Goal: Task Accomplishment & Management: Use online tool/utility

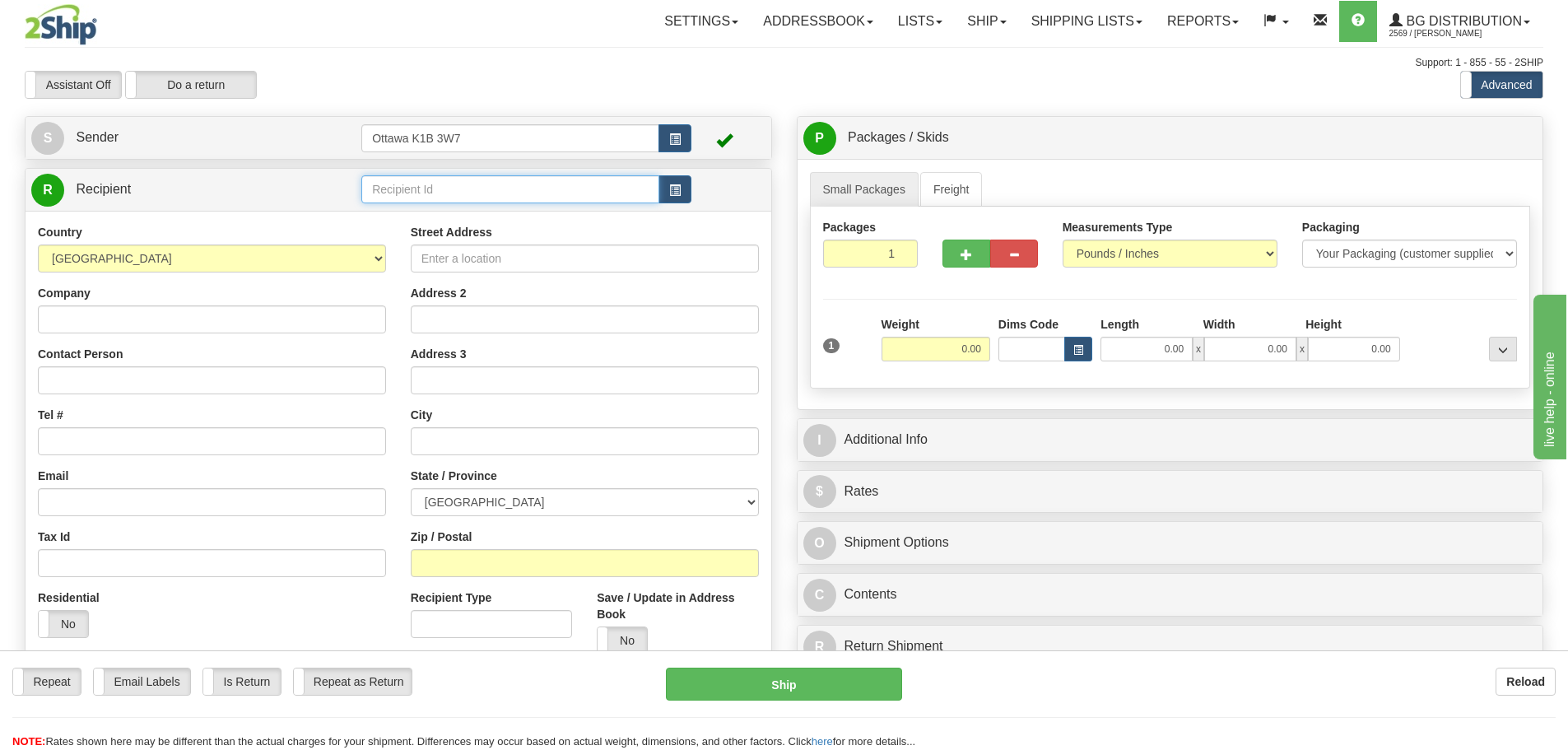
click at [537, 182] on input "text" at bounding box center [510, 189] width 298 height 28
type input "910796"
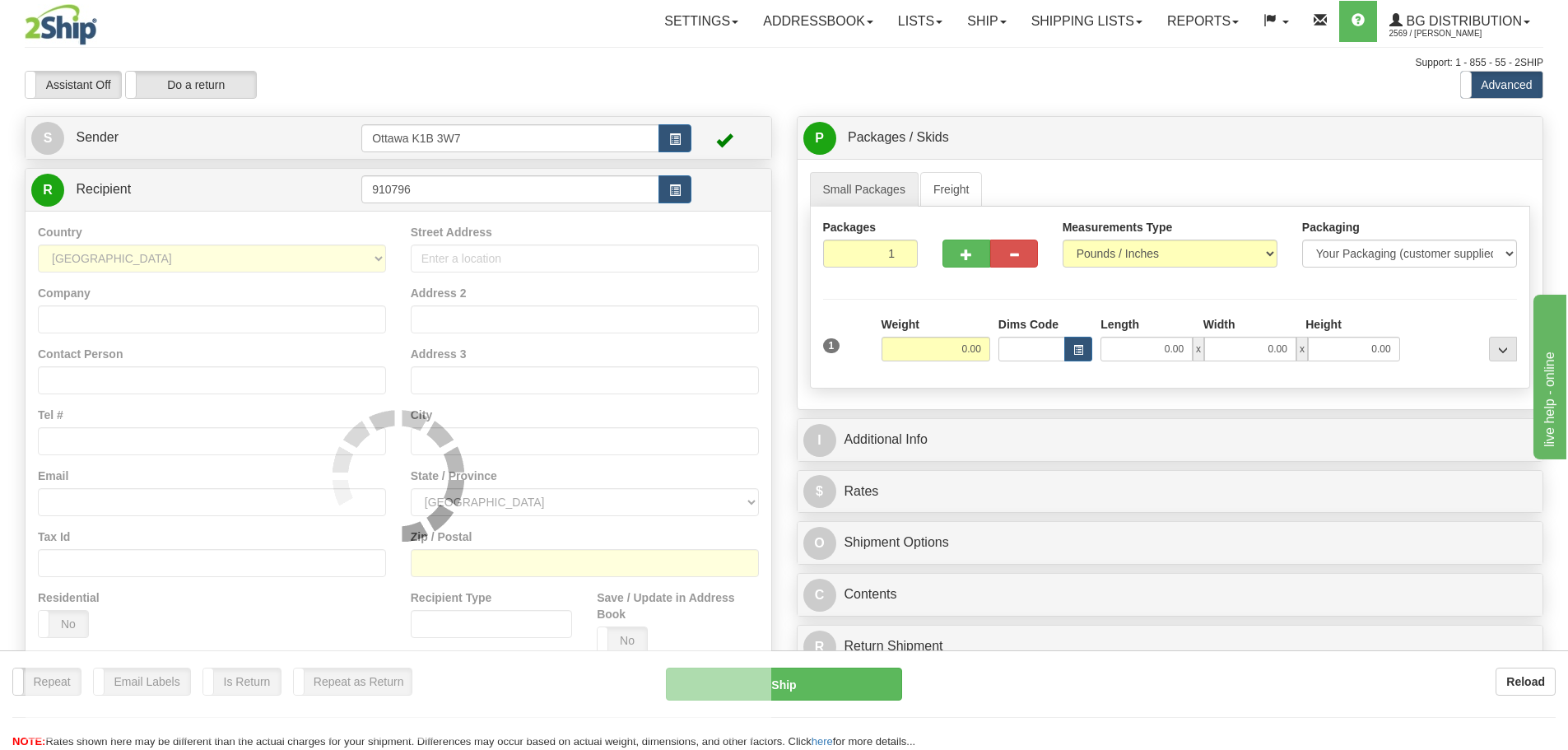
click at [385, 74] on div "Assistant On Assistant Off Do a return Do a return" at bounding box center [334, 85] width 643 height 28
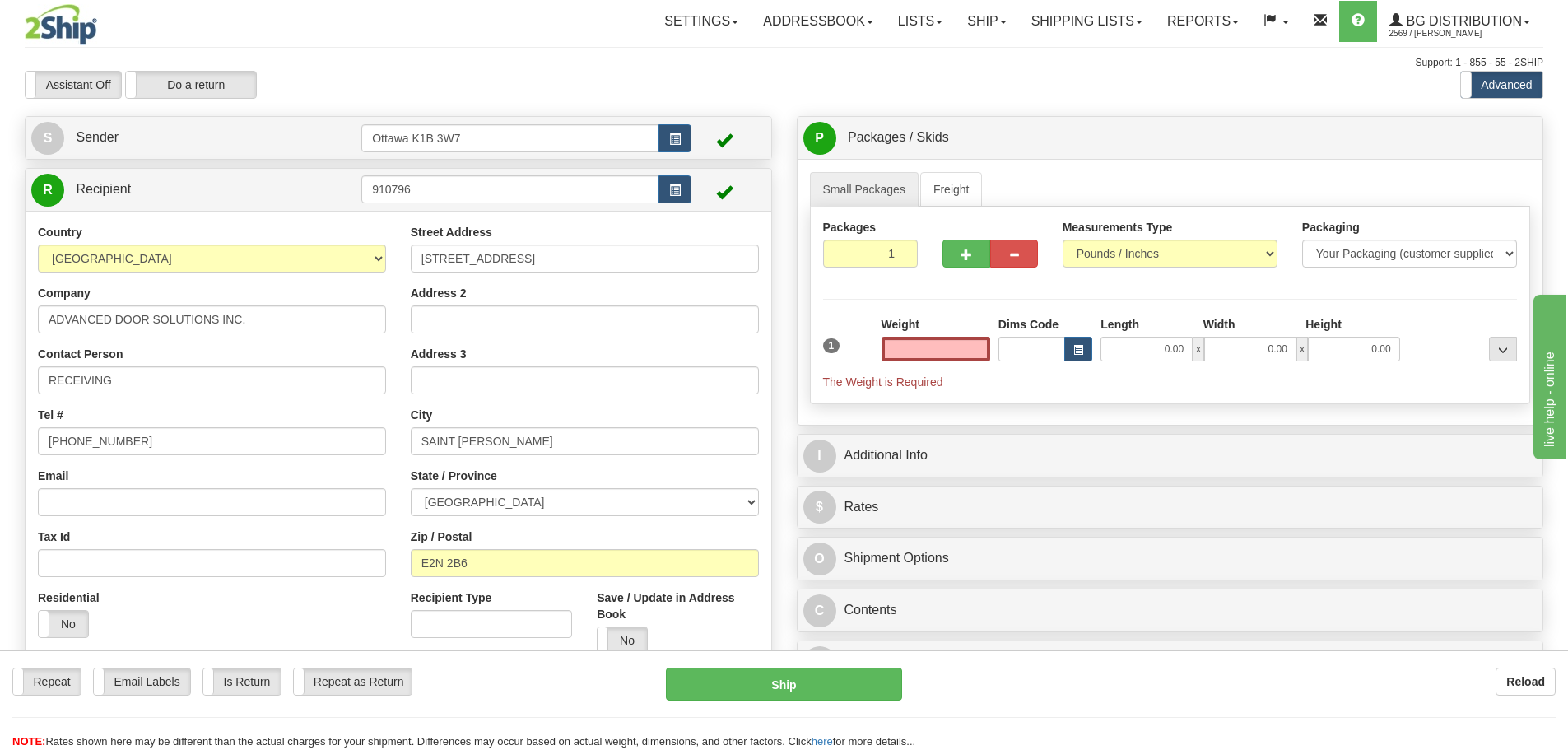
type input "0.00"
click at [922, 345] on input "0.00" at bounding box center [936, 349] width 108 height 25
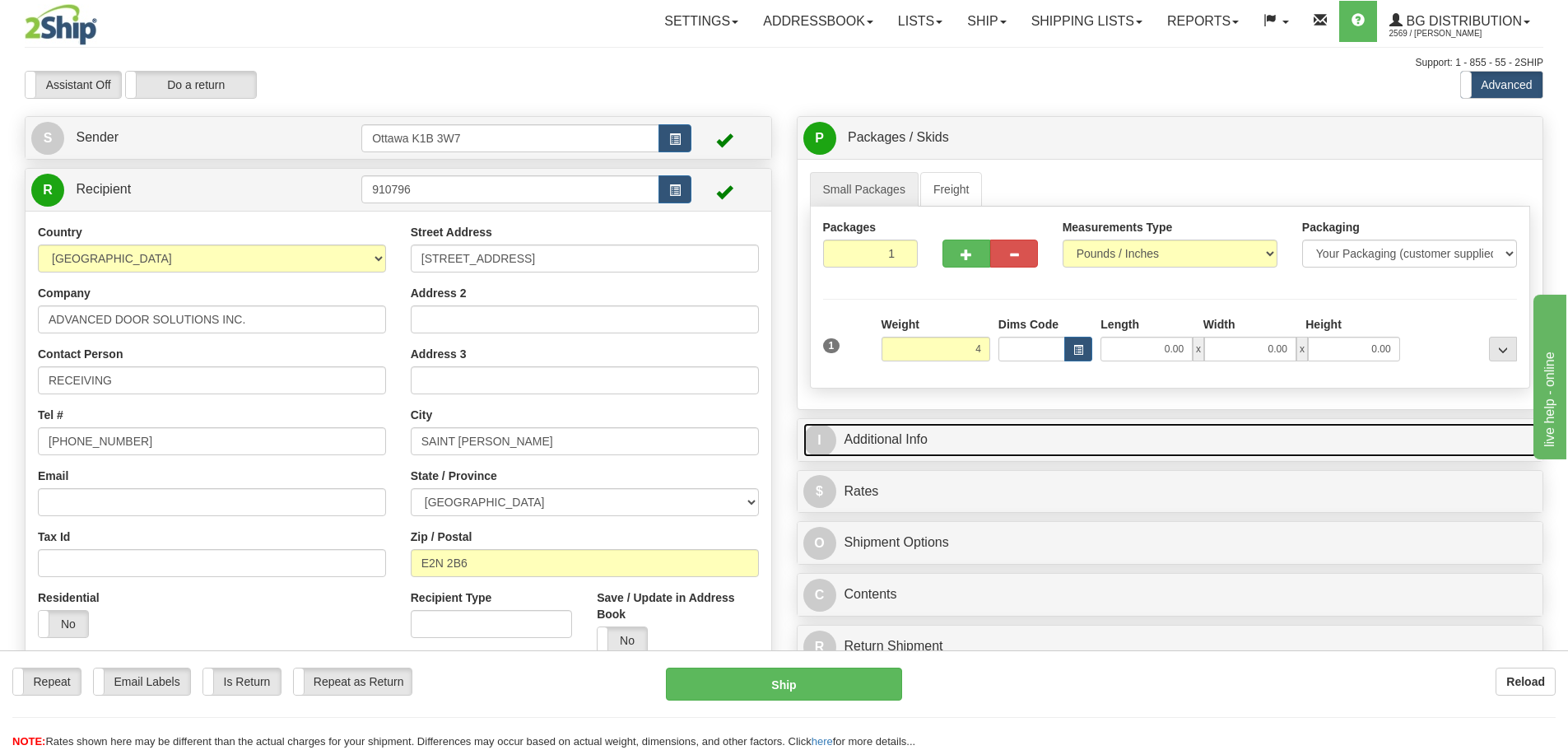
type input "4.00"
click at [1106, 439] on link "I Additional Info" at bounding box center [1170, 440] width 734 height 33
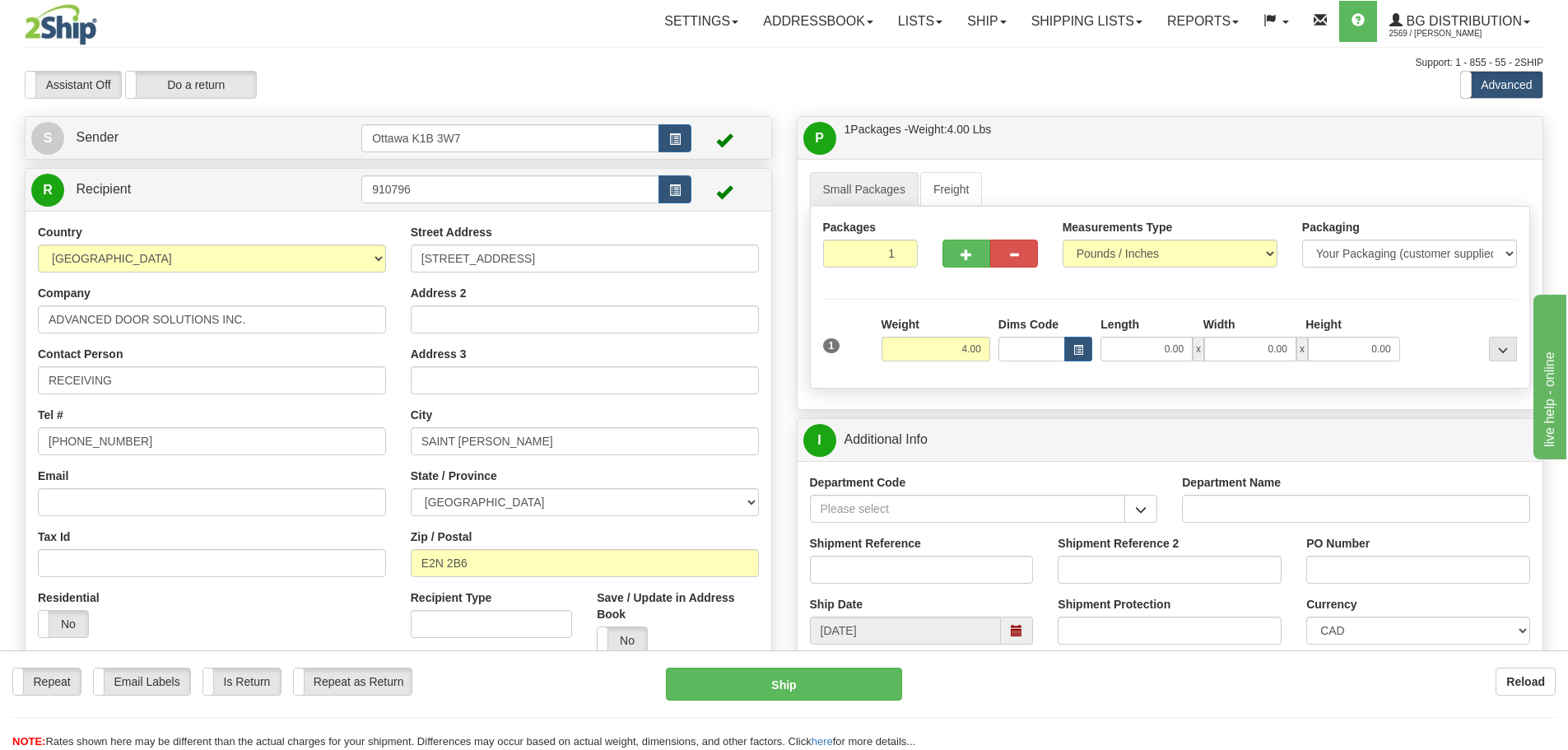
click at [1155, 494] on div "Department Code" at bounding box center [983, 498] width 348 height 48
click at [1151, 497] on button "button" at bounding box center [1140, 509] width 33 height 28
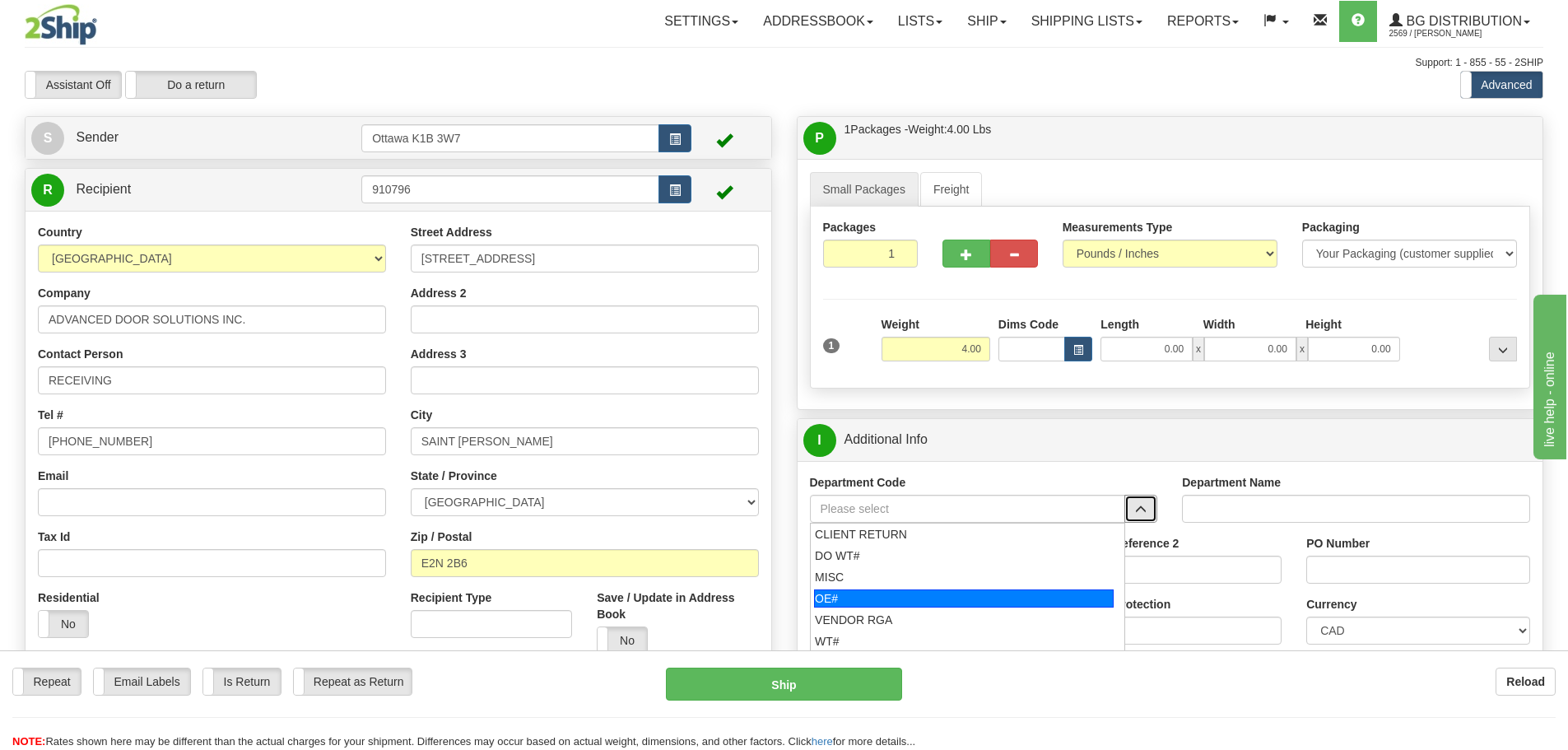
click at [825, 593] on div "OE#" at bounding box center [964, 598] width 300 height 19
type input "OE#"
type input "ORDERS"
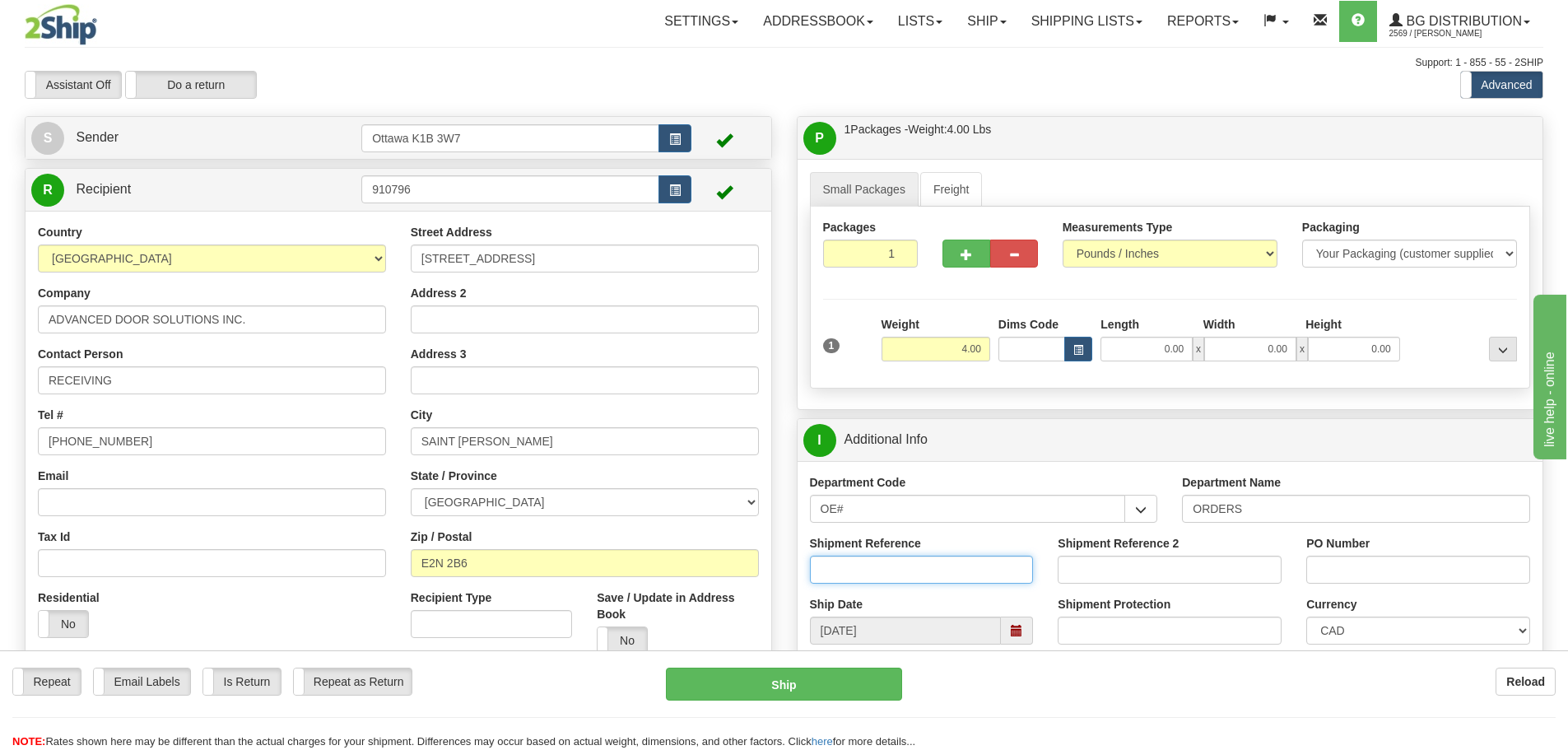
click at [860, 576] on input "Shipment Reference" at bounding box center [921, 570] width 224 height 28
type input "10203131-00 MISSING LINE"
click at [1342, 575] on input "PO Number" at bounding box center [1418, 570] width 224 height 28
type input "L"
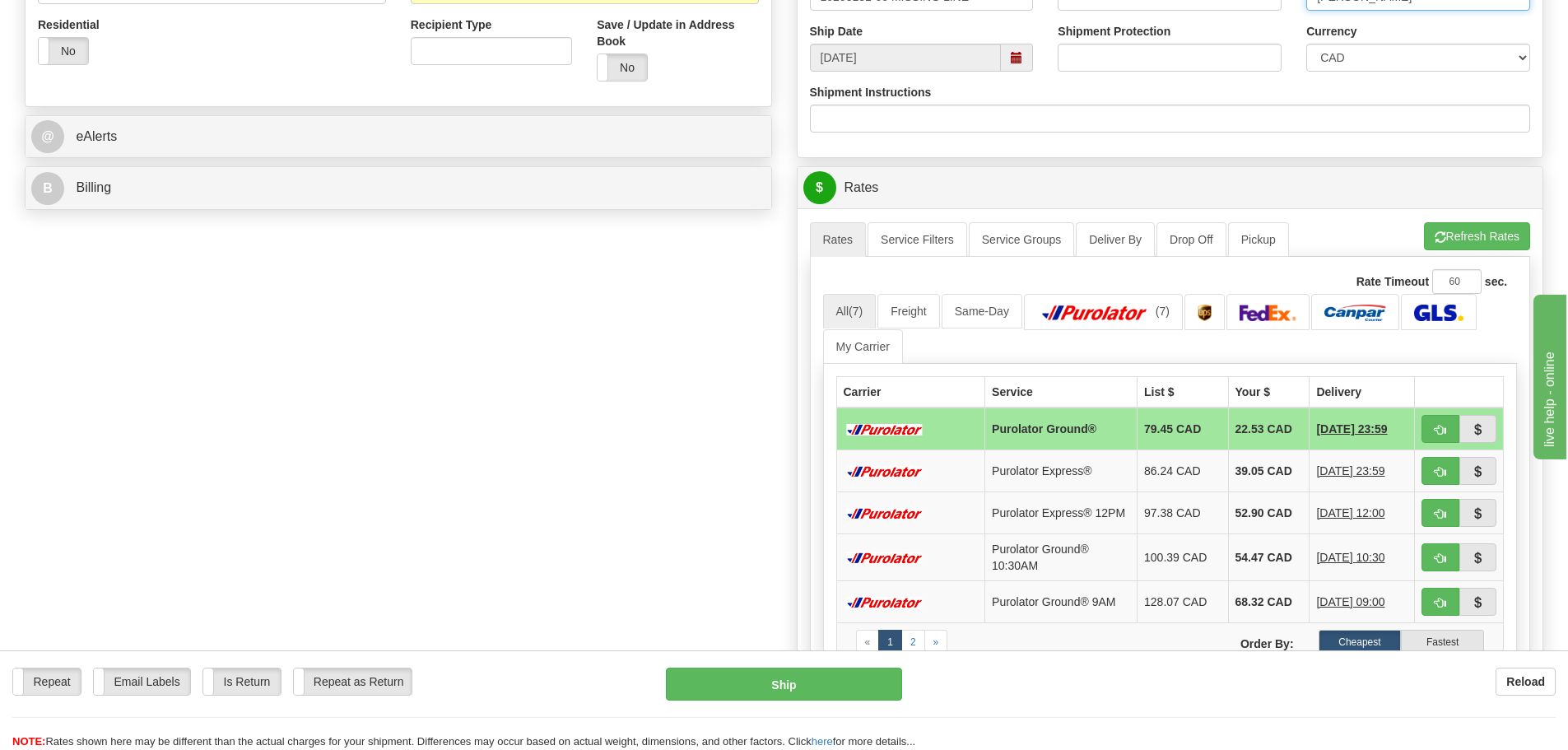
scroll to position [576, 0]
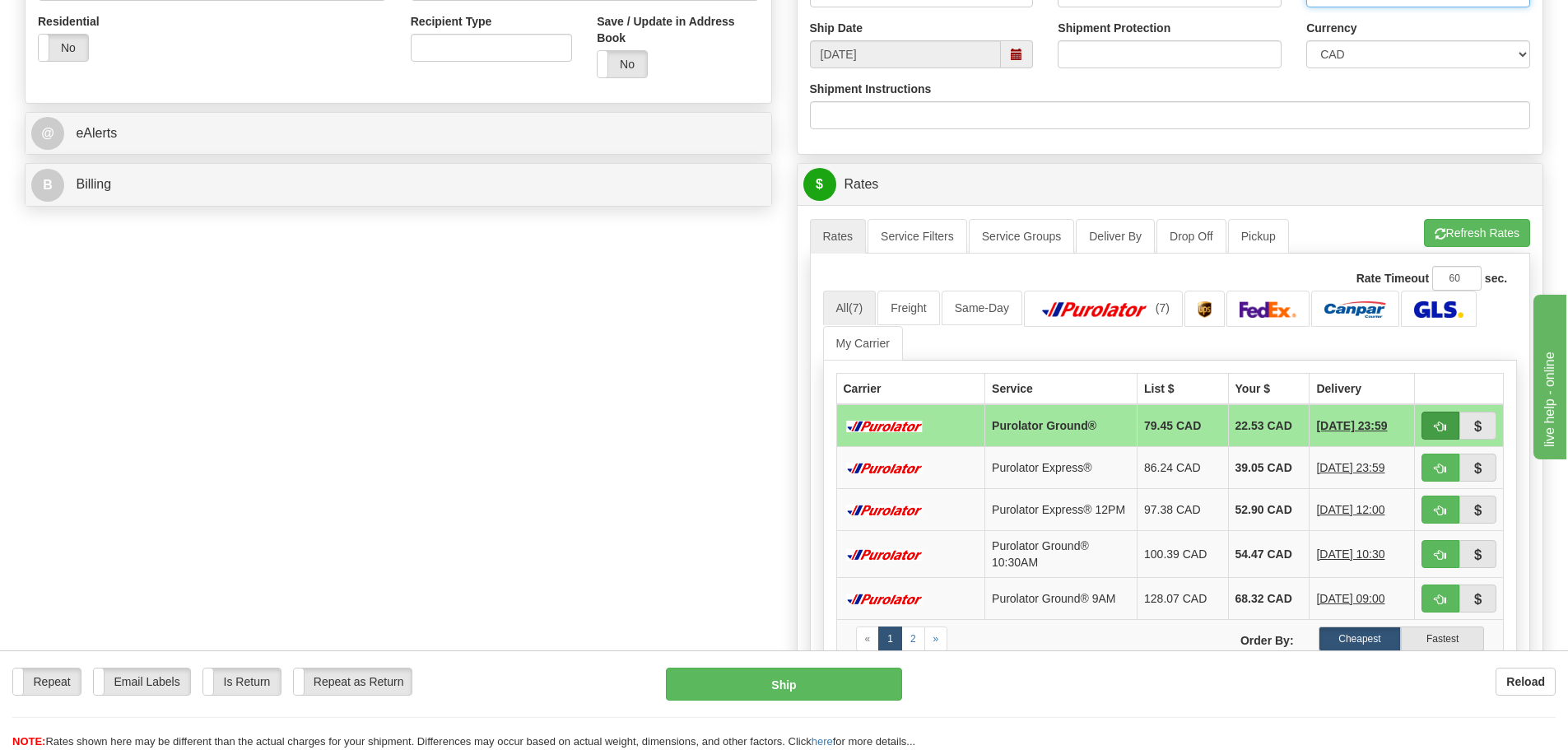
type input "CHRIS W"
click at [1446, 418] on button "button" at bounding box center [1440, 426] width 38 height 28
type input "260"
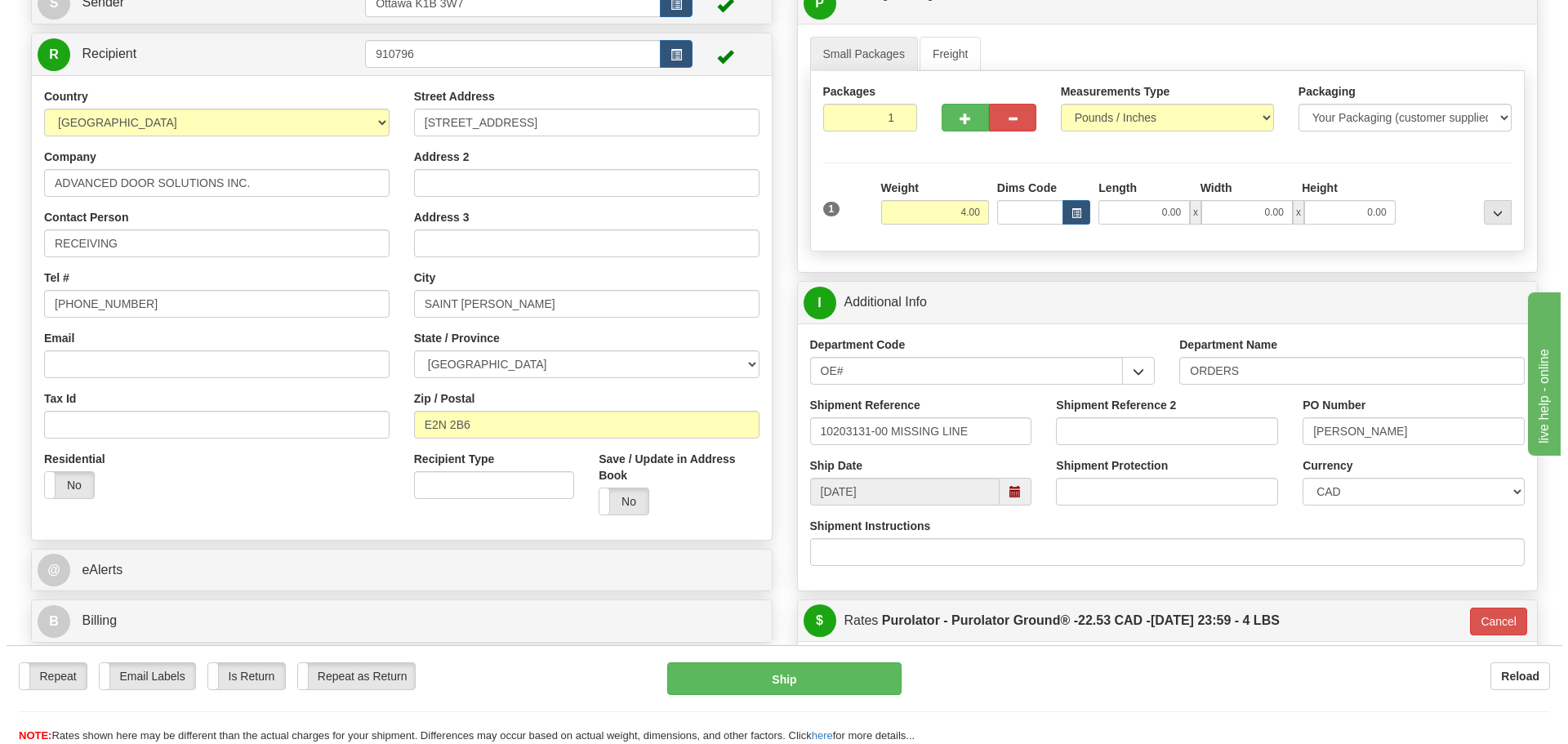
scroll to position [163, 0]
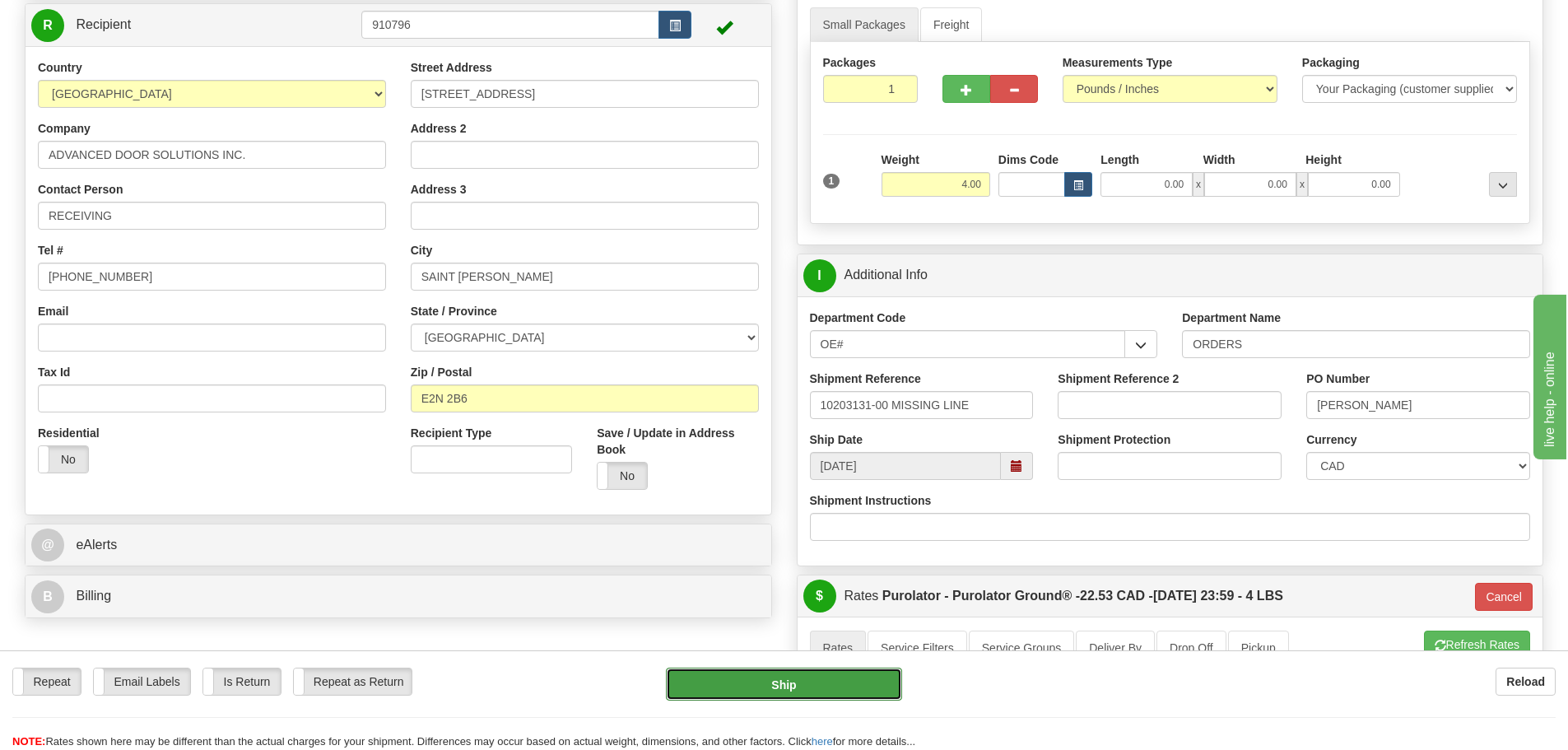
click at [825, 700] on button "Ship" at bounding box center [784, 684] width 236 height 33
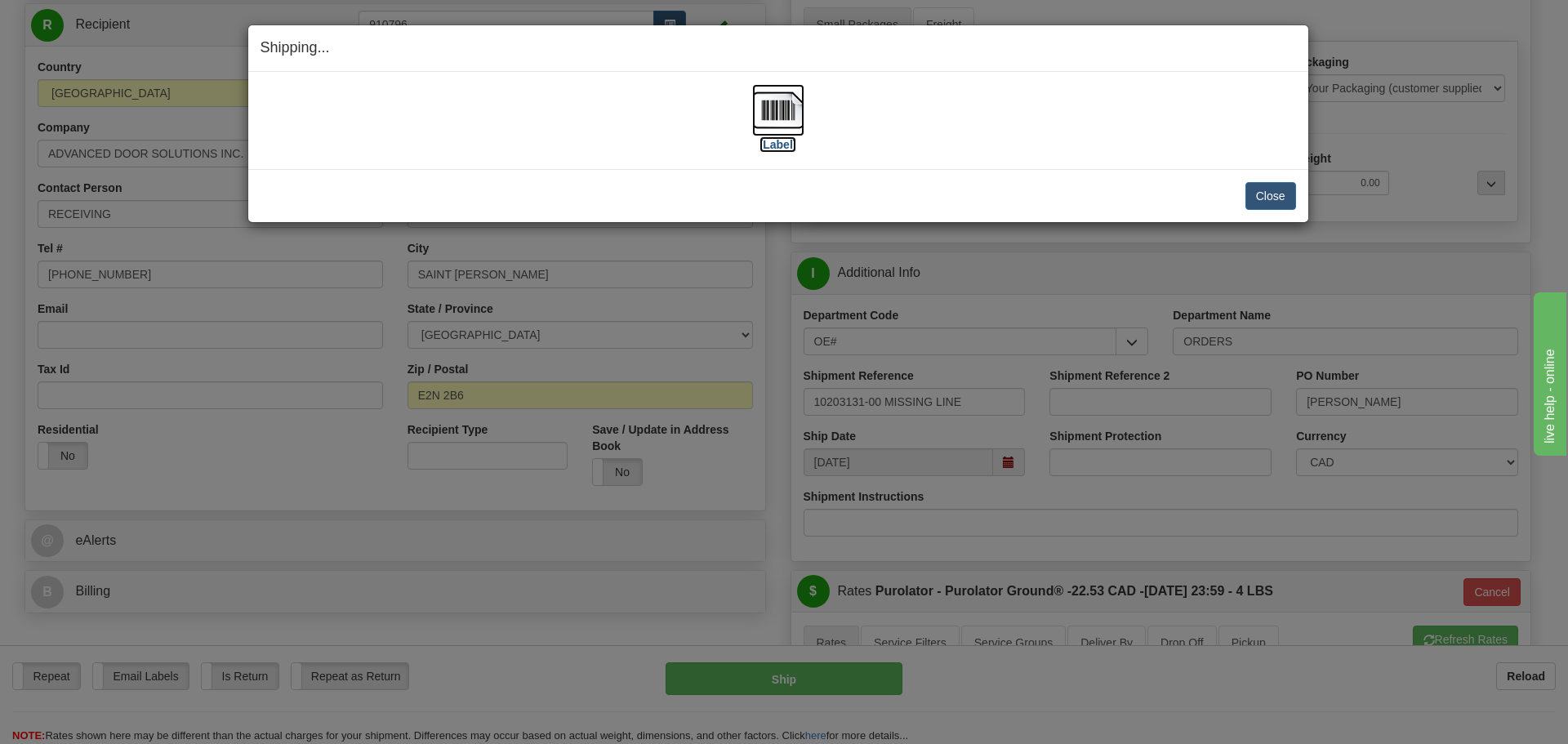
click at [769, 142] on label "[Label]" at bounding box center [778, 144] width 38 height 17
click at [1261, 201] on button "Close" at bounding box center [1271, 196] width 51 height 28
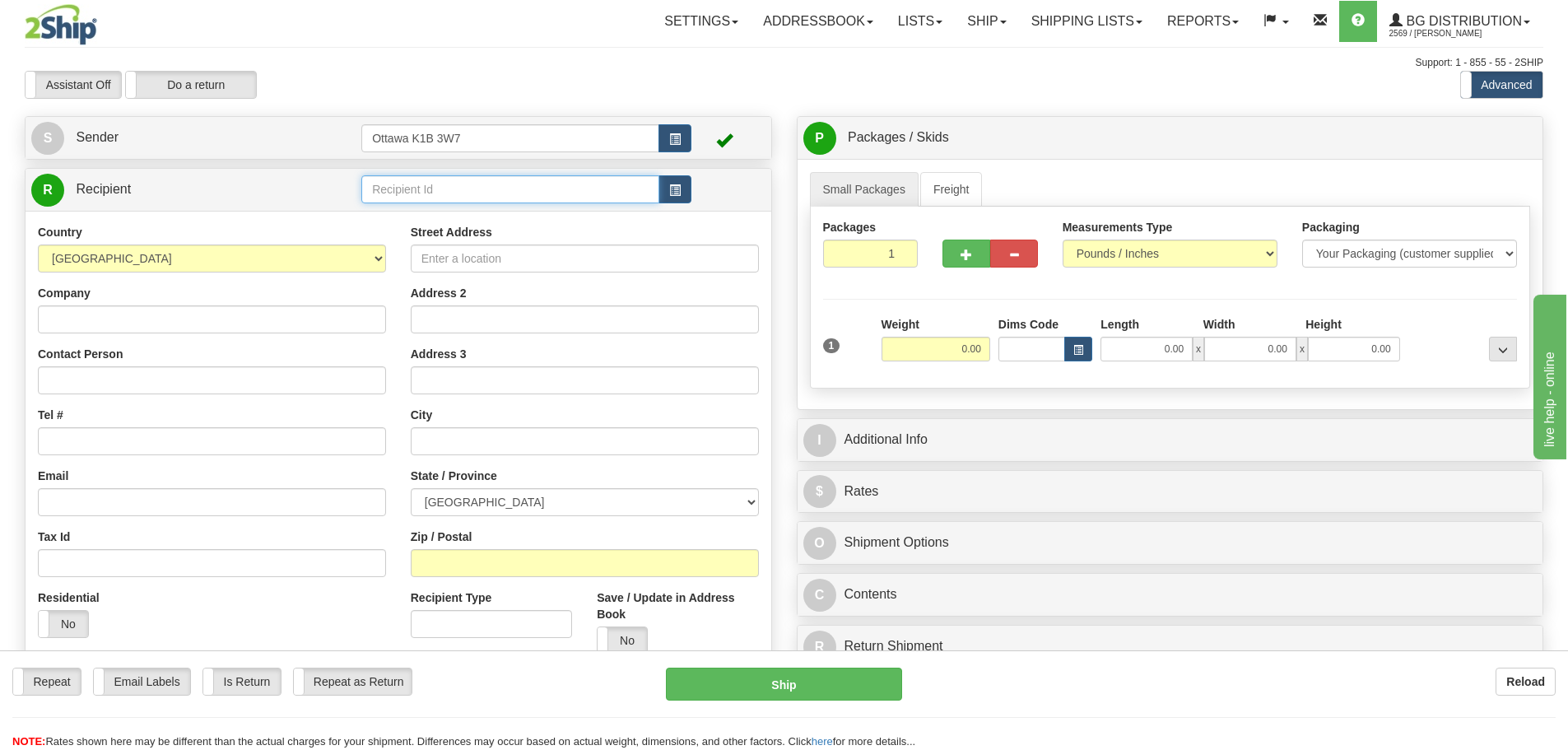
click at [526, 182] on input "text" at bounding box center [510, 189] width 298 height 28
type input "910588"
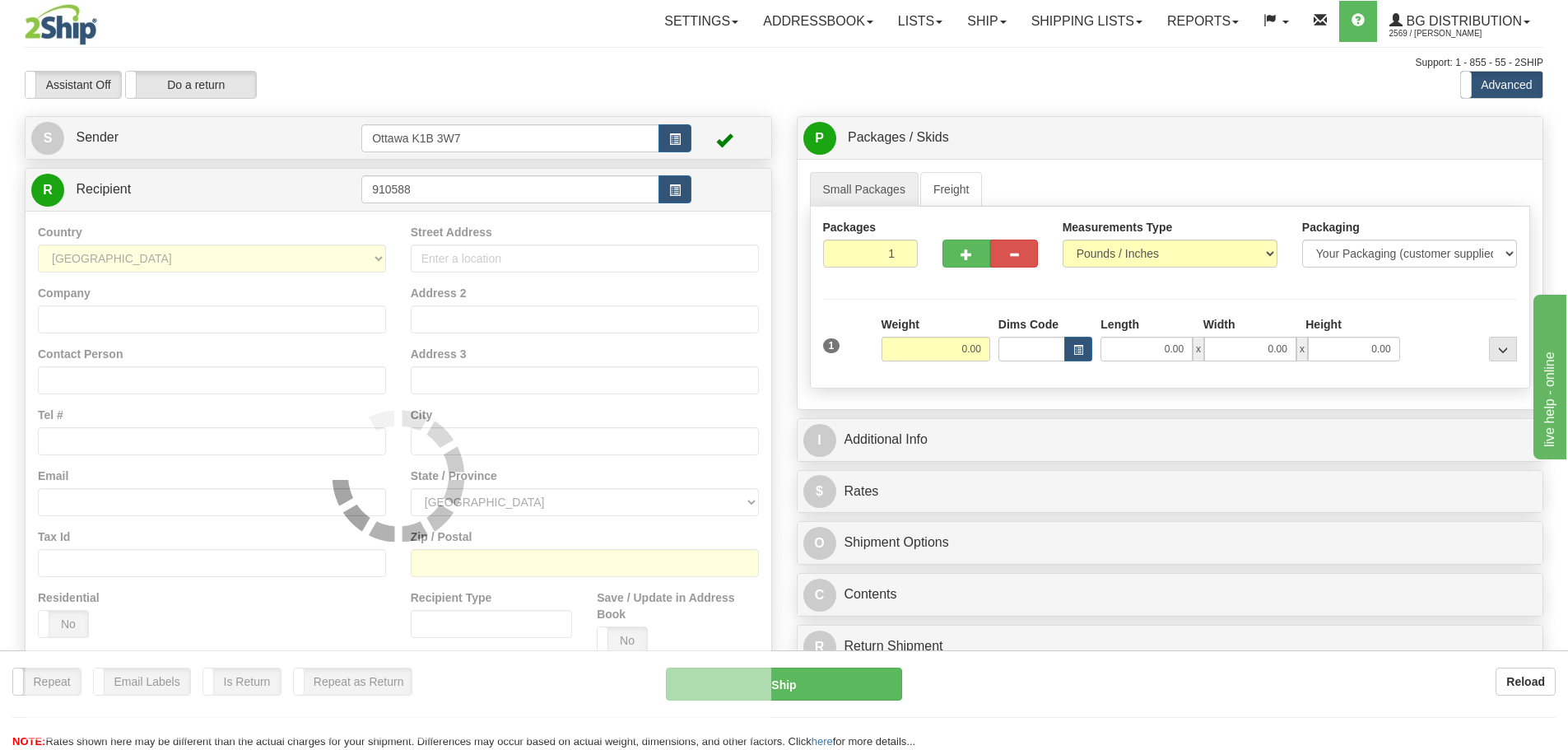
click at [862, 56] on div "Support: 1 - 855 - 55 - 2SHIP" at bounding box center [784, 63] width 1519 height 14
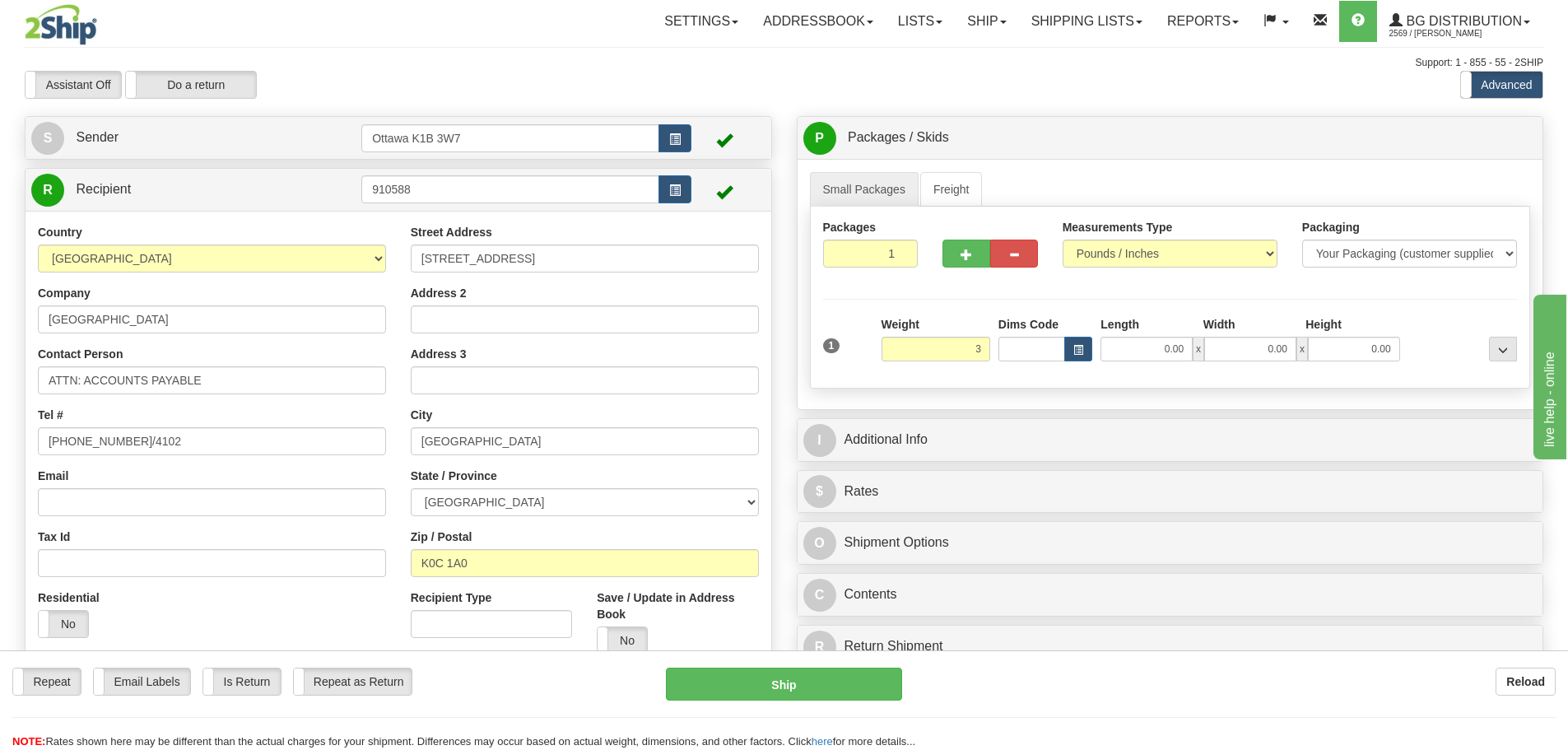
type input "3.00"
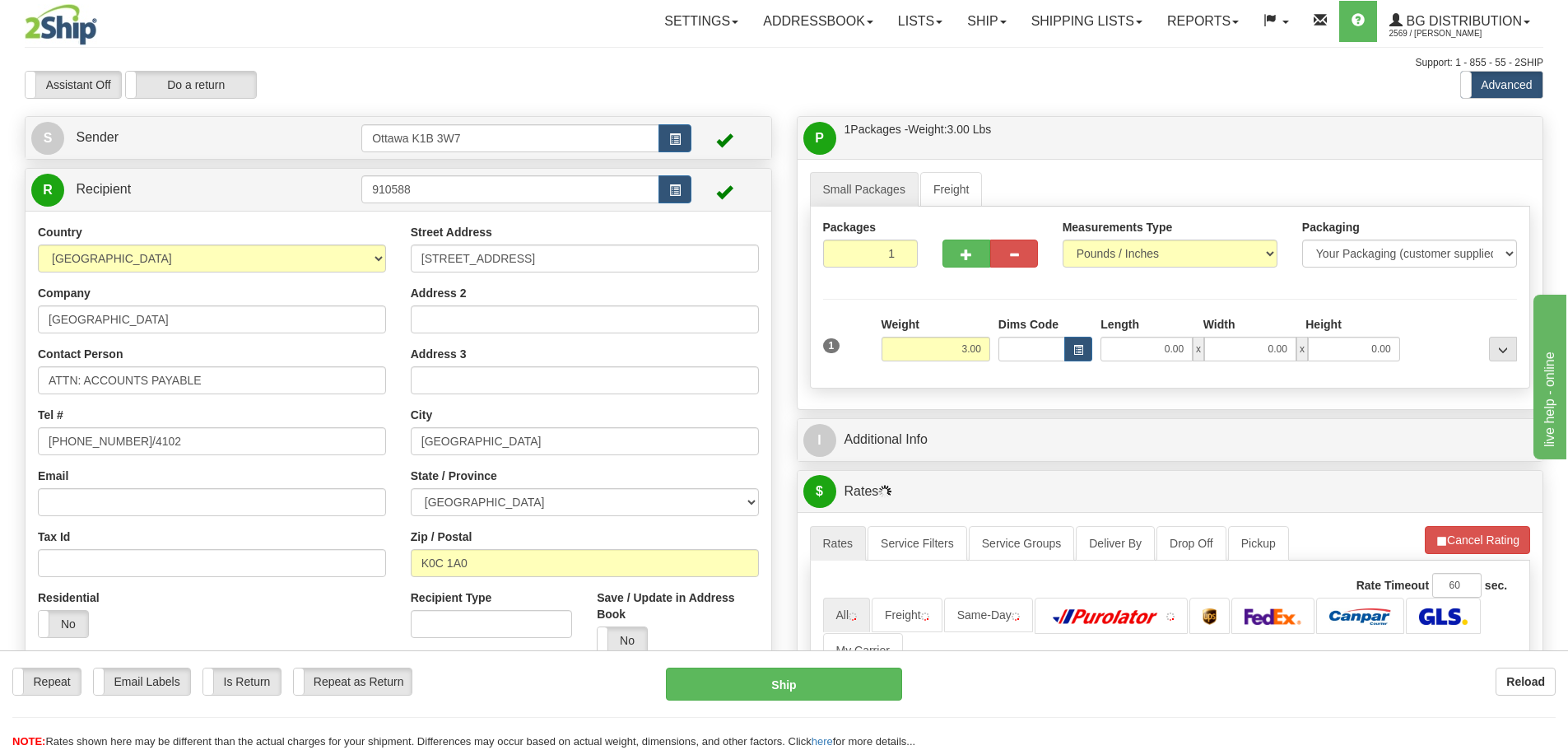
click at [1013, 422] on div "I Additional Info" at bounding box center [1170, 441] width 746 height 42
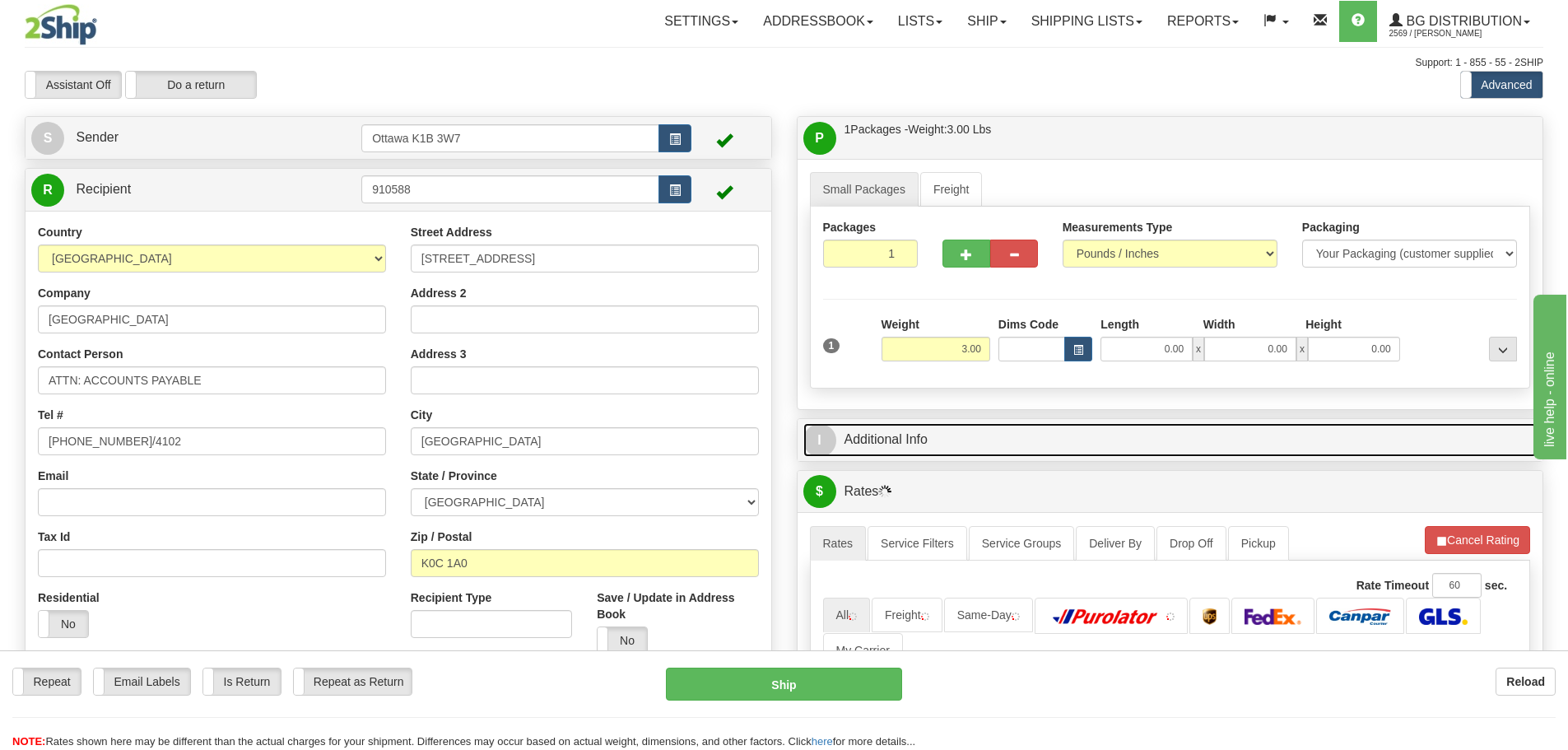
click at [1021, 431] on link "I Additional Info" at bounding box center [1170, 440] width 734 height 33
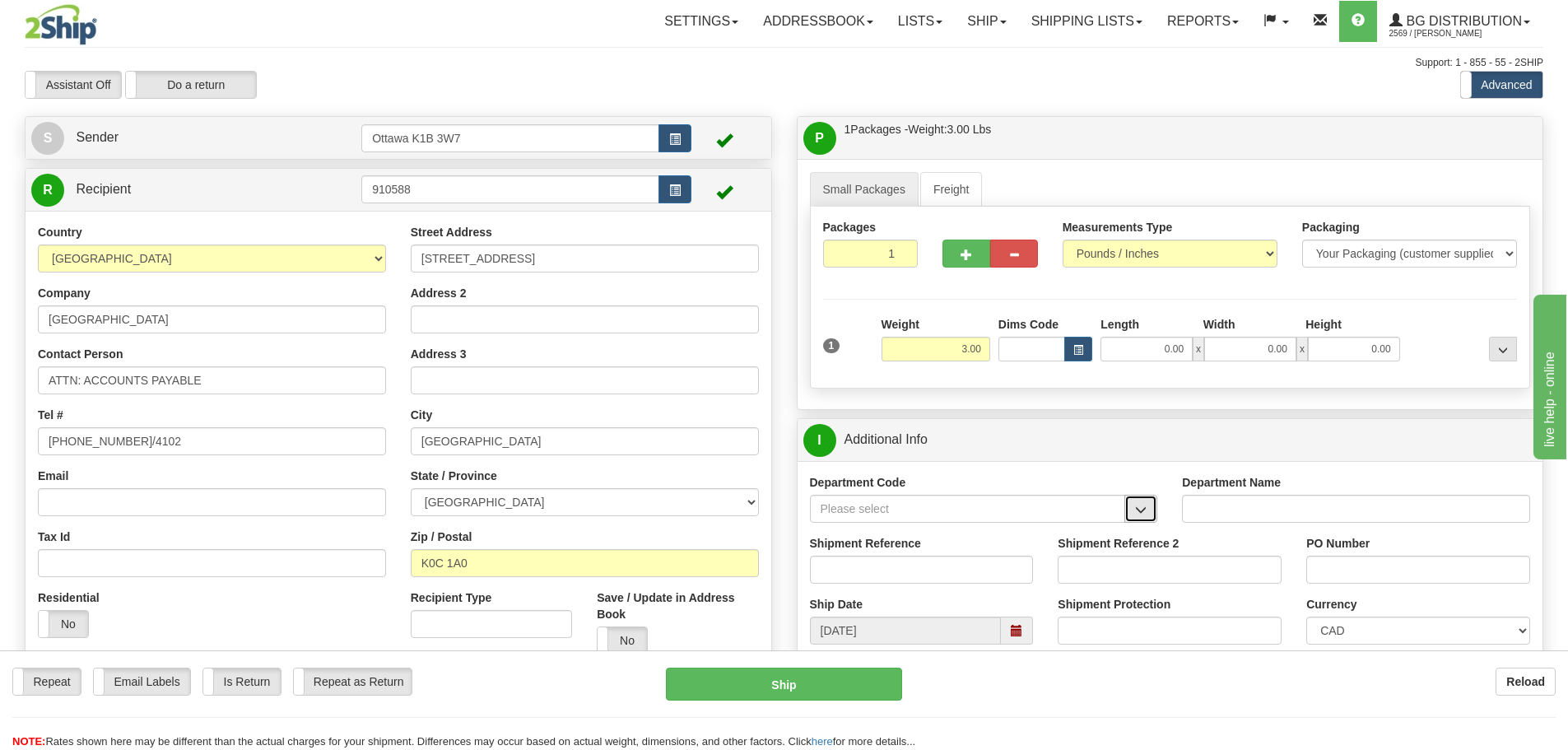
click at [1146, 499] on button "button" at bounding box center [1140, 509] width 33 height 28
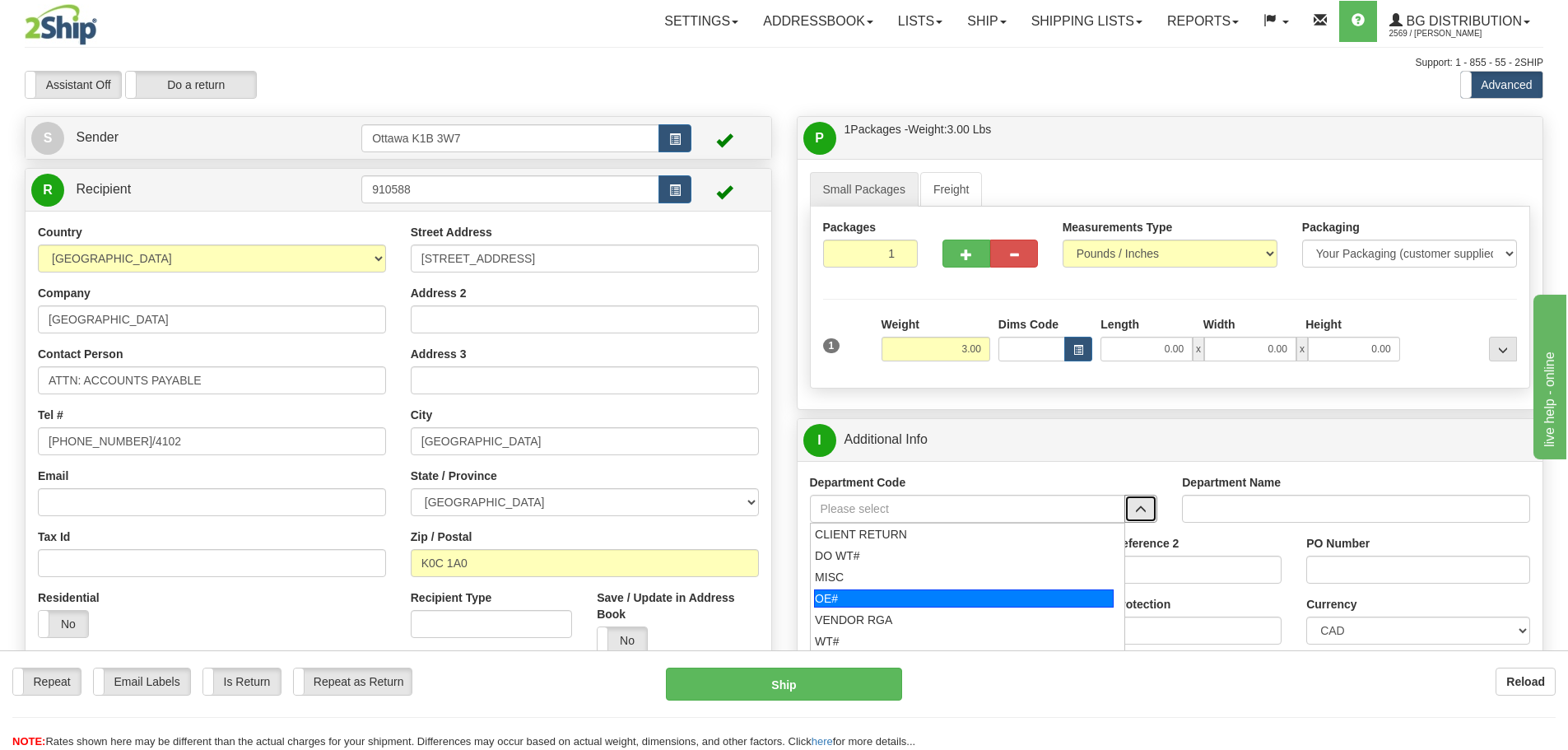
click at [960, 600] on div "OE#" at bounding box center [964, 598] width 300 height 19
type input "OE#"
type input "ORDERS"
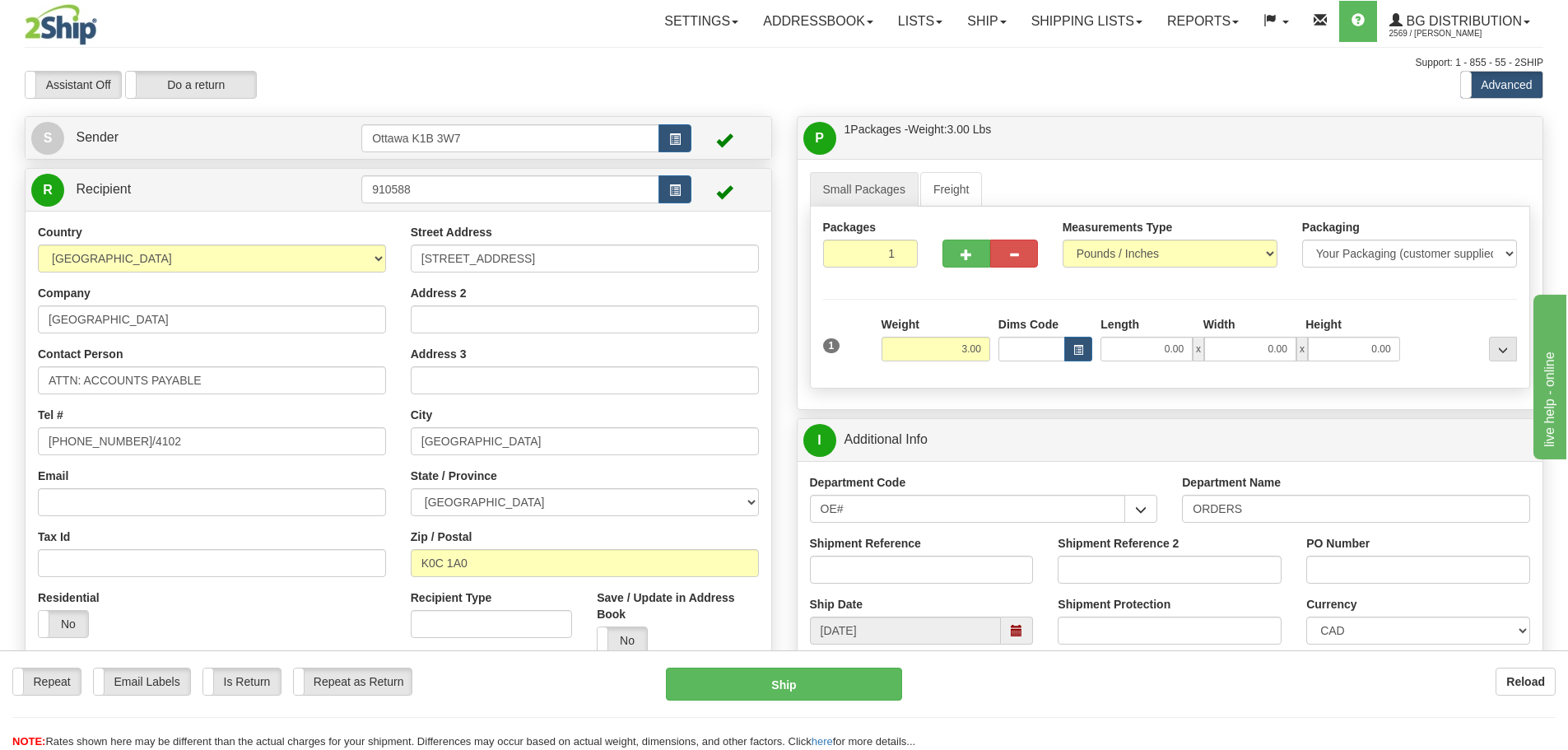
click at [924, 583] on div "Shipment Reference" at bounding box center [921, 565] width 248 height 61
click at [924, 571] on input "Shipment Reference" at bounding box center [921, 570] width 224 height 28
type input "10201546-01"
click at [1396, 552] on div "PO Number" at bounding box center [1418, 559] width 224 height 48
click at [1395, 560] on input "PO Number" at bounding box center [1418, 570] width 224 height 28
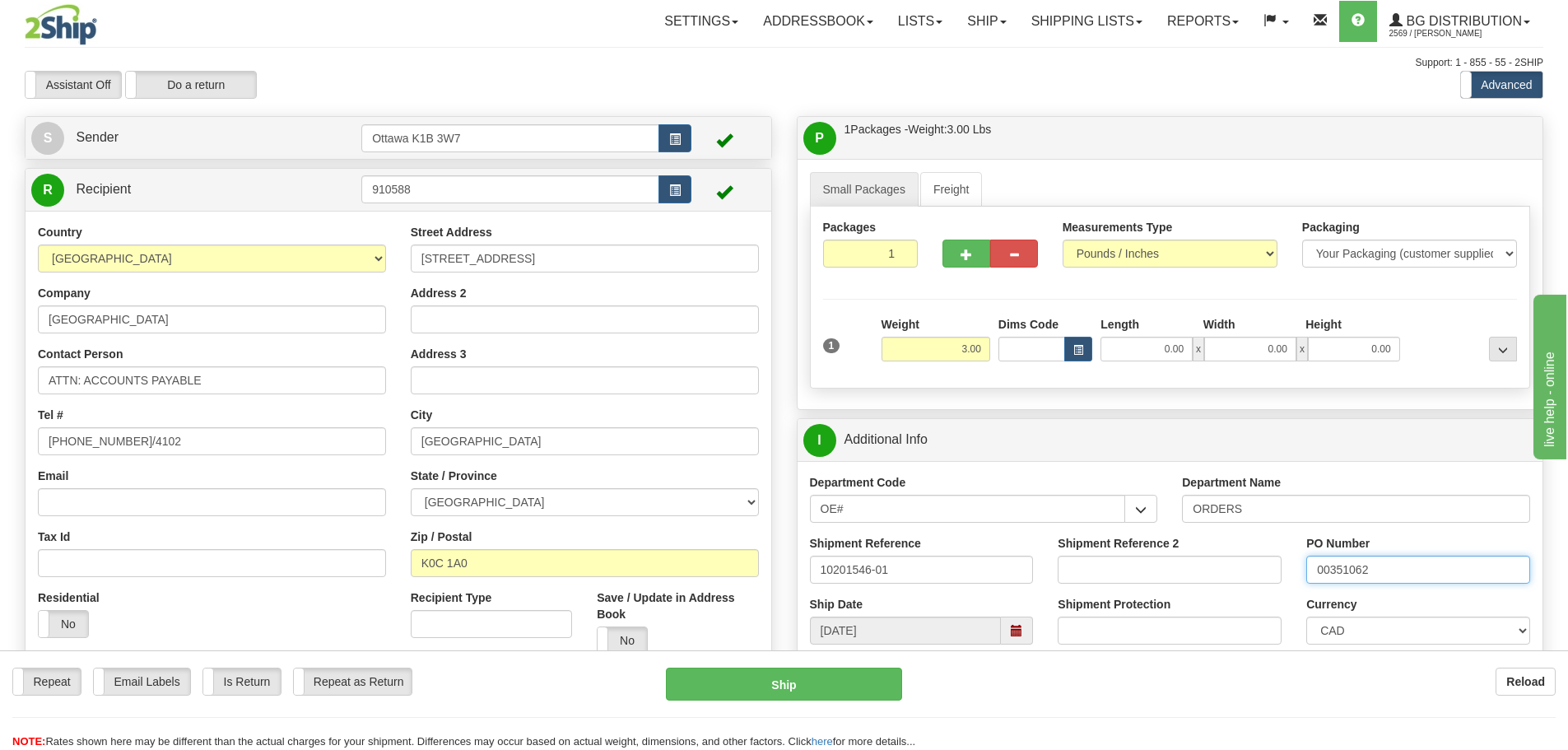
type input "00351062"
click at [1153, 342] on input "0.00" at bounding box center [1146, 349] width 92 height 25
type input "10.50"
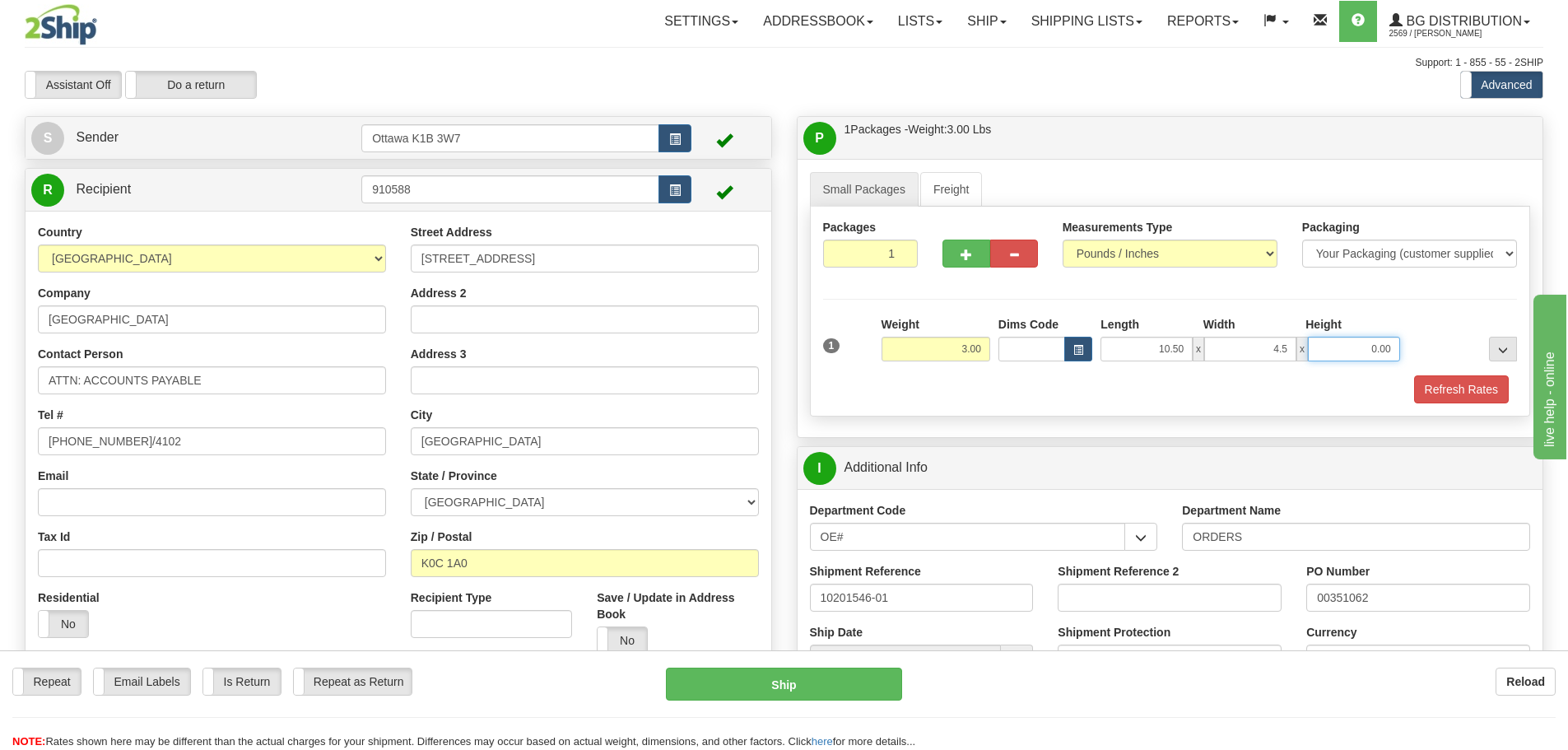
type input "4.50"
click at [1466, 402] on button "Refresh Rates" at bounding box center [1461, 390] width 94 height 28
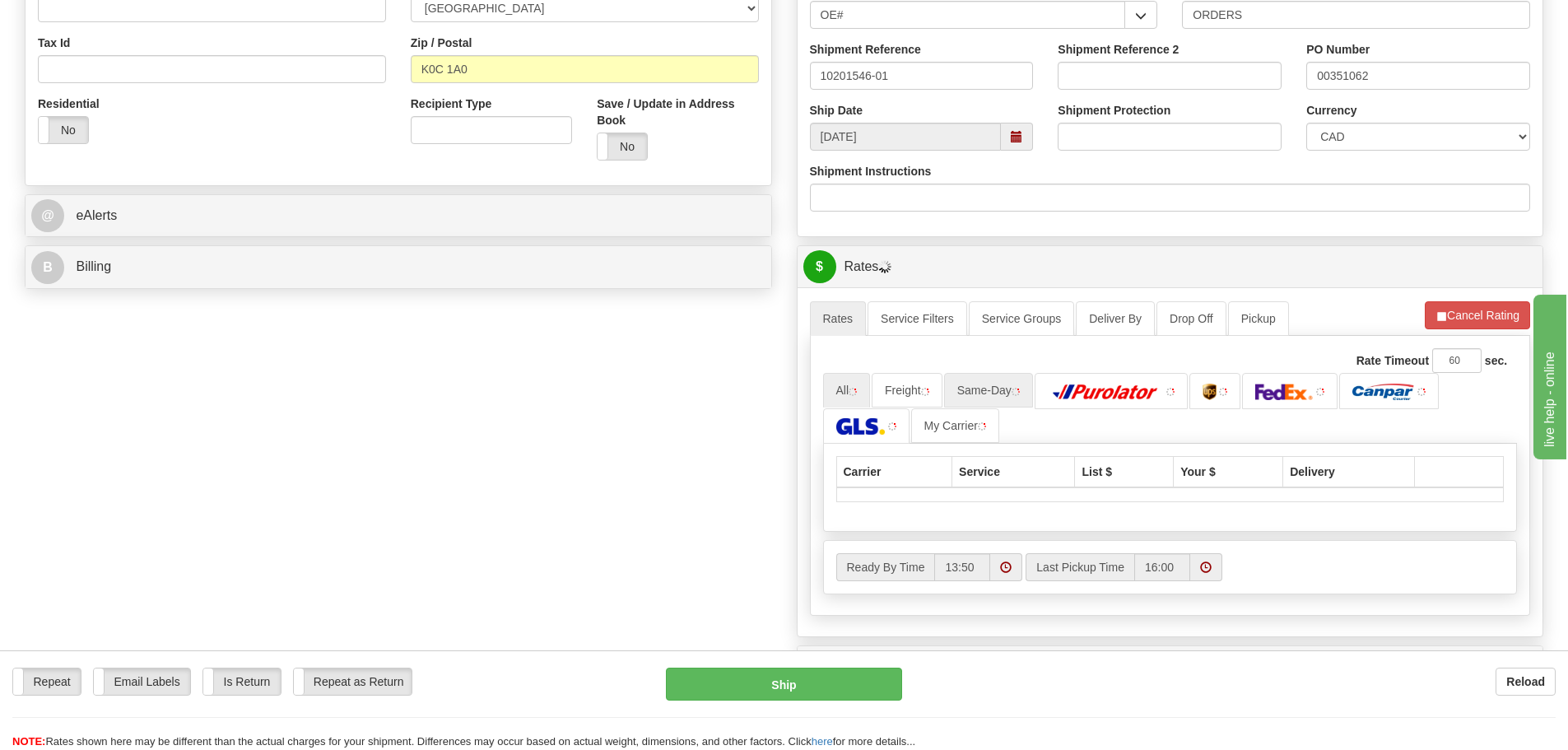
scroll to position [412, 0]
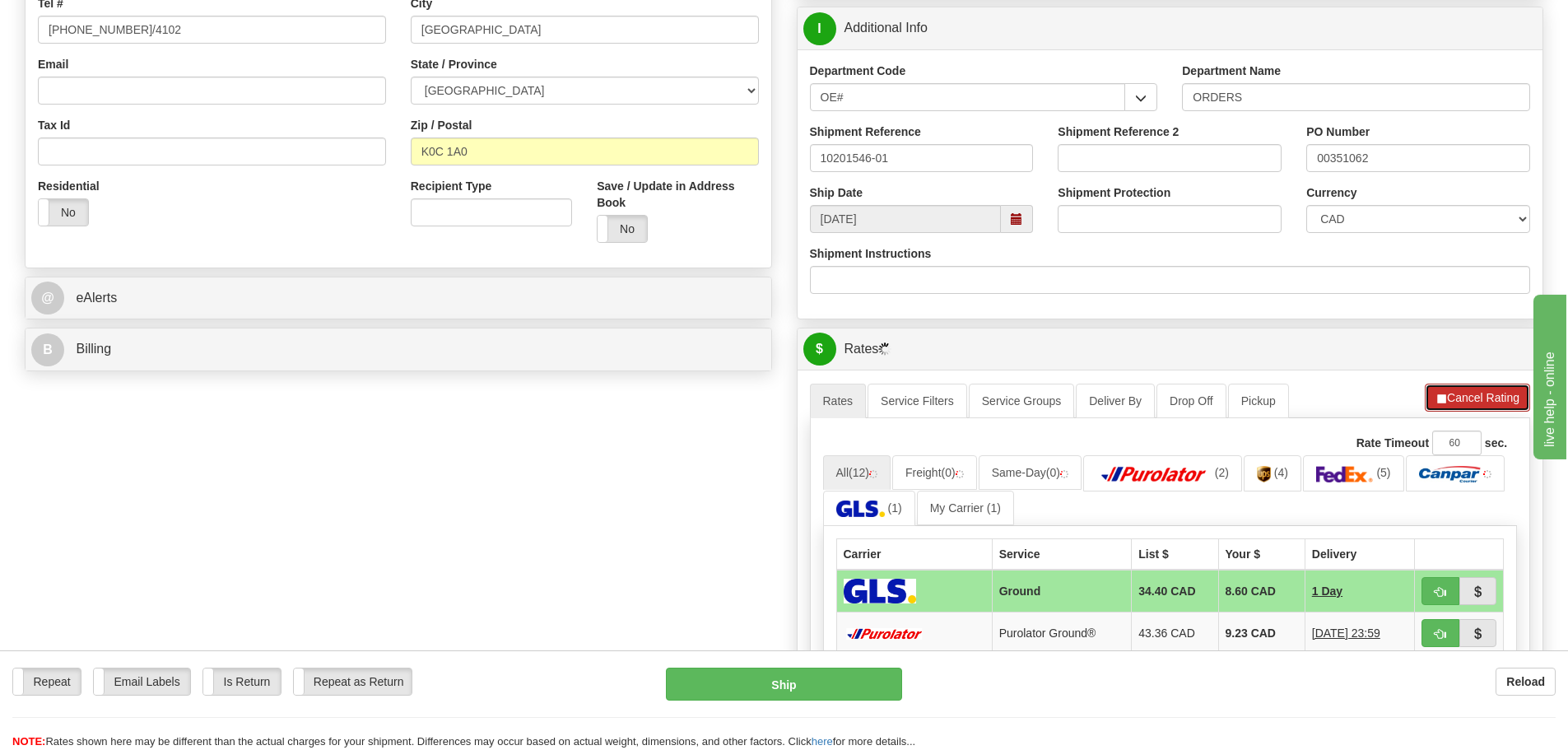
click at [1508, 405] on button "Cancel Rating" at bounding box center [1477, 397] width 106 height 28
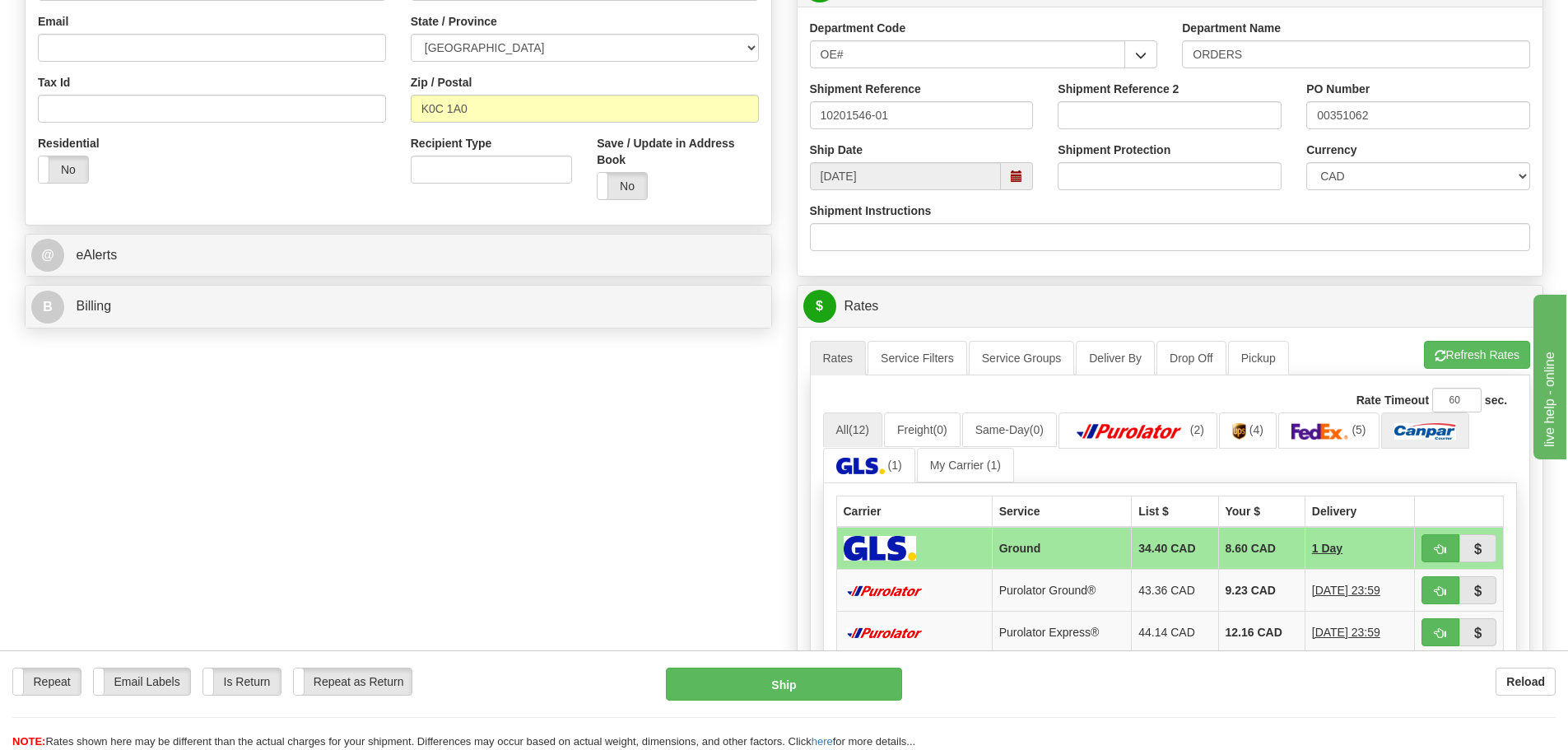
scroll to position [494, 0]
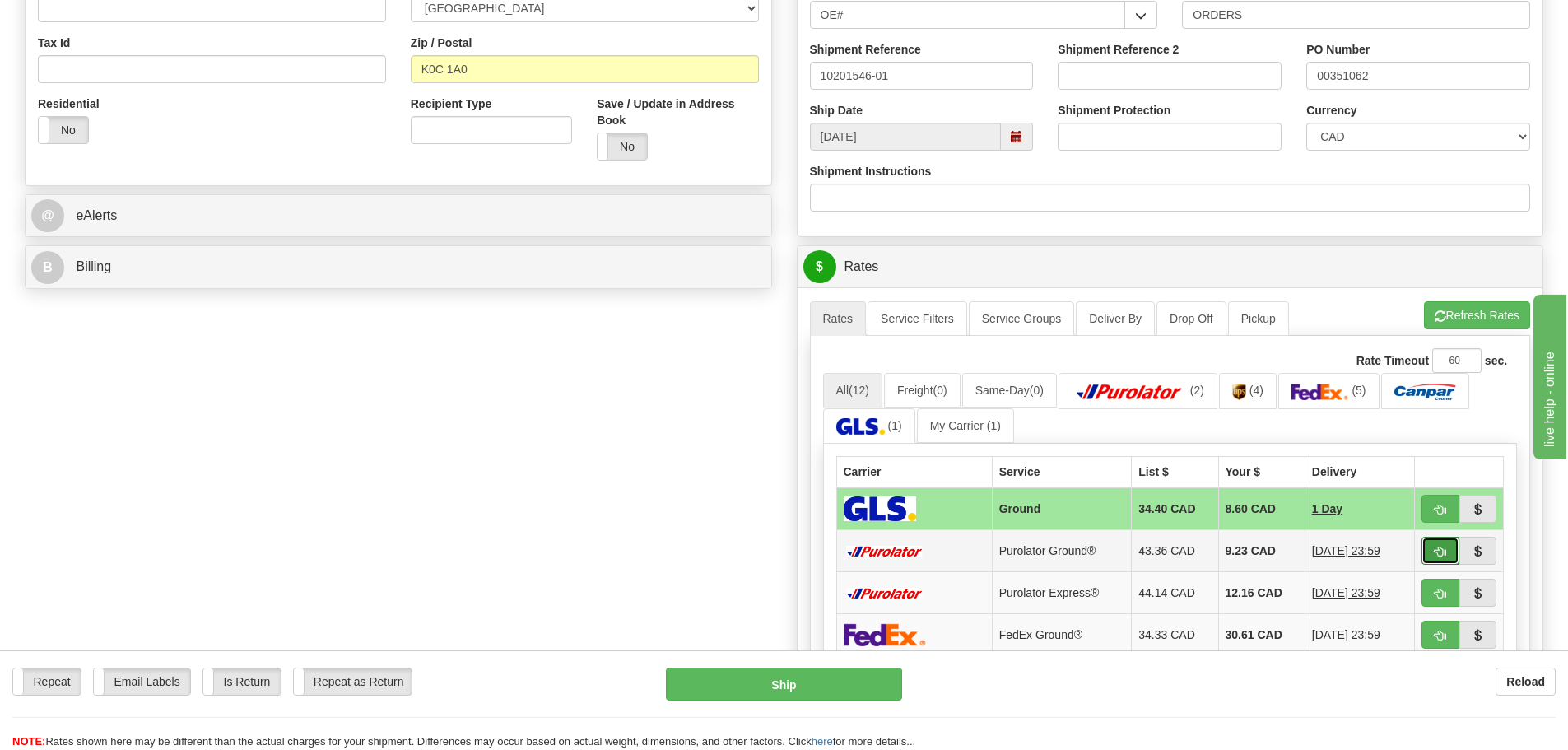
click at [1440, 540] on button "button" at bounding box center [1440, 551] width 38 height 28
type input "260"
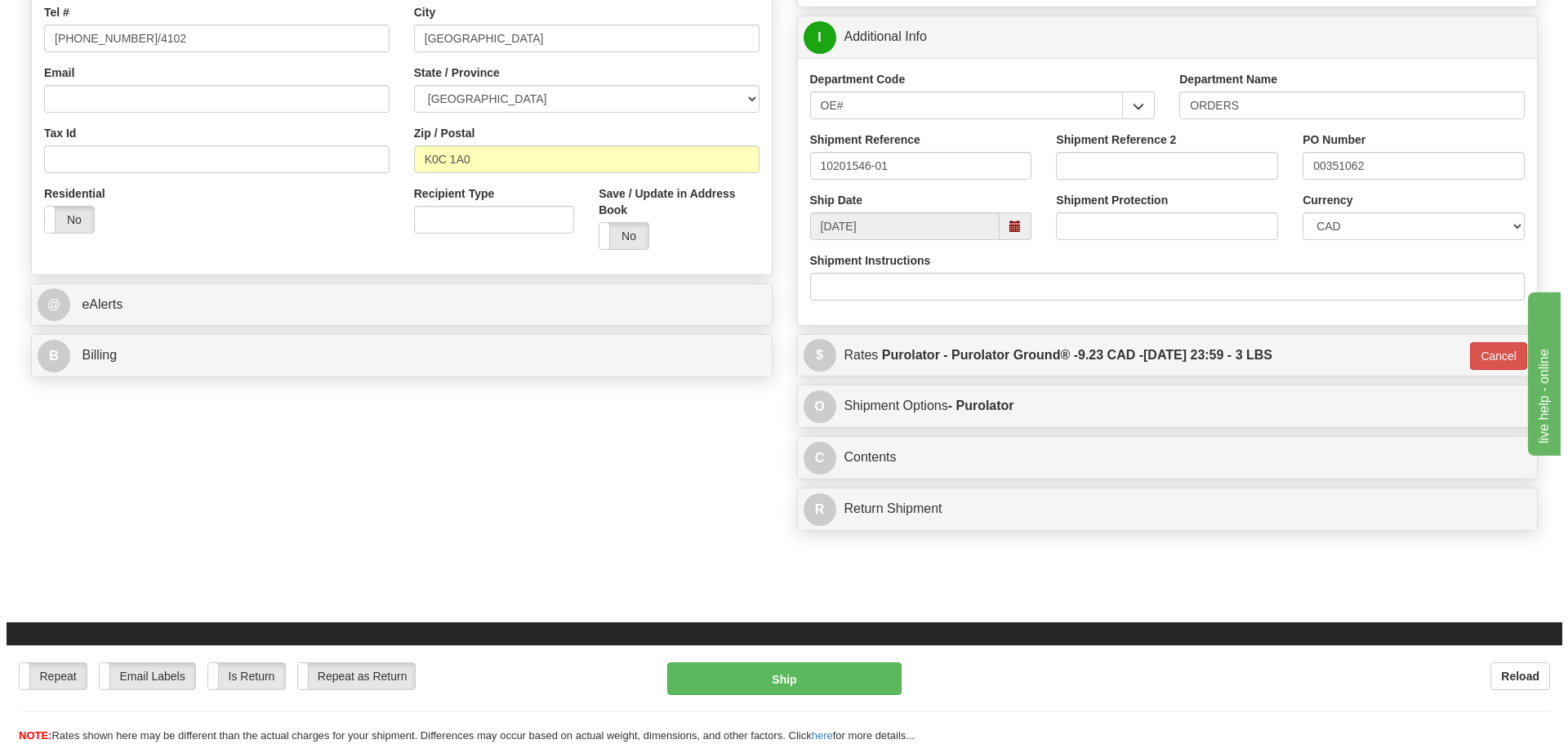
scroll to position [163, 0]
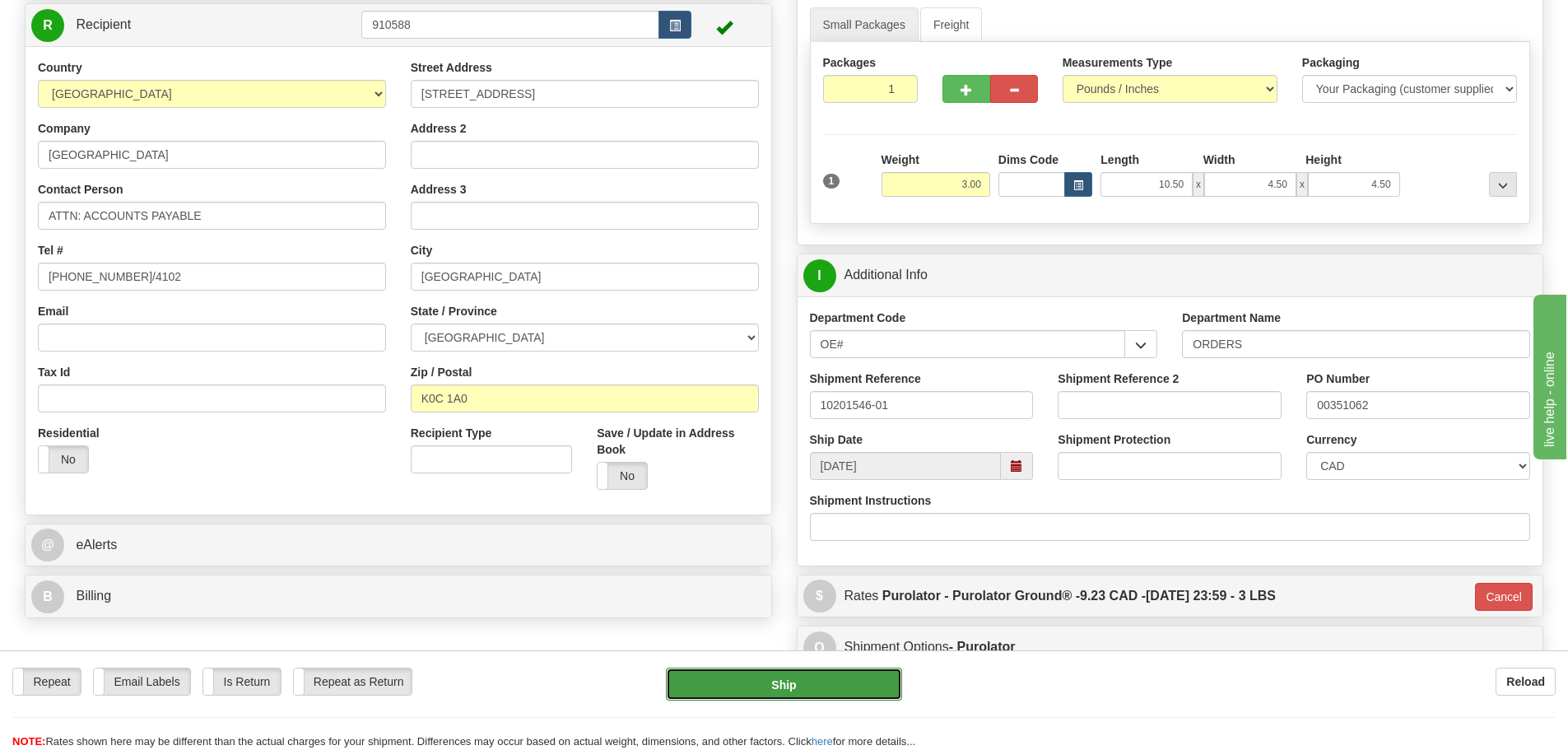
click at [829, 686] on button "Ship" at bounding box center [784, 684] width 236 height 33
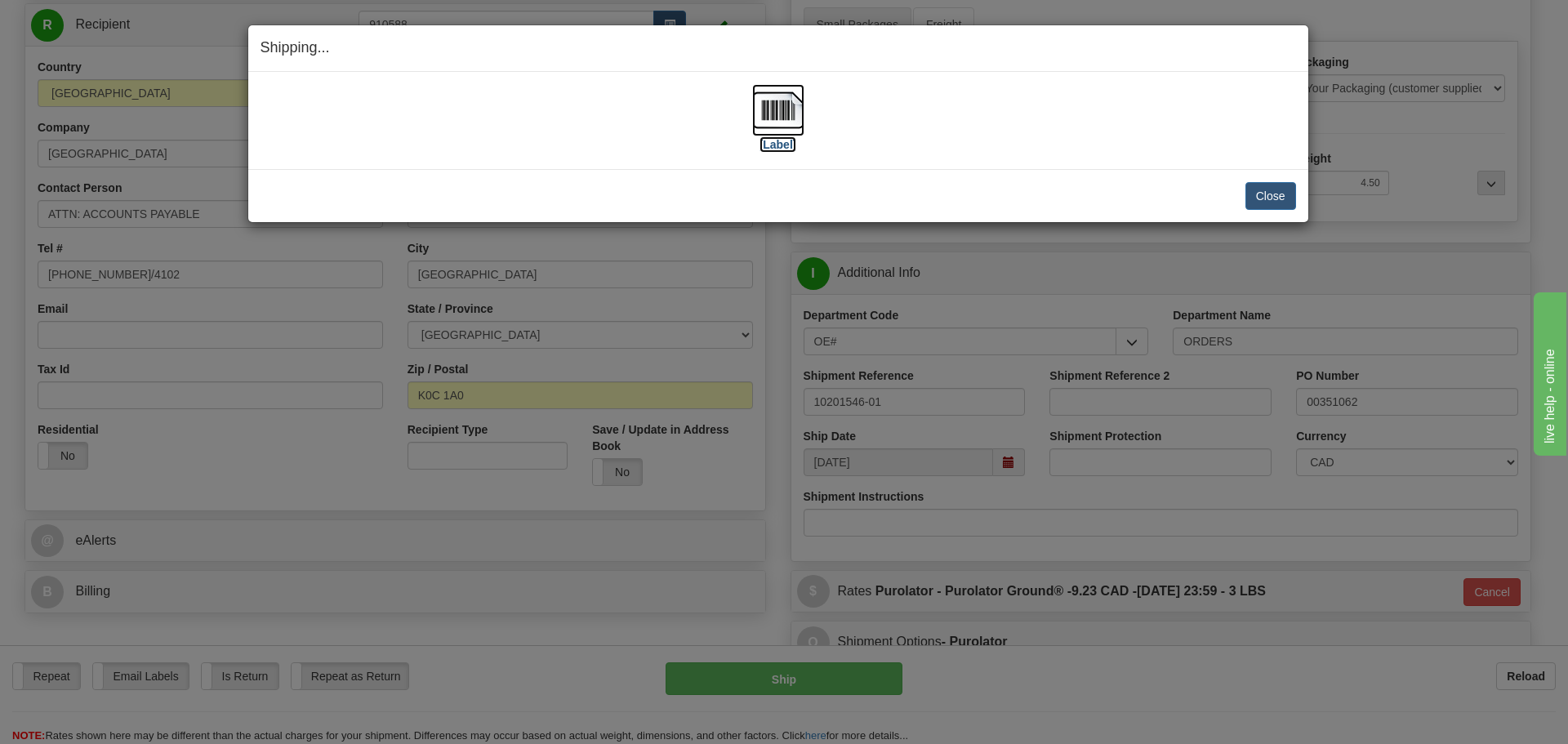
click at [778, 142] on label "[Label]" at bounding box center [778, 144] width 38 height 17
click at [1252, 199] on button "Close" at bounding box center [1271, 196] width 51 height 28
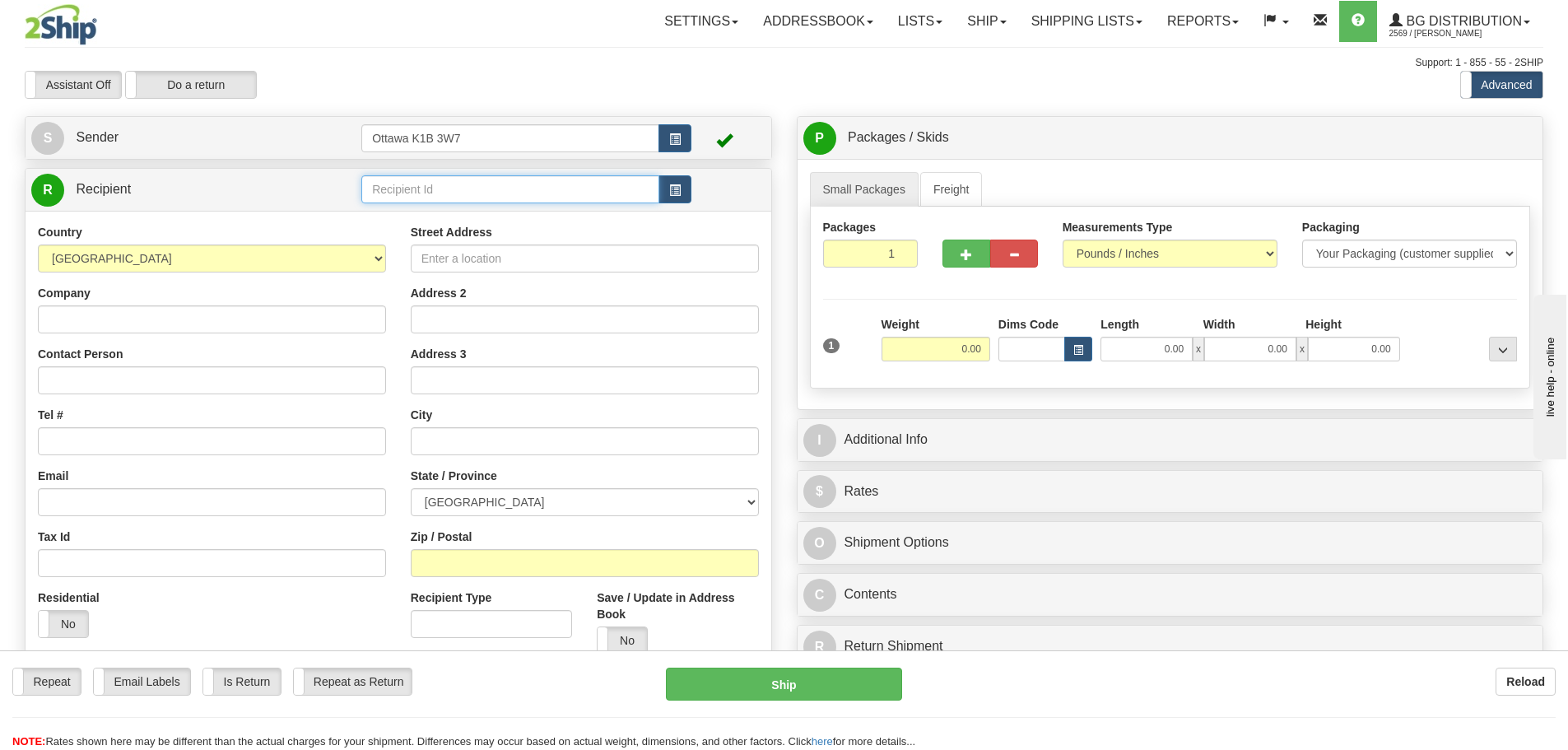
click at [514, 182] on input "text" at bounding box center [510, 189] width 298 height 28
type input "910992"
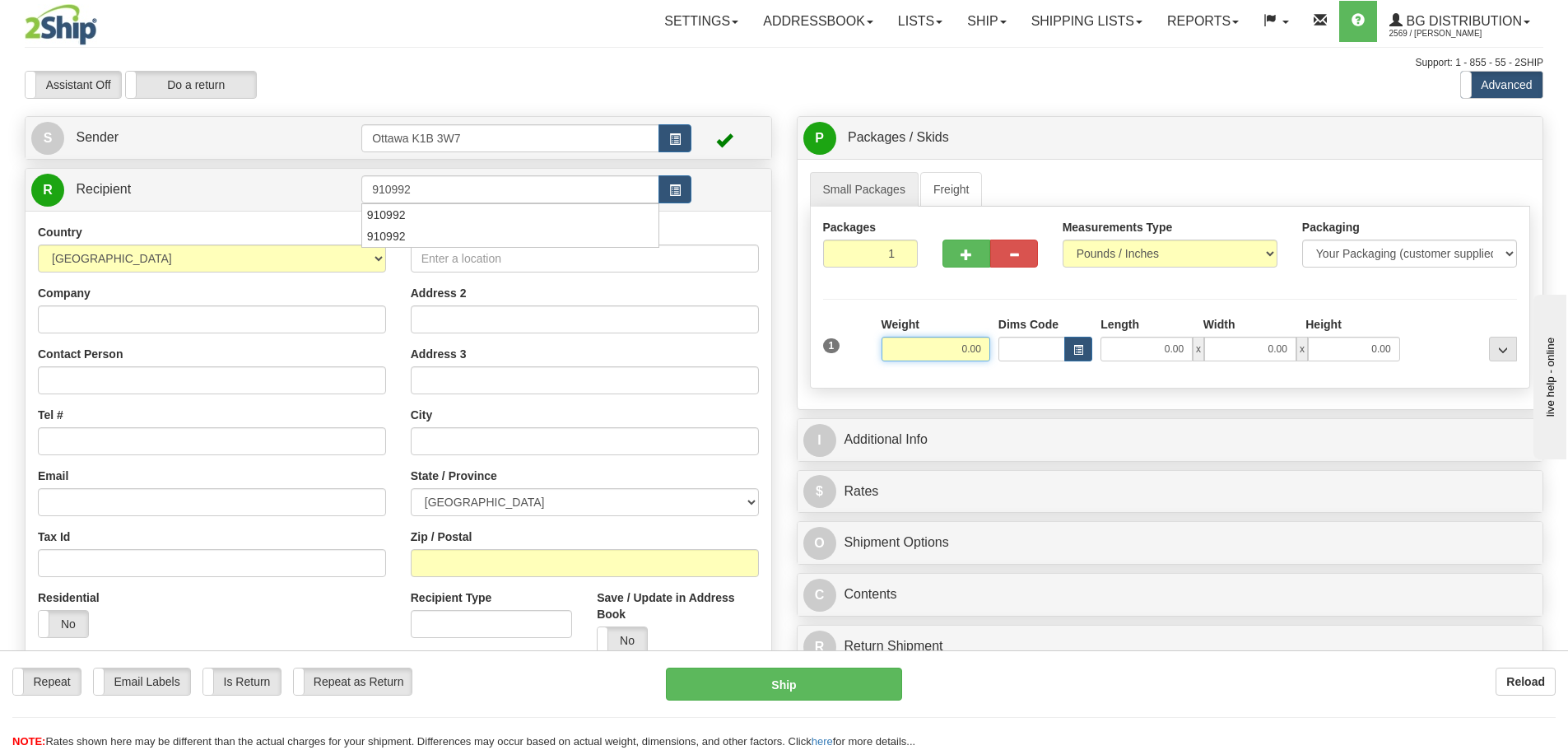
click at [592, 107] on div "Toggle navigation Settings Shipping Preferences Fields Preferences New" at bounding box center [784, 468] width 1568 height 936
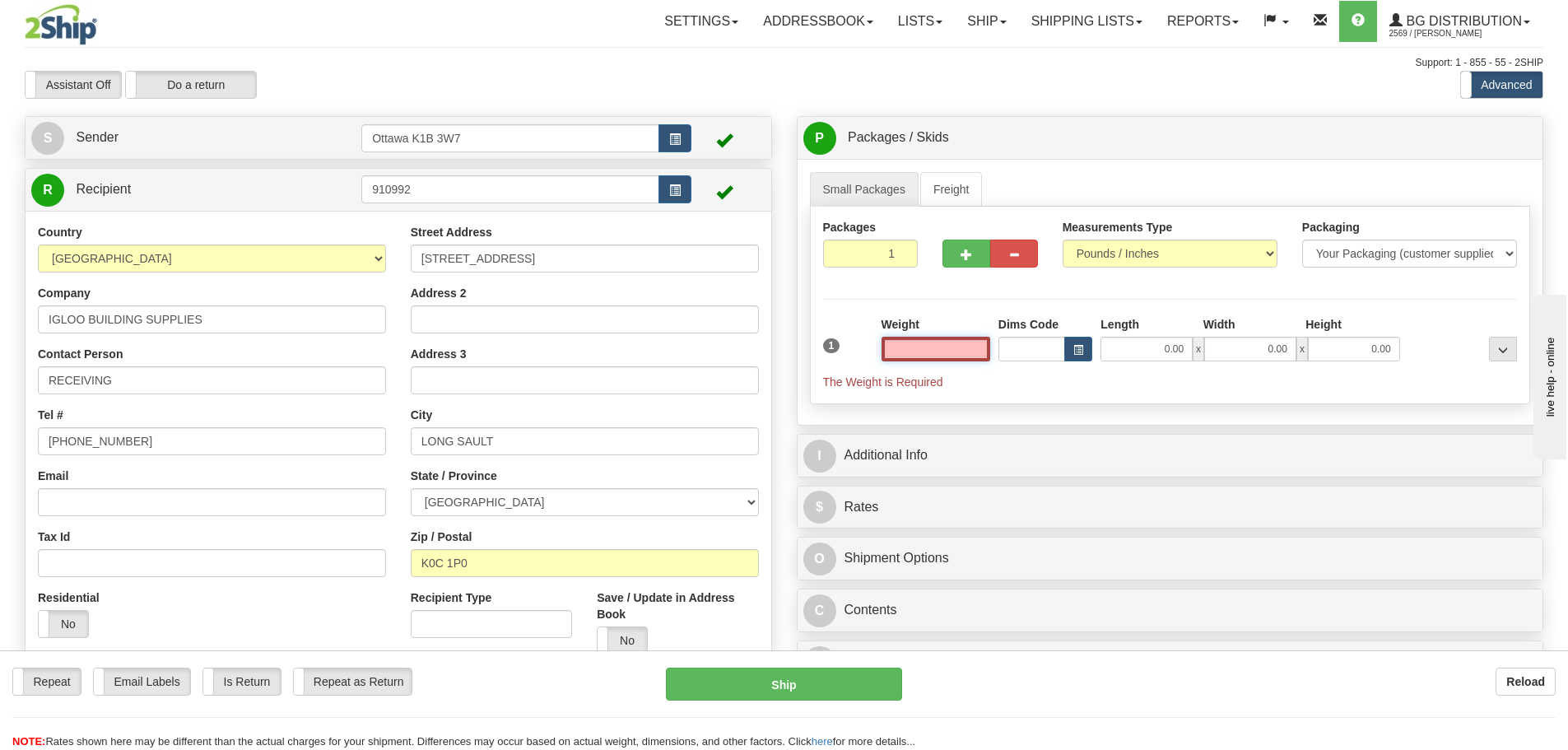
click at [922, 340] on input "text" at bounding box center [936, 349] width 108 height 25
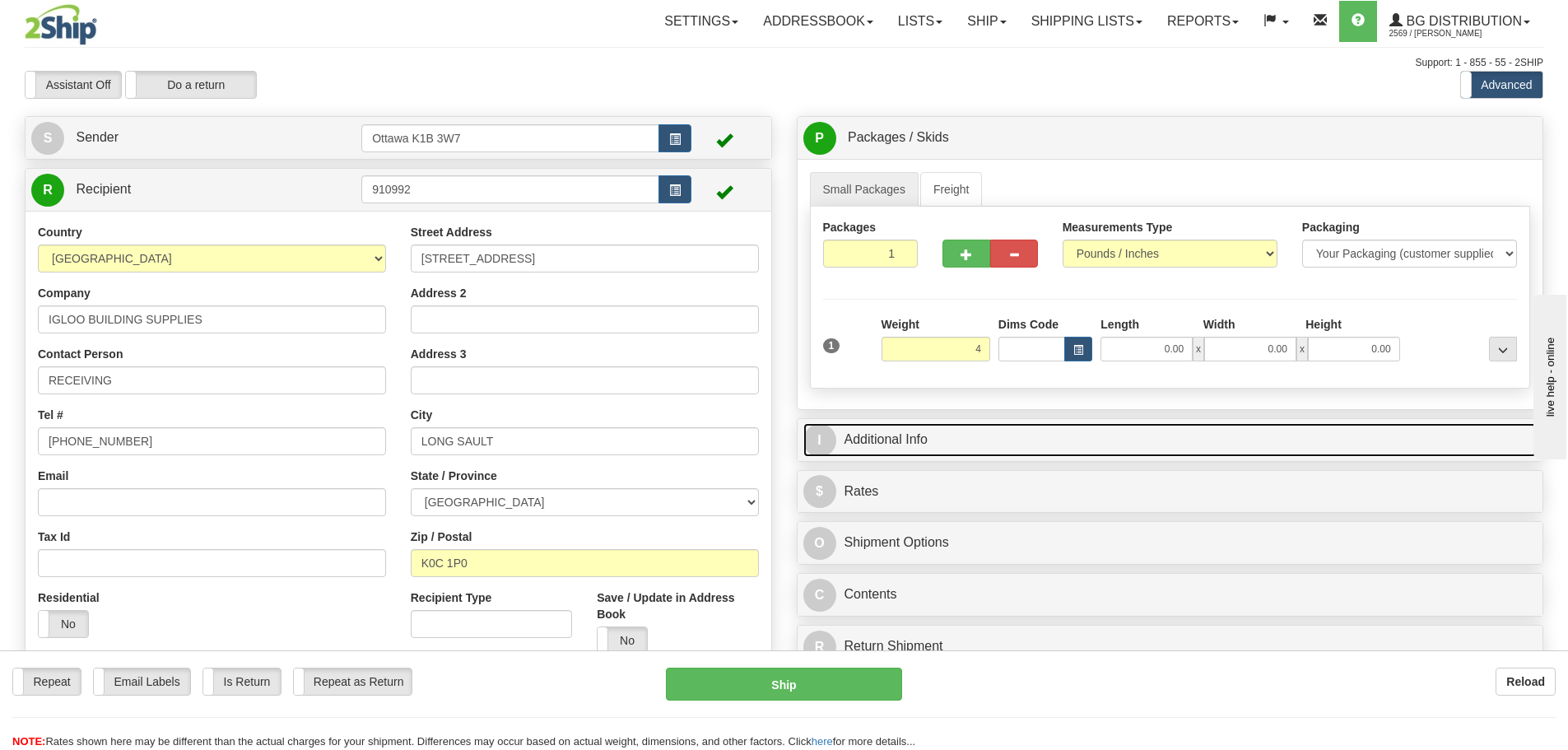
type input "4.00"
click at [1008, 442] on link "I Additional Info" at bounding box center [1170, 440] width 734 height 33
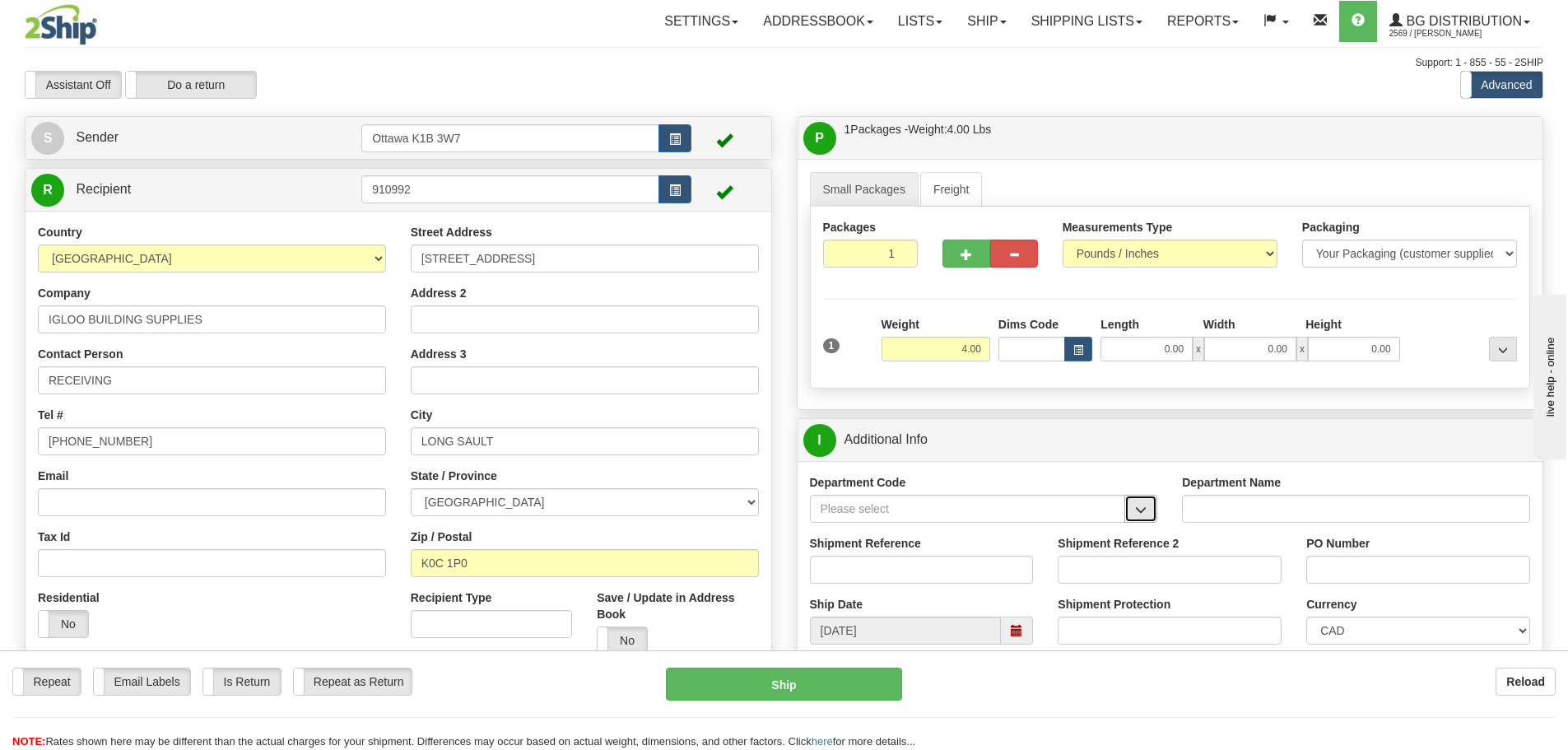
click at [1146, 514] on span "button" at bounding box center [1141, 510] width 11 height 11
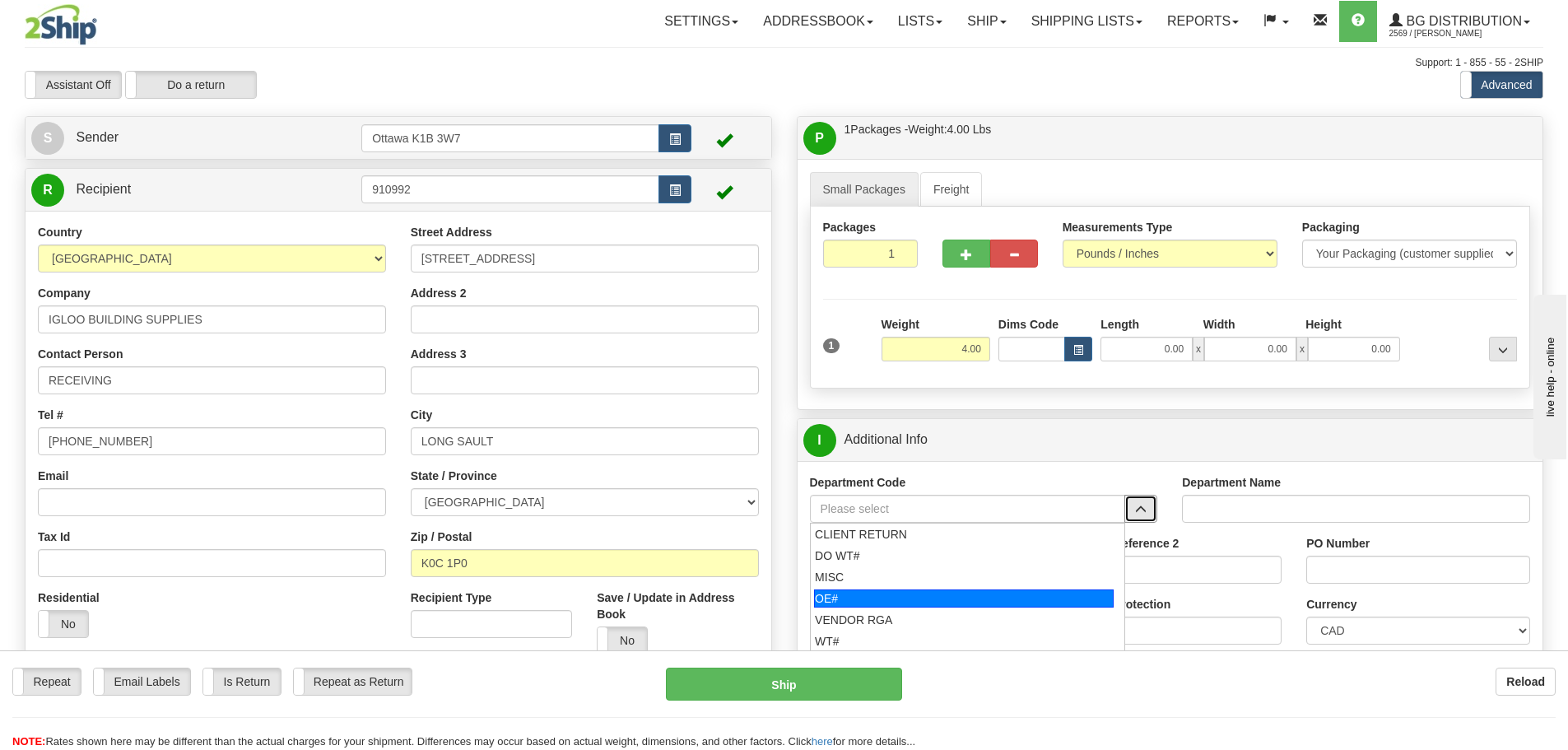
click at [928, 602] on div "OE#" at bounding box center [964, 598] width 300 height 19
type input "OE#"
type input "ORDERS"
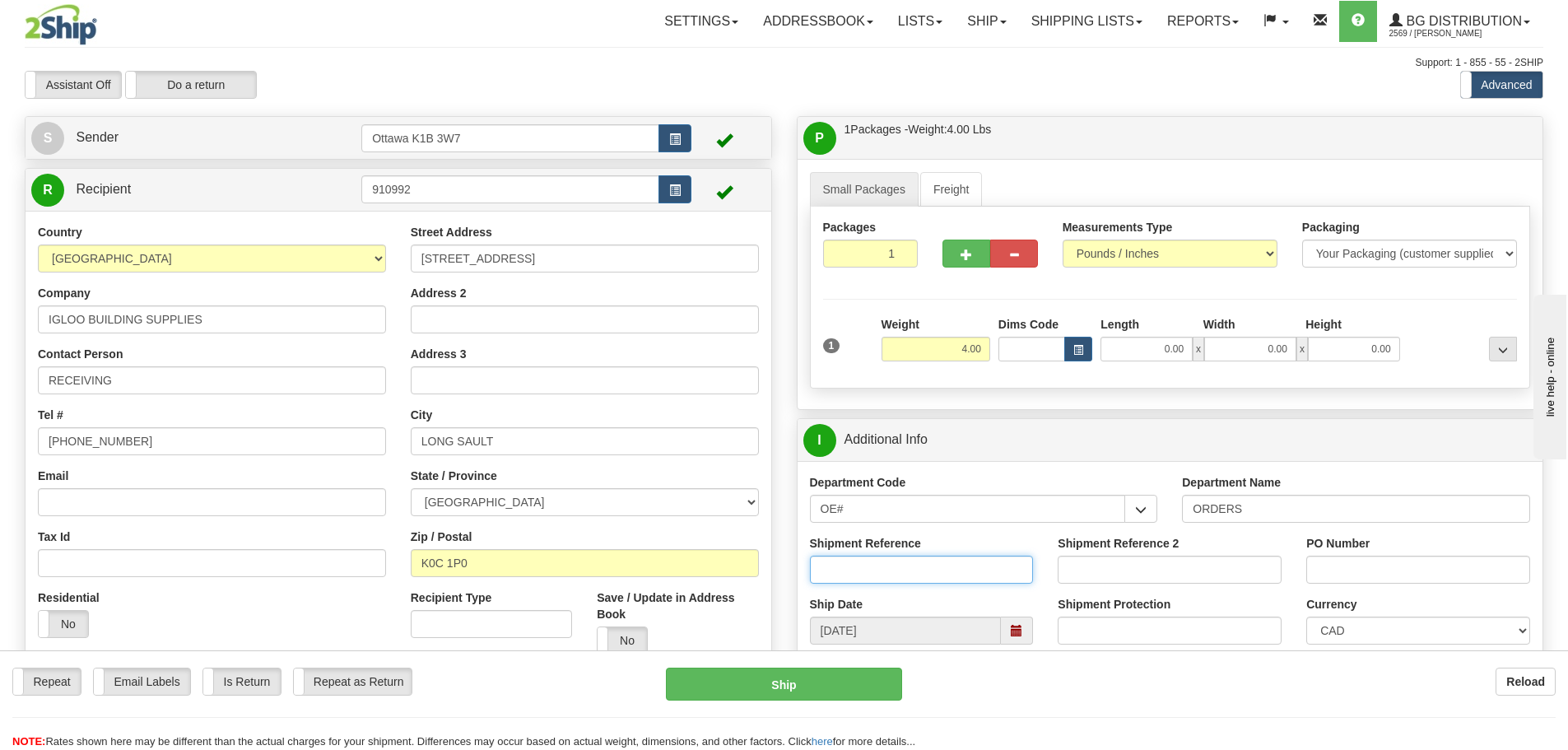
click at [913, 572] on input "Shipment Reference" at bounding box center [921, 570] width 224 height 28
type input "10202443-00"
click at [1474, 567] on input "PO Number" at bounding box center [1418, 570] width 224 height 28
type input "MT 188000"
click at [1143, 354] on input "0.00" at bounding box center [1146, 349] width 92 height 25
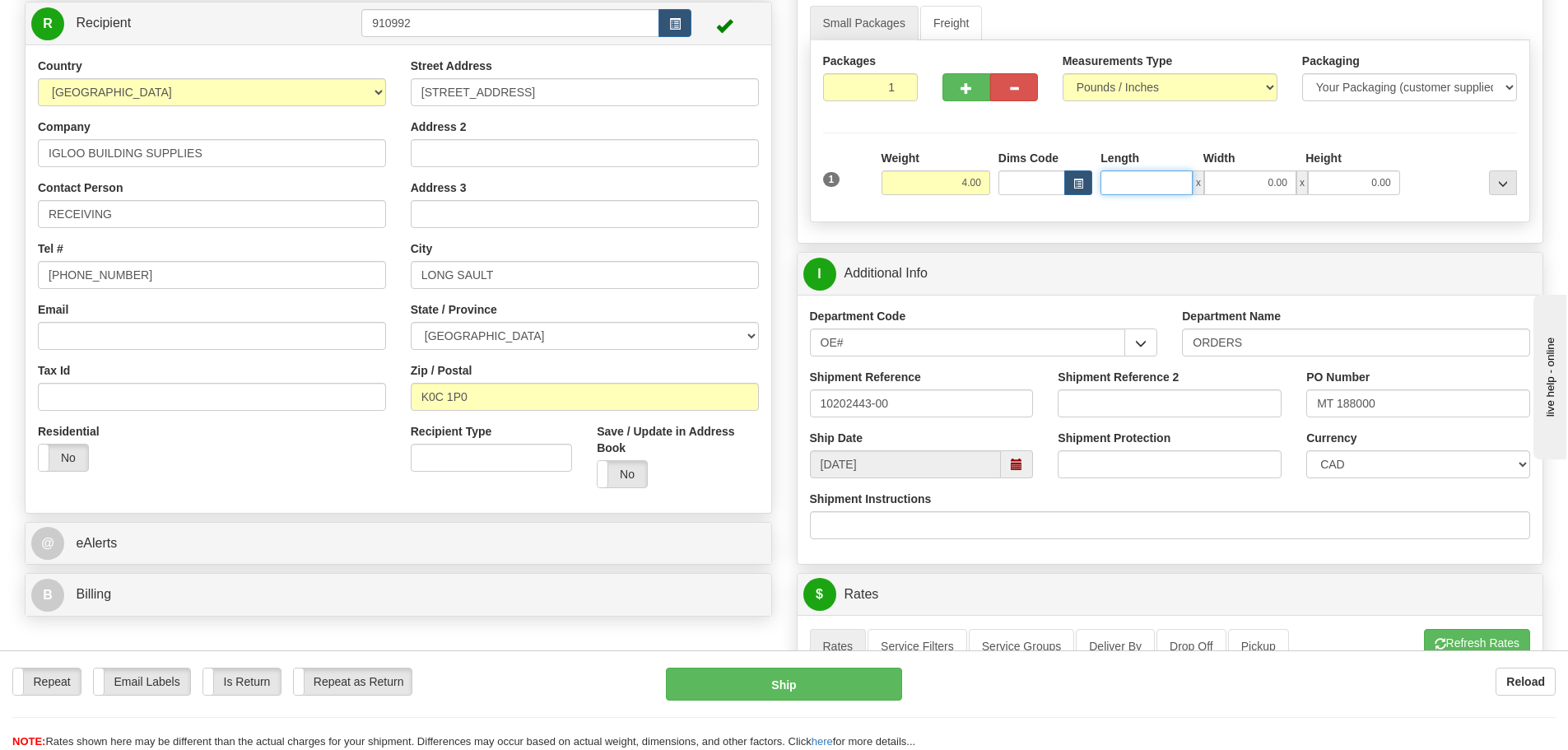
scroll to position [165, 0]
type input "14.50"
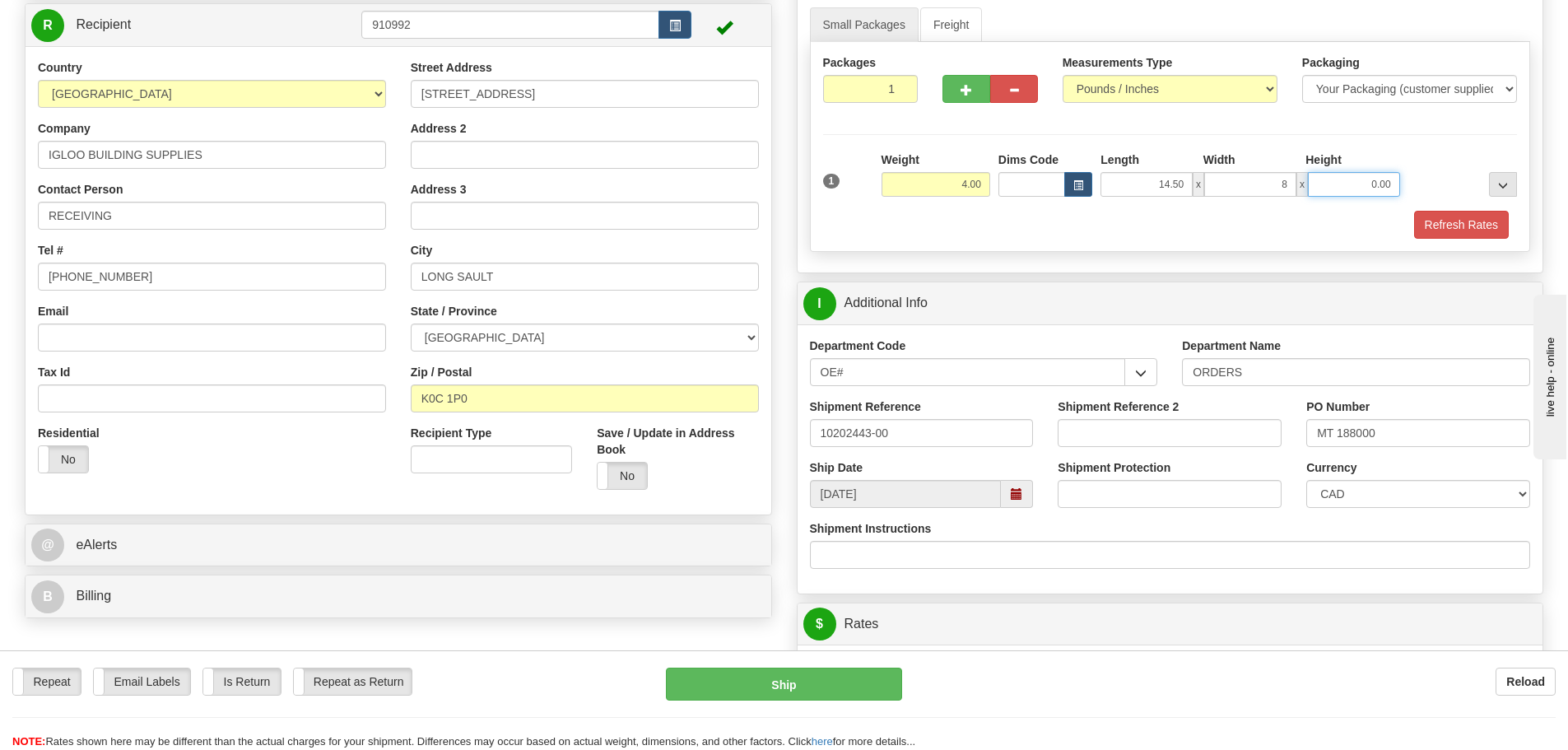
type input "8.00"
type input "5.00"
click at [1451, 233] on button "Refresh Rates" at bounding box center [1461, 225] width 94 height 28
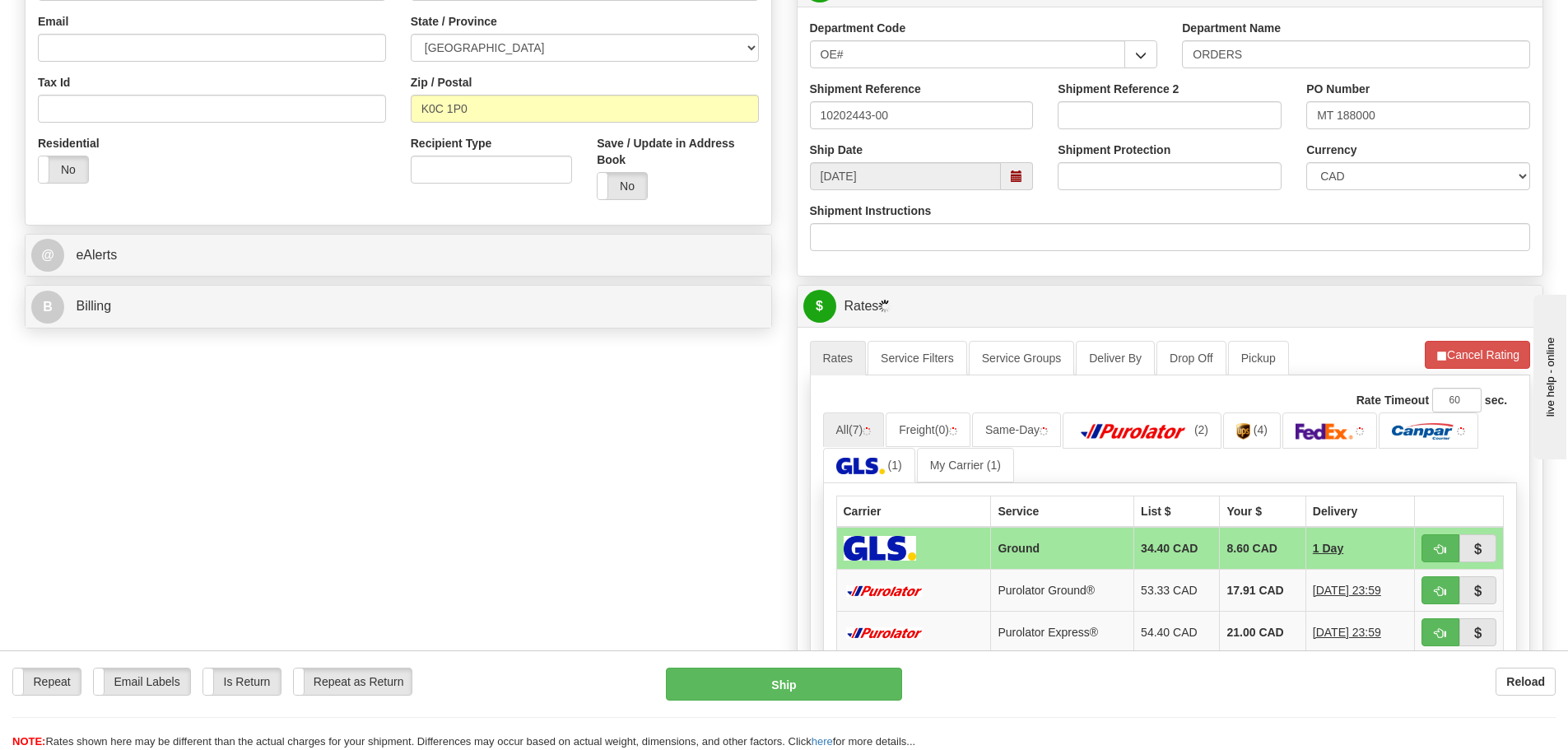
scroll to position [494, 0]
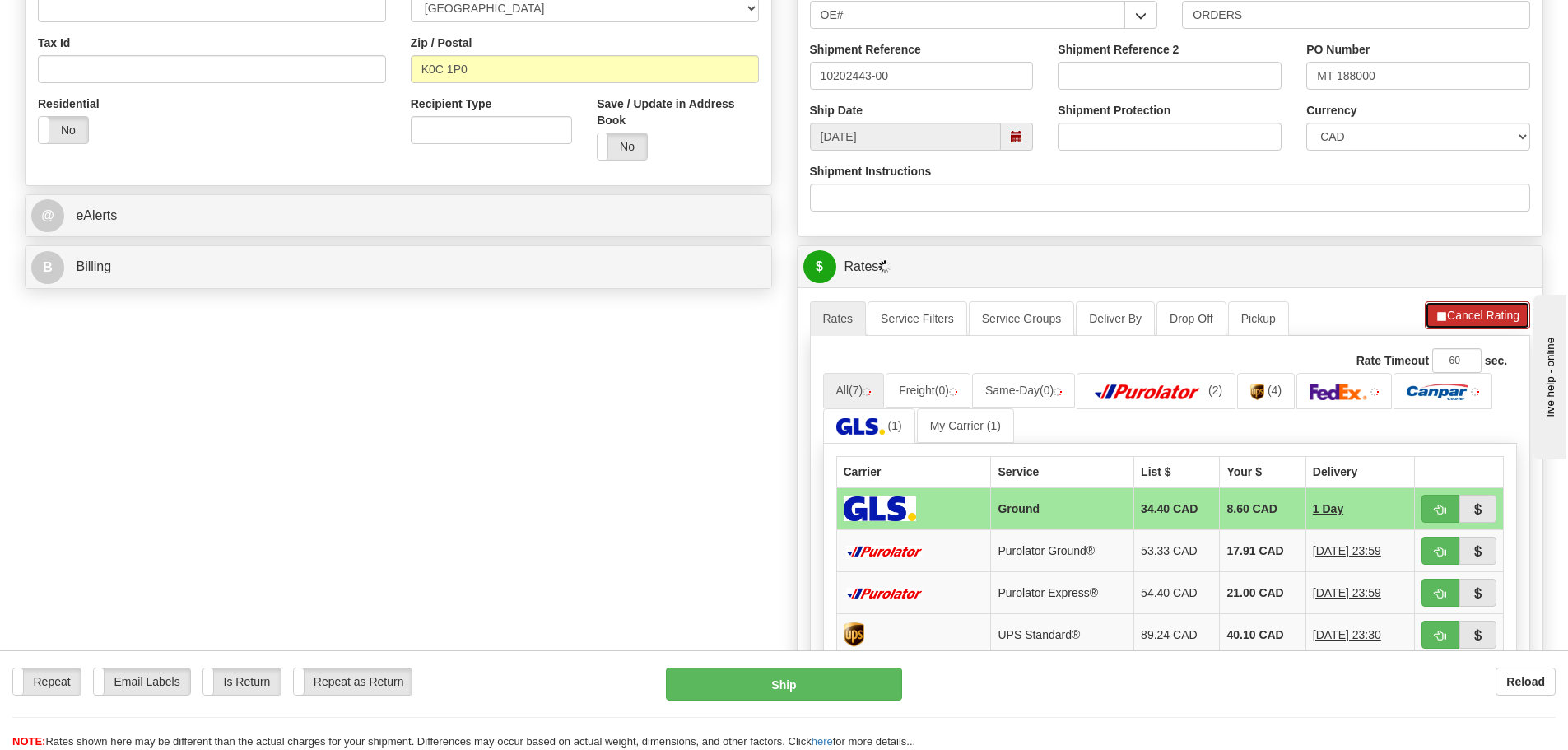
click at [1460, 311] on button "Cancel Rating" at bounding box center [1477, 316] width 106 height 28
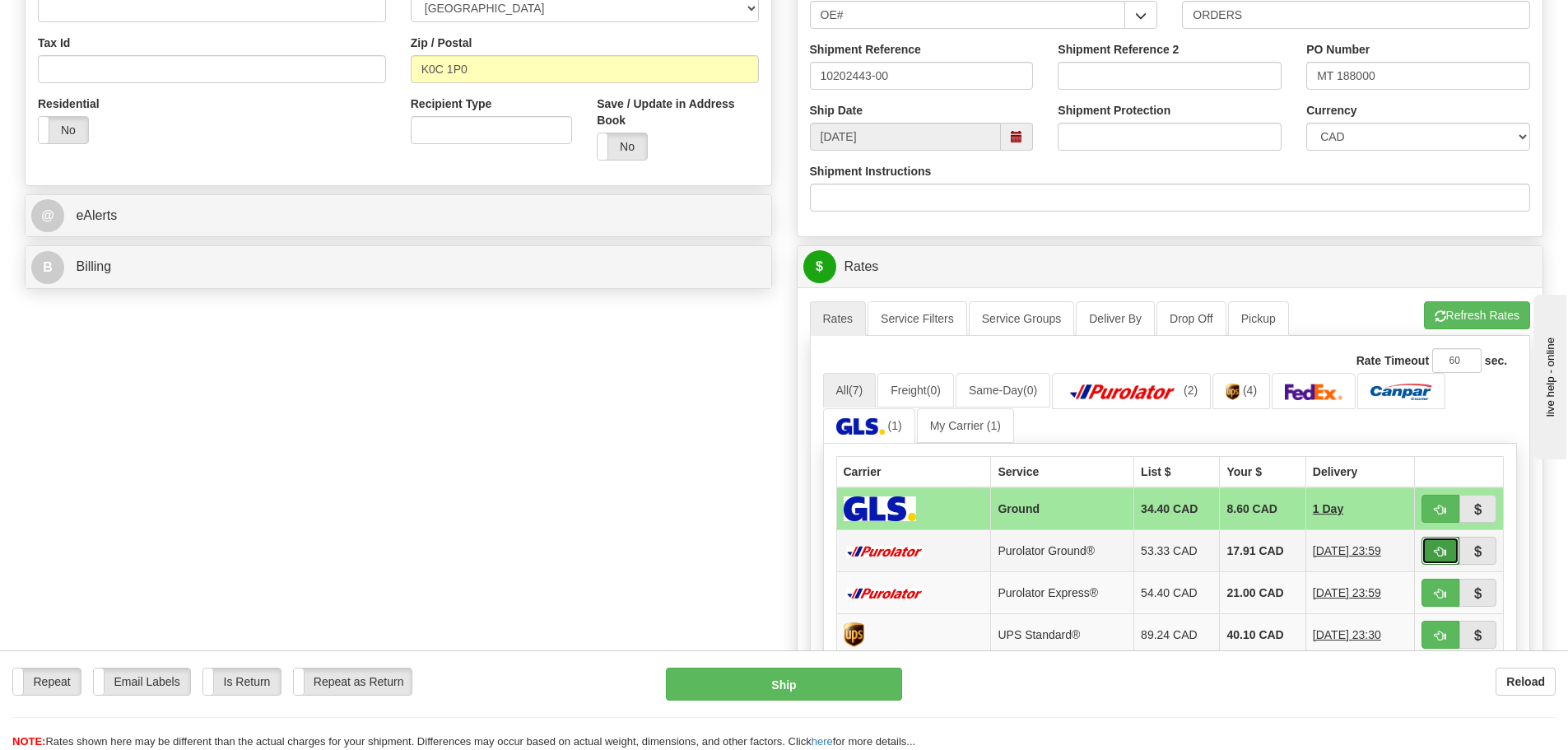
click at [1440, 553] on span "button" at bounding box center [1440, 552] width 11 height 11
type input "260"
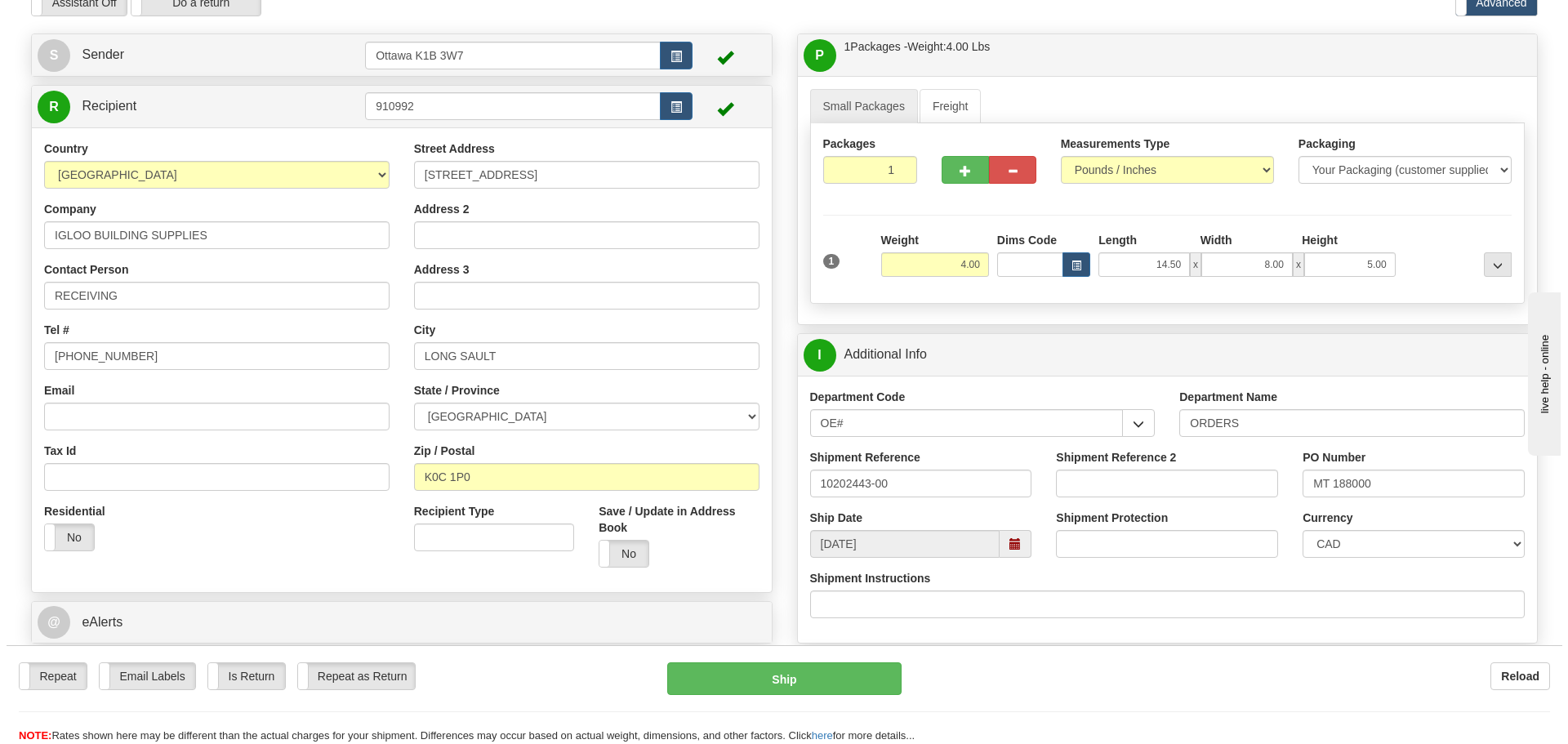
scroll to position [163, 0]
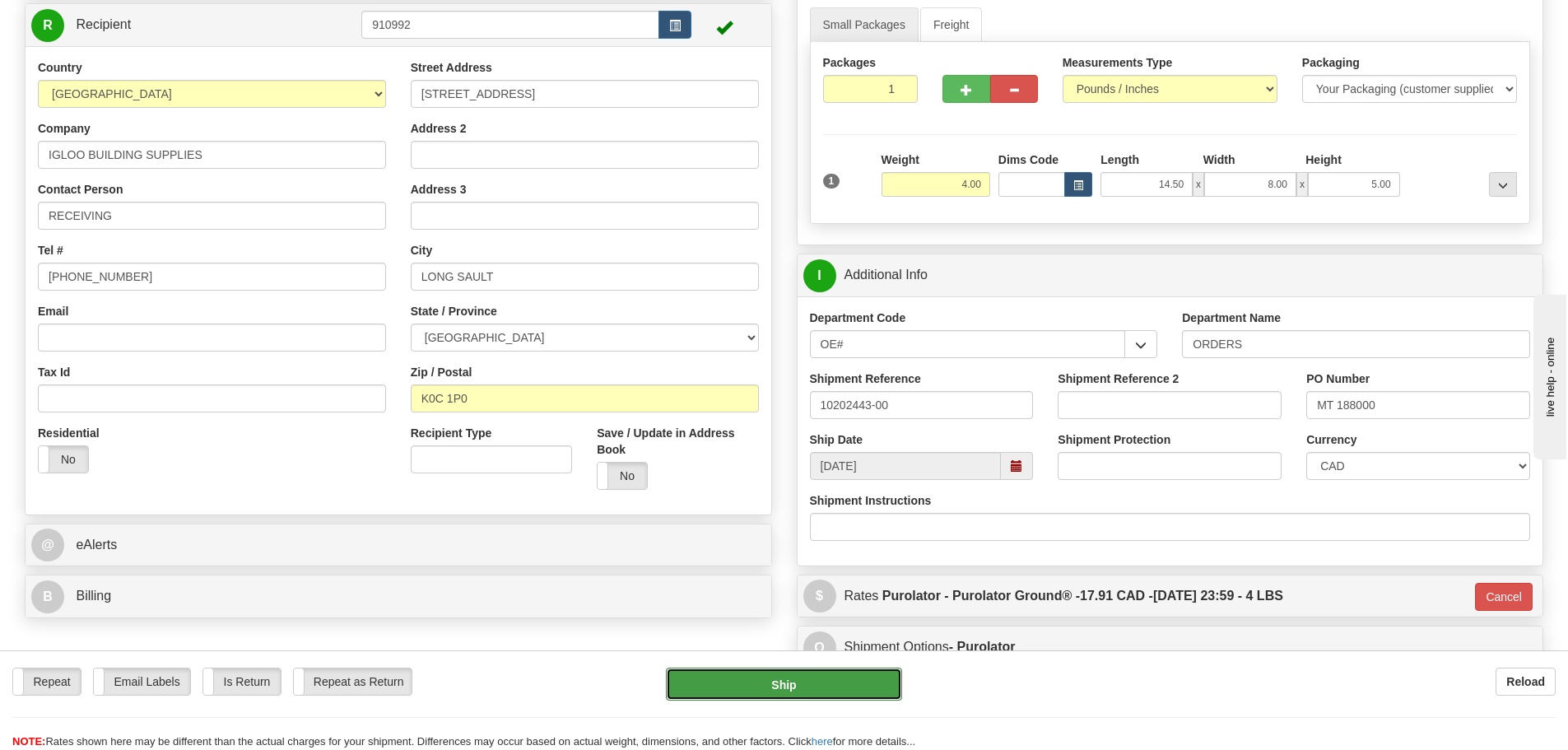
click at [832, 696] on button "Ship" at bounding box center [784, 684] width 236 height 33
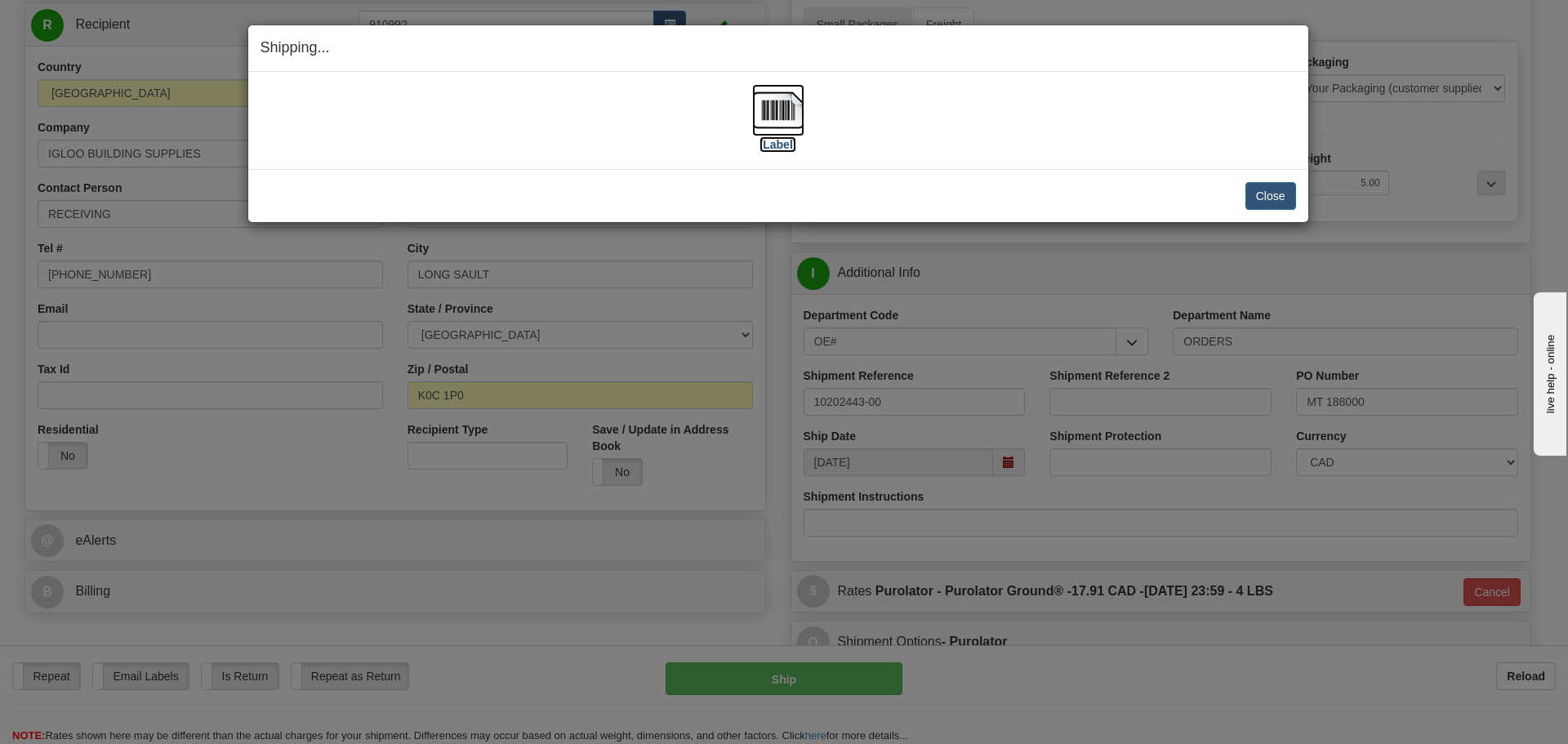
click at [766, 143] on label "[Label]" at bounding box center [778, 144] width 38 height 17
click at [1267, 202] on button "Close" at bounding box center [1271, 196] width 51 height 28
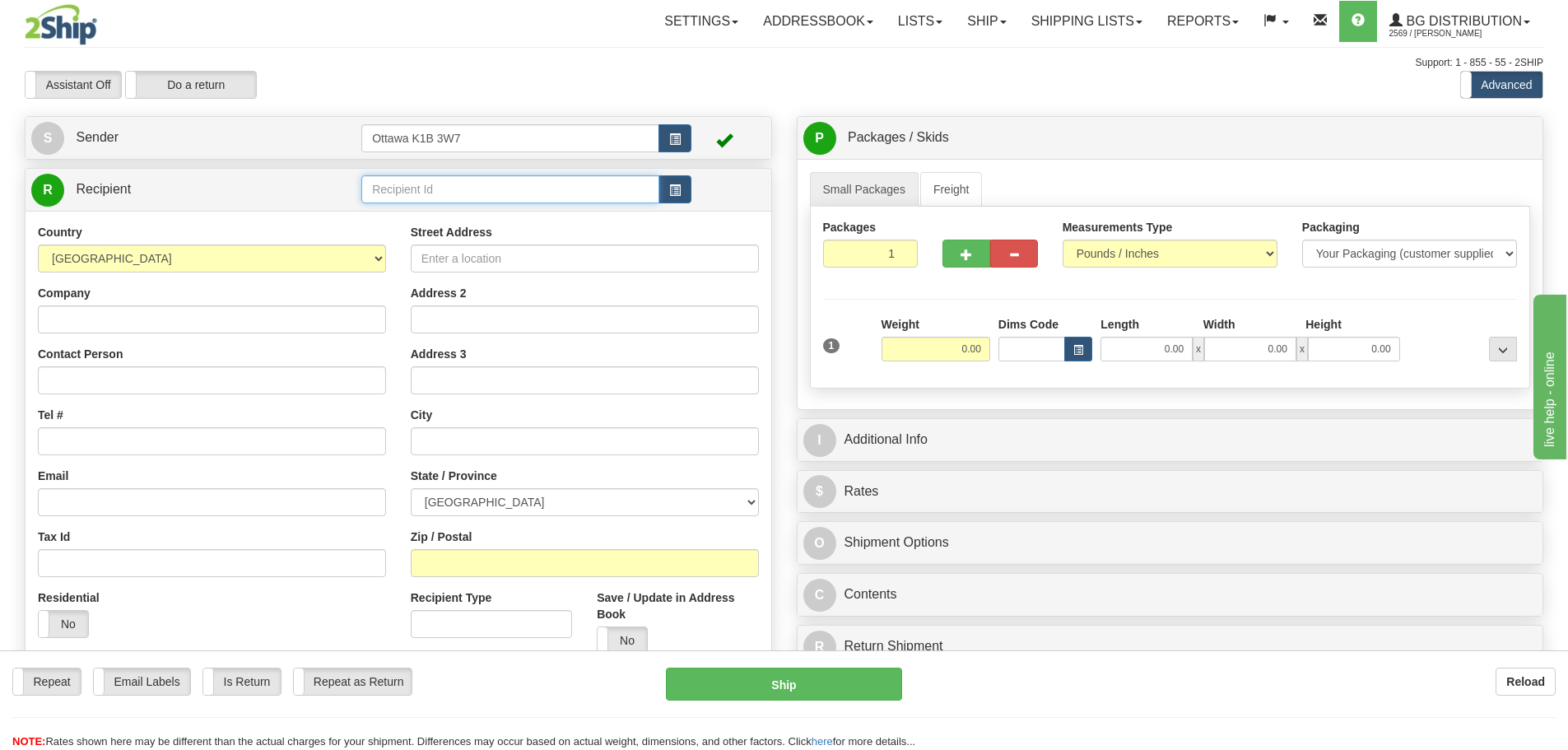
click at [571, 196] on input "text" at bounding box center [510, 189] width 298 height 28
click at [514, 182] on input "text" at bounding box center [510, 189] width 298 height 28
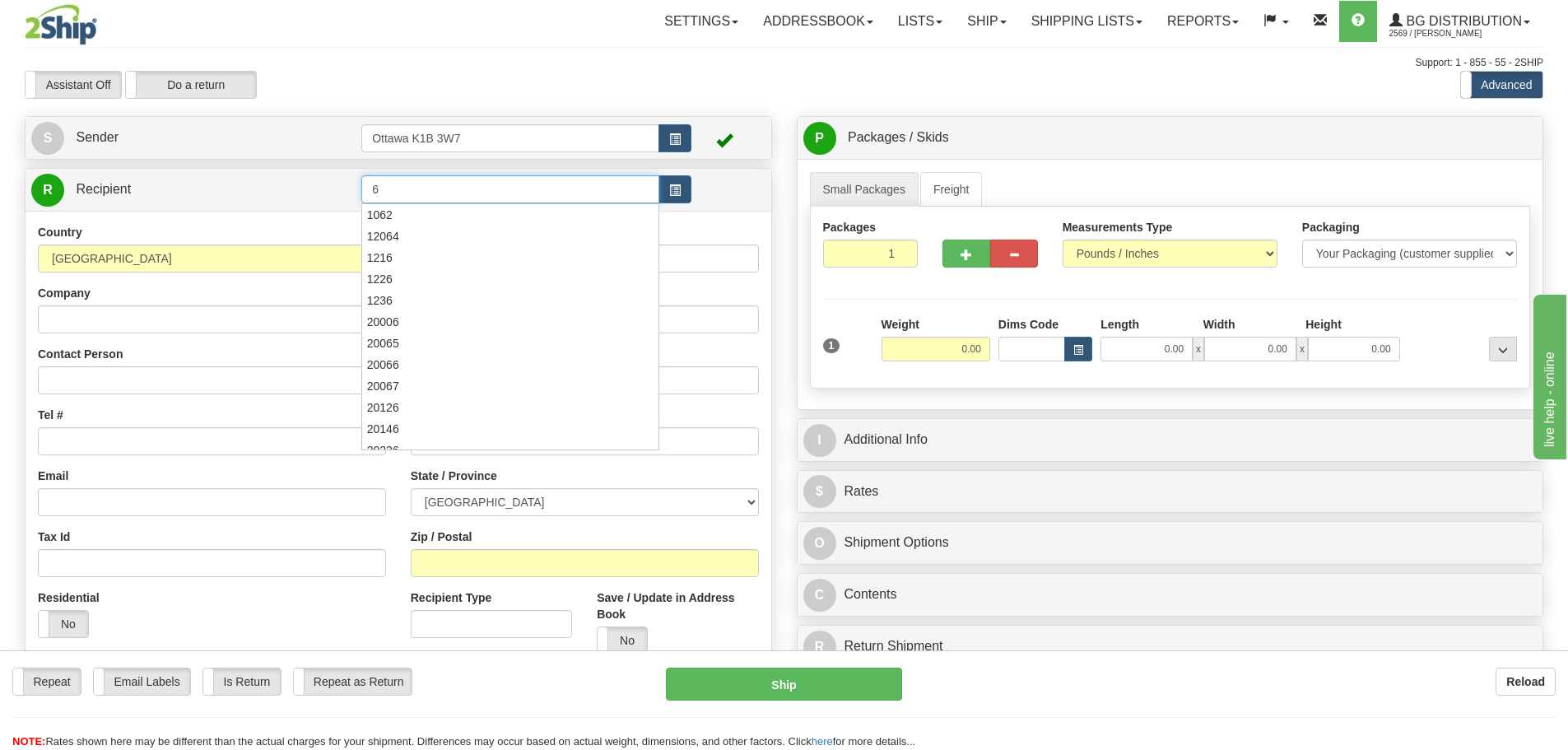
type input "6"
click at [542, 78] on div "Assistant On Assistant Off Do a return Do a return" at bounding box center [334, 85] width 643 height 28
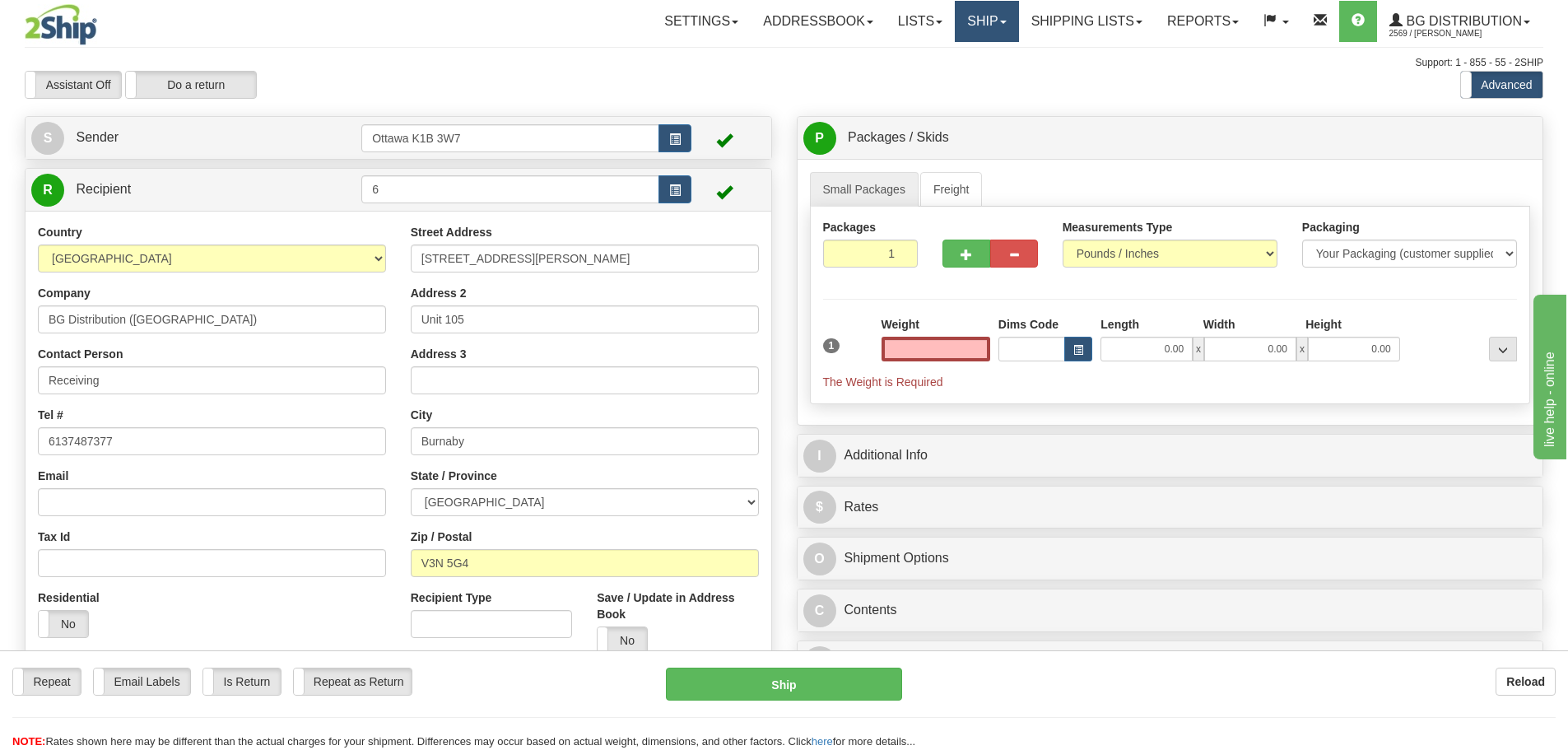
type input "0.00"
click at [974, 17] on link "Ship" at bounding box center [987, 21] width 63 height 41
click at [928, 354] on input "0.00" at bounding box center [936, 349] width 108 height 25
type input "4"
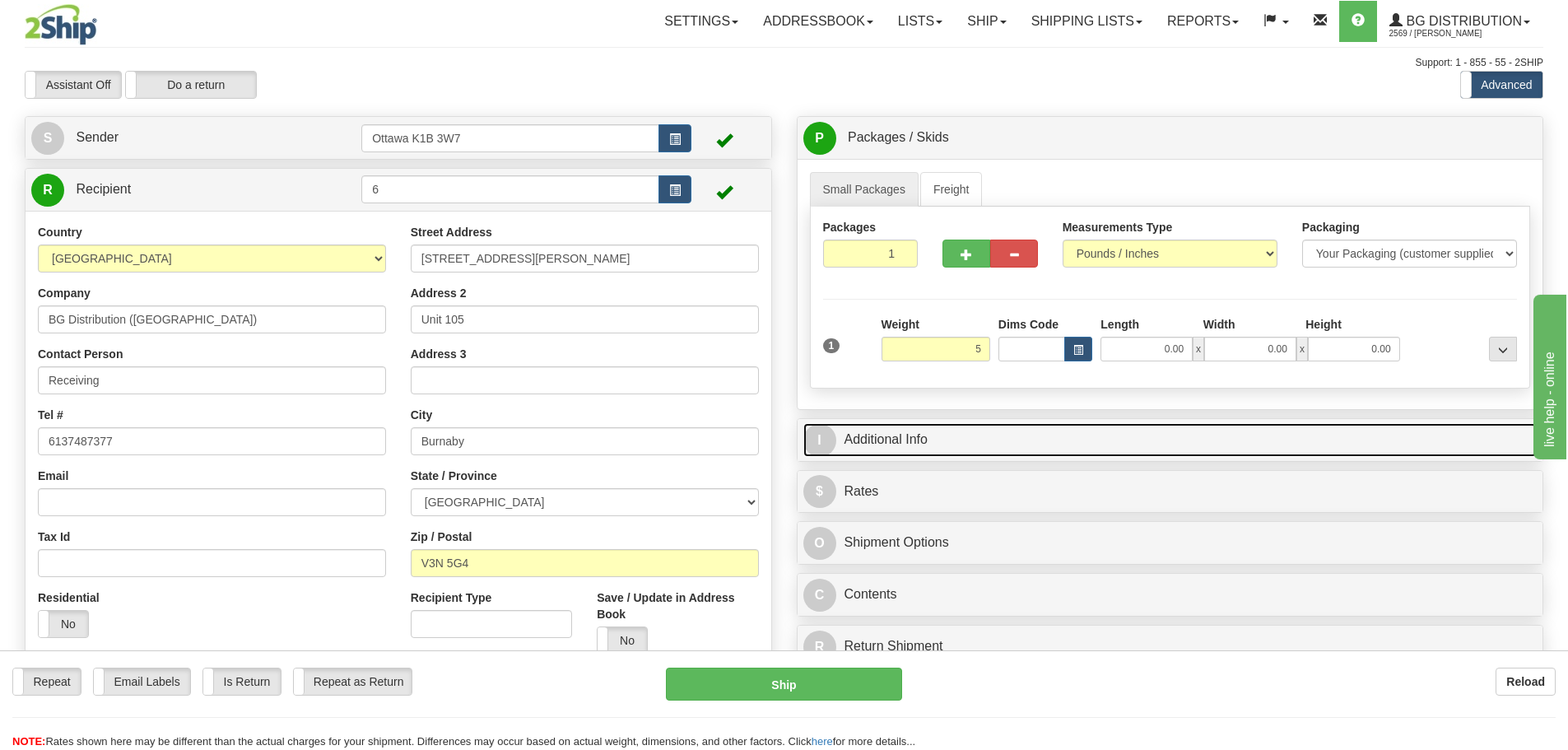
type input "5.00"
click at [1096, 427] on link "I Additional Info" at bounding box center [1170, 440] width 734 height 33
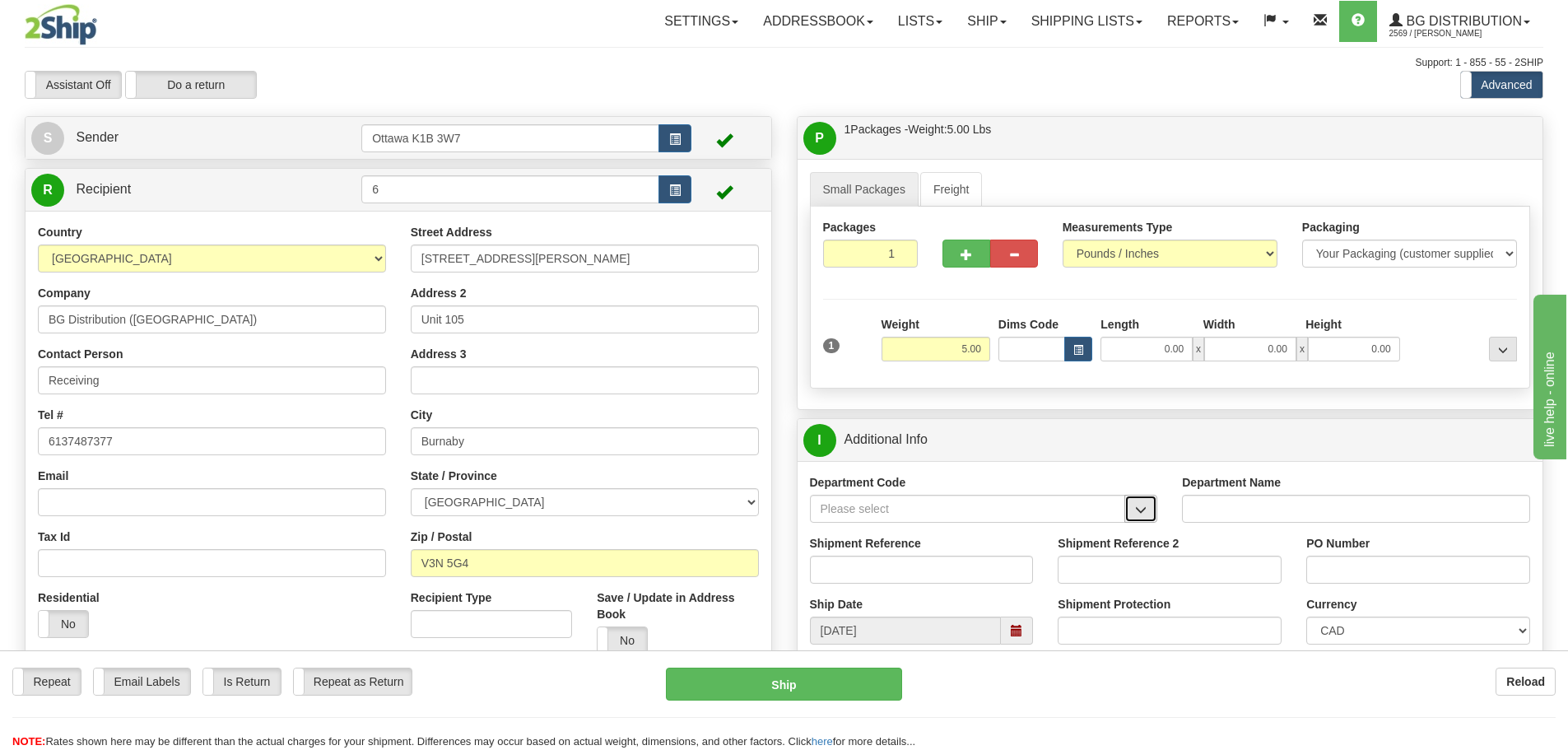
click at [1146, 518] on button "button" at bounding box center [1140, 509] width 33 height 28
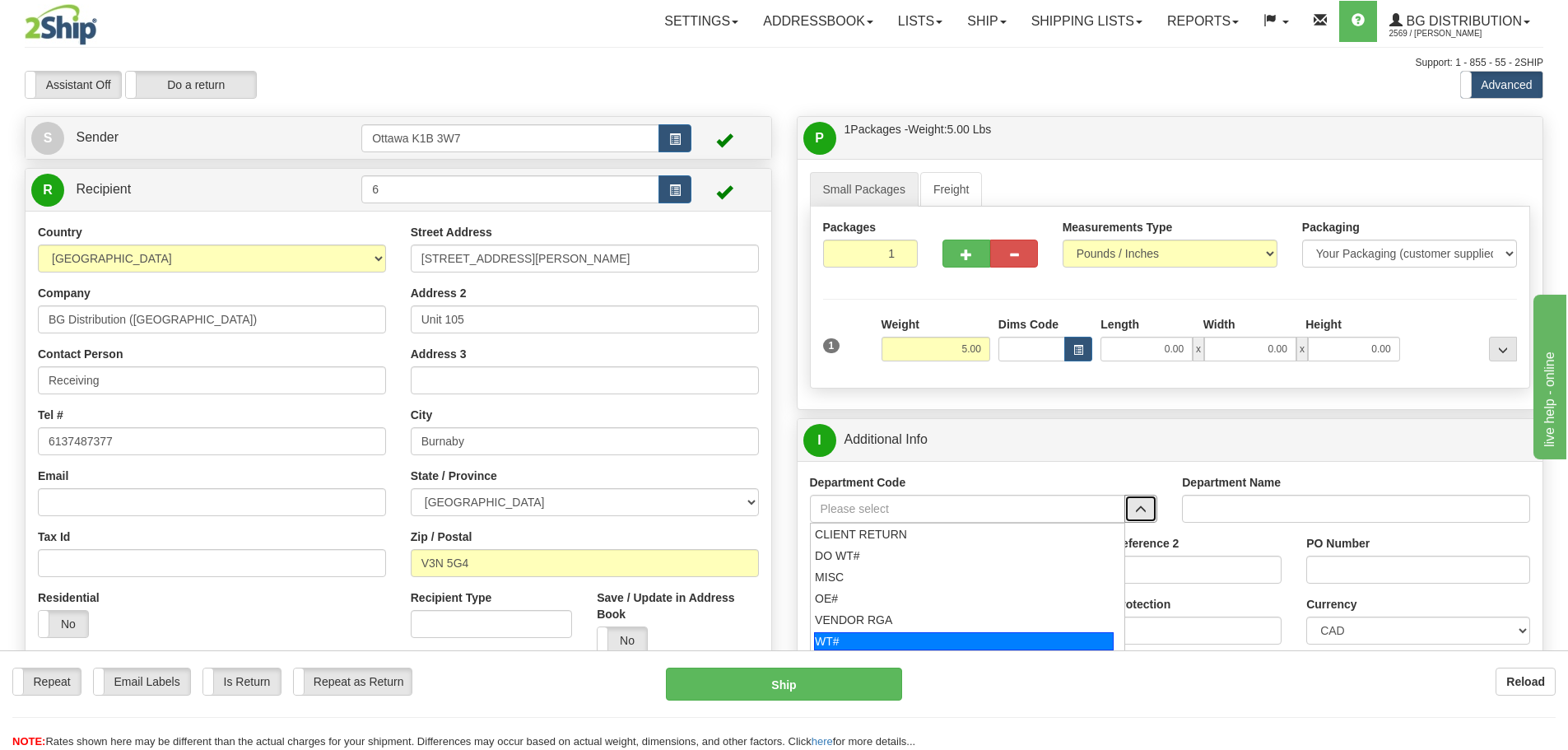
click at [958, 633] on div "WT#" at bounding box center [964, 642] width 300 height 19
type input "WT#"
type input "WAREHOUSE TRANSFERS"
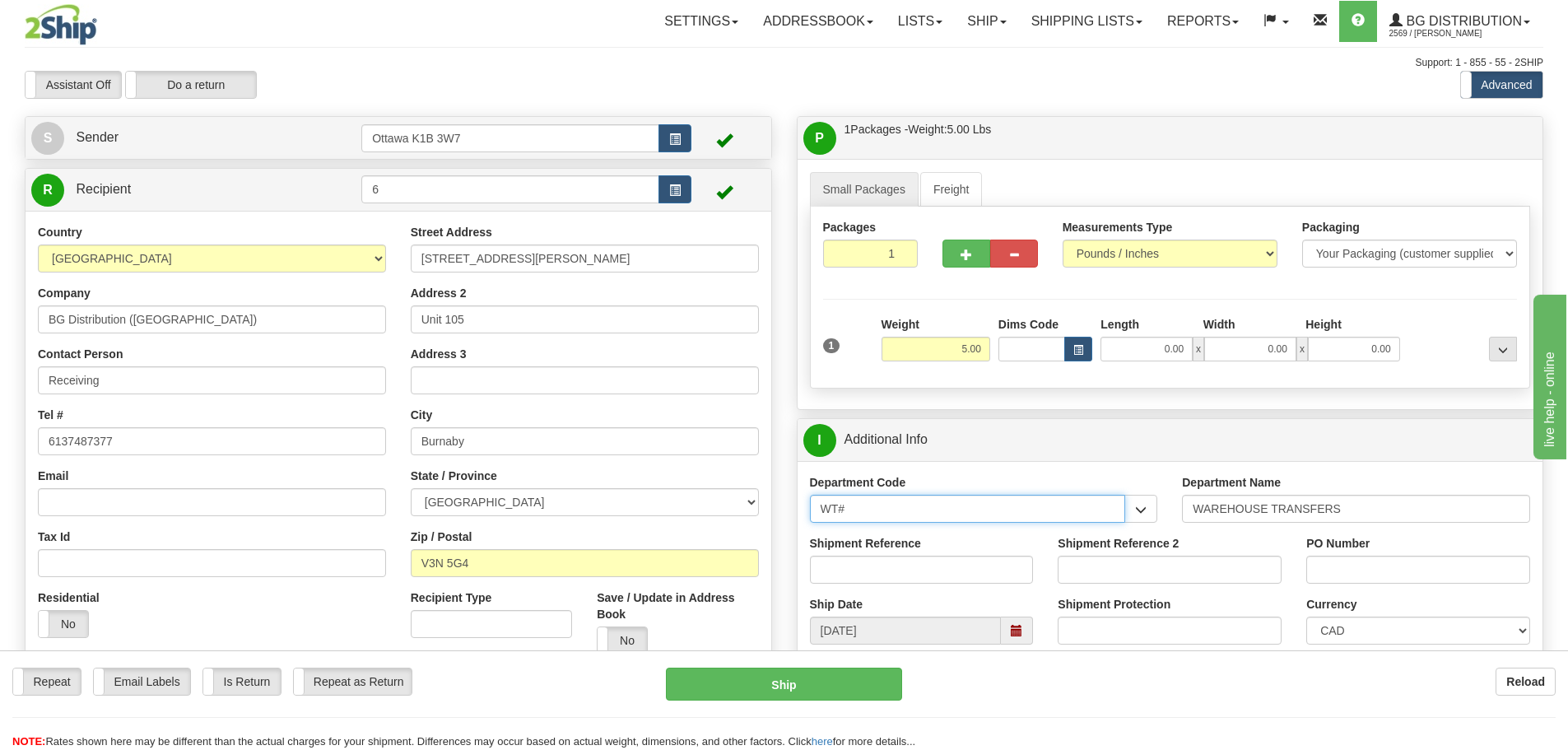
drag, startPoint x: 1039, startPoint y: 499, endPoint x: 505, endPoint y: 446, distance: 536.6
click at [505, 116] on div "Create a label for the return Create Pickup Without Label S Sender" at bounding box center [784, 116] width 1543 height 0
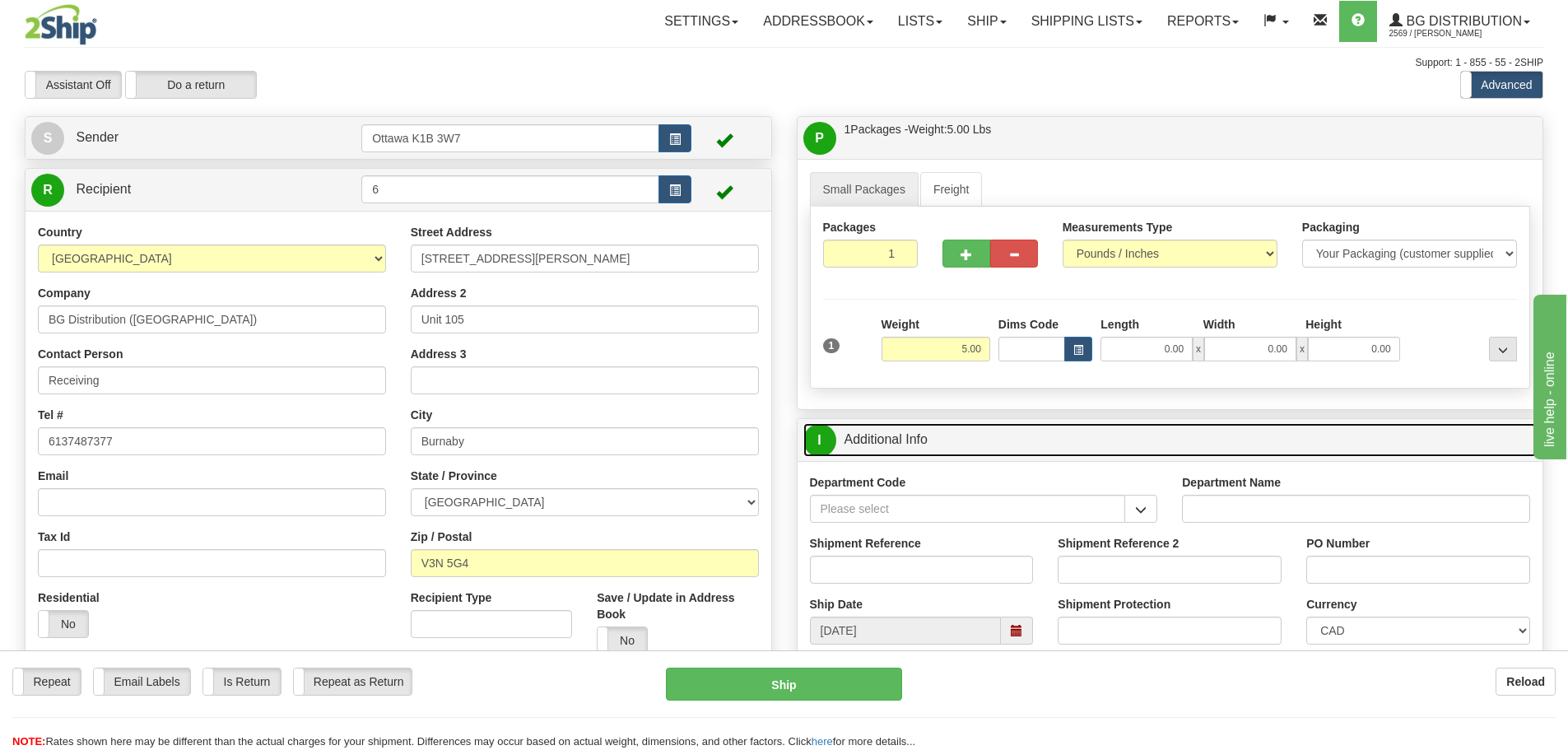
click at [973, 444] on link "I Additional Info" at bounding box center [1170, 440] width 734 height 33
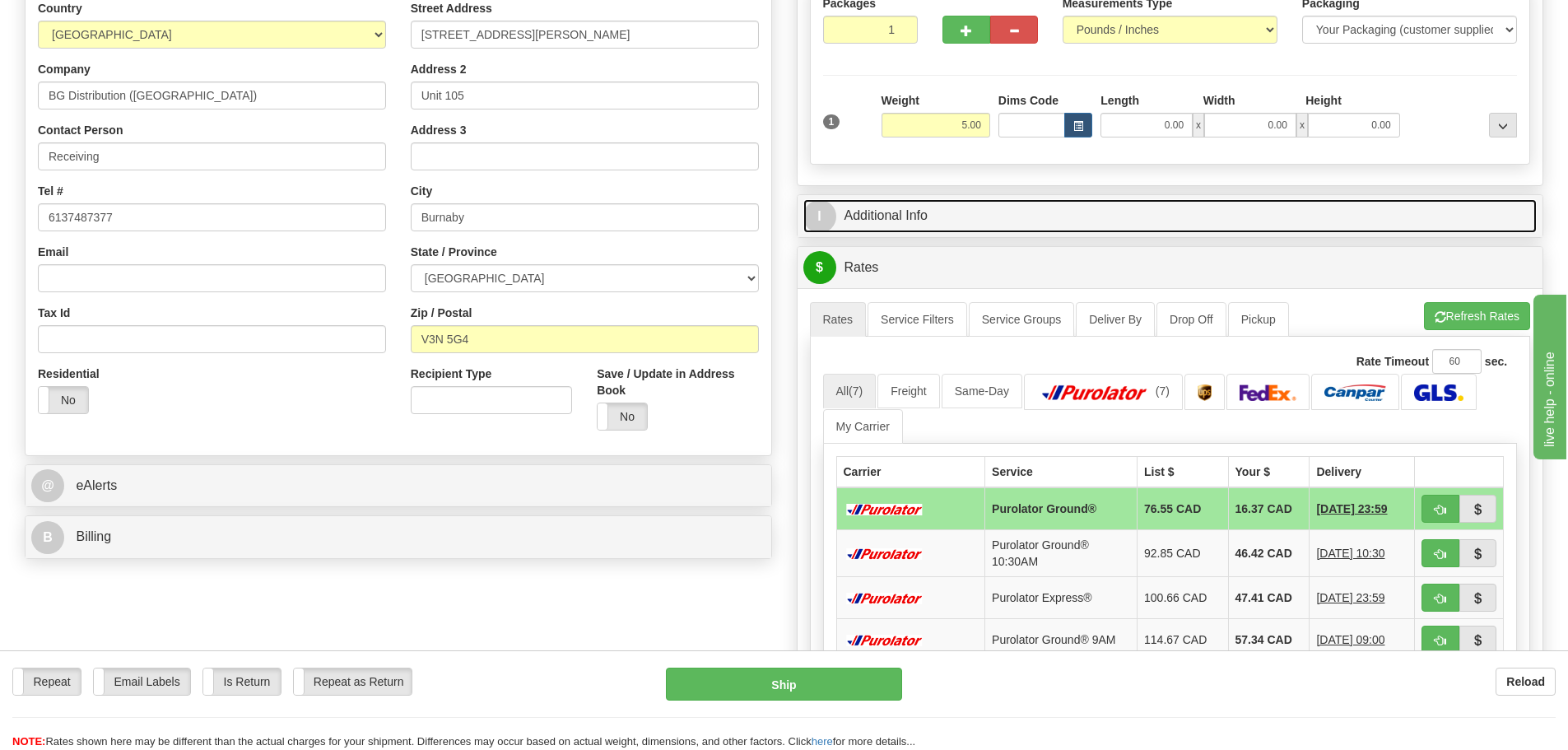
scroll to position [247, 0]
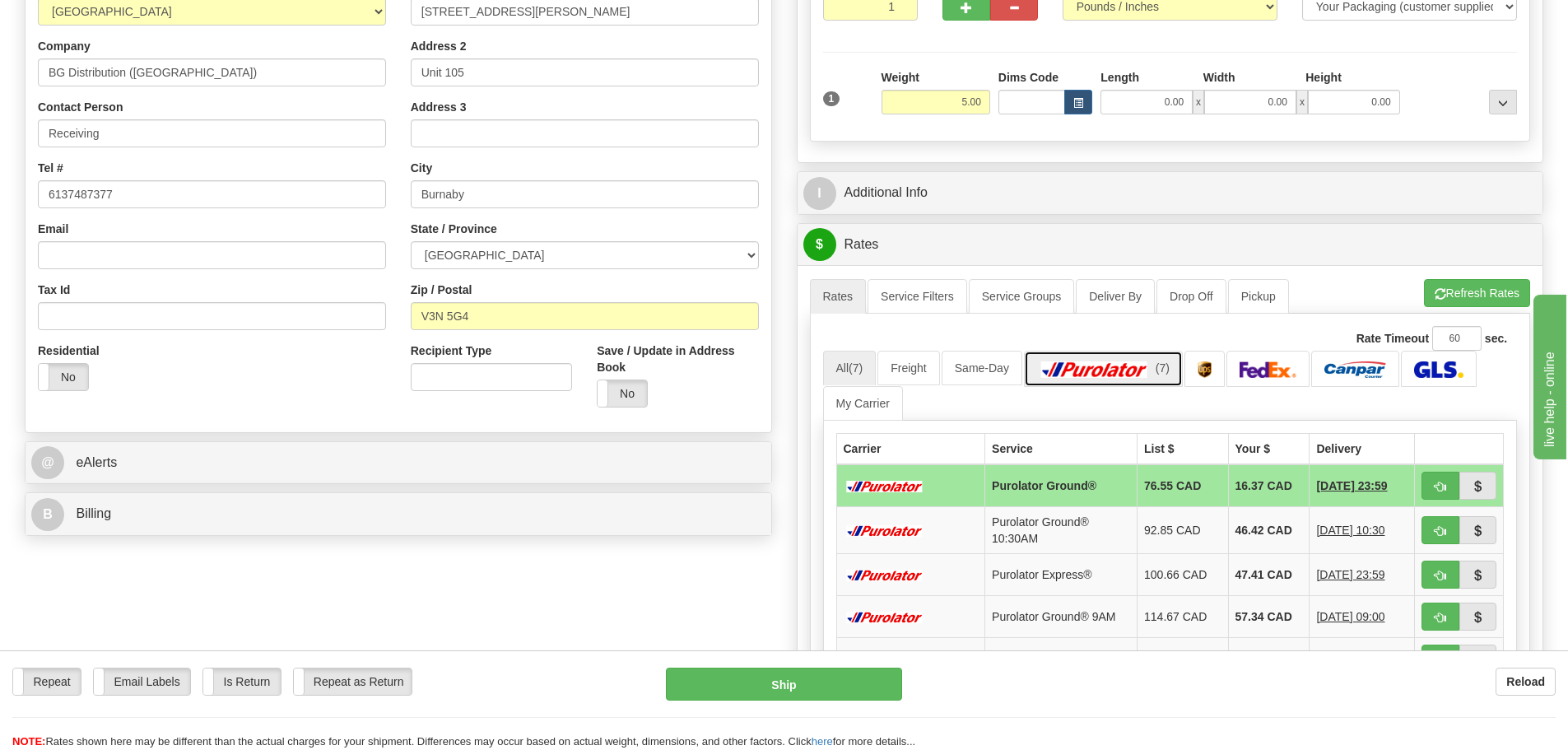
click at [1098, 377] on img at bounding box center [1094, 369] width 115 height 17
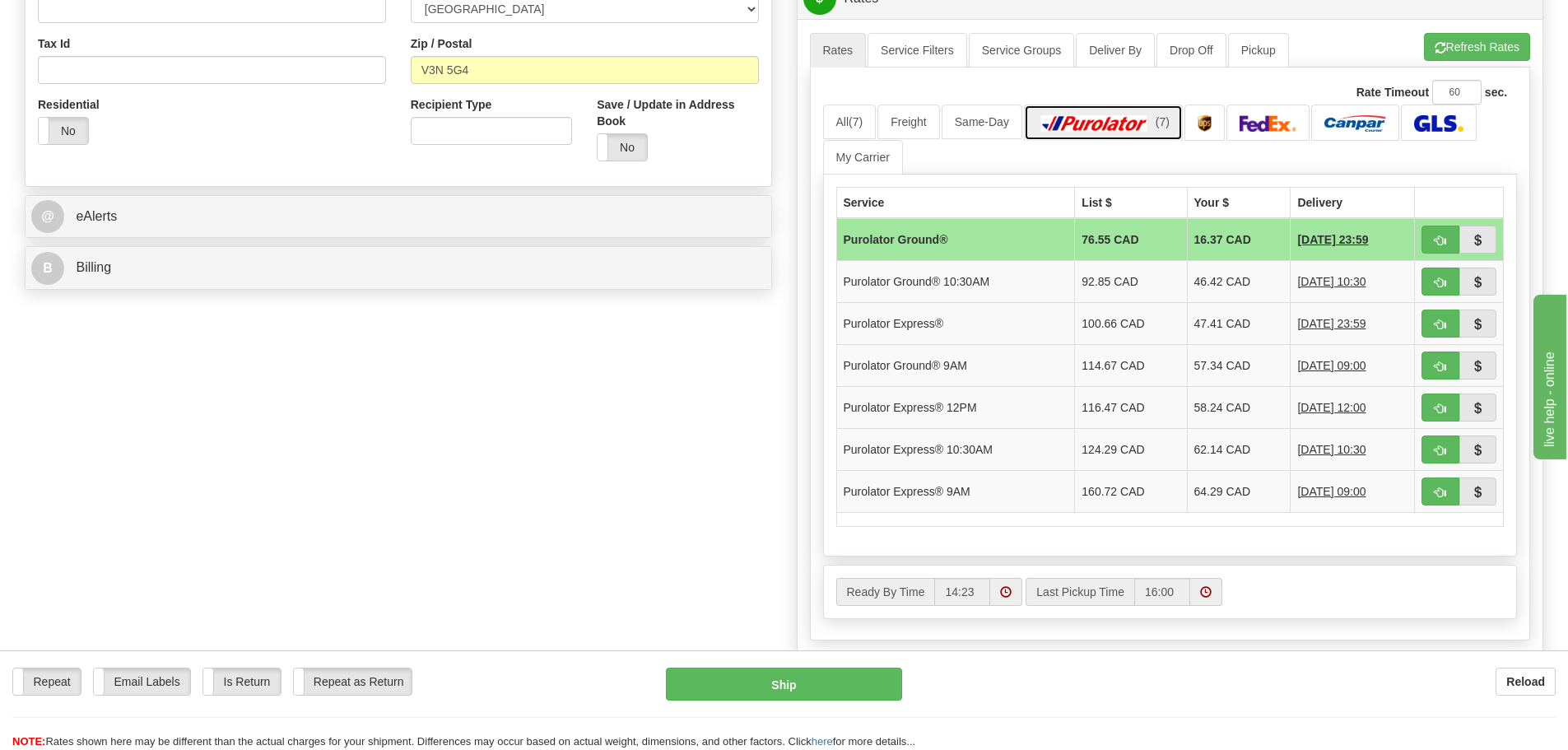
scroll to position [494, 0]
click at [1187, 285] on td "46.42 CAD" at bounding box center [1239, 280] width 104 height 42
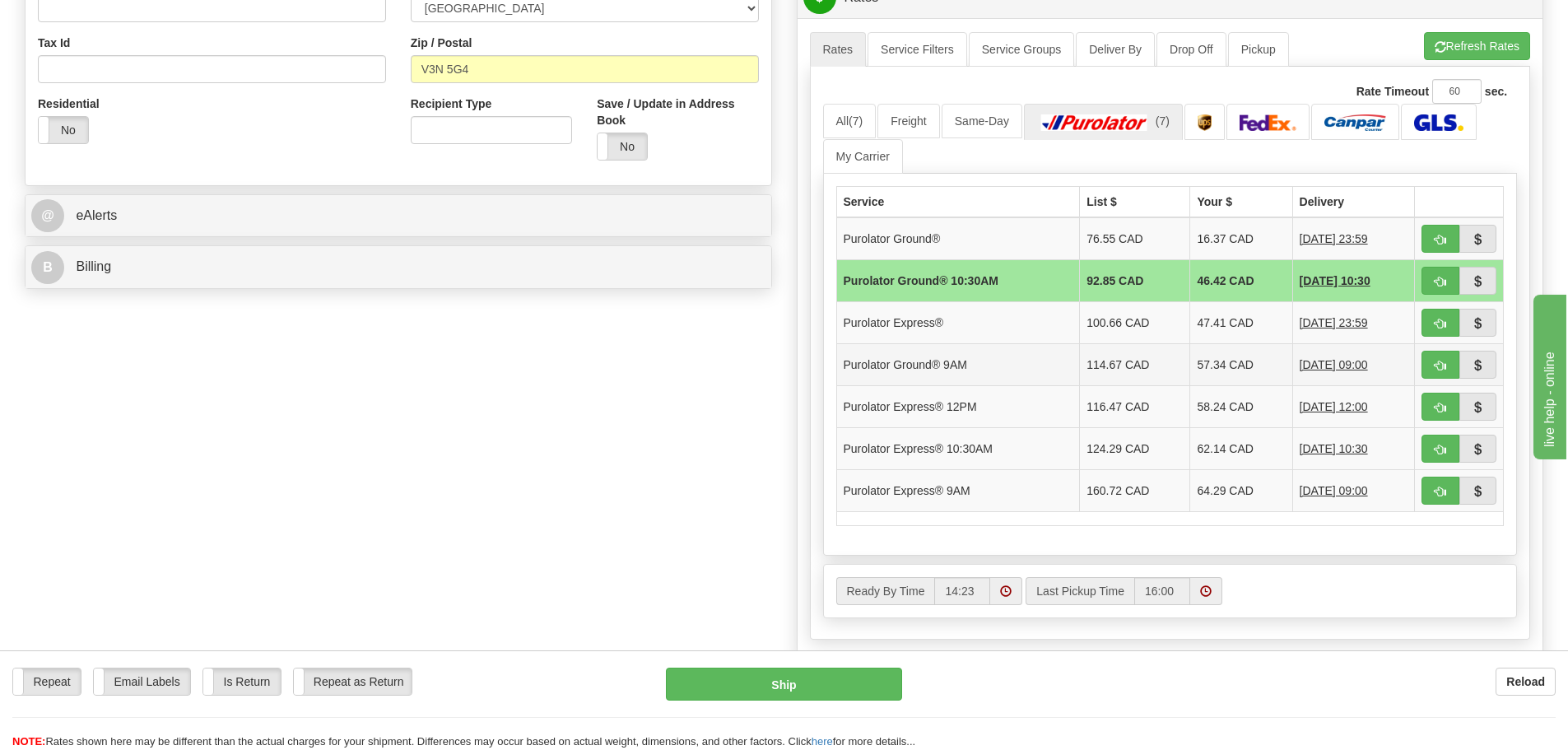
click at [1080, 358] on td "114.67 CAD" at bounding box center [1135, 365] width 110 height 42
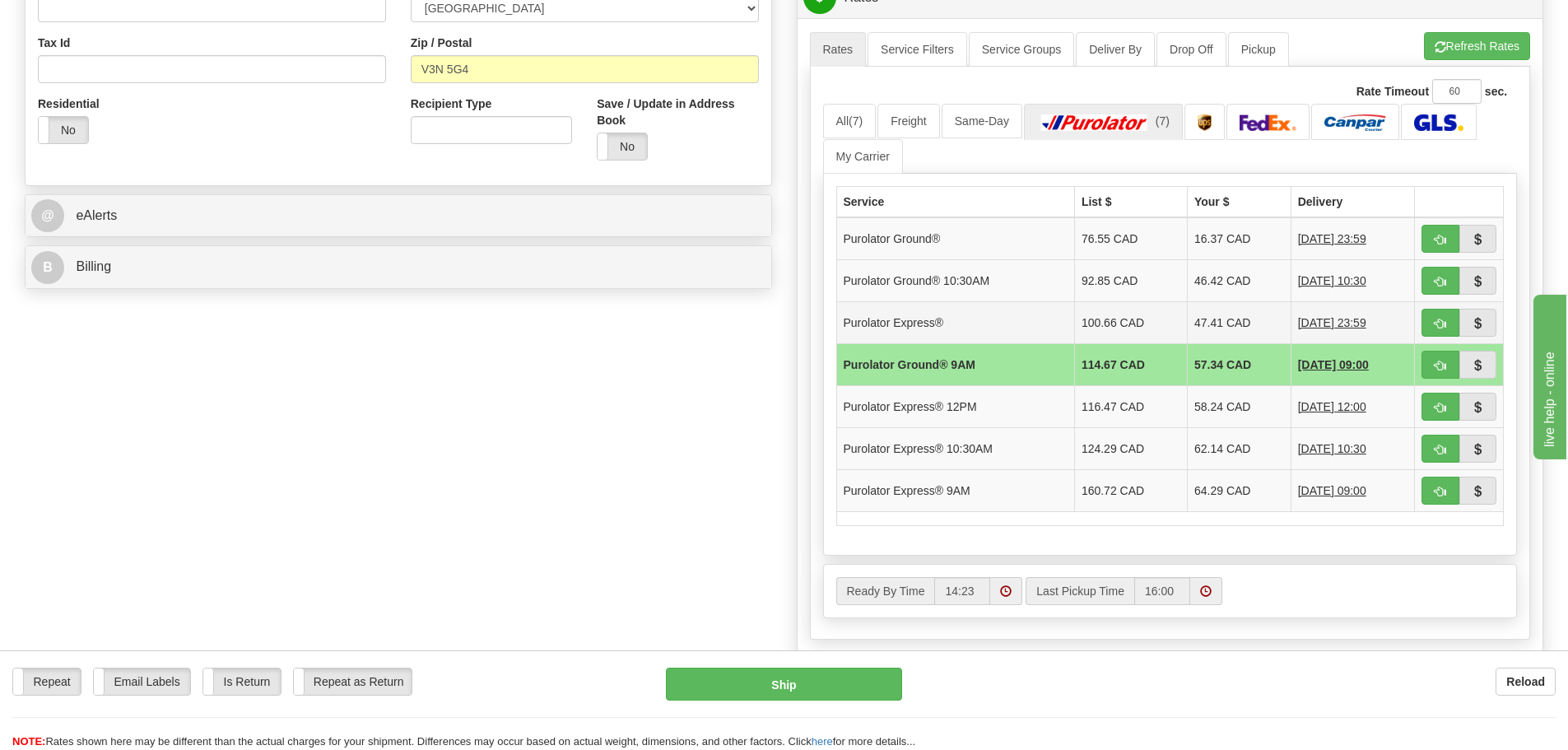
click at [1074, 334] on td "100.66 CAD" at bounding box center [1130, 323] width 113 height 42
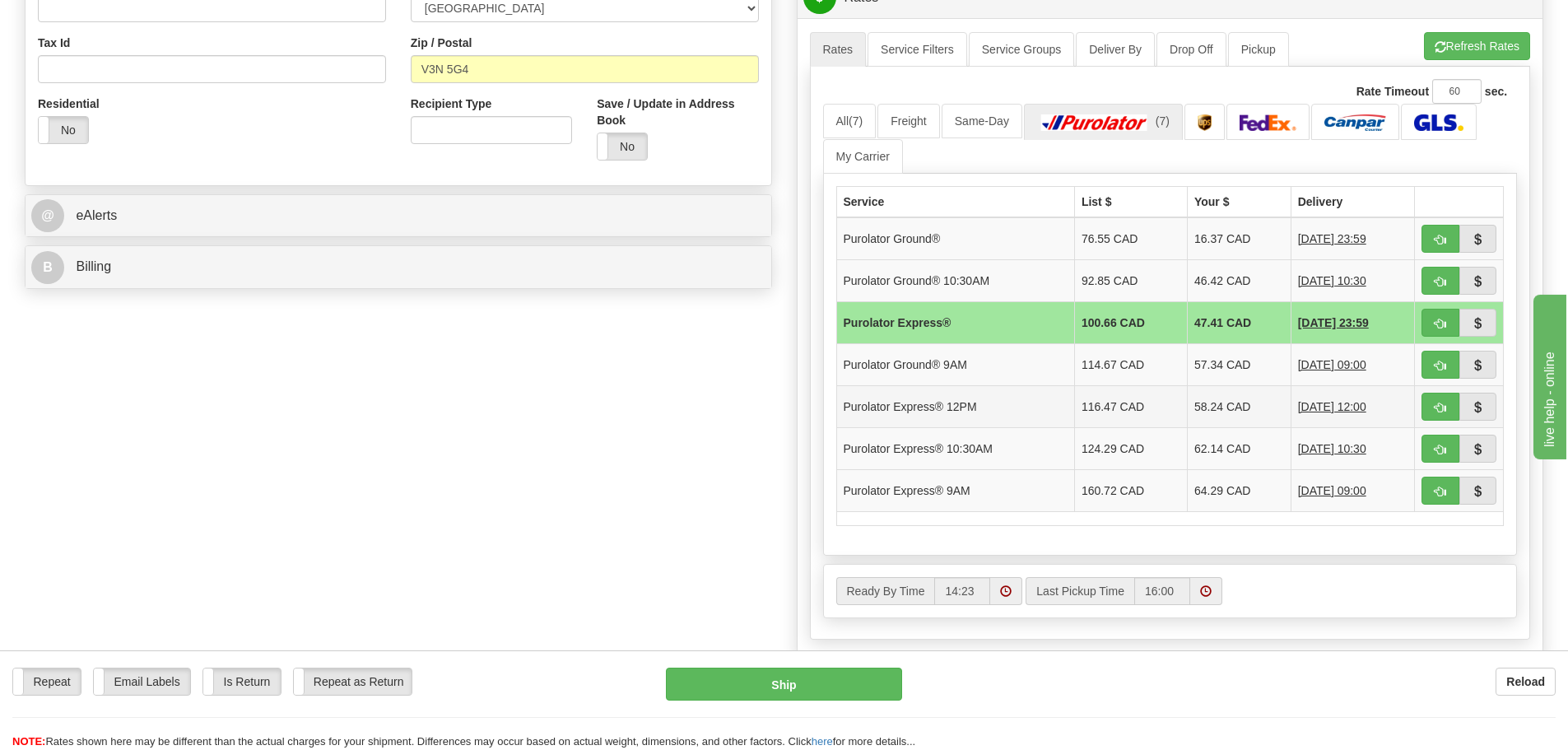
click at [1098, 402] on td "116.47 CAD" at bounding box center [1130, 406] width 113 height 42
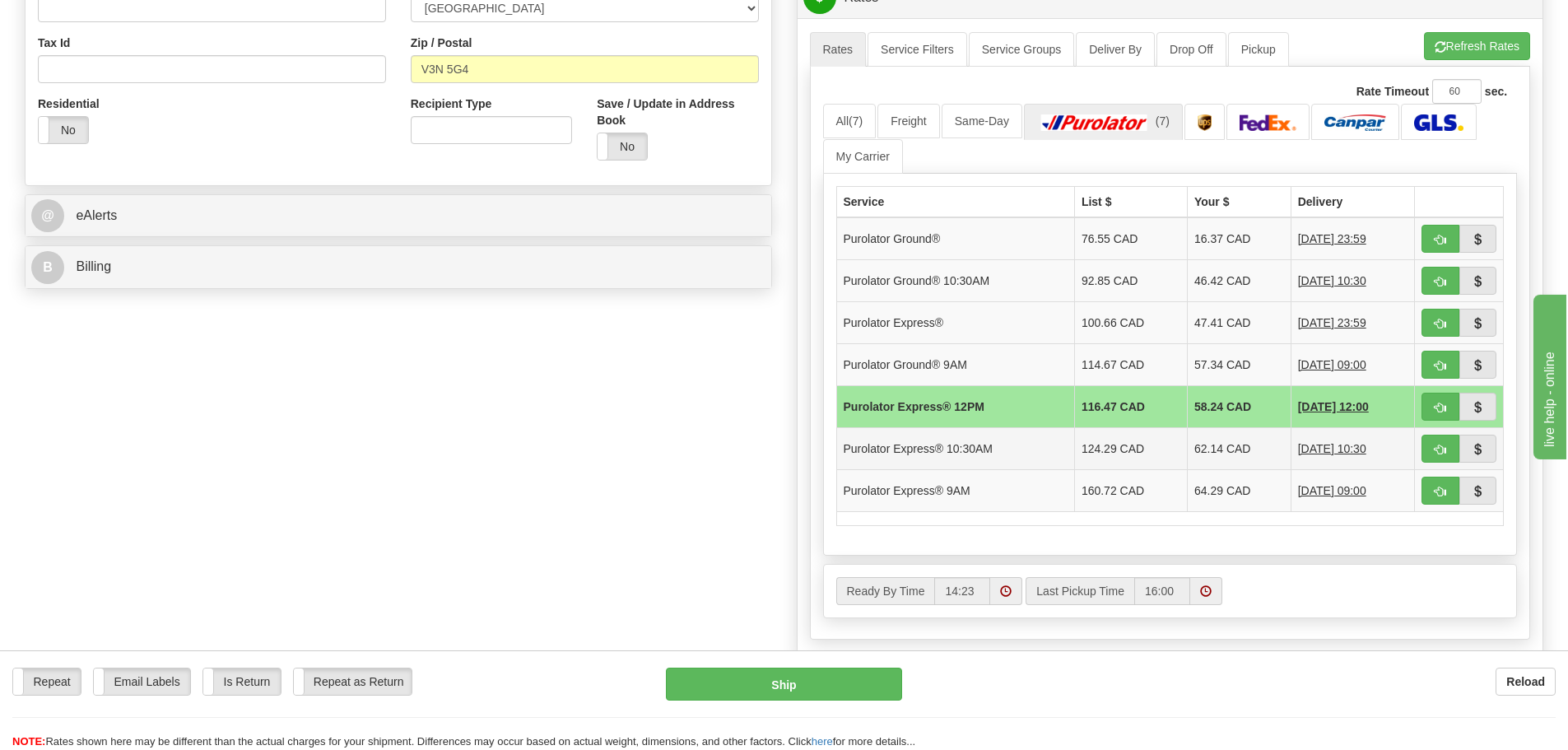
click at [966, 434] on td "Purolator Express® 10:30AM" at bounding box center [955, 449] width 238 height 42
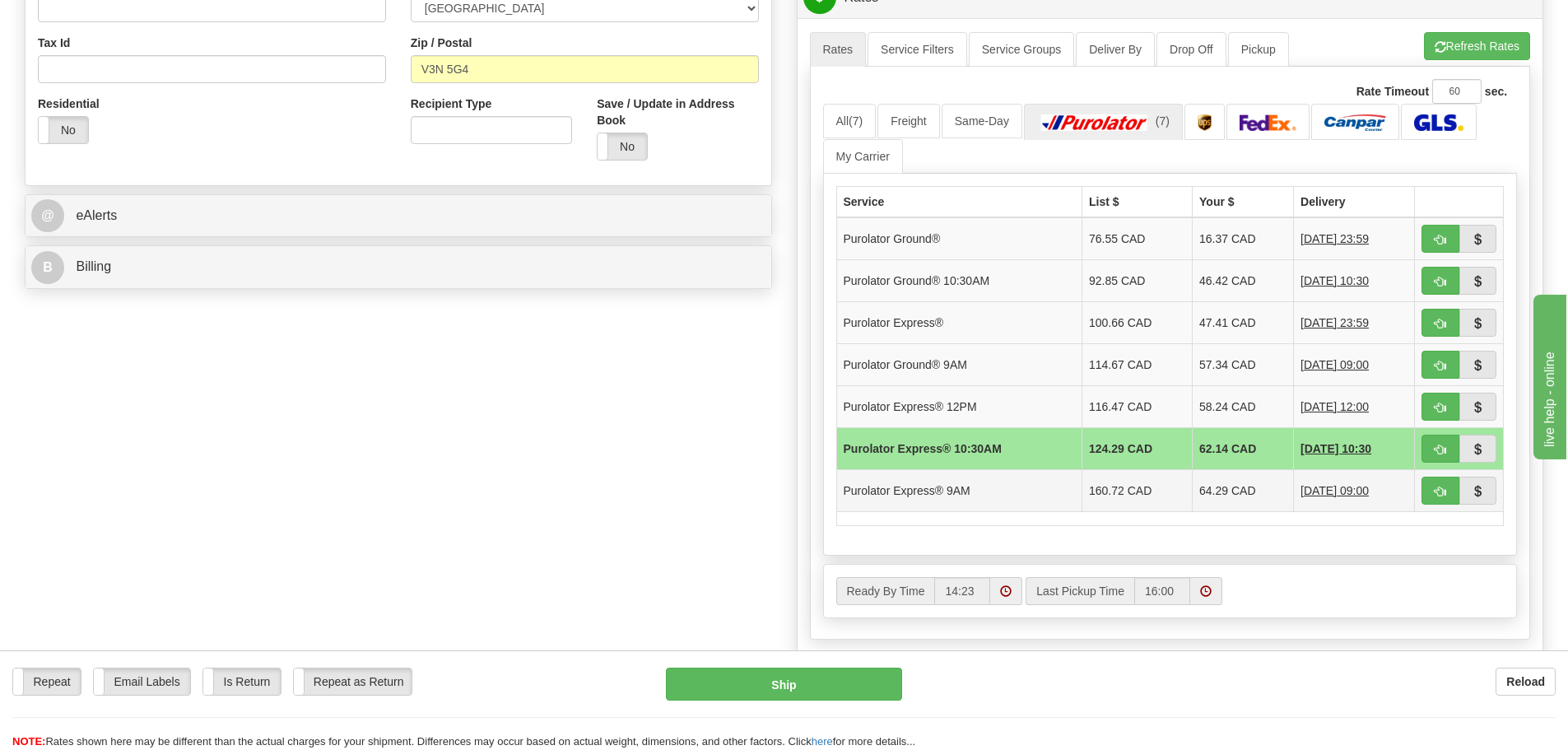
click at [1010, 499] on td "Purolator Express® 9AM" at bounding box center [958, 491] width 245 height 42
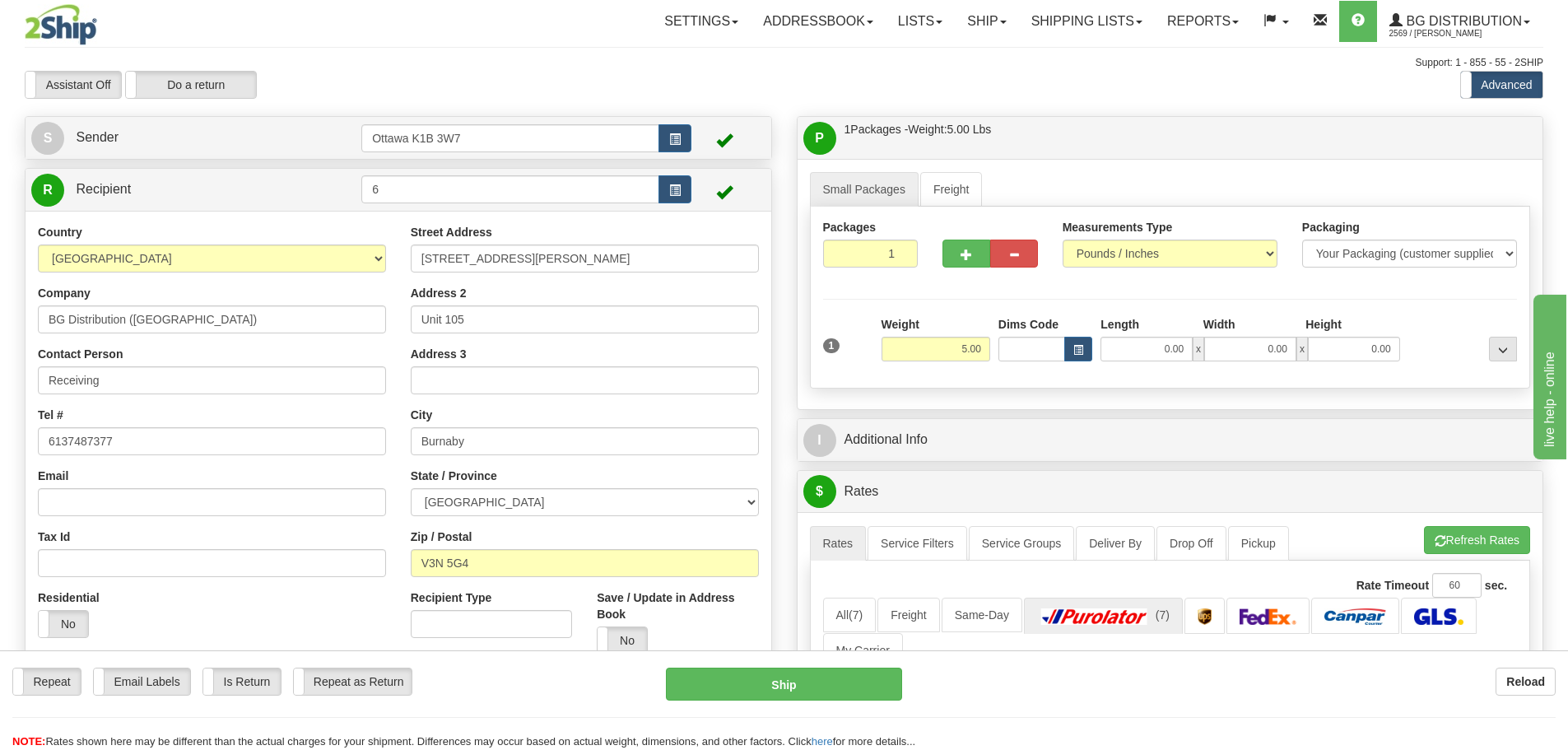
scroll to position [330, 0]
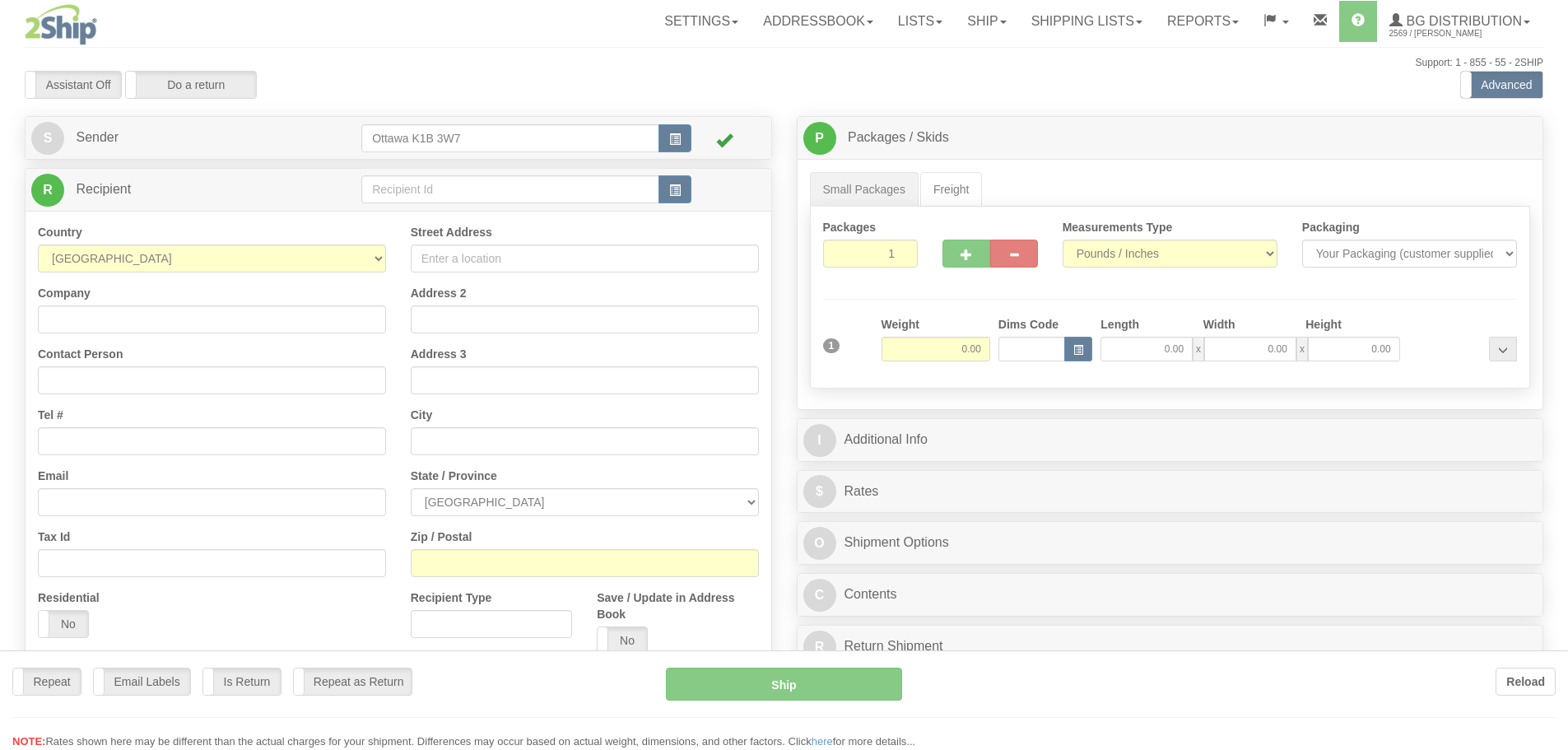
click at [550, 178] on div at bounding box center [784, 375] width 1568 height 750
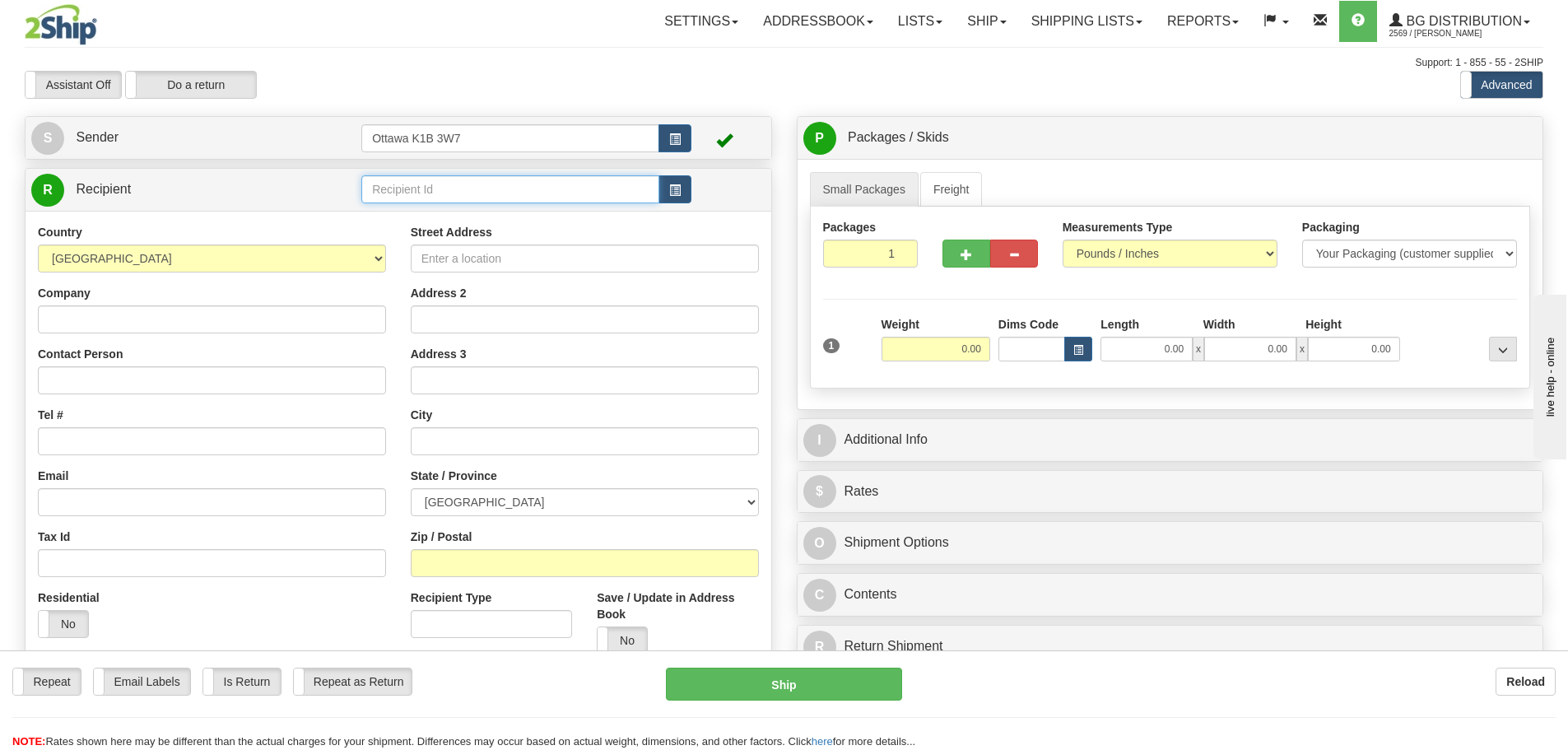
click at [550, 181] on input "text" at bounding box center [510, 189] width 298 height 28
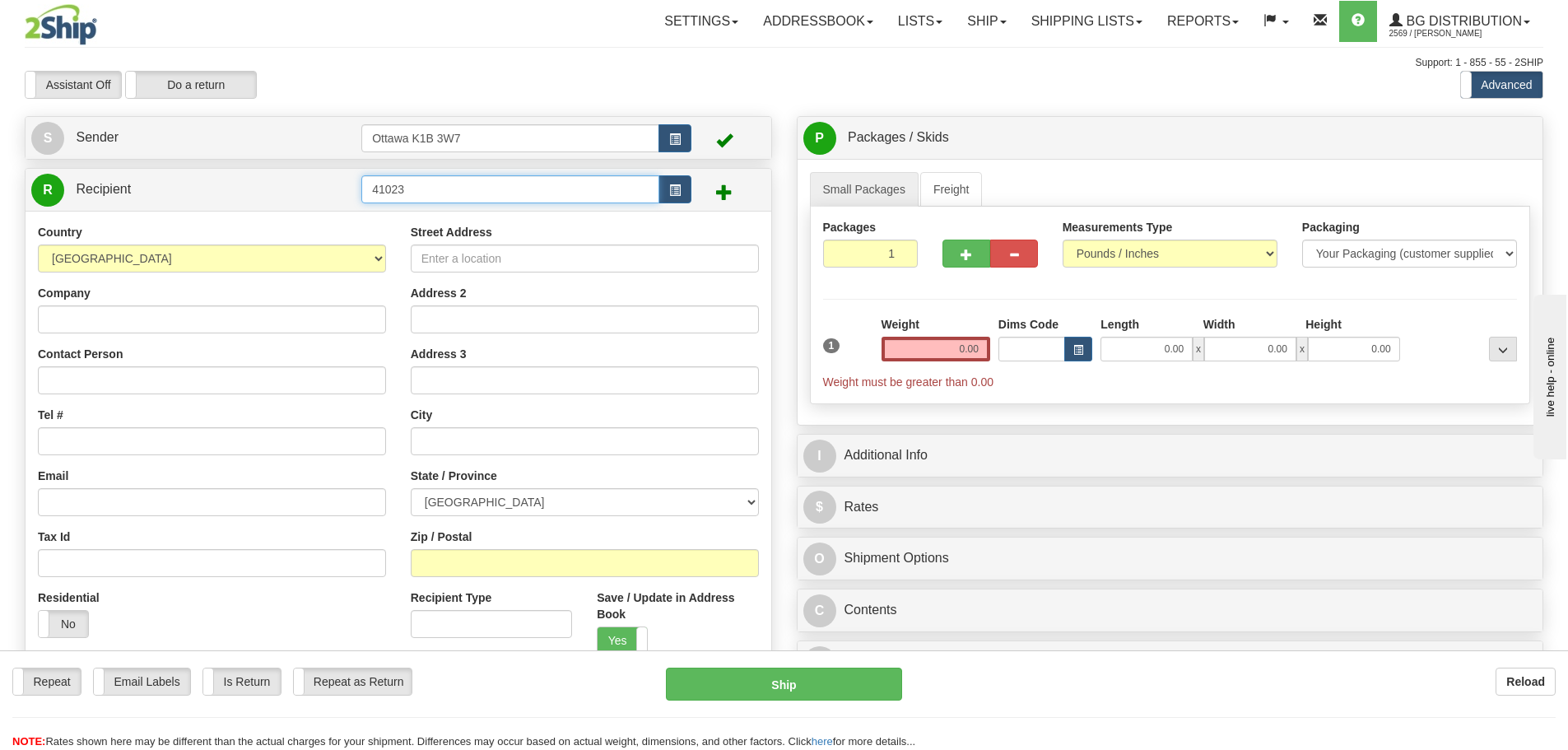
type input "41023"
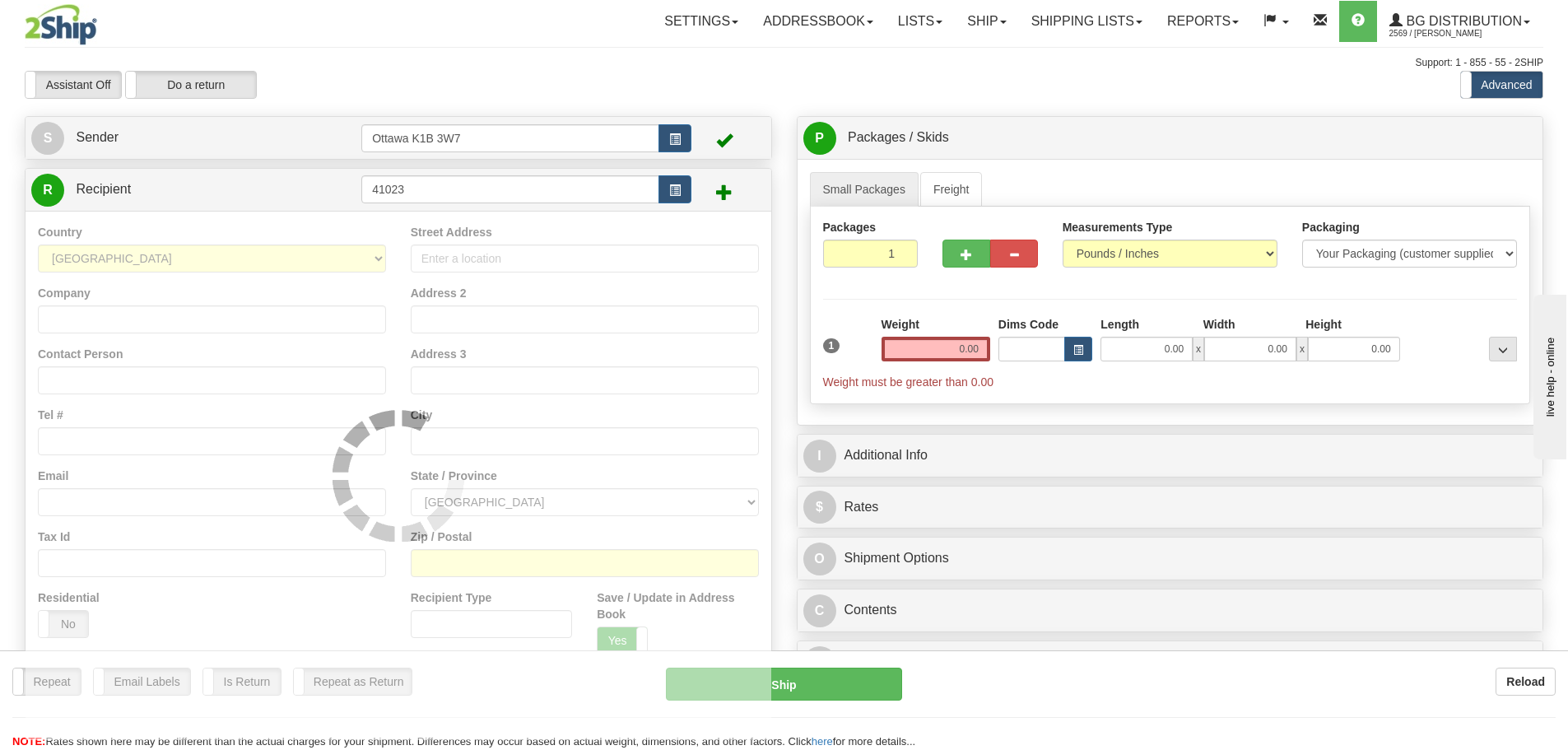
click at [781, 81] on div "Assistant On Assistant Off Do a return Do a return Previous Next Standard Advan…" at bounding box center [784, 85] width 1543 height 28
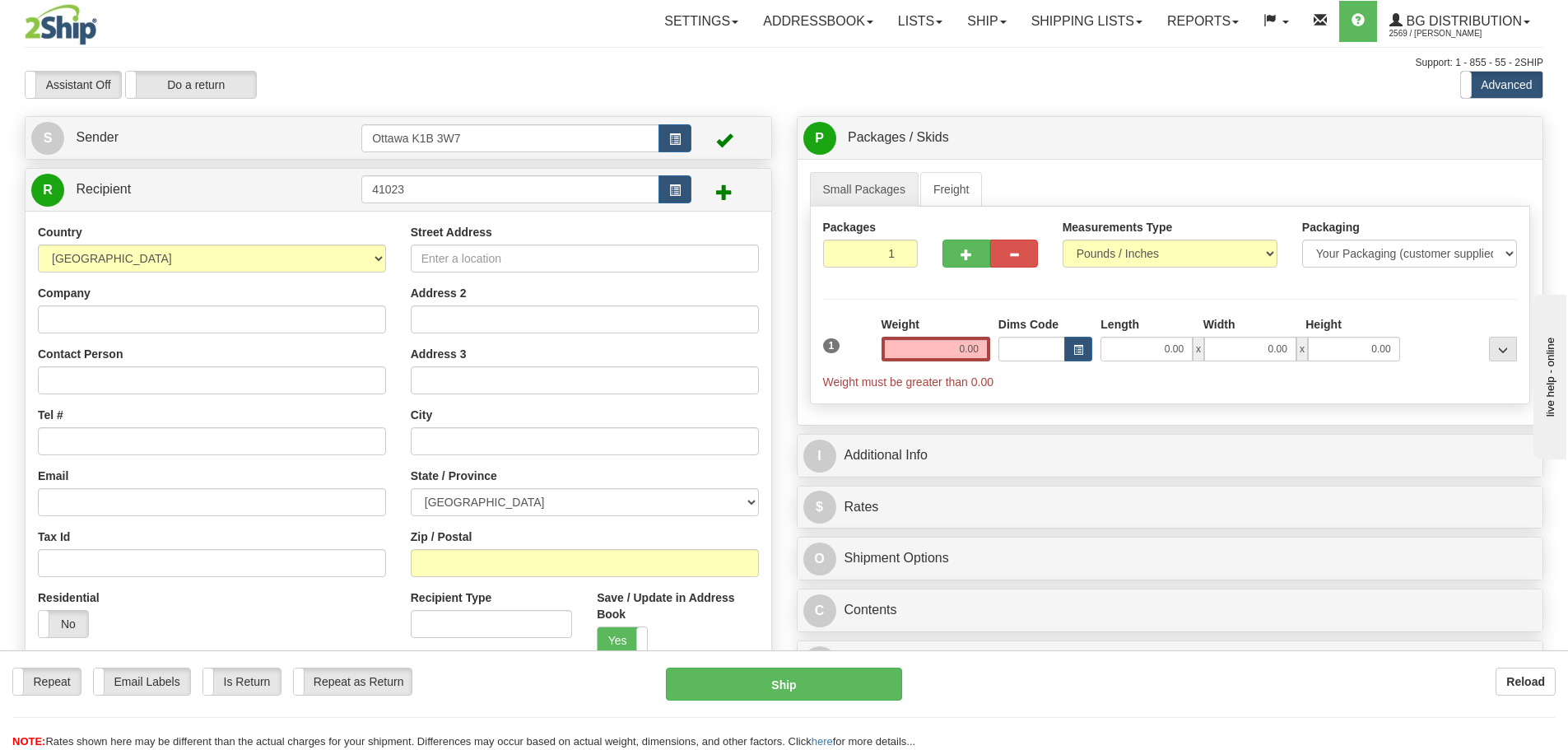
click at [244, 157] on div "S Sender Ottawa K1B 3W7" at bounding box center [398, 138] width 746 height 42
click at [248, 141] on link "S Sender" at bounding box center [196, 137] width 330 height 33
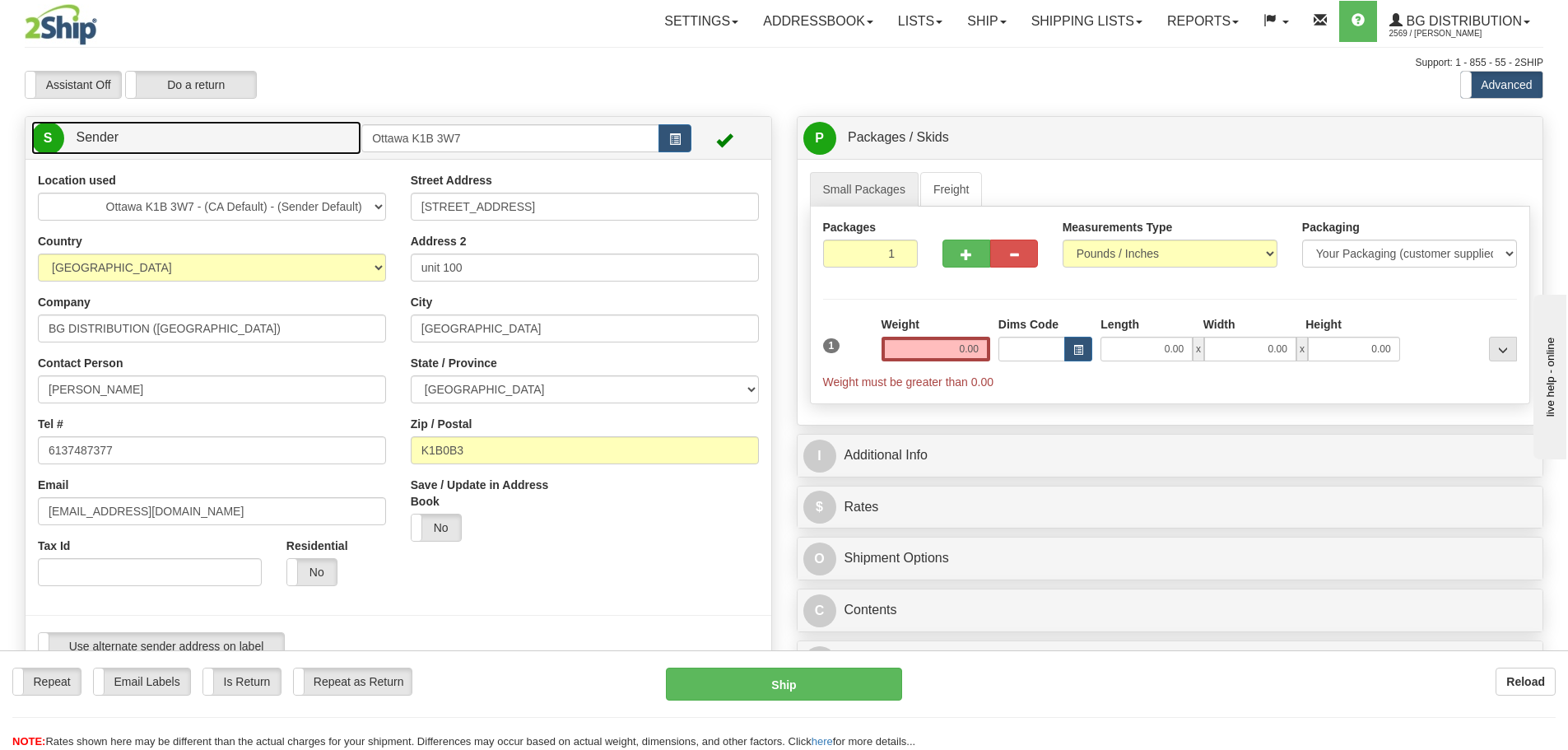
click at [248, 140] on link "S Sender" at bounding box center [196, 137] width 330 height 33
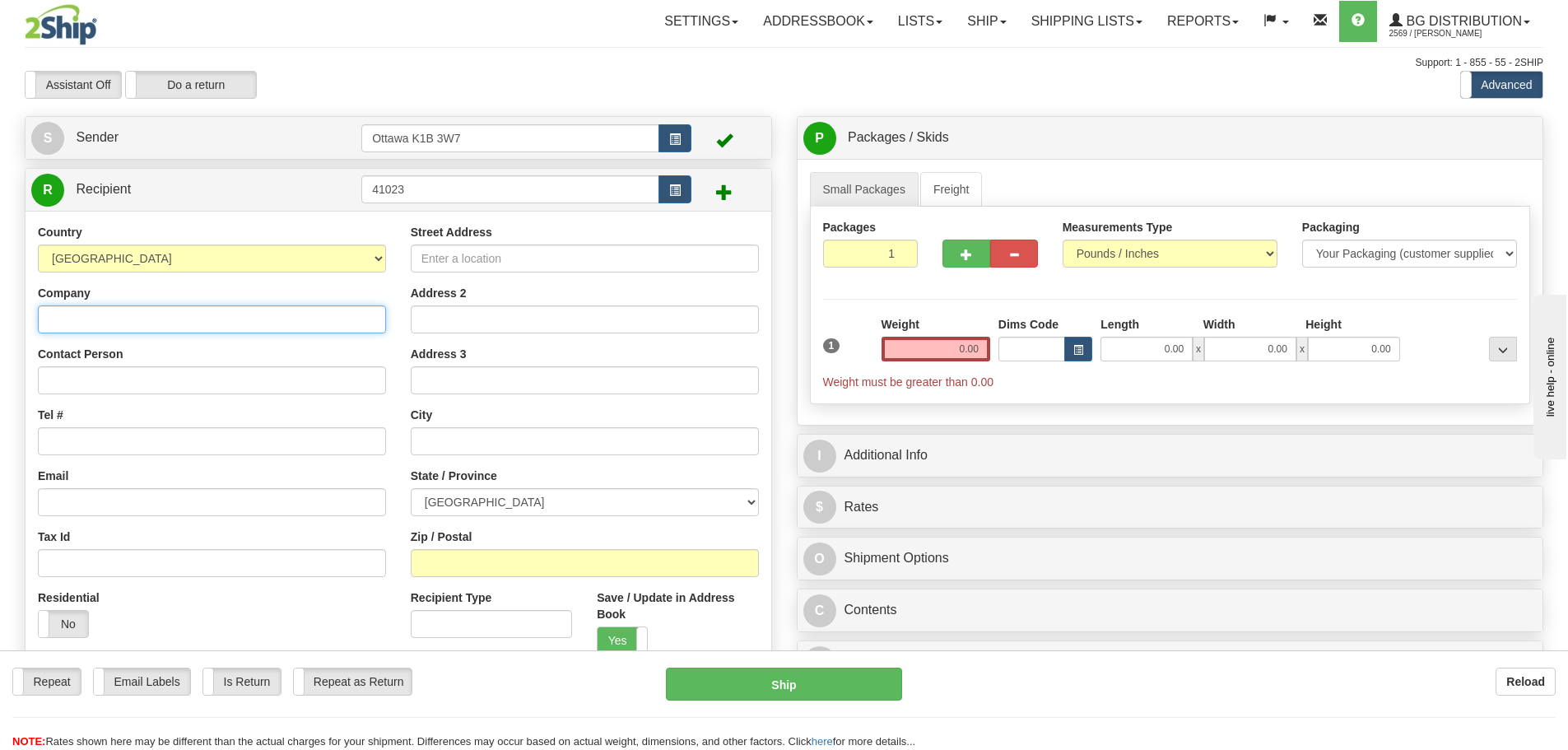
click at [186, 330] on input "Company" at bounding box center [211, 320] width 348 height 28
type input "RANGER SECURITY LOCKSMITH"
type input "613-748-7377"
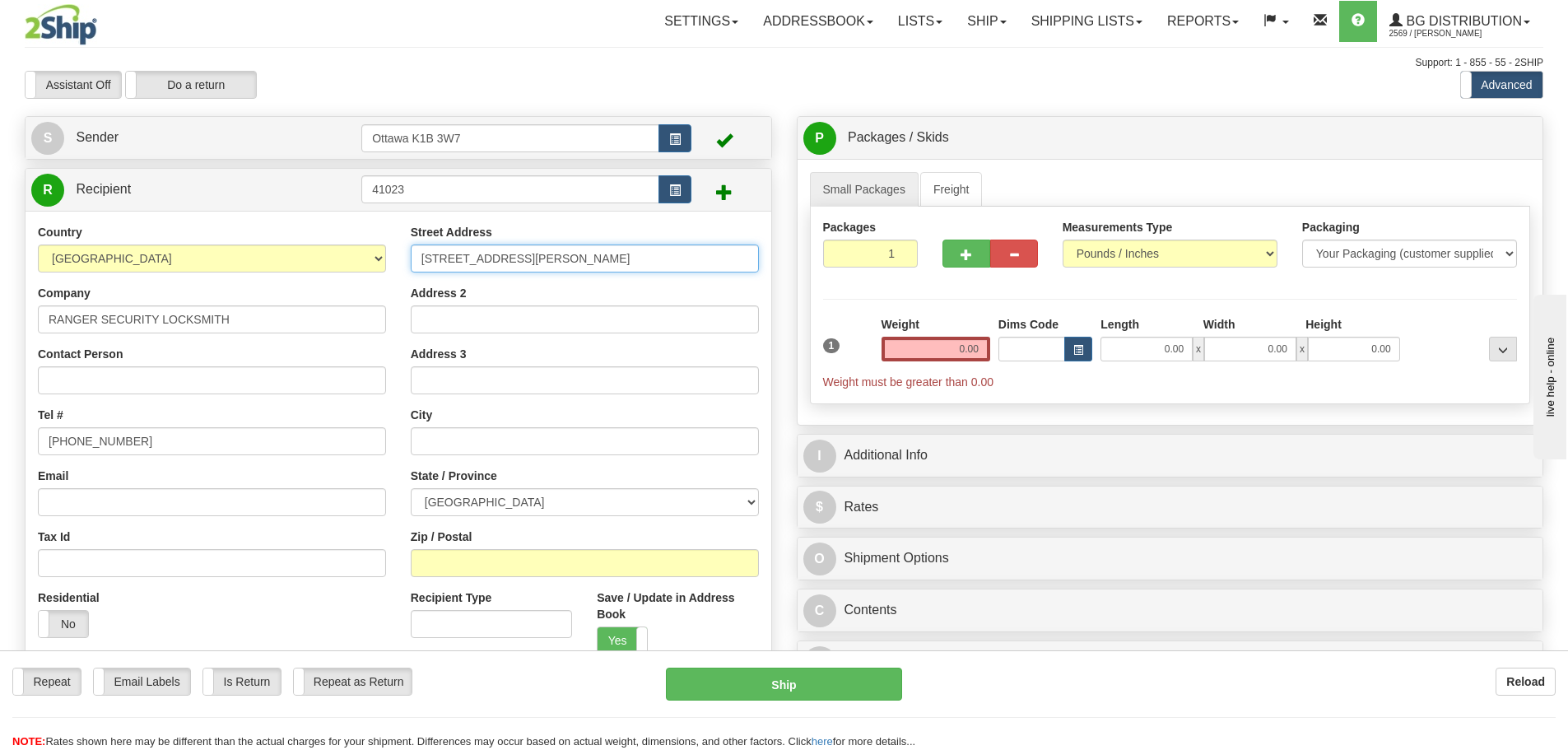
type input "1965 LANGAN AVE"
type input "PORT COQUITLAM"
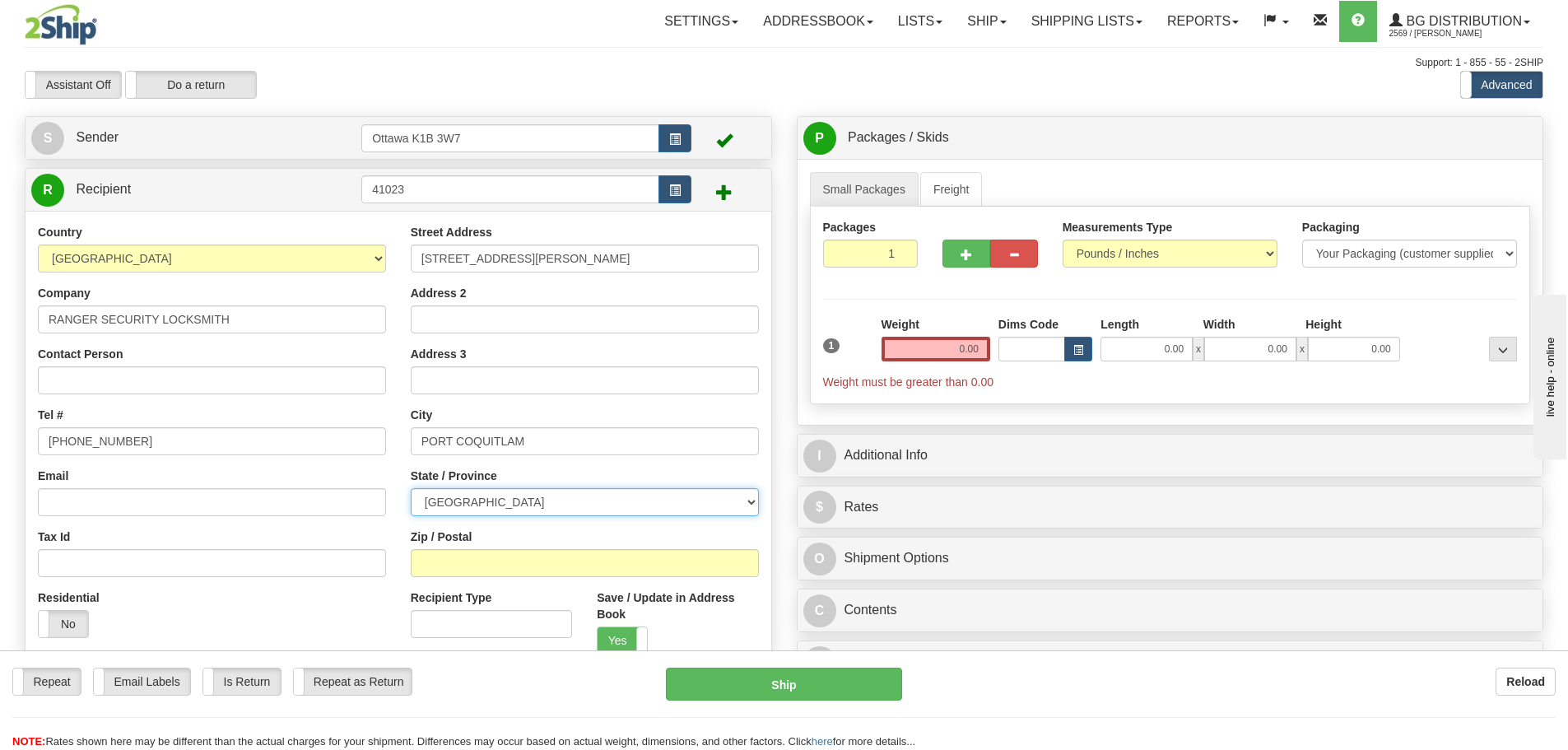
click at [617, 509] on select "ALBERTA BRITISH COLUMBIA MANITOBA NEW BRUNSWICK NEWFOUNDLAND NOVA SCOTIA NUNAVU…" at bounding box center [584, 502] width 348 height 28
select select "BC"
click at [410, 488] on select "ALBERTA BRITISH COLUMBIA MANITOBA NEW BRUNSWICK NEWFOUNDLAND NOVA SCOTIA NUNAVU…" at bounding box center [584, 502] width 348 height 28
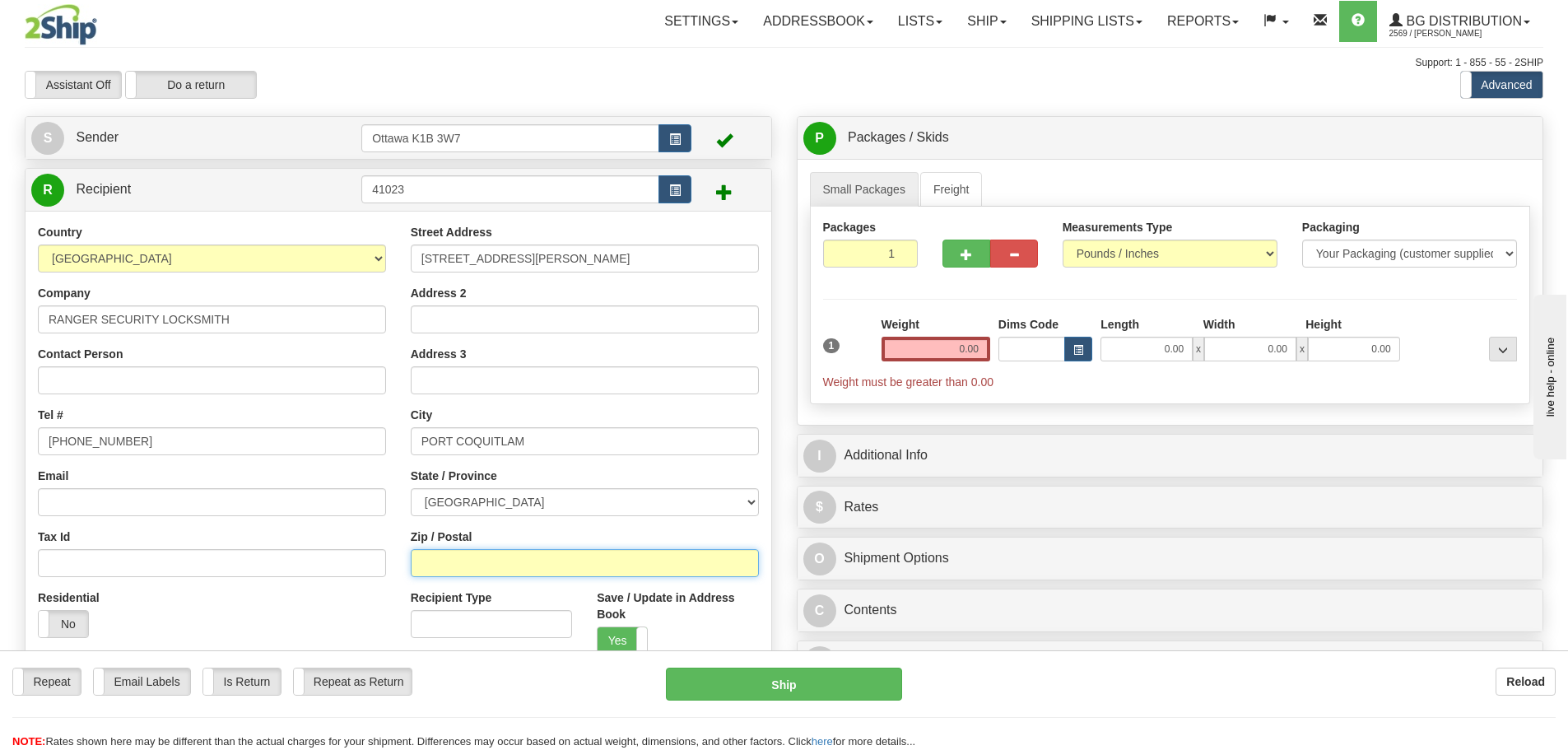
click at [537, 560] on input "Zip / Postal" at bounding box center [584, 563] width 348 height 28
type input "V3C 1L1"
click at [921, 355] on input "0.00" at bounding box center [936, 349] width 108 height 25
type input "0.00"
click at [931, 346] on input "0.00" at bounding box center [936, 349] width 108 height 25
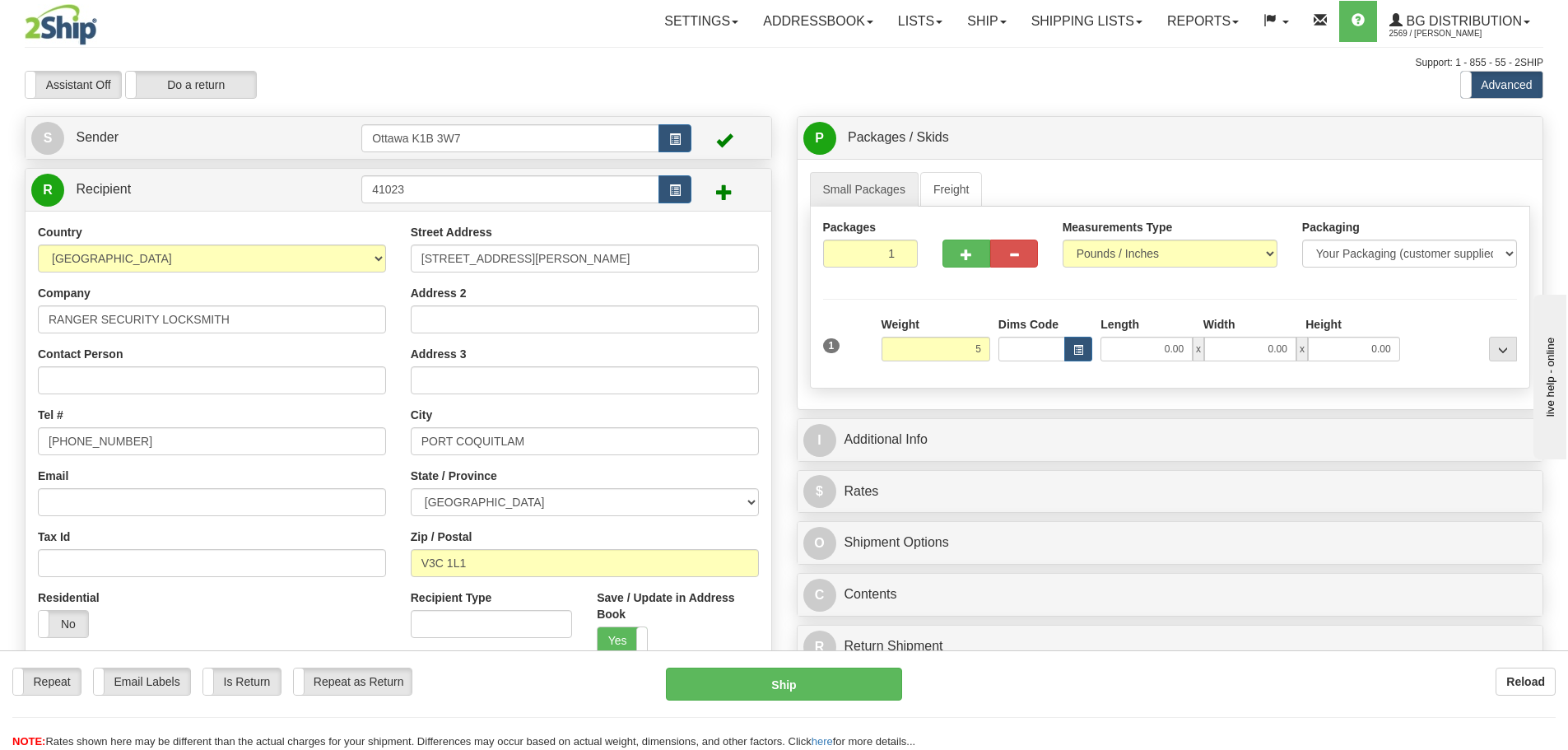
type input "5.00"
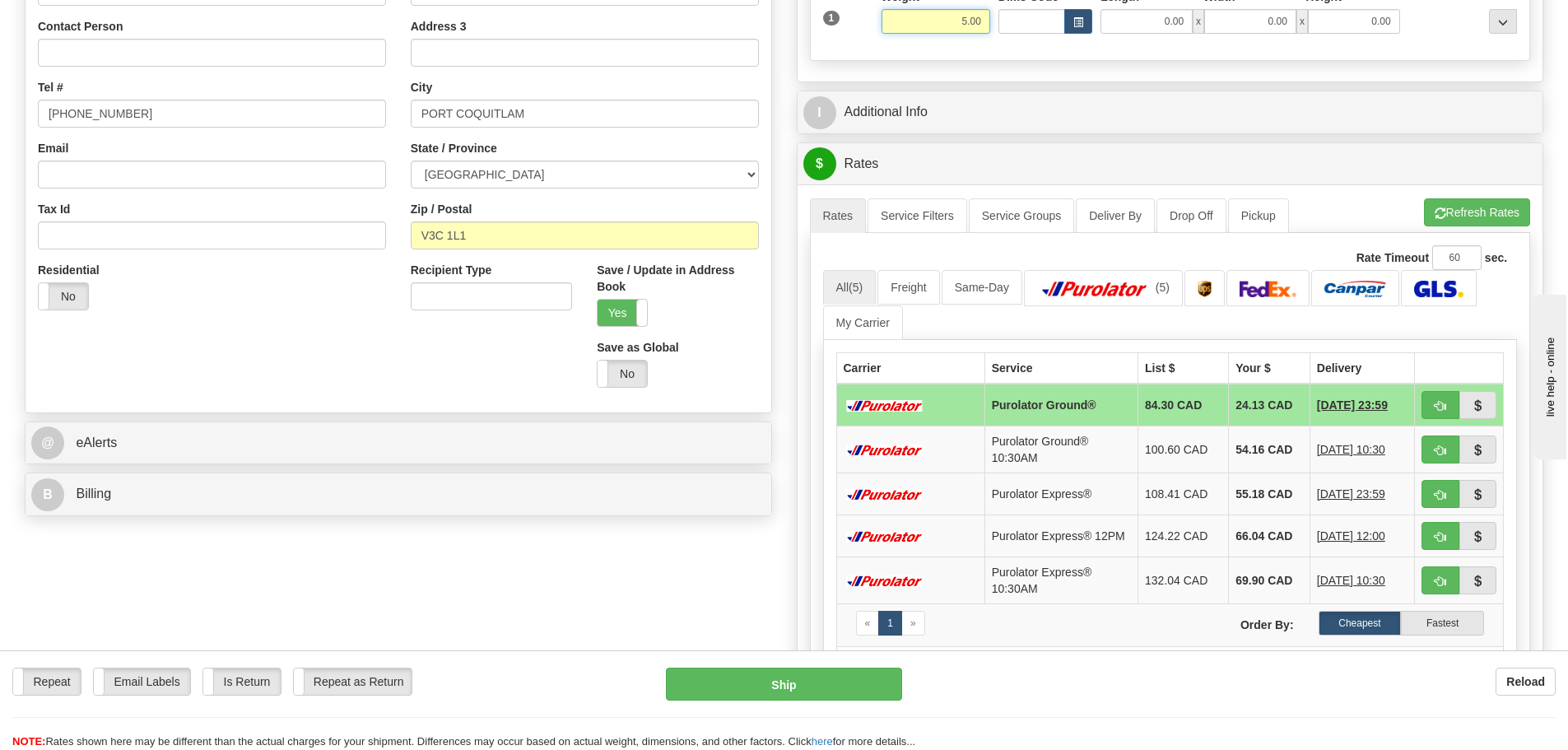
scroll to position [330, 0]
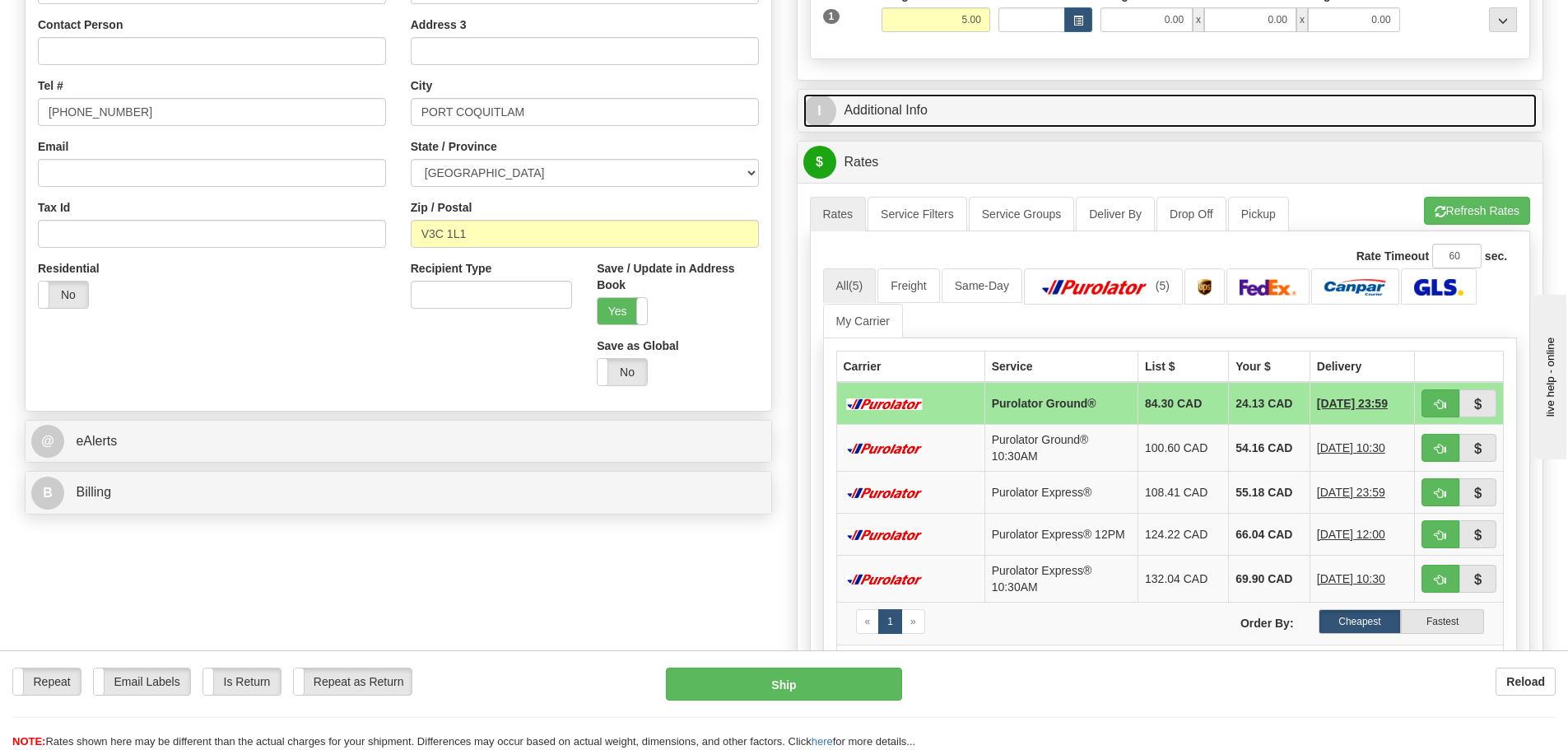
click at [937, 104] on link "I Additional Info" at bounding box center [1170, 111] width 734 height 33
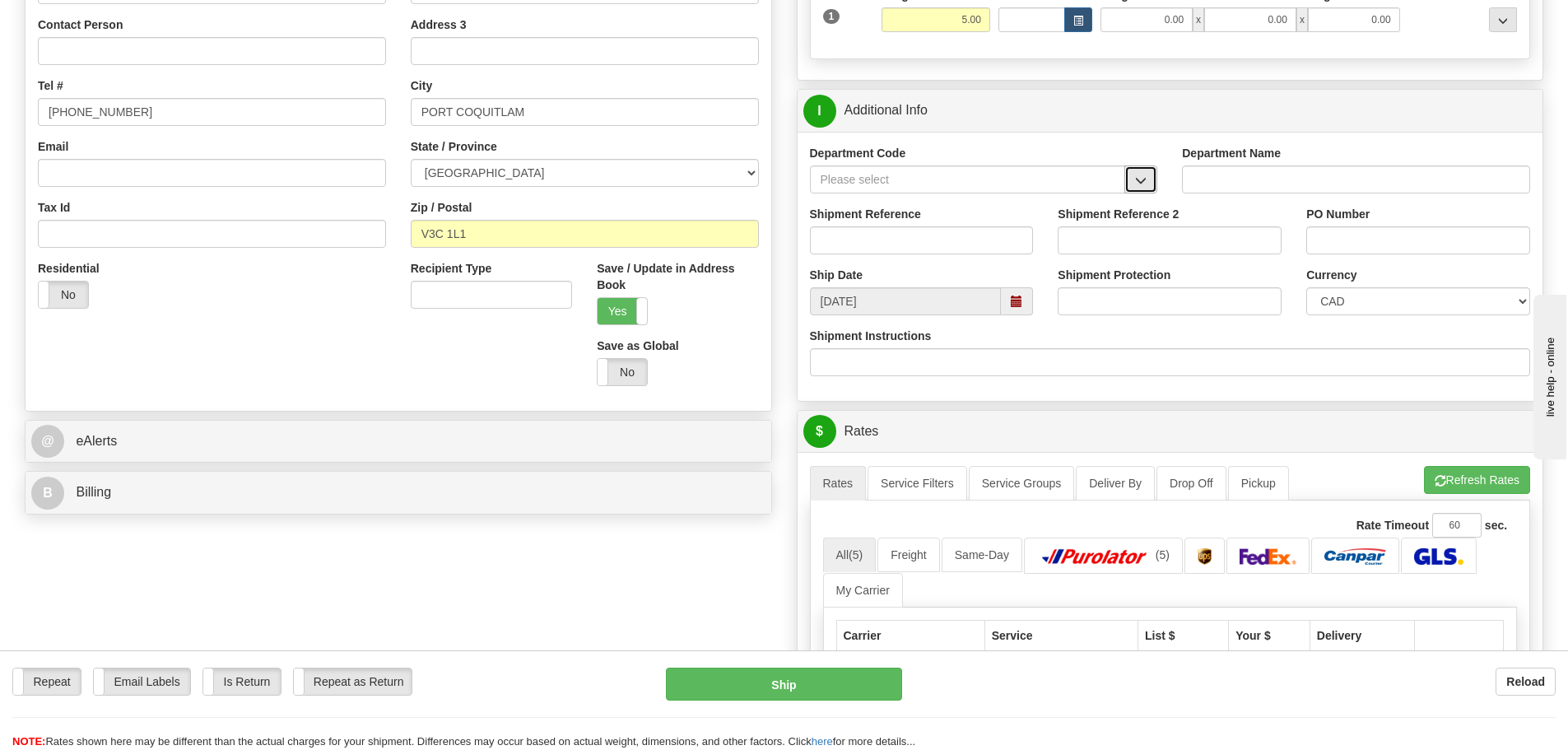
click at [1141, 167] on button "button" at bounding box center [1140, 180] width 33 height 28
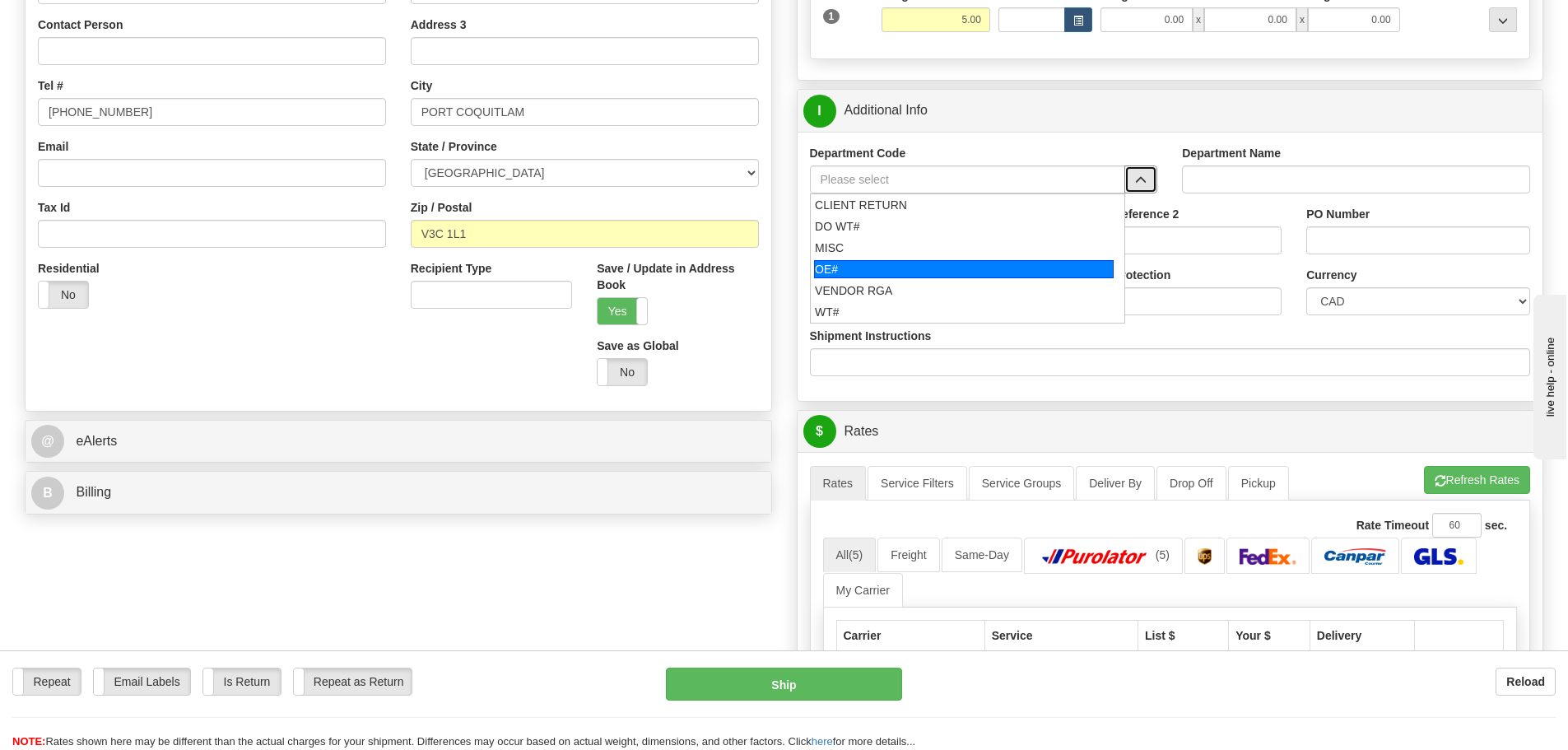
click at [1031, 262] on div "OE#" at bounding box center [964, 269] width 300 height 19
type input "OE#"
type input "ORDERS"
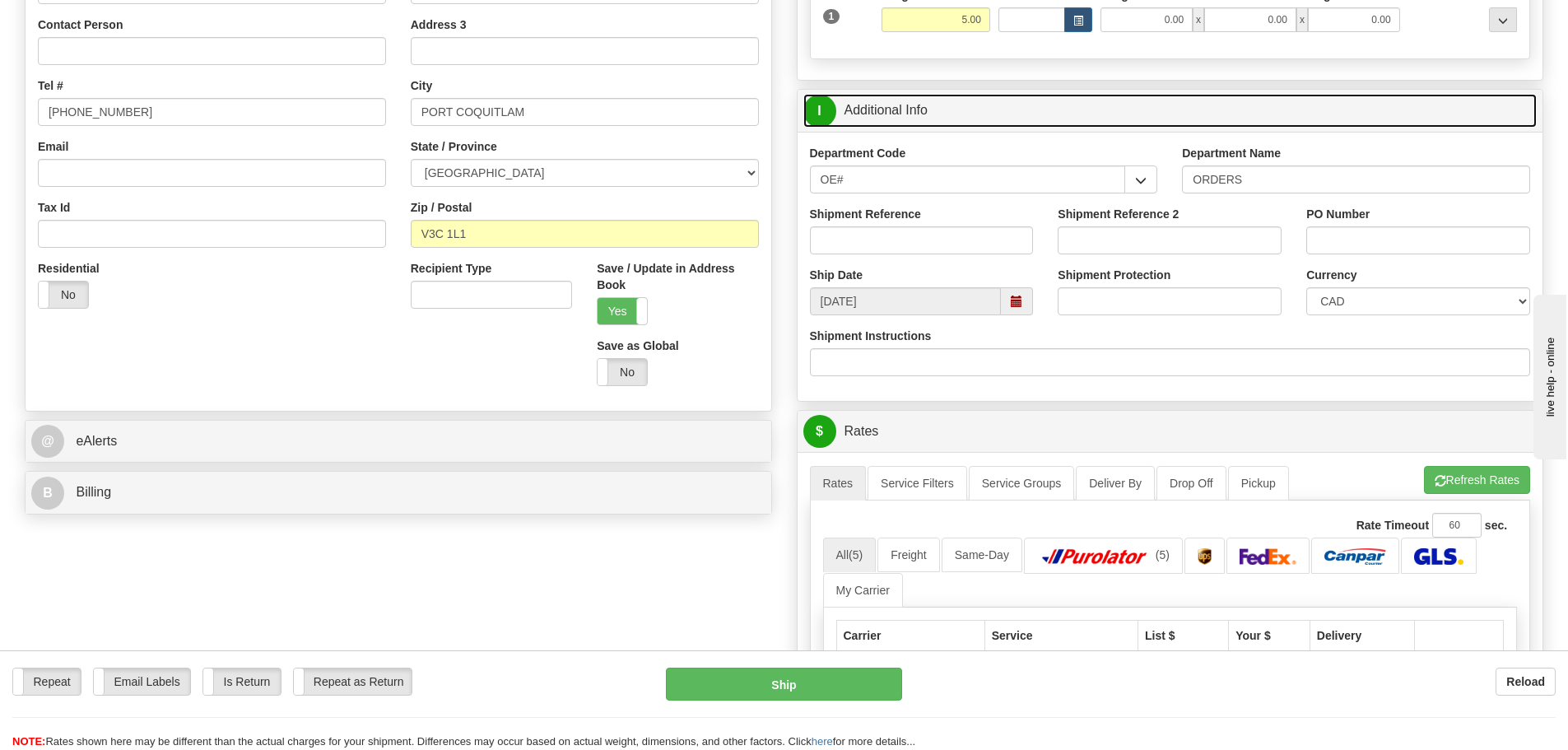
click at [992, 125] on link "I Additional Info" at bounding box center [1170, 111] width 734 height 33
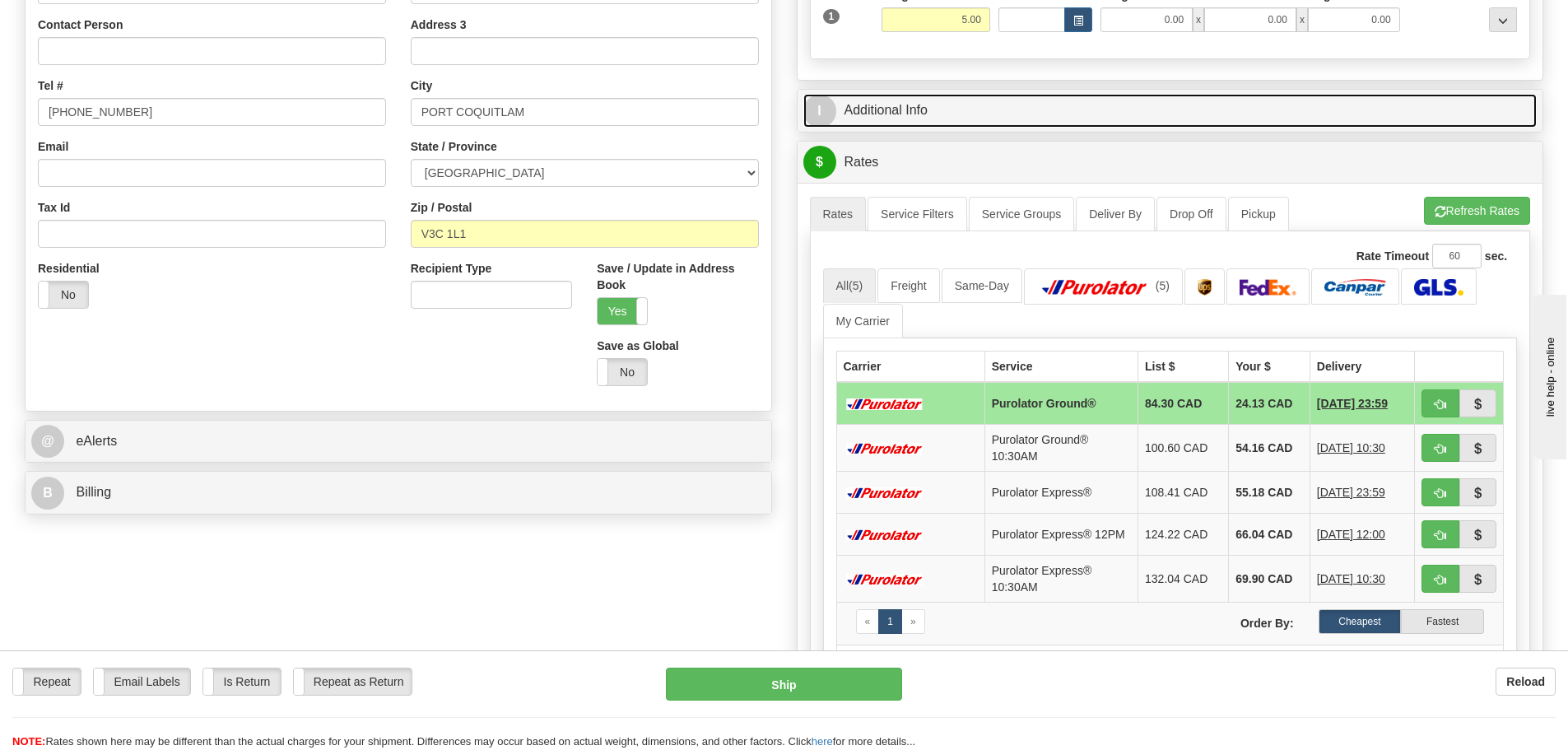
click at [992, 125] on link "I Additional Info" at bounding box center [1170, 111] width 734 height 33
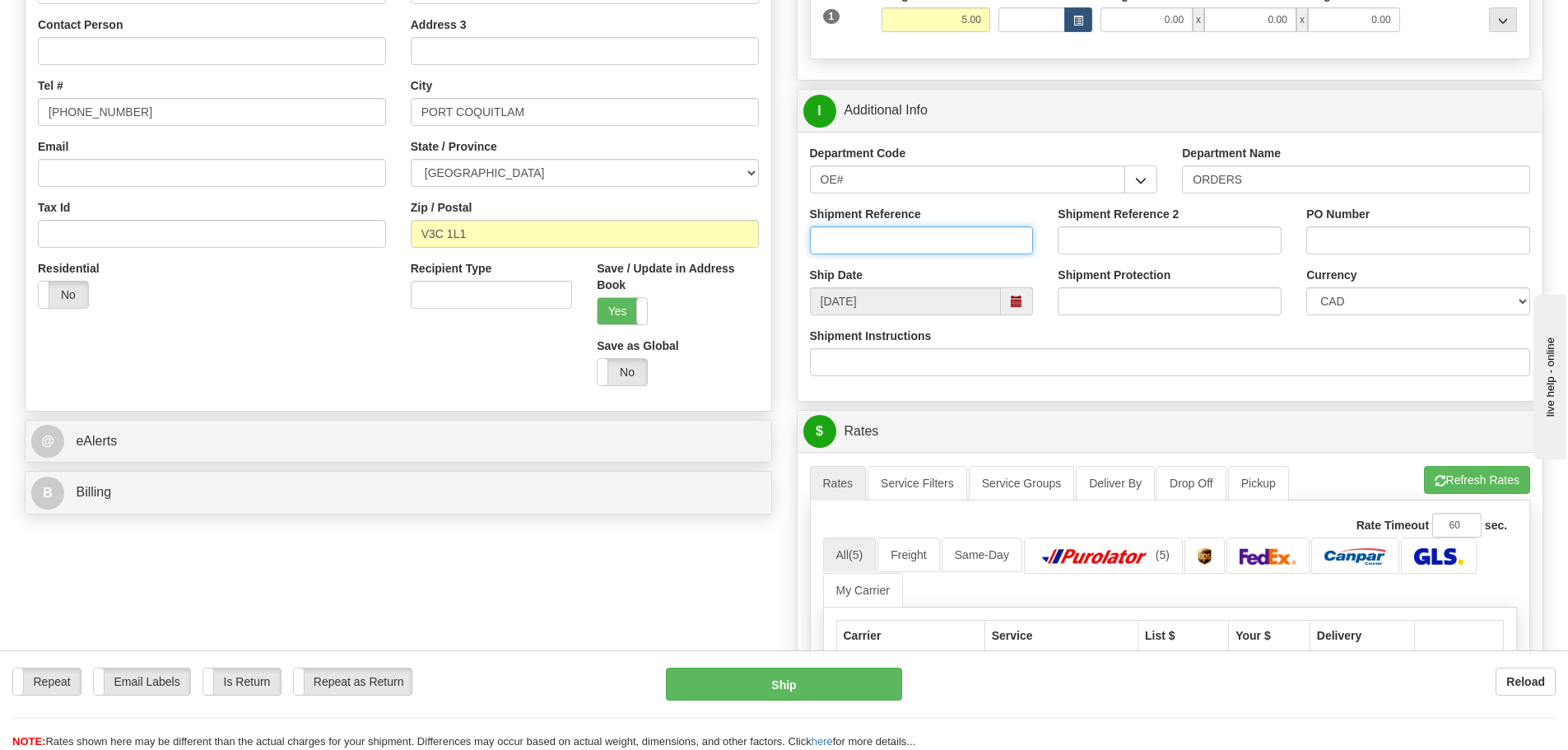
click at [984, 238] on input "Shipment Reference" at bounding box center [921, 241] width 224 height 28
type input "1"
type input "A"
type input "adding customer"
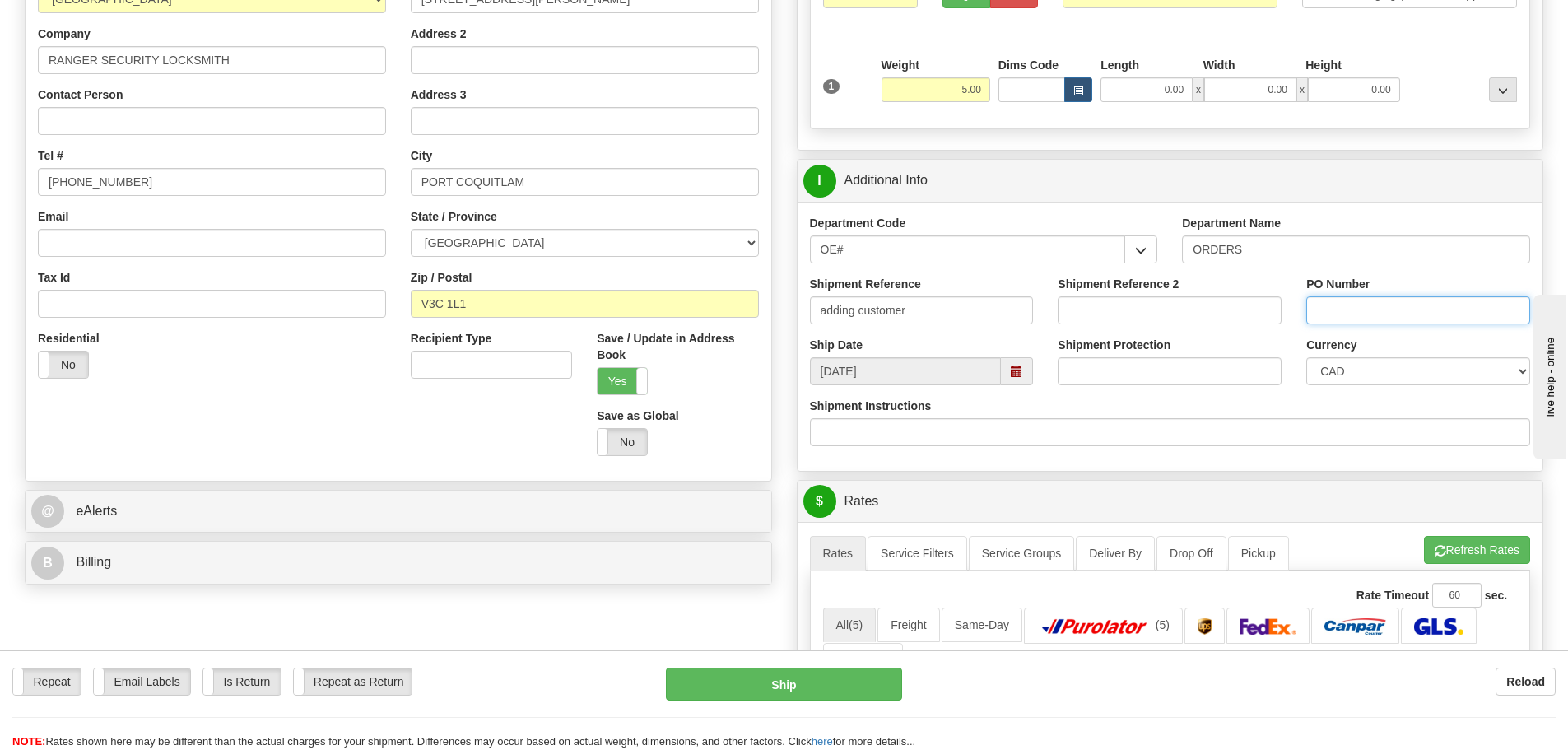
scroll to position [165, 0]
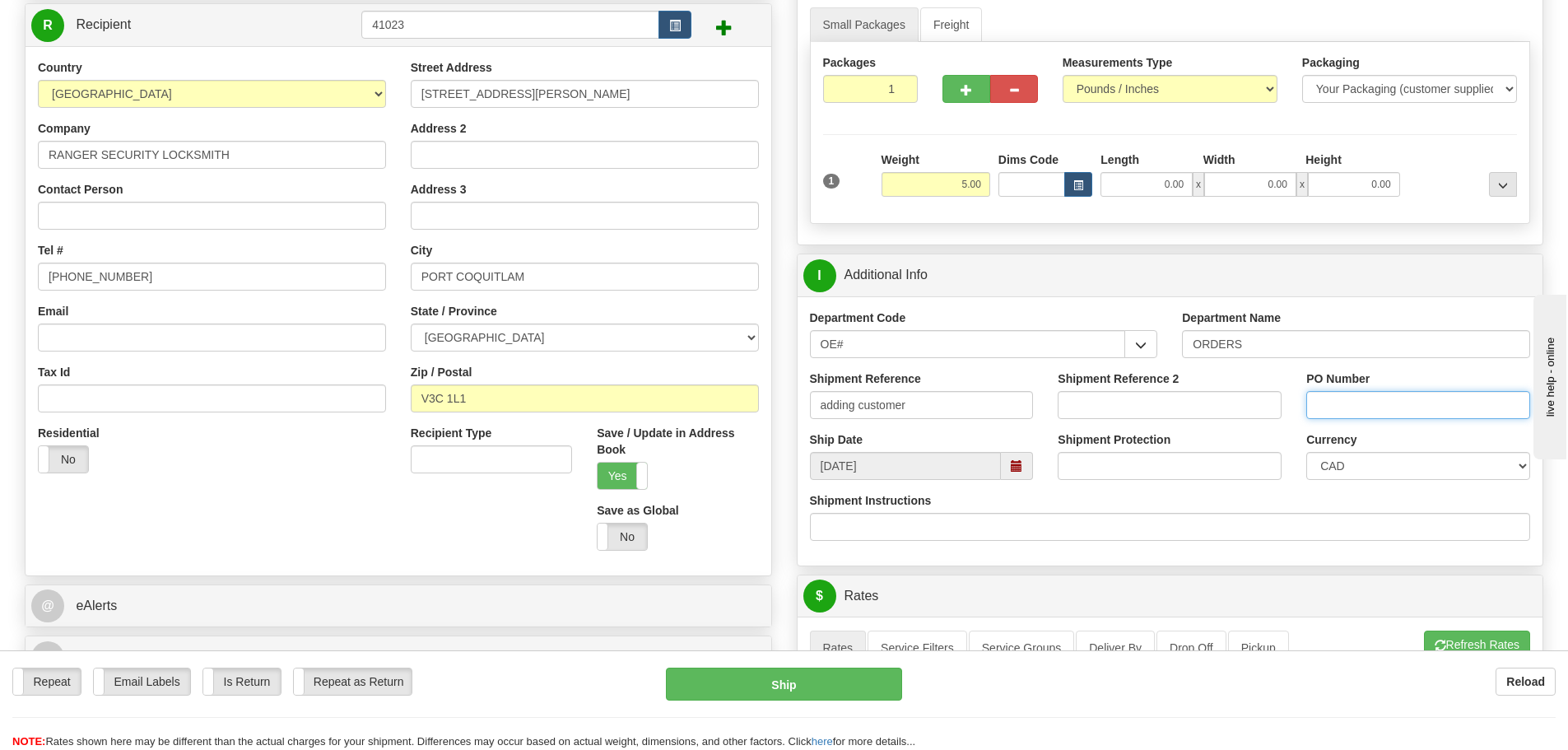
click at [1318, 399] on input "PO Number" at bounding box center [1418, 405] width 224 height 28
type input "N/A"
drag, startPoint x: 1069, startPoint y: 342, endPoint x: 307, endPoint y: 347, distance: 762.0
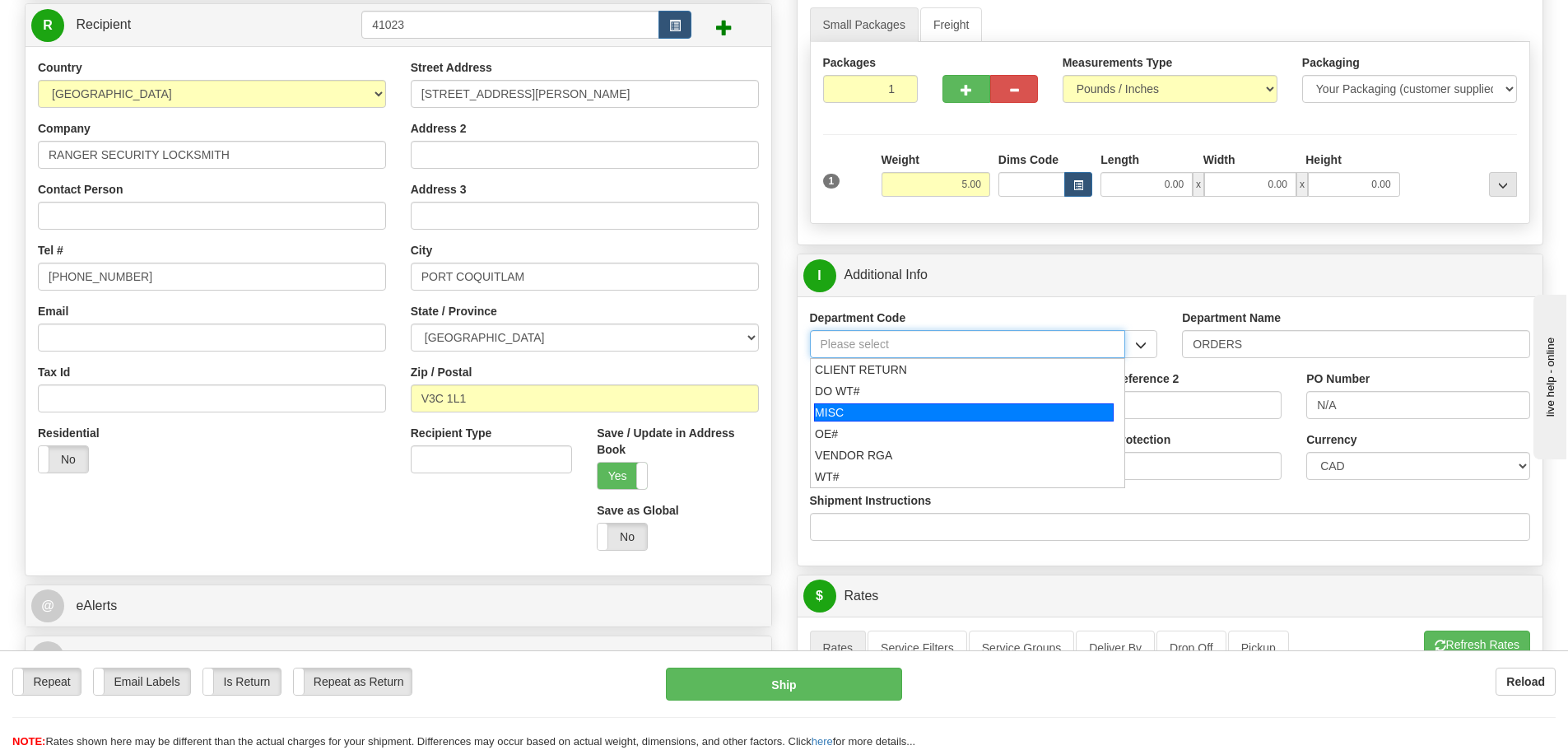
click at [925, 417] on div "MISC" at bounding box center [964, 412] width 300 height 19
type input "MISC"
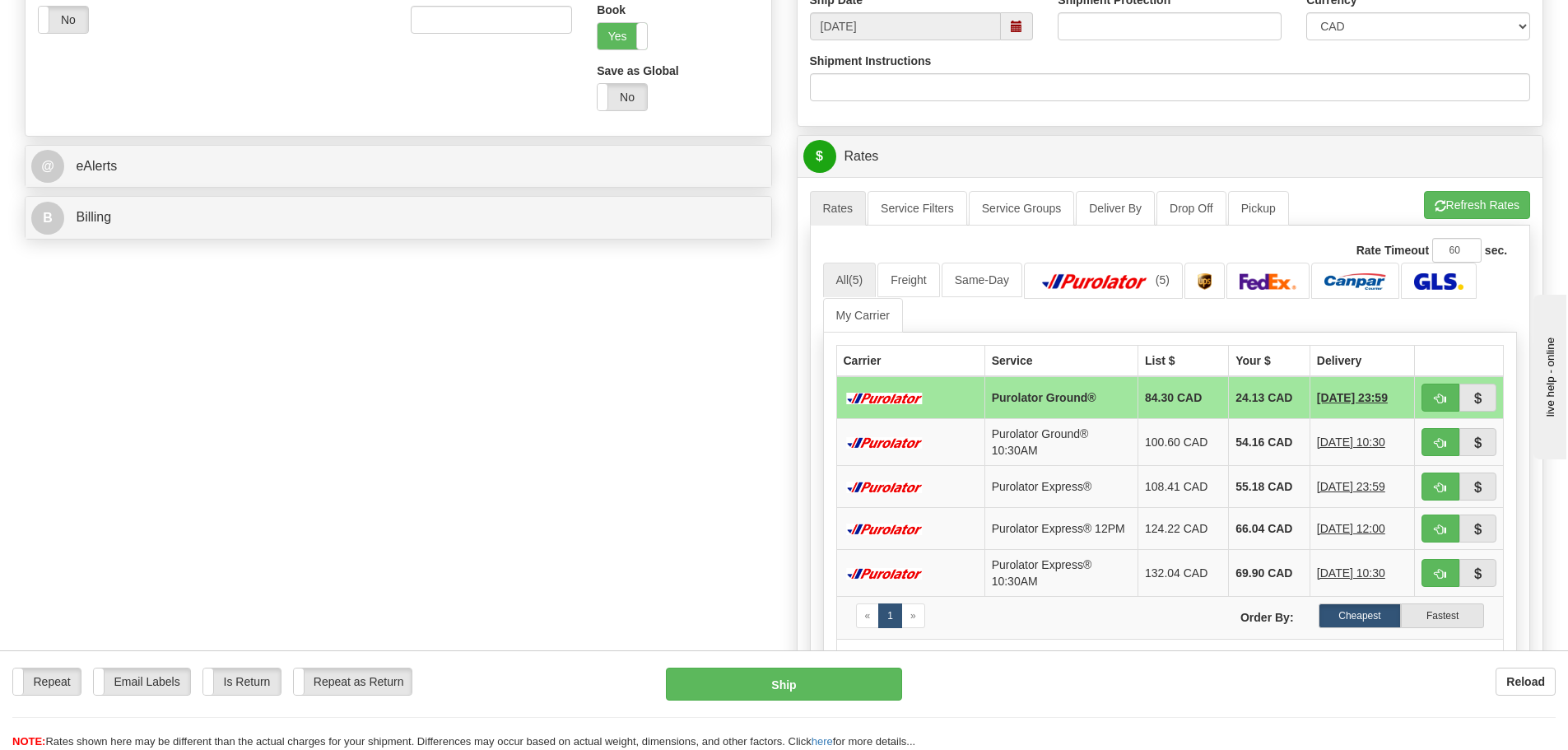
scroll to position [659, 0]
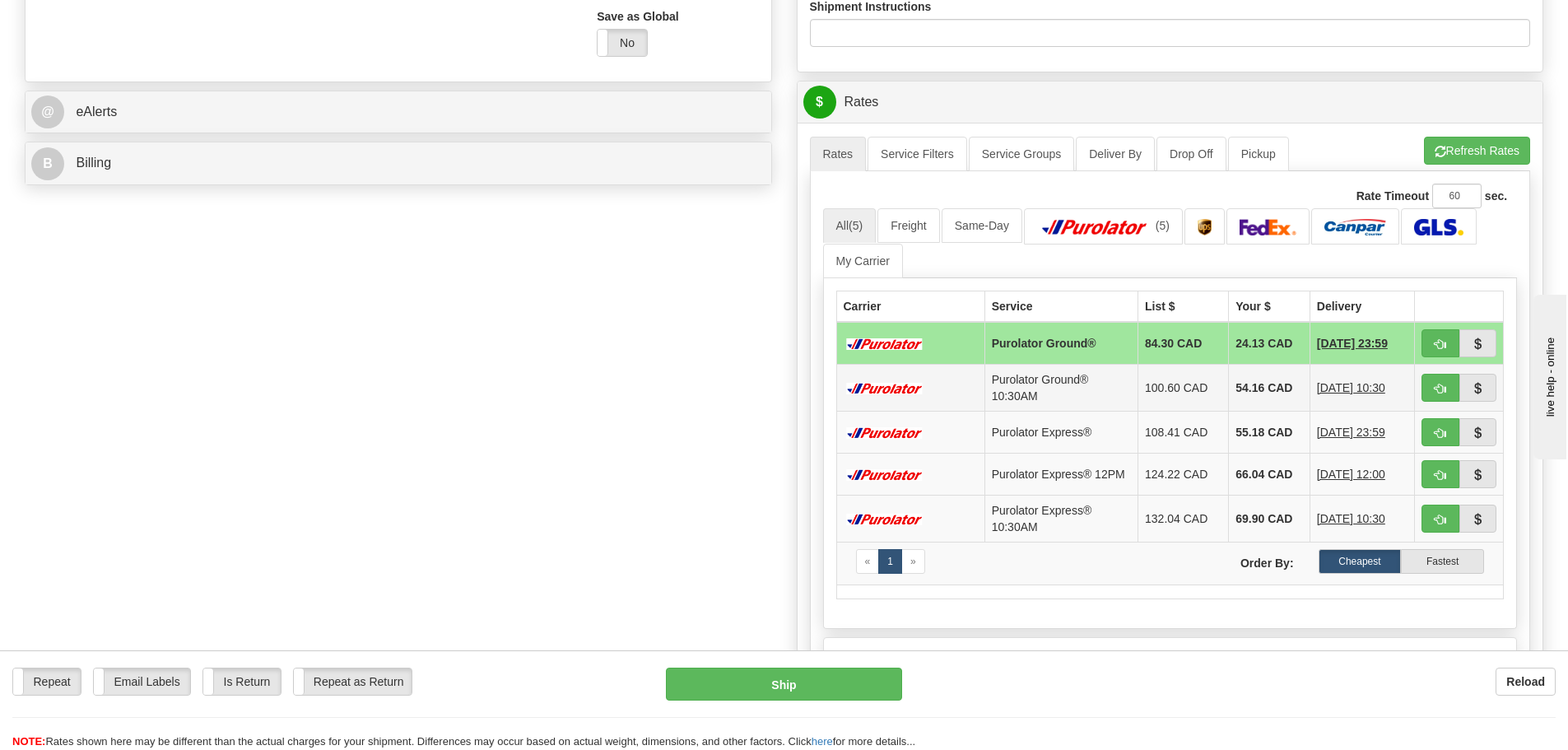
click at [921, 397] on td at bounding box center [910, 387] width 148 height 47
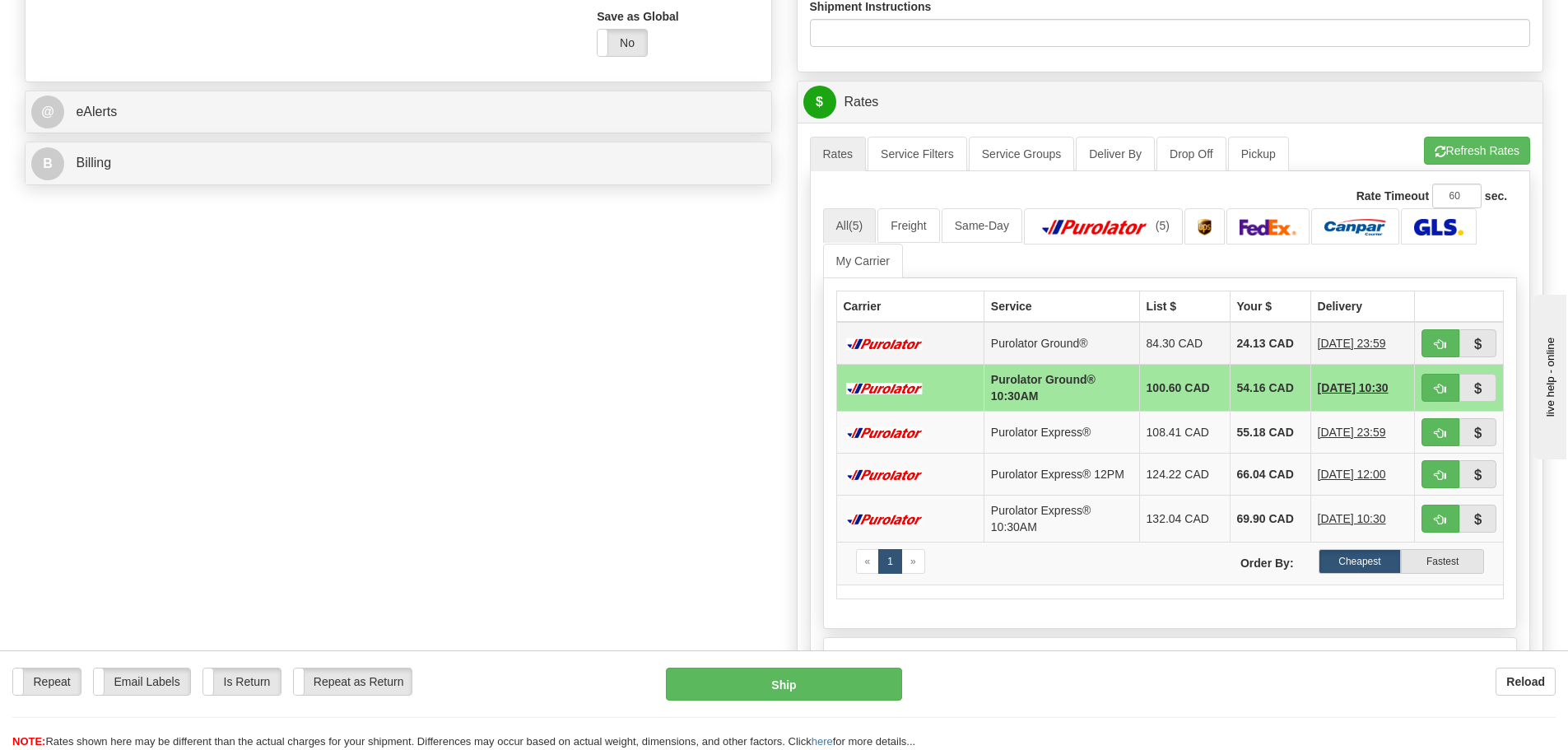
click at [934, 357] on td at bounding box center [909, 343] width 147 height 43
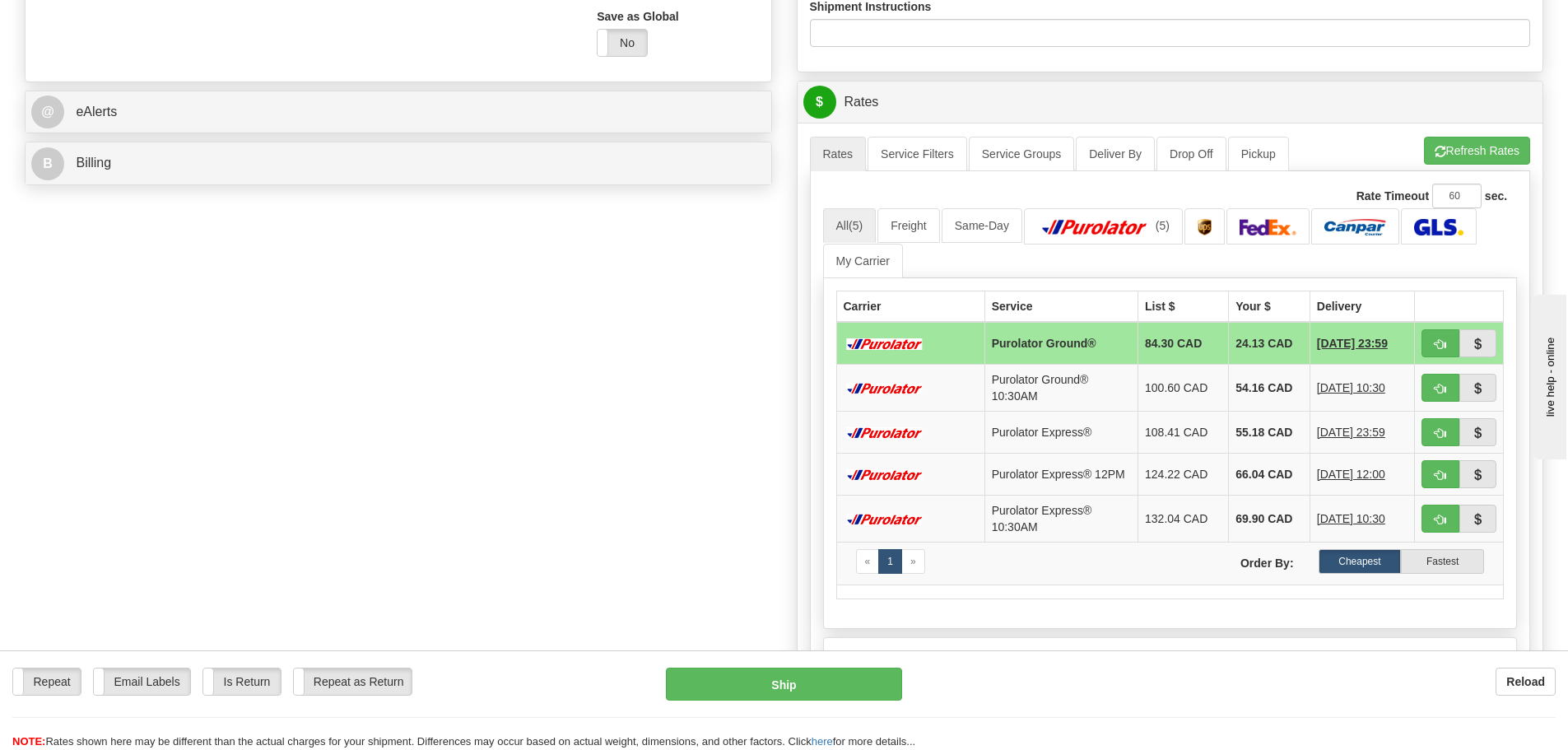
click at [633, 418] on div "Create a label for the return Create Pickup Without Label S" at bounding box center [784, 177] width 1543 height 1440
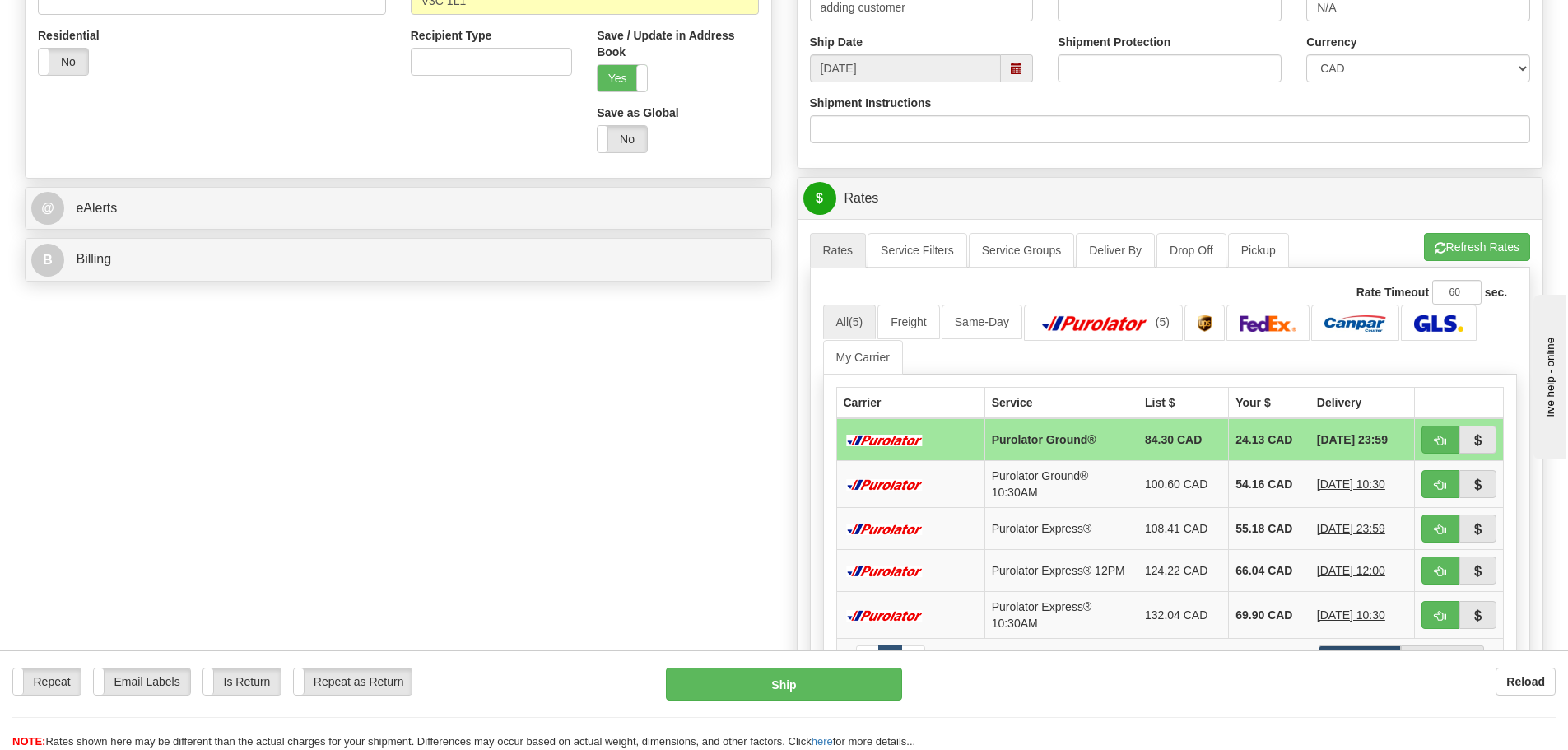
scroll to position [741, 0]
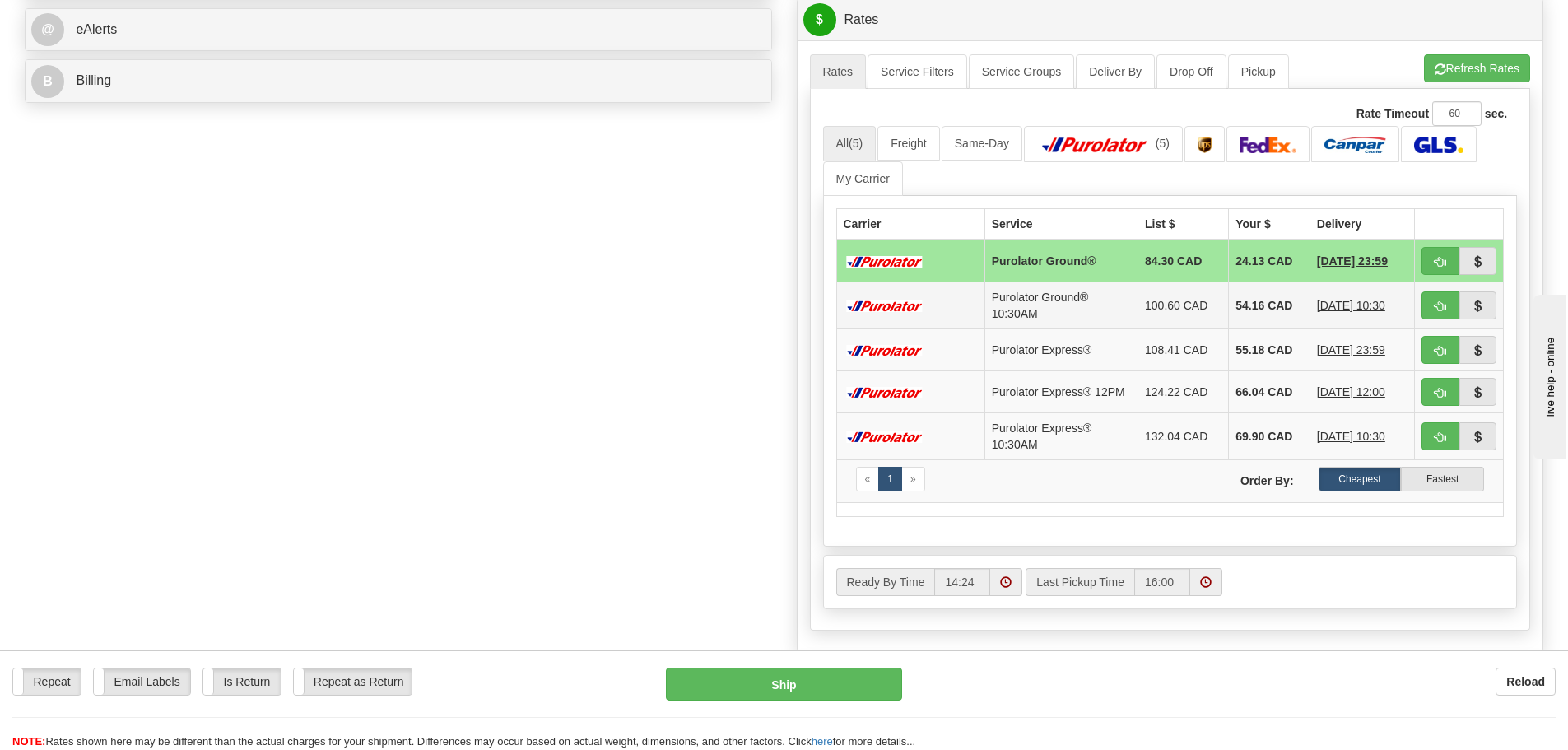
click at [995, 310] on td "Purolator Ground® 10:30AM" at bounding box center [1061, 305] width 153 height 47
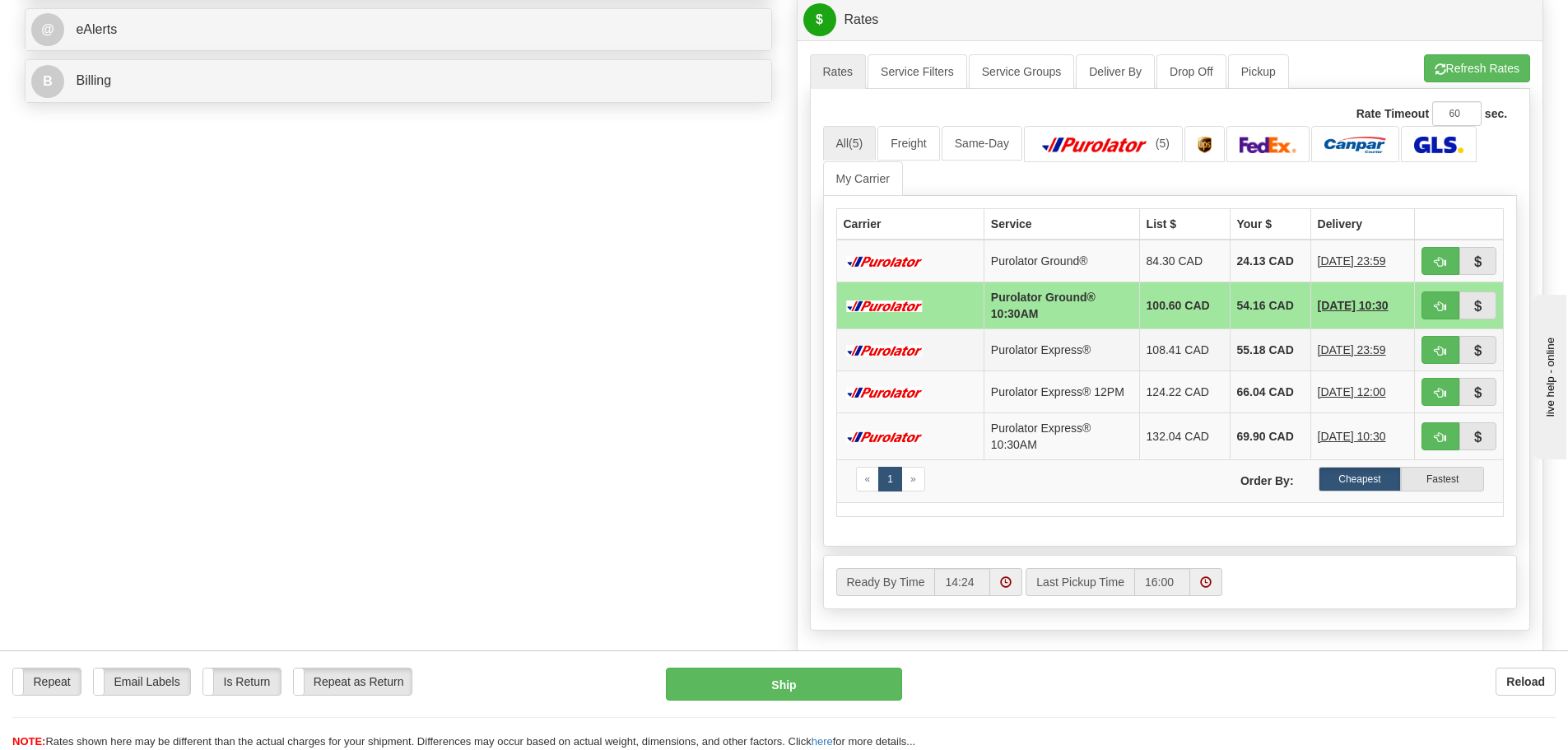
click at [1047, 356] on td "Purolator Express®" at bounding box center [1061, 350] width 156 height 42
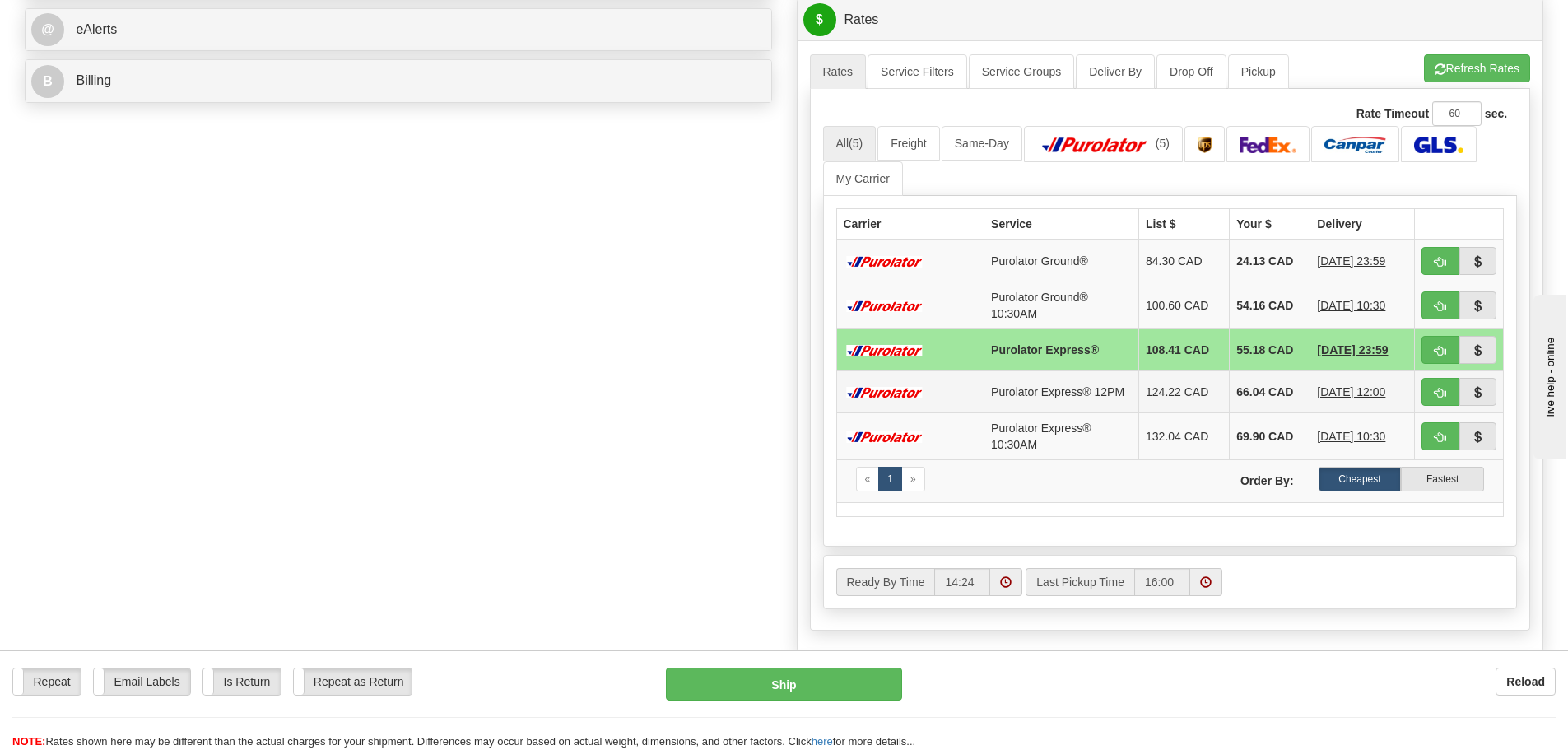
click at [1108, 408] on td "Purolator Express® 12PM" at bounding box center [1062, 391] width 155 height 42
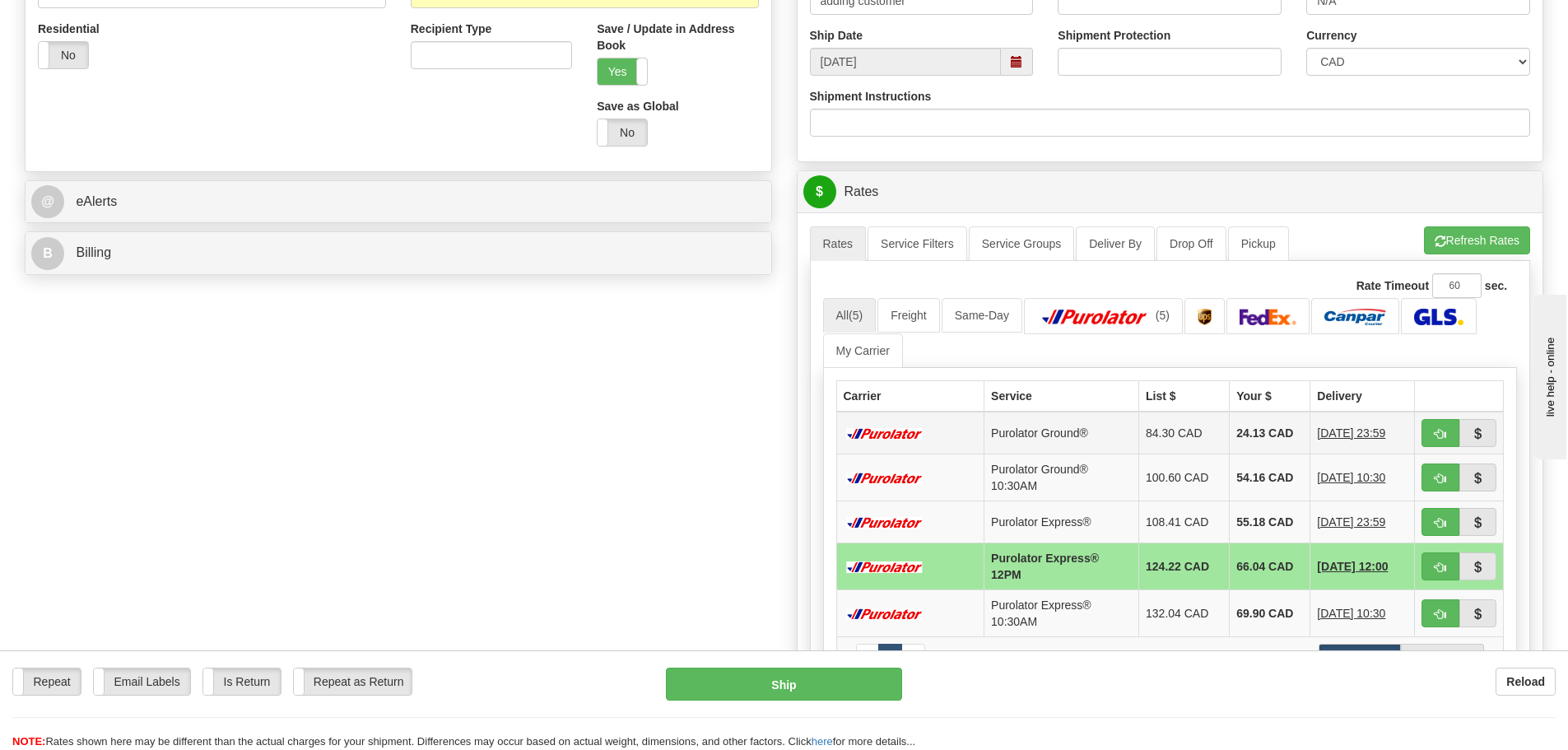
scroll to position [576, 0]
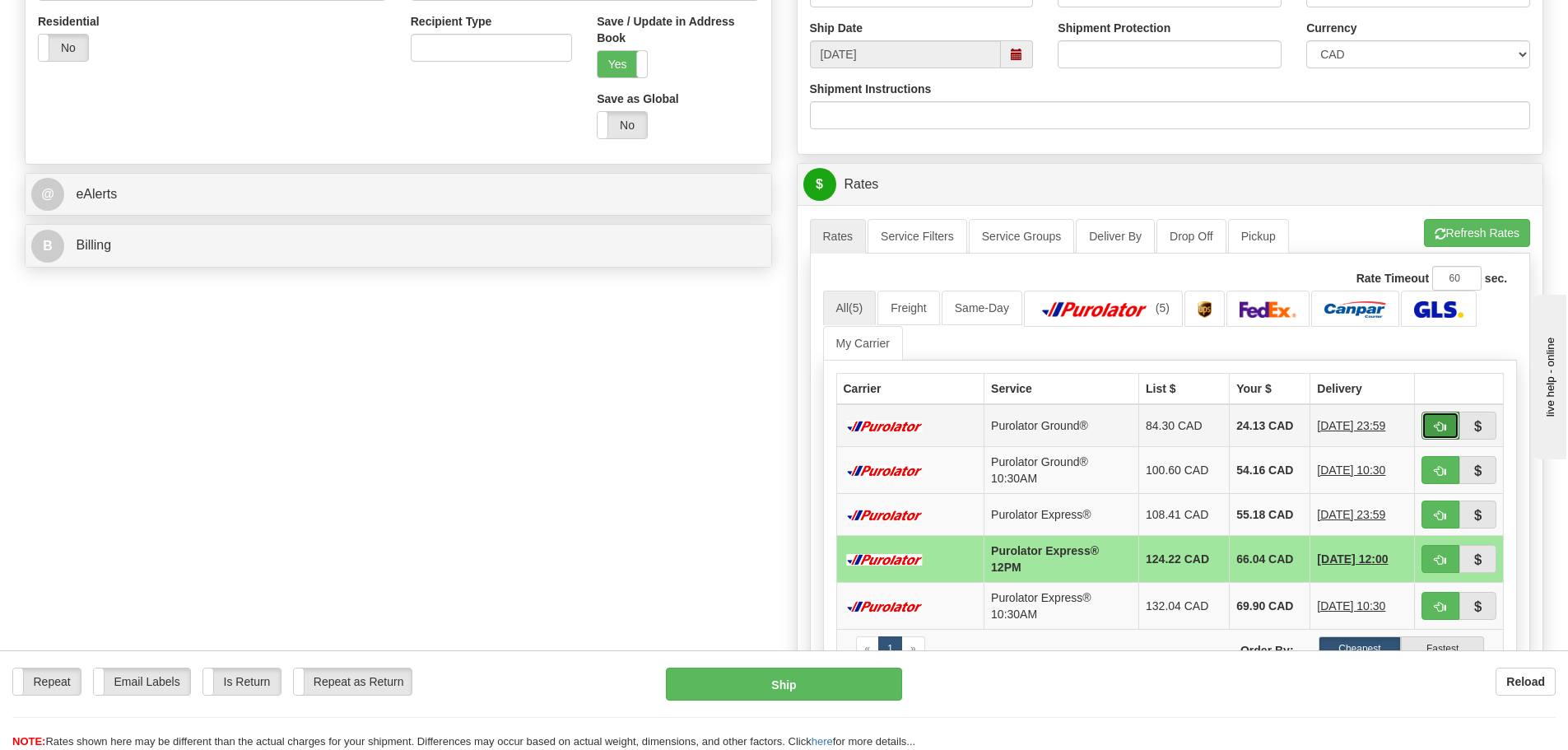
click at [1440, 433] on button "button" at bounding box center [1440, 426] width 38 height 28
type input "260"
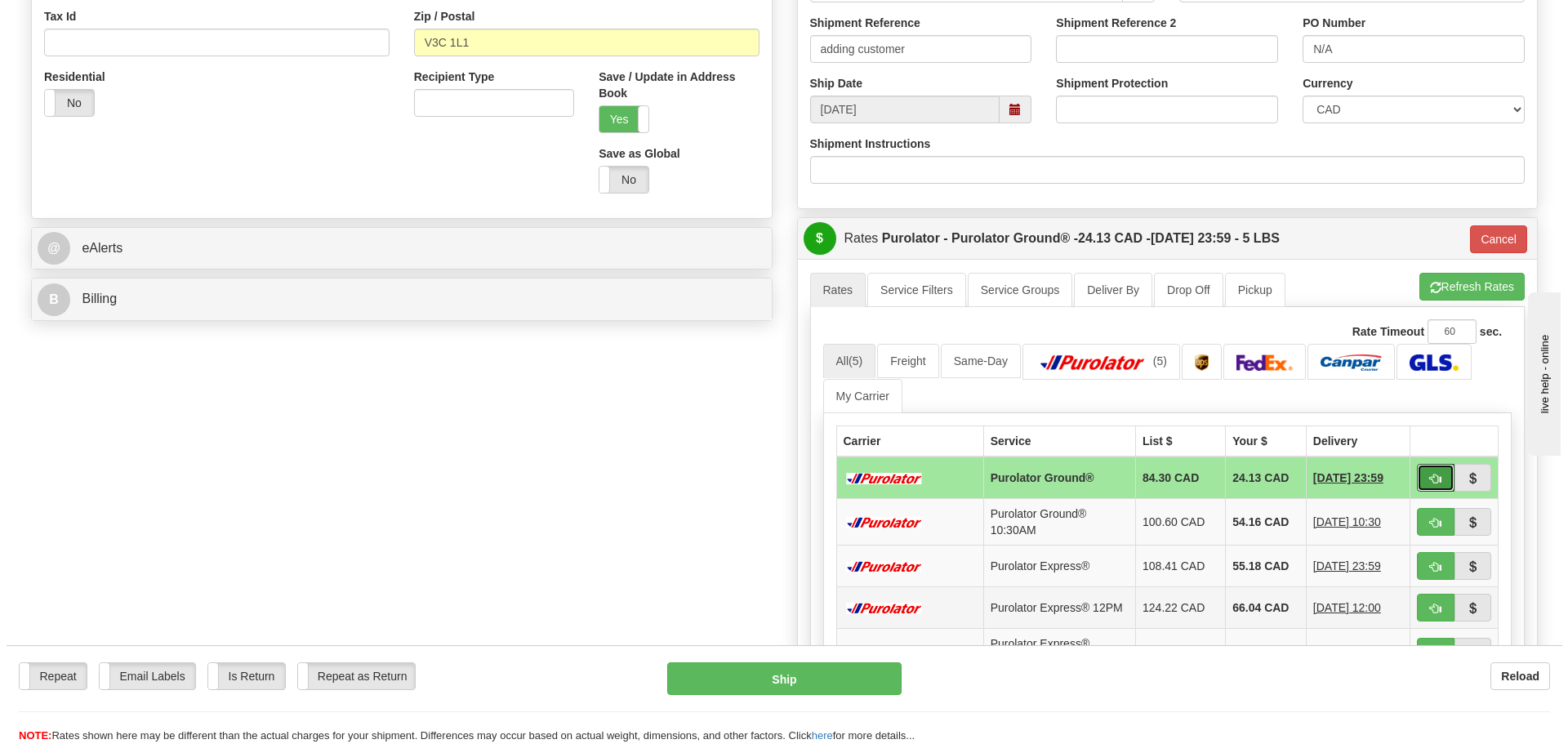
scroll to position [408, 0]
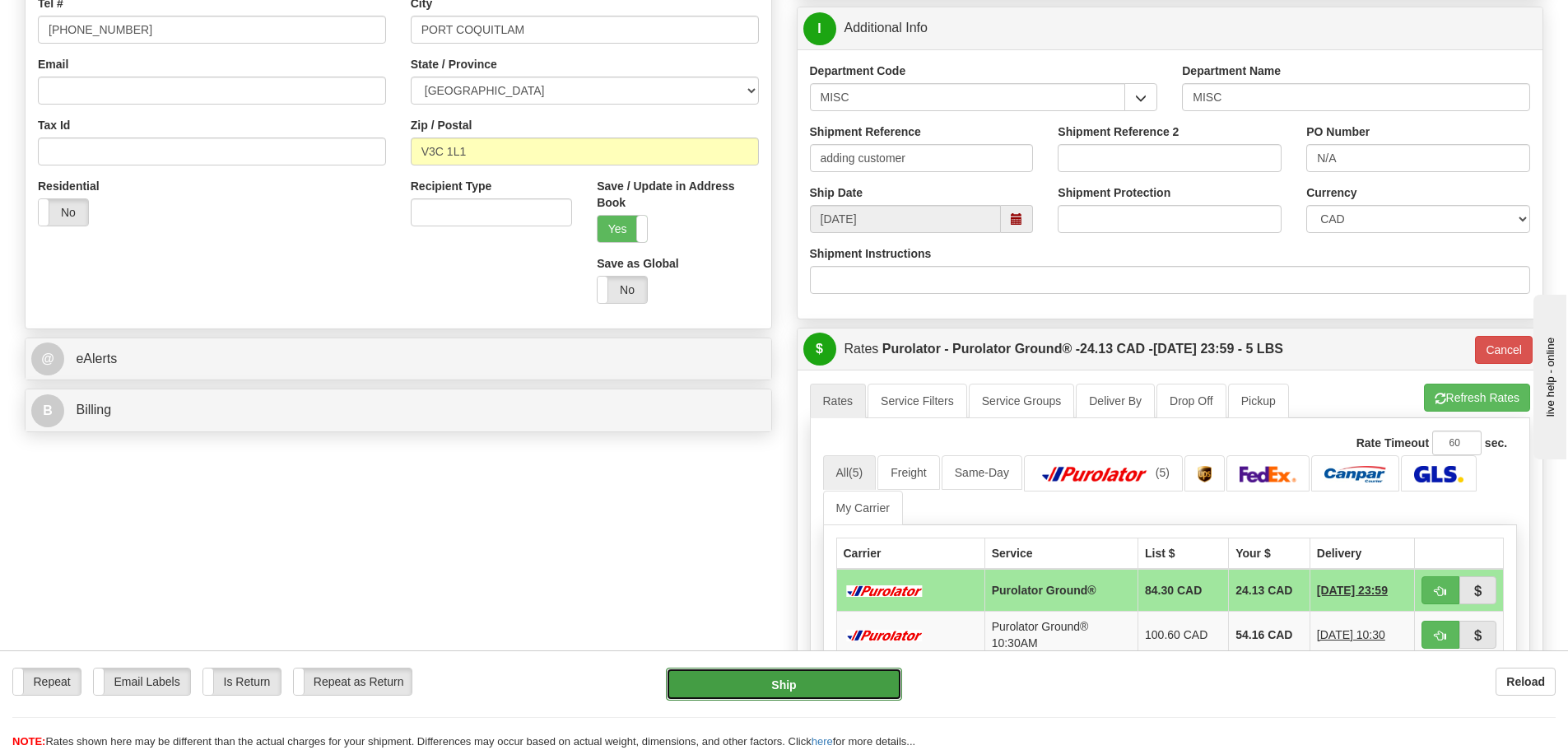
click at [767, 691] on button "Ship" at bounding box center [784, 684] width 236 height 33
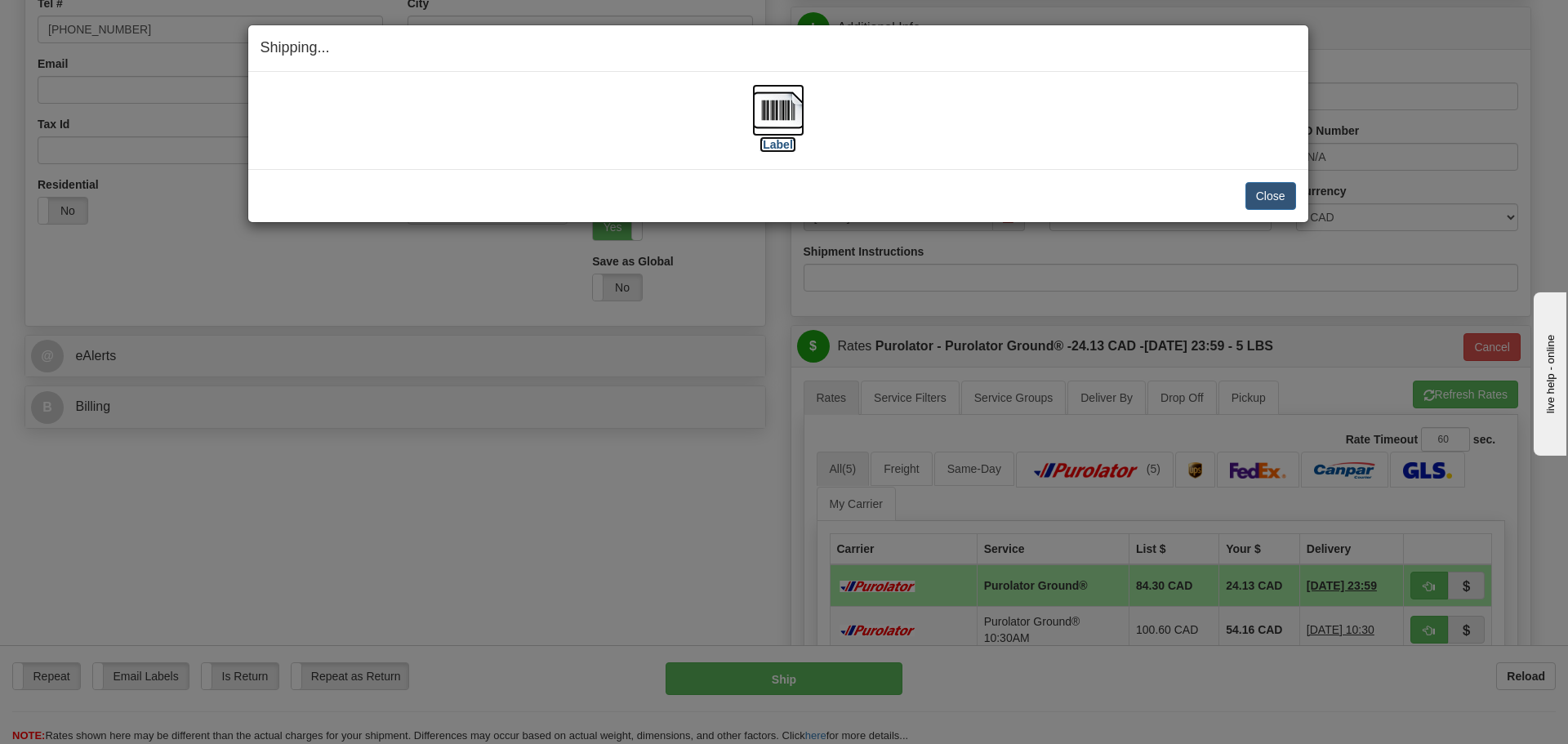
click at [776, 140] on label "[Label]" at bounding box center [778, 144] width 38 height 17
click at [1251, 184] on button "Close" at bounding box center [1271, 196] width 51 height 28
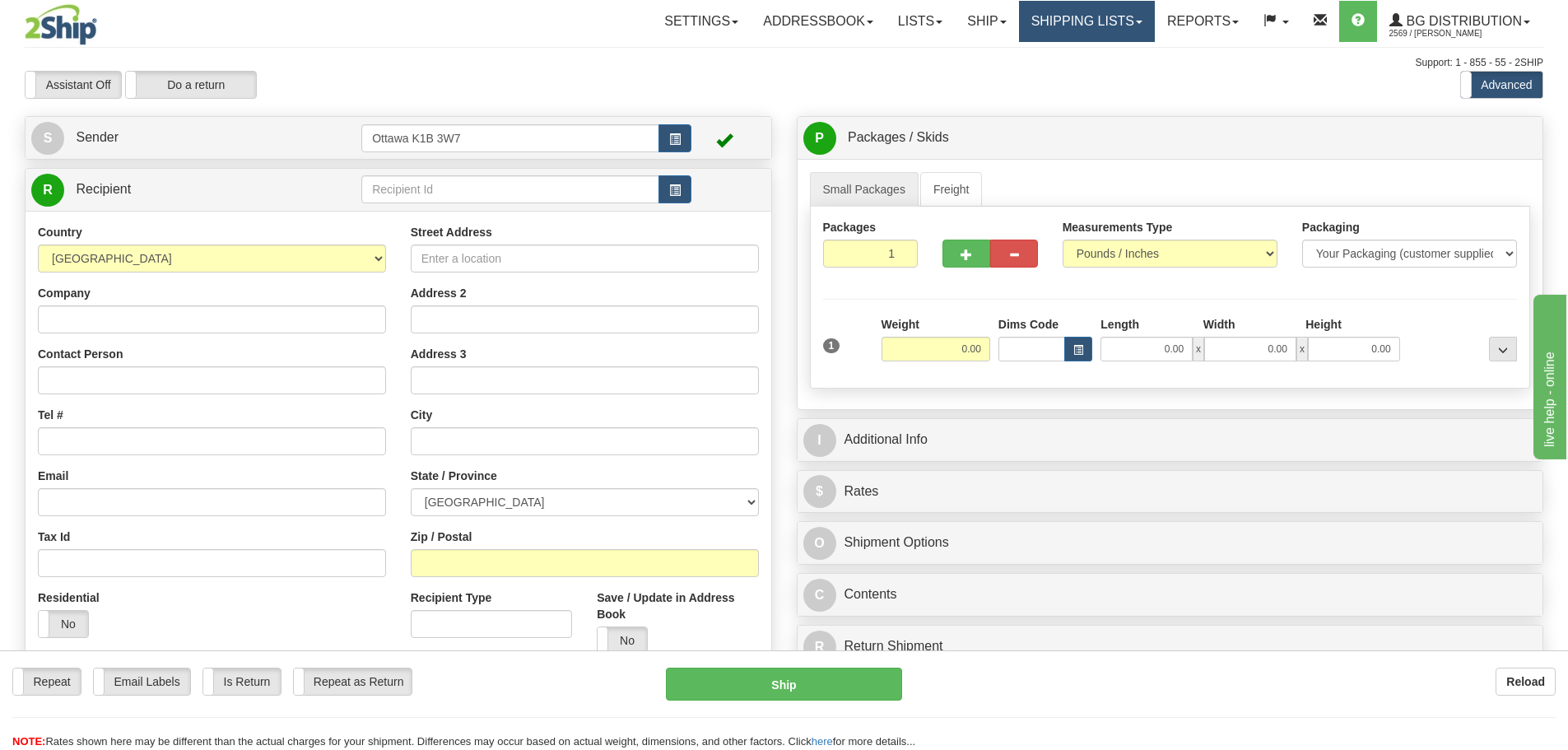
click at [1067, 7] on link "Shipping lists" at bounding box center [1087, 21] width 136 height 41
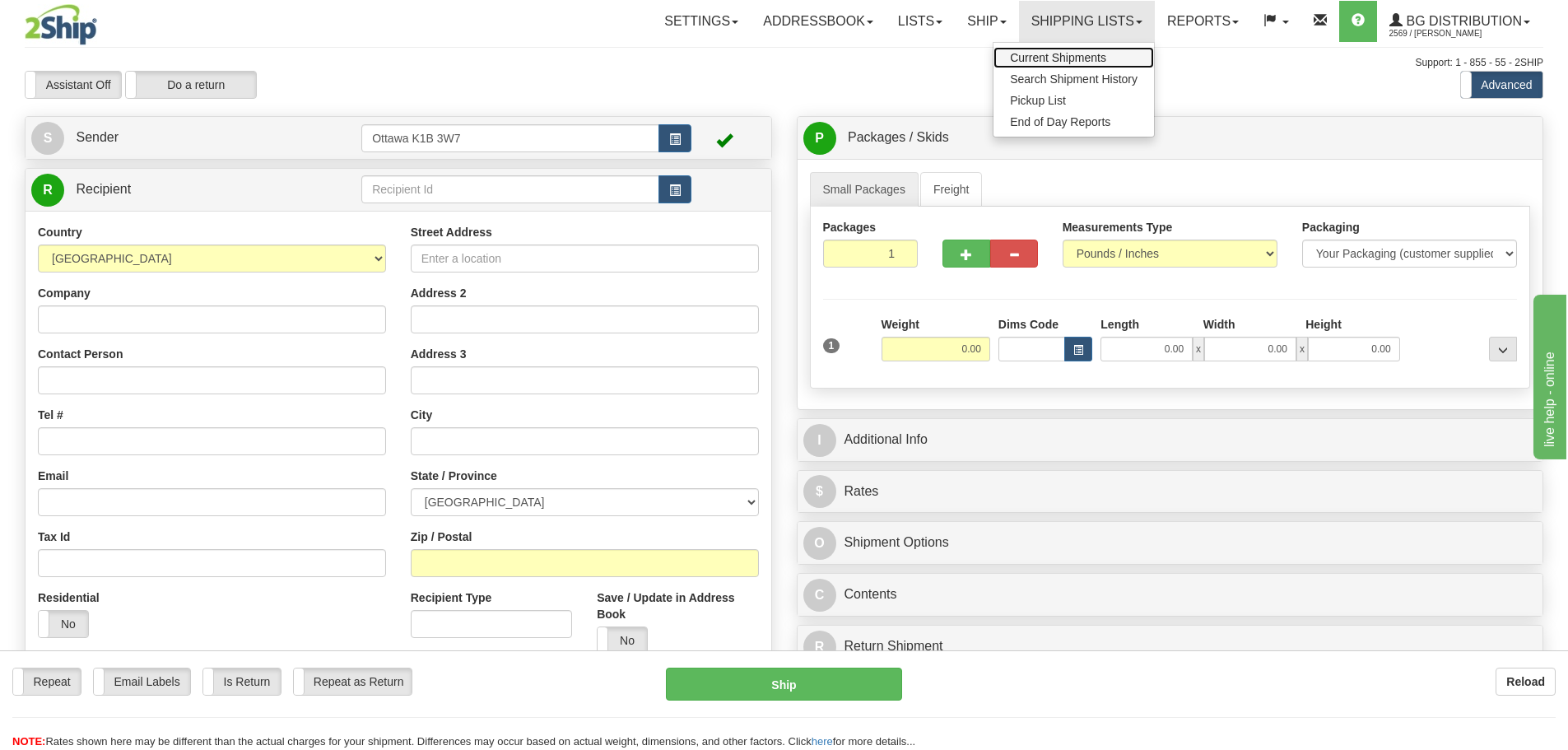
click at [1041, 59] on span "Current Shipments" at bounding box center [1058, 57] width 96 height 13
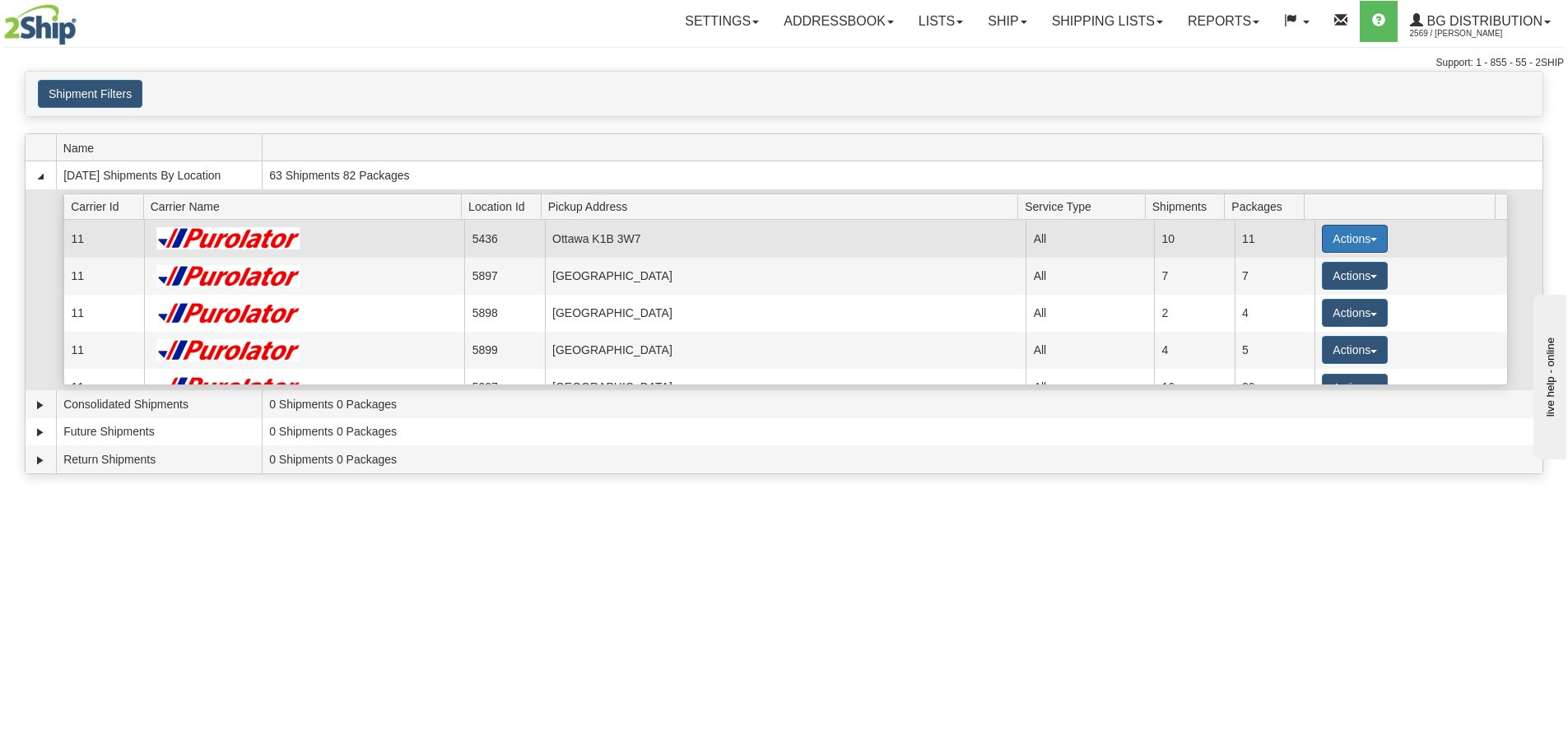
click at [1350, 244] on button "Actions" at bounding box center [1355, 239] width 66 height 28
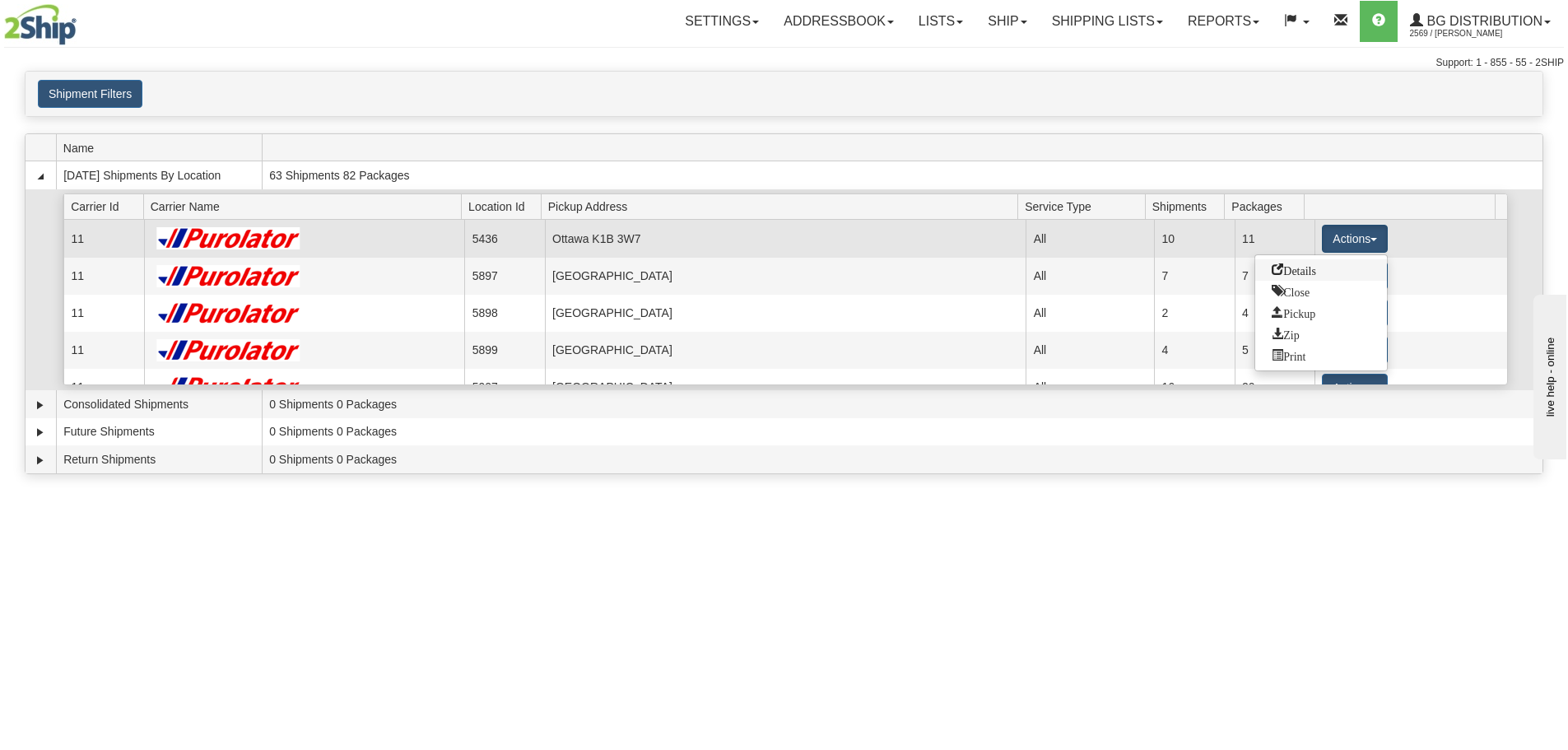
click at [1322, 276] on link "Details" at bounding box center [1321, 270] width 132 height 21
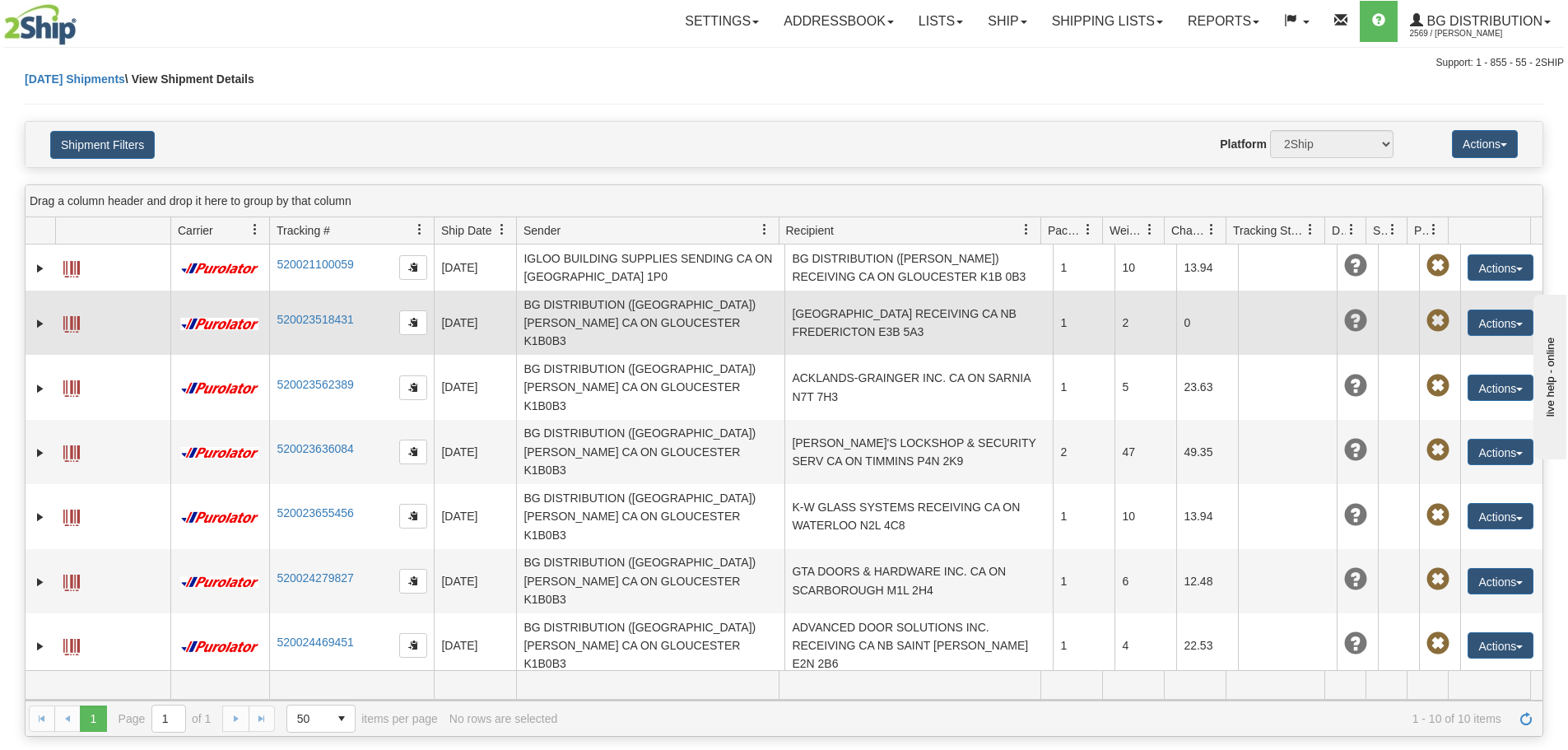
scroll to position [54, 0]
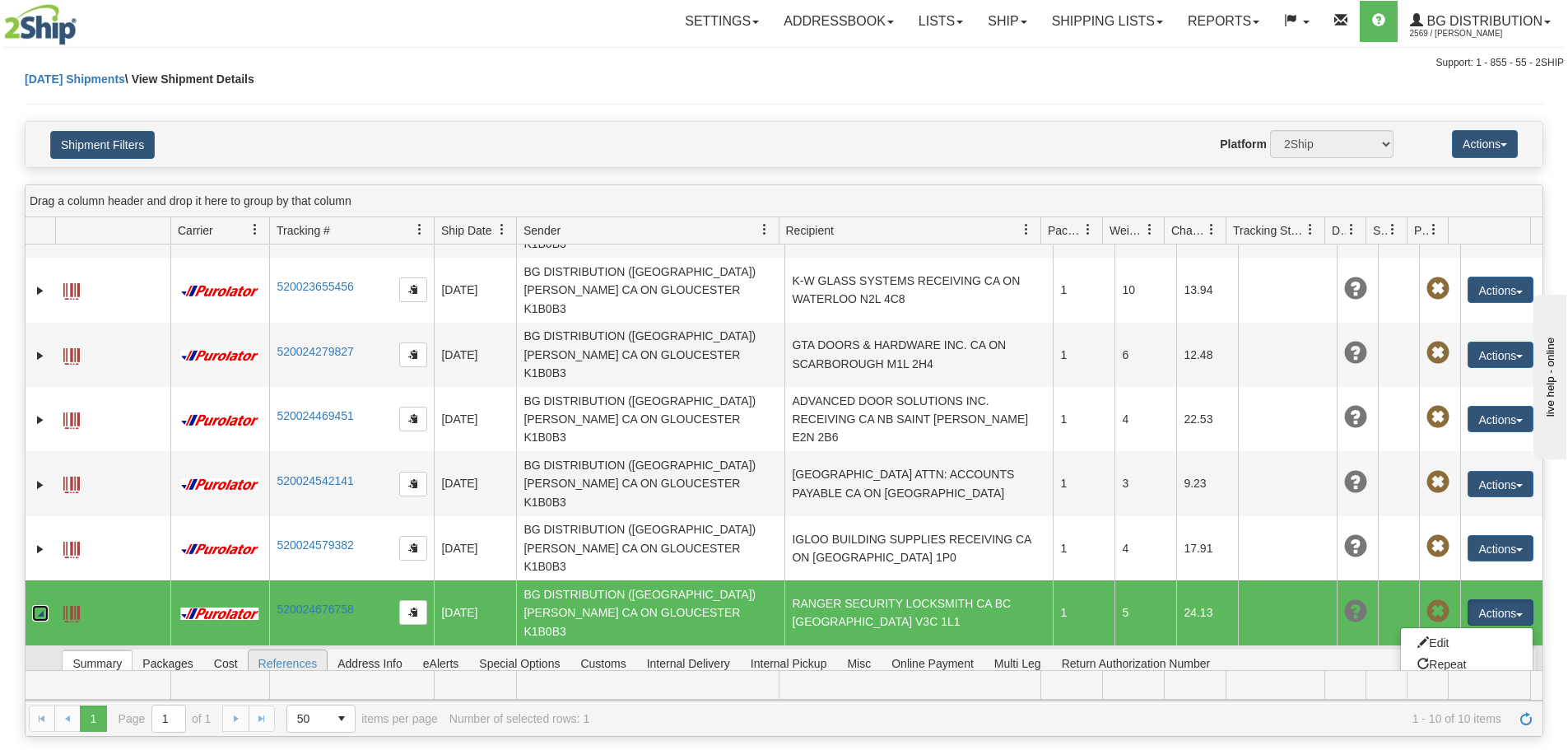
scroll to position [256, 0]
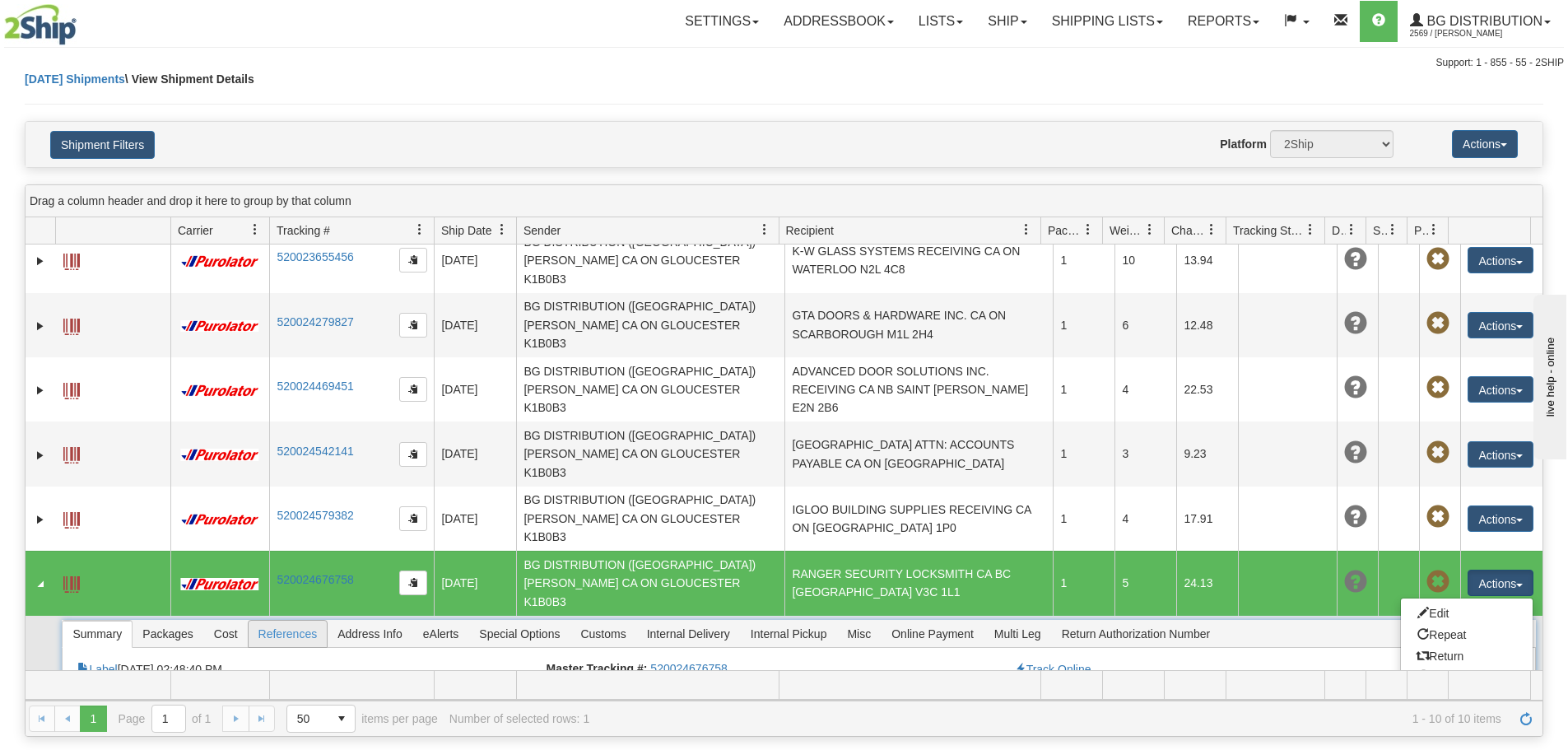
click at [304, 621] on span "References" at bounding box center [288, 635] width 79 height 26
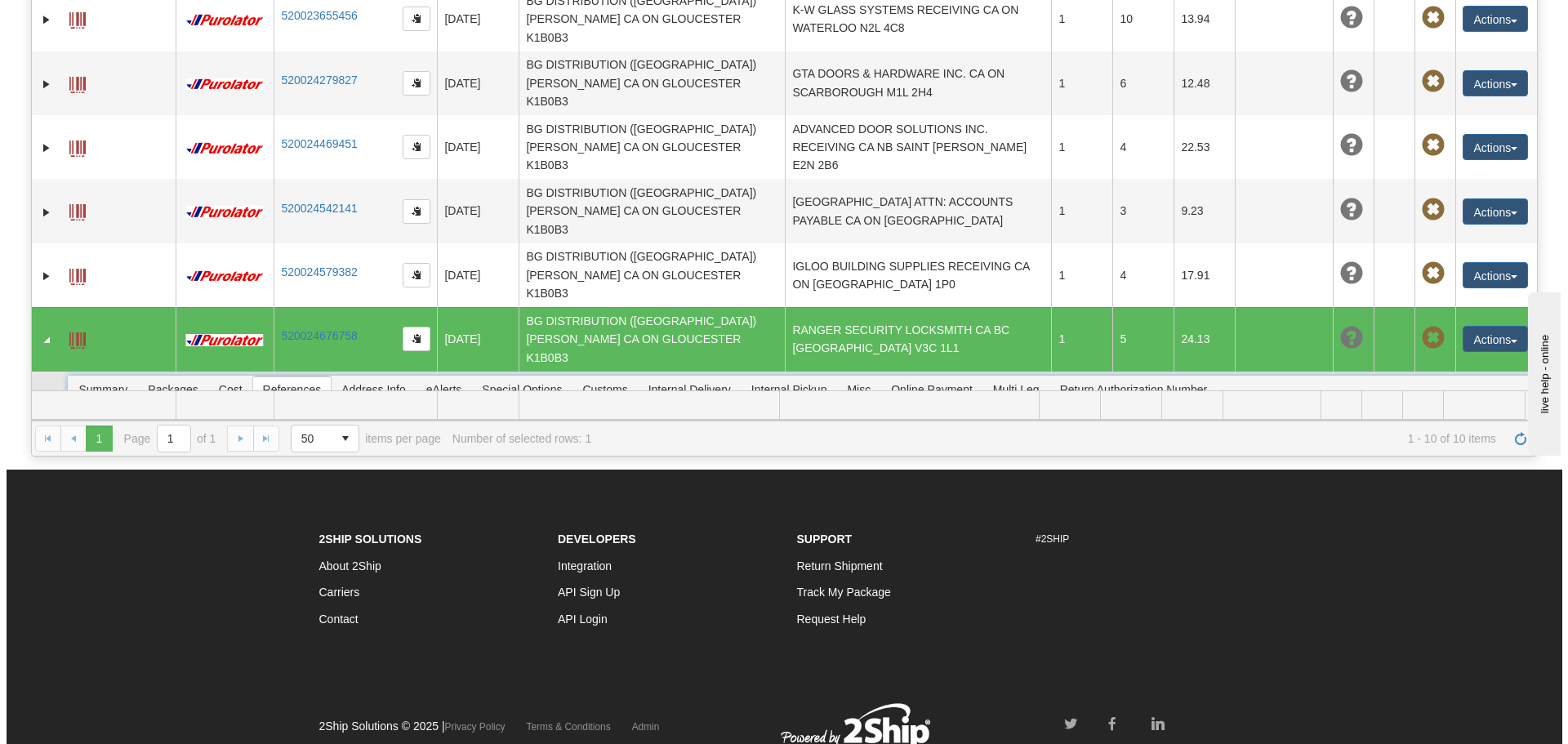
scroll to position [245, 0]
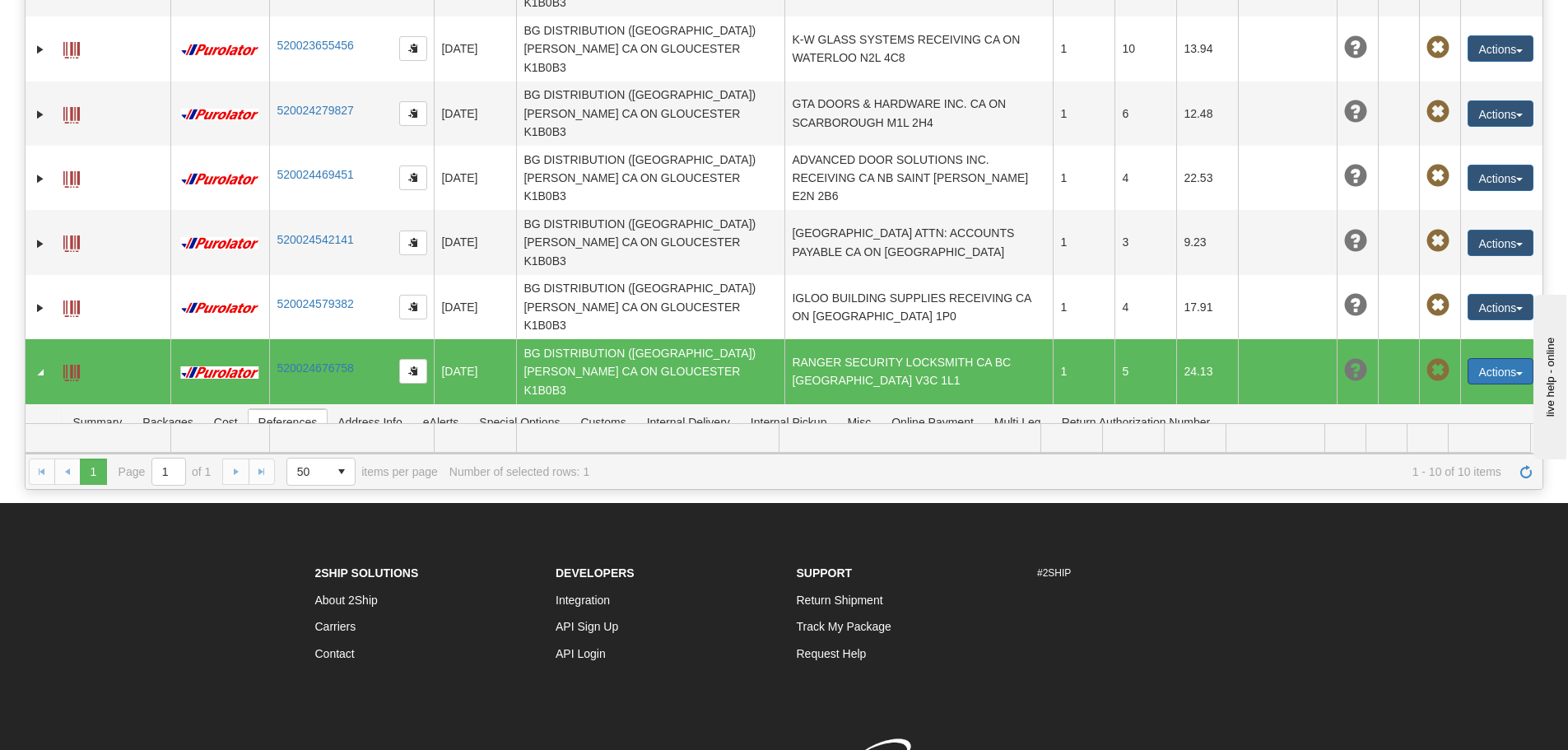
click at [1503, 358] on button "Actions" at bounding box center [1500, 371] width 66 height 26
click at [1421, 456] on link "Delete" at bounding box center [1467, 466] width 132 height 21
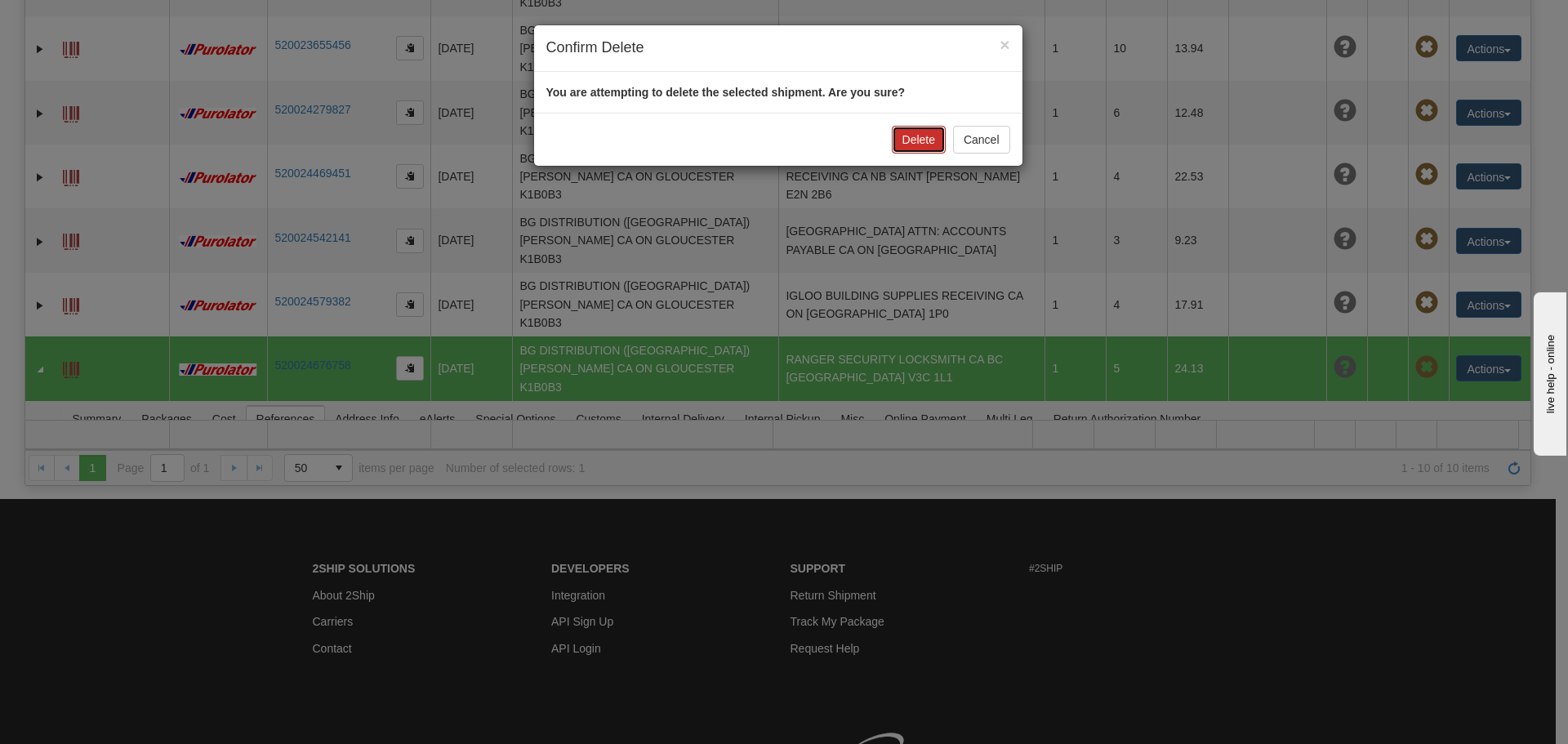
click at [929, 136] on button "Delete" at bounding box center [919, 140] width 54 height 28
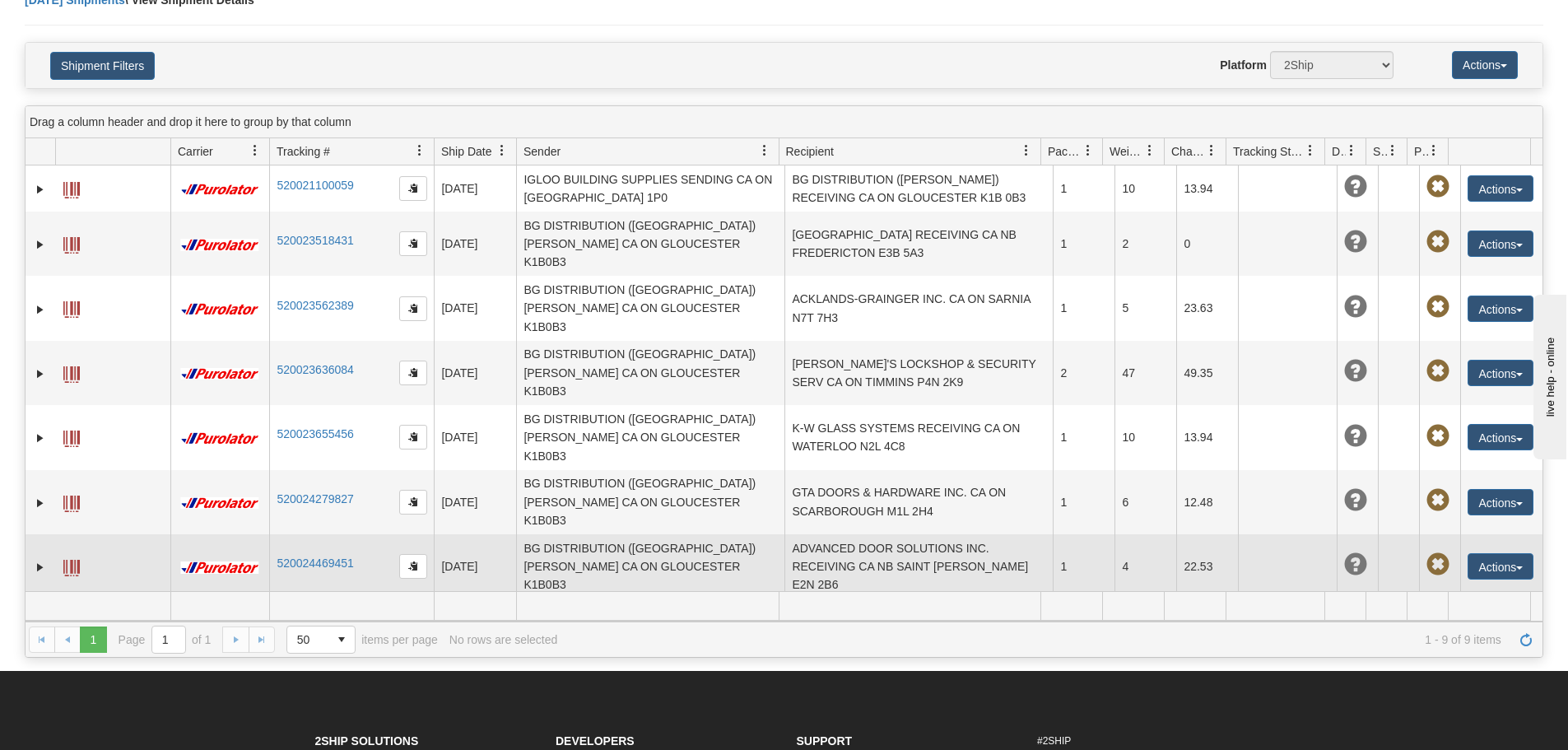
scroll to position [0, 0]
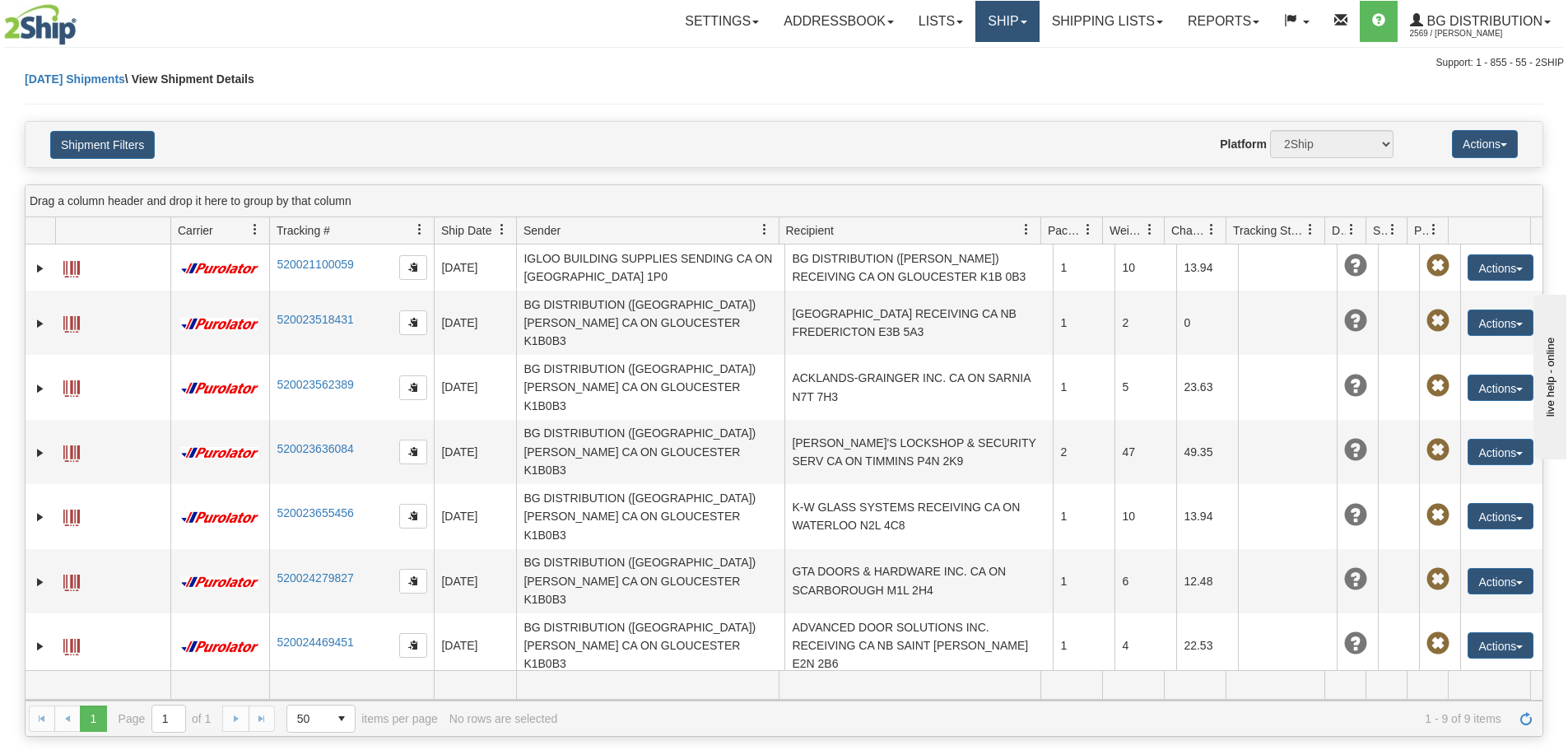
click at [987, 12] on link "Ship" at bounding box center [1007, 21] width 63 height 41
click at [988, 45] on ul "Ship Screen" at bounding box center [974, 58] width 132 height 32
click at [988, 29] on link "Ship" at bounding box center [1007, 21] width 63 height 41
click at [987, 56] on link "Ship Screen" at bounding box center [974, 57] width 130 height 21
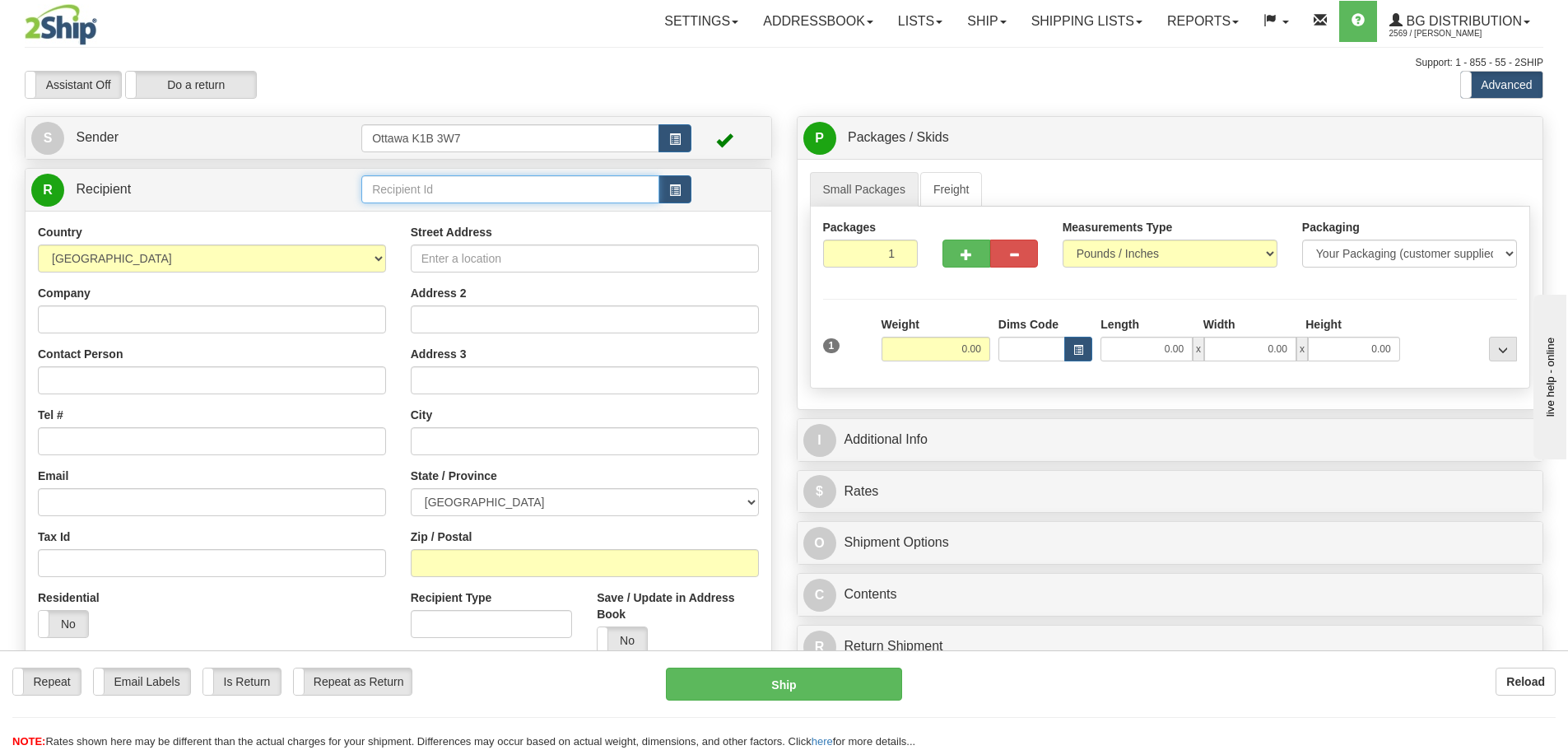
click at [596, 190] on input "text" at bounding box center [510, 189] width 298 height 28
type input "6"
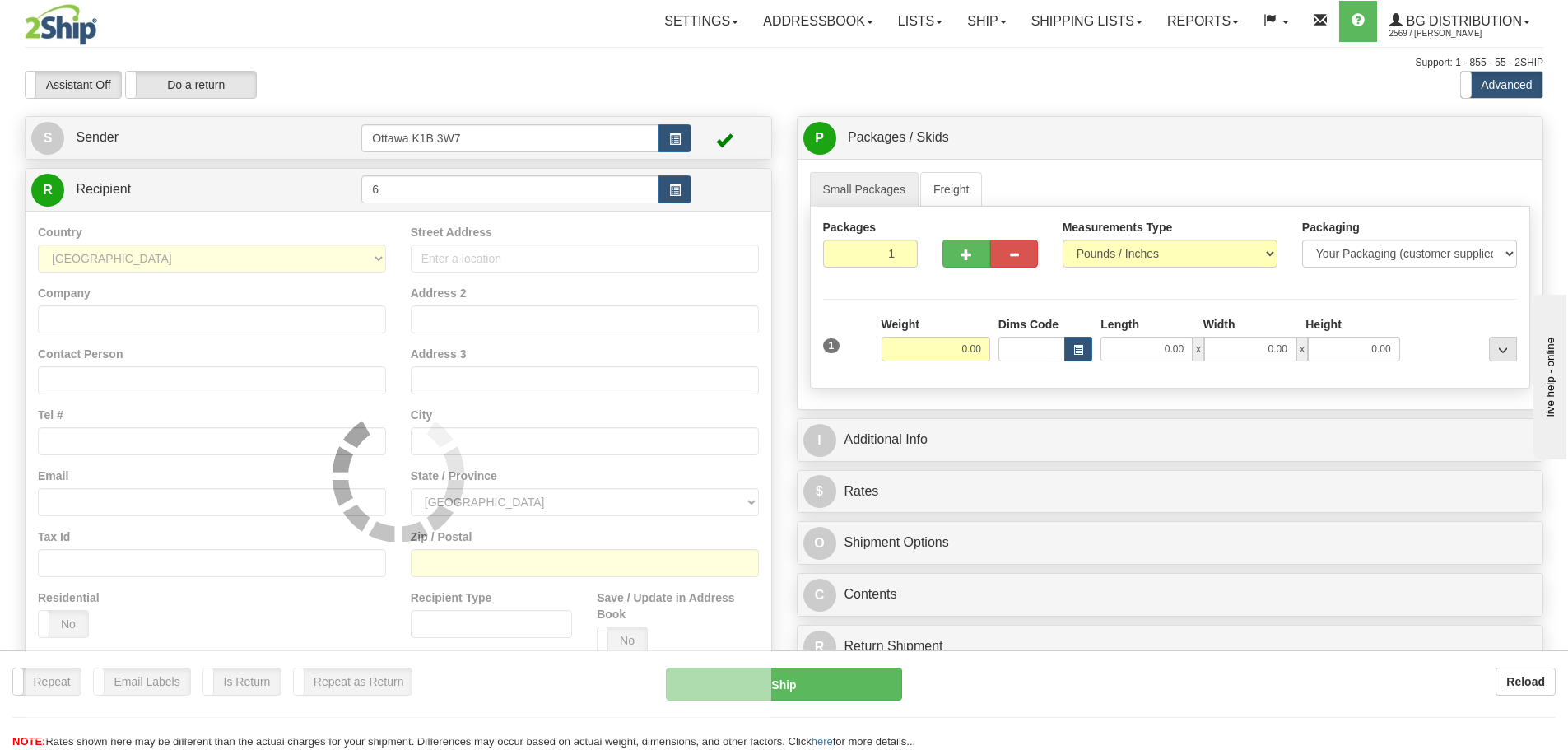
click at [725, 76] on div "Assistant On Assistant Off Do a return Do a return Previous Next Standard Advan…" at bounding box center [784, 85] width 1543 height 28
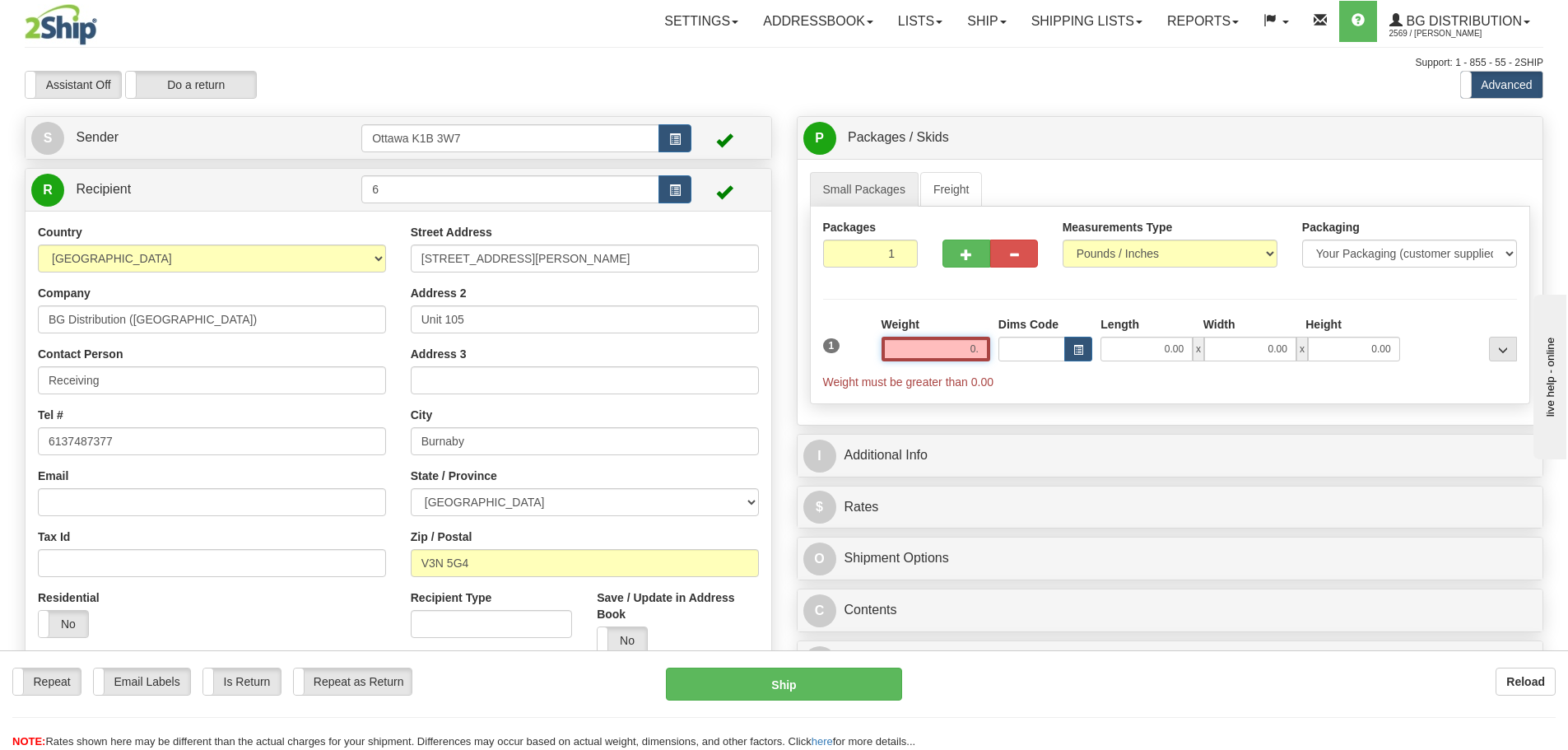
type input "0"
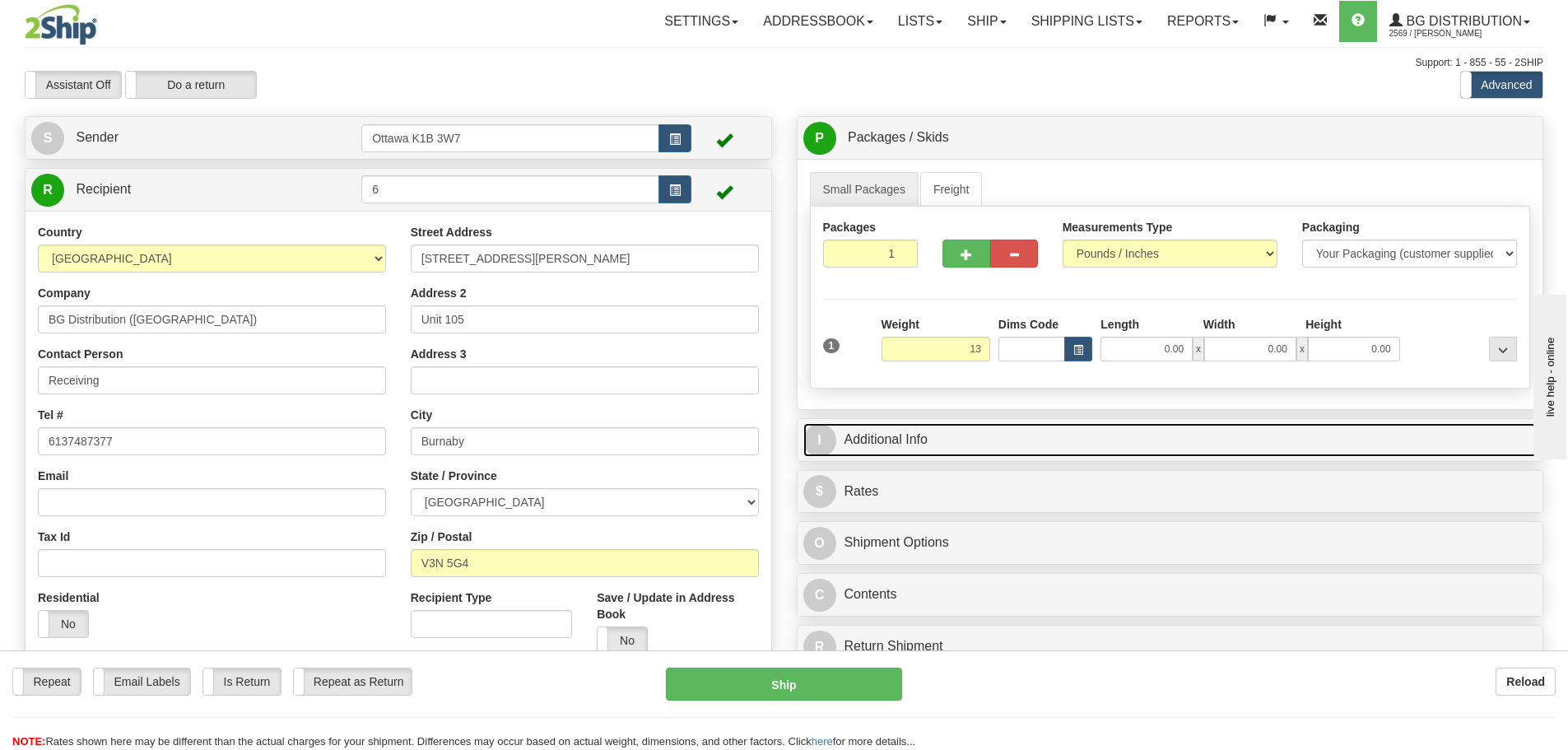
type input "13.00"
click at [1049, 446] on link "I Additional Info" at bounding box center [1170, 440] width 734 height 33
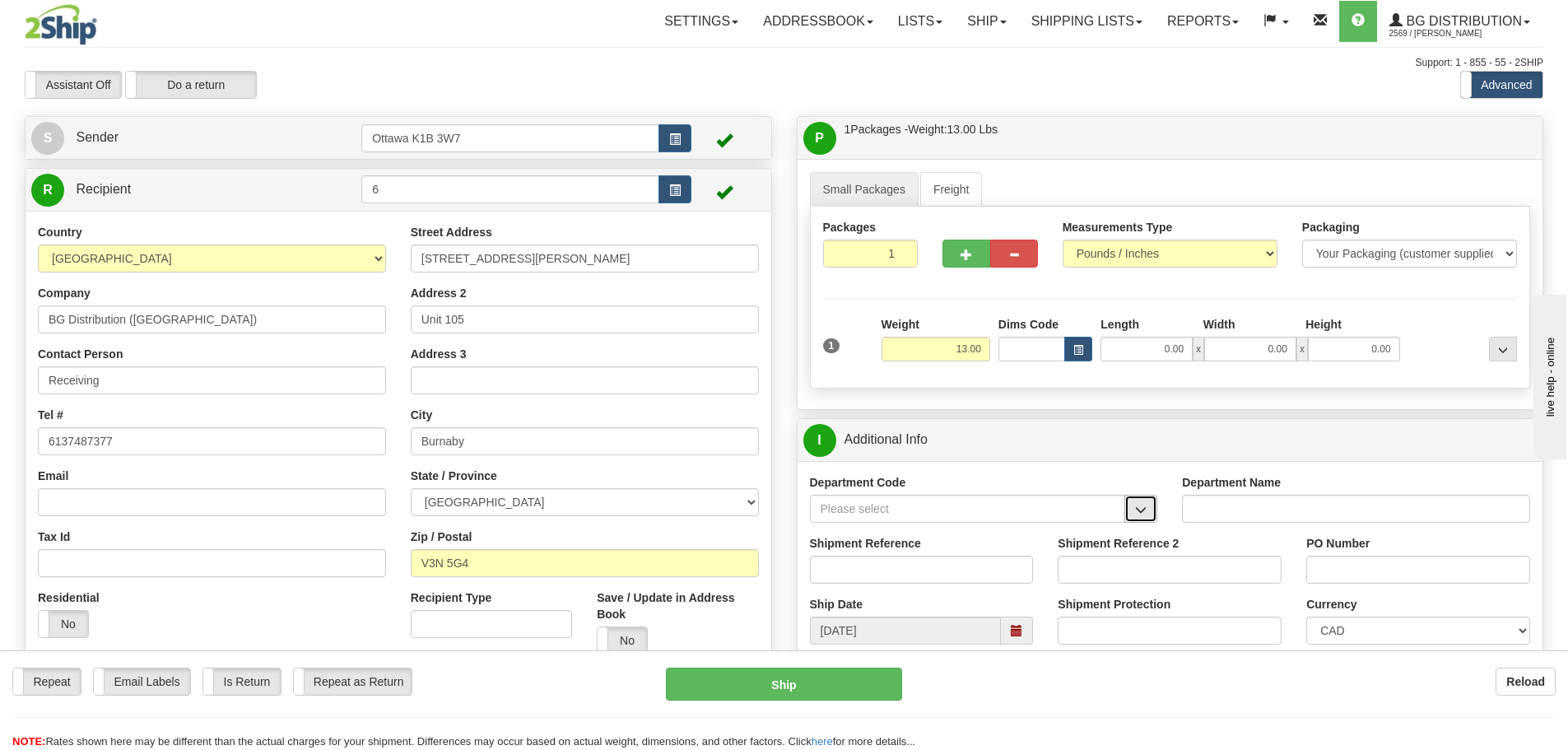
click at [1147, 502] on button "button" at bounding box center [1140, 509] width 33 height 28
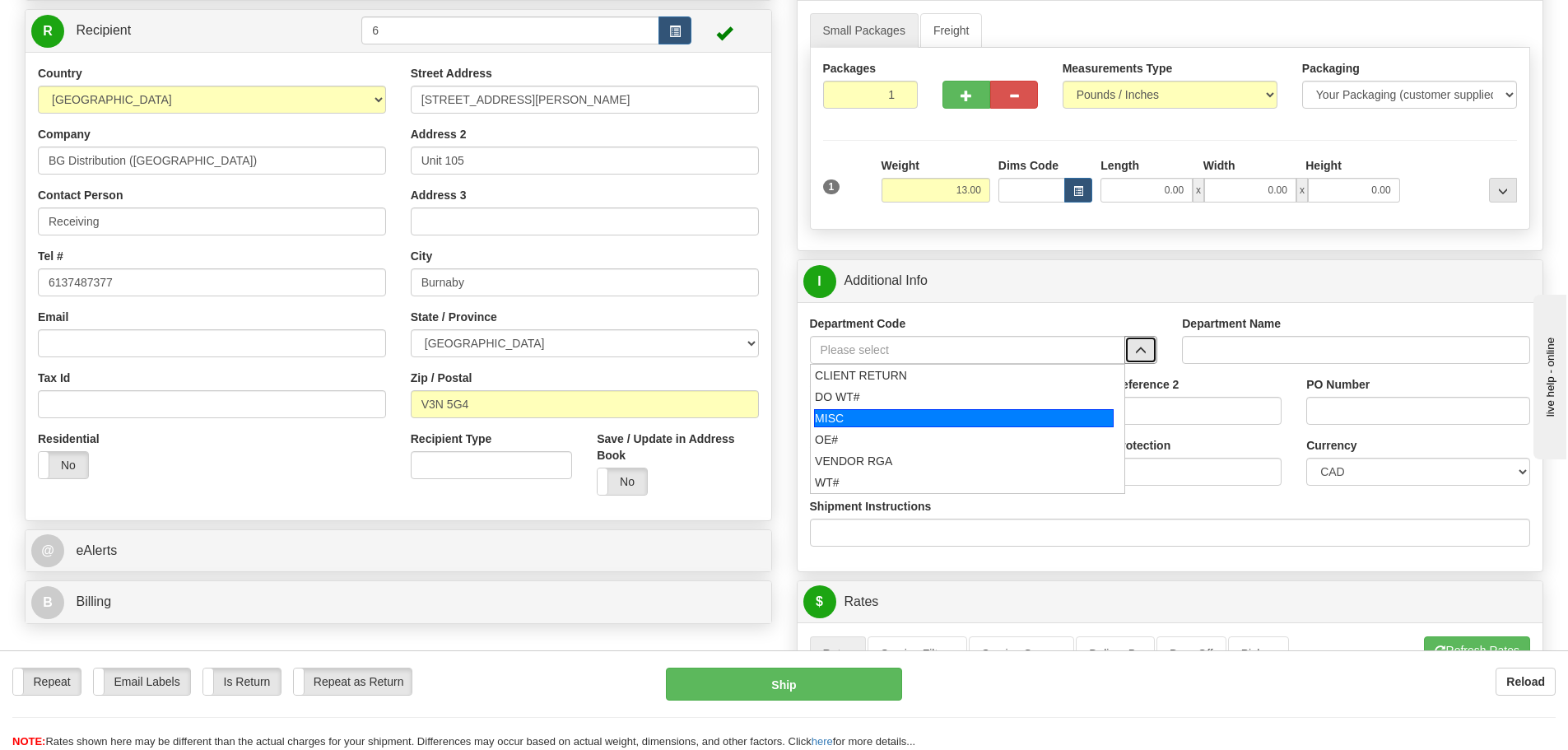
scroll to position [165, 0]
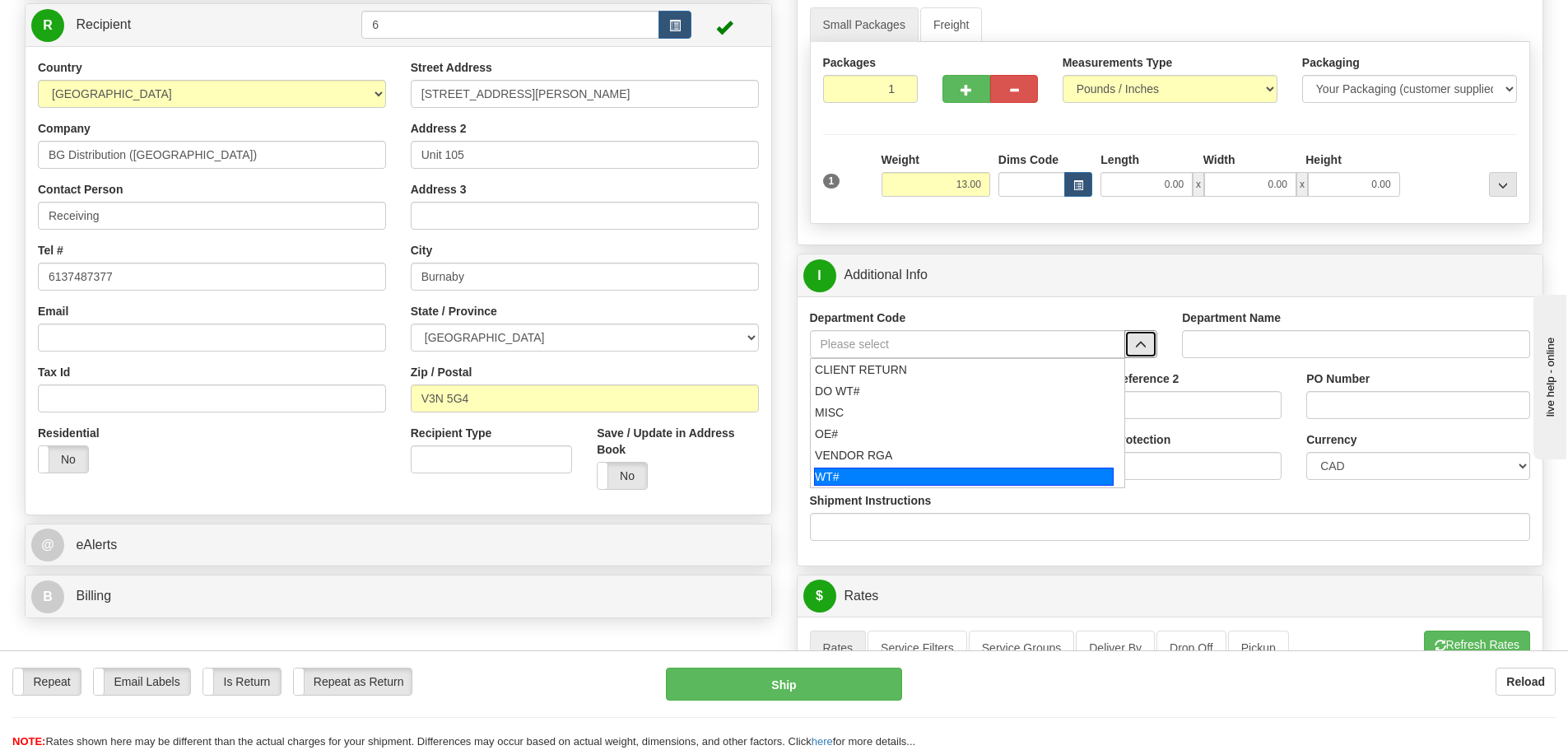
click at [874, 473] on div "WT#" at bounding box center [964, 477] width 300 height 19
type input "WT#"
type input "WAREHOUSE TRANSFERS"
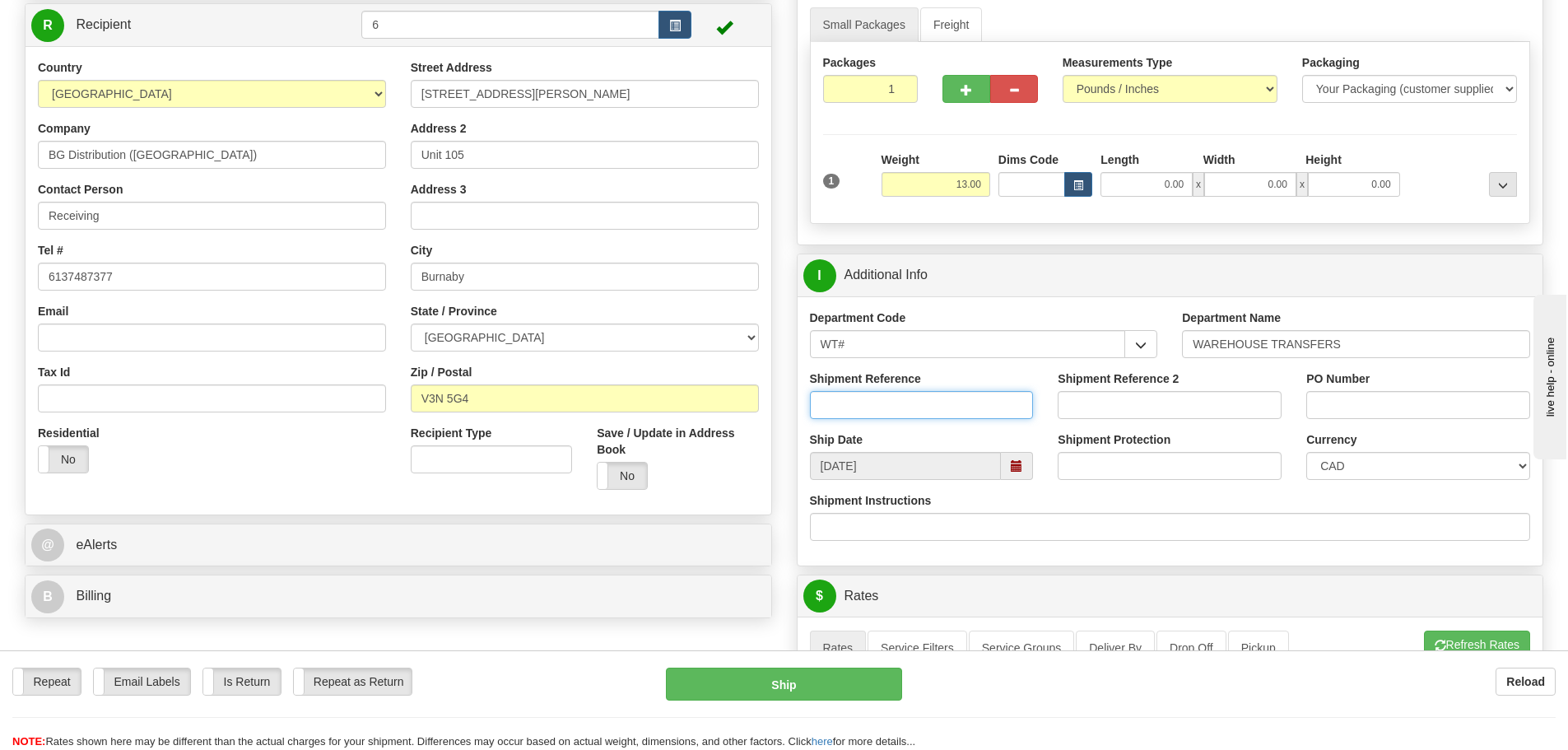
click at [936, 402] on input "Shipment Reference" at bounding box center [921, 405] width 224 height 28
type input "165261-00"
click at [1424, 411] on input "PO Number" at bounding box center [1418, 405] width 224 height 28
type input "N/A"
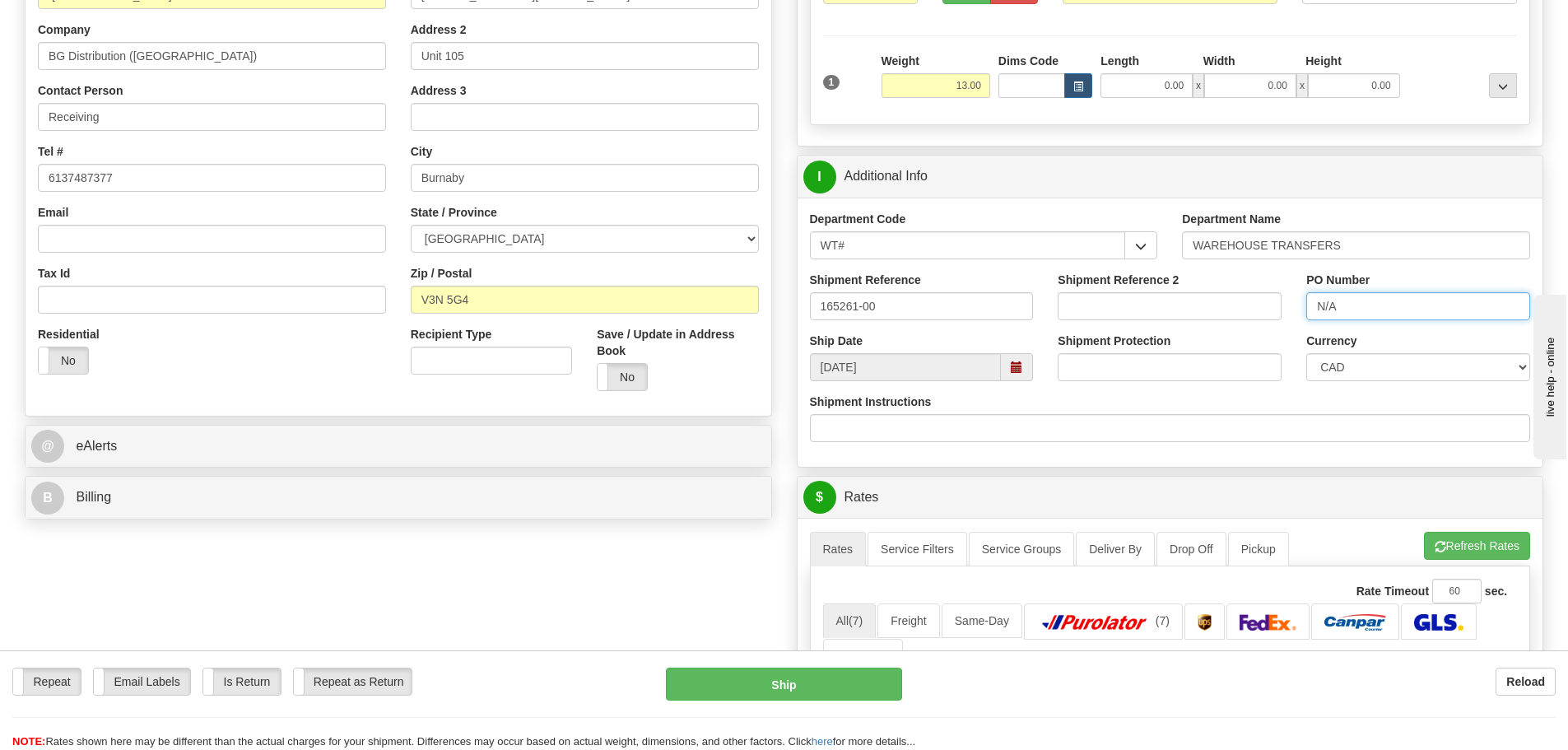
scroll to position [576, 0]
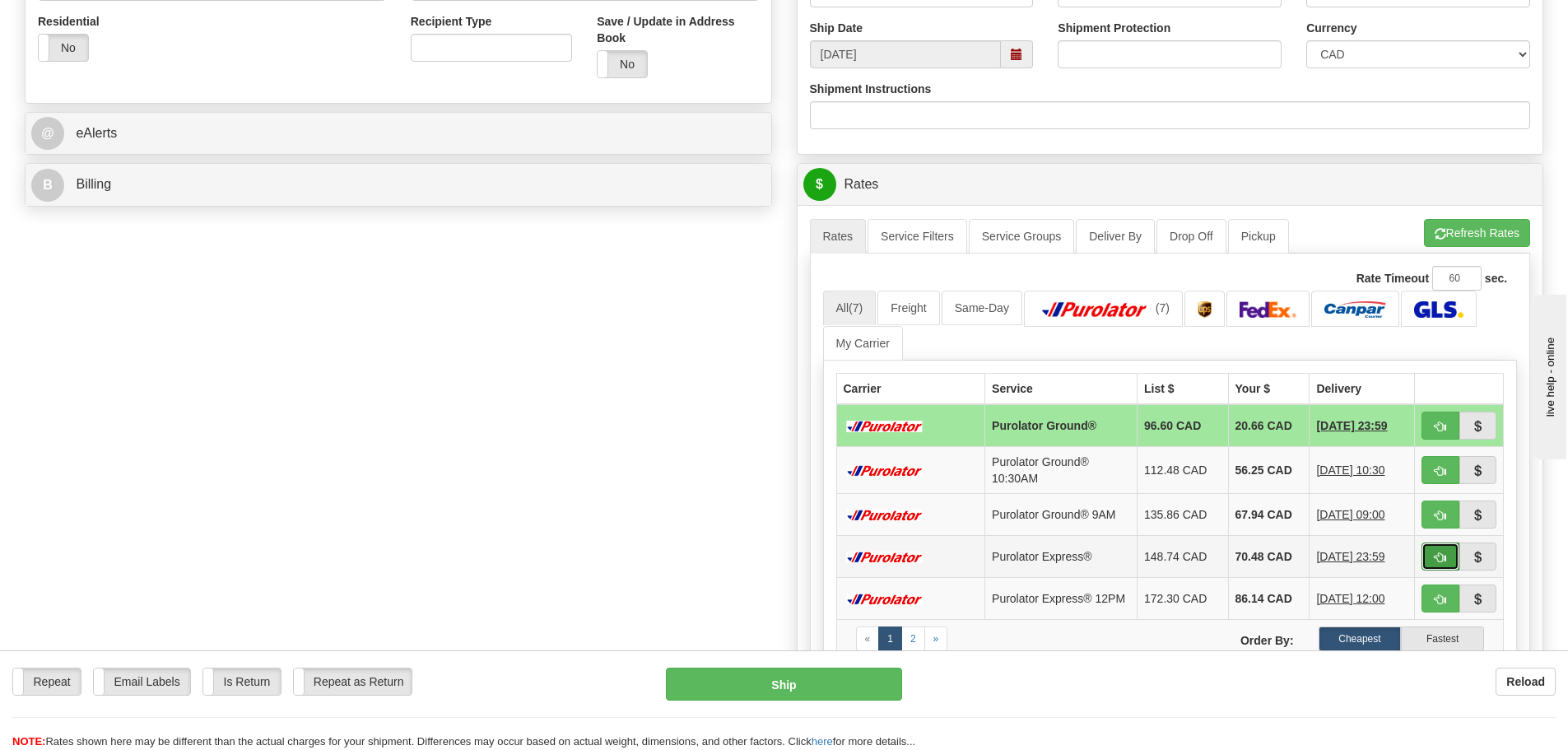
click at [1430, 556] on button "button" at bounding box center [1440, 557] width 38 height 28
type input "202"
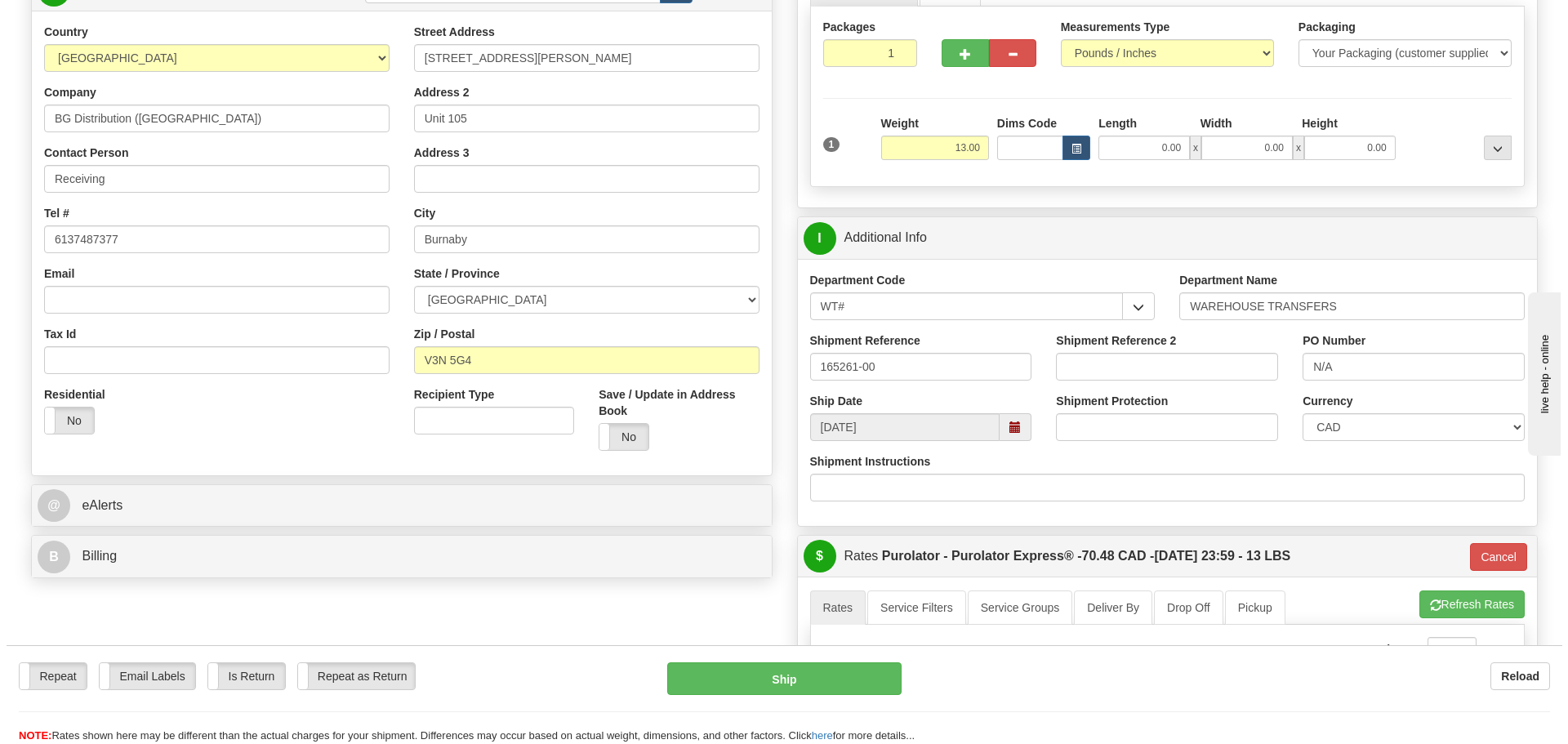
scroll to position [163, 0]
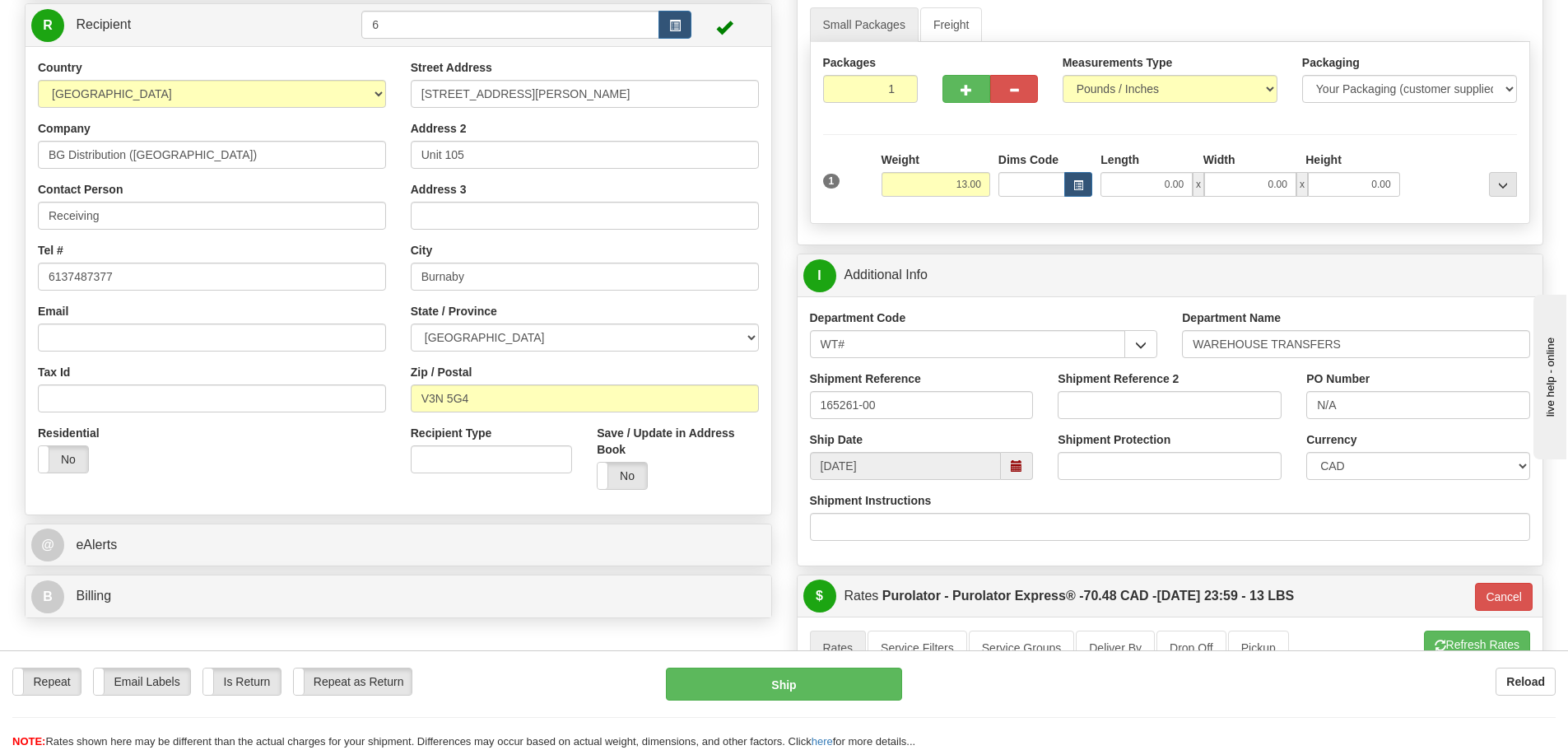
click at [801, 703] on div "Repeat Repeat Email Labels Email Labels Edit Is Return Is Return Repeat as Retu…" at bounding box center [784, 709] width 1568 height 82
click at [801, 694] on button "Ship" at bounding box center [784, 684] width 236 height 33
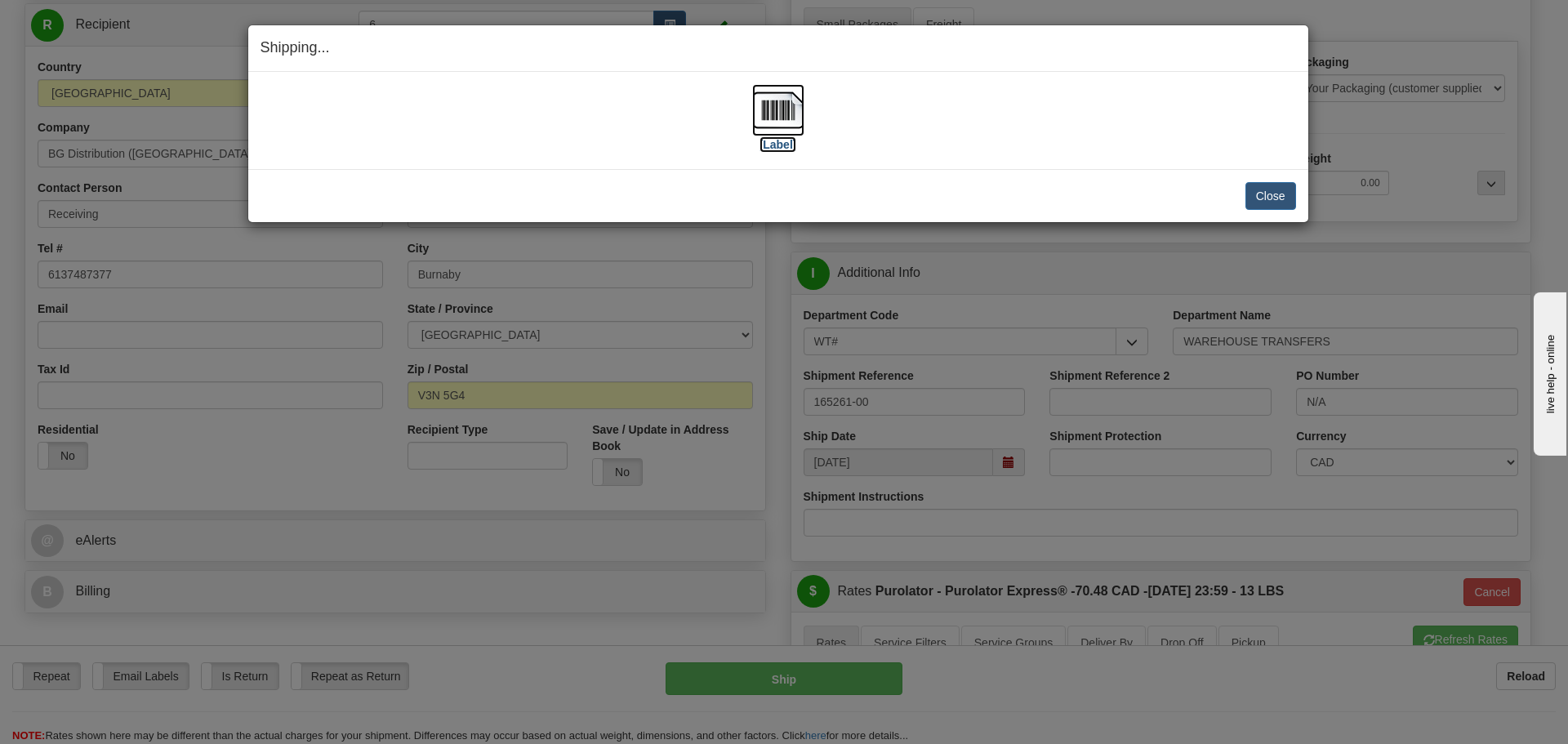
click at [787, 145] on label "[Label]" at bounding box center [778, 144] width 38 height 17
click at [1283, 195] on button "Close" at bounding box center [1271, 196] width 51 height 28
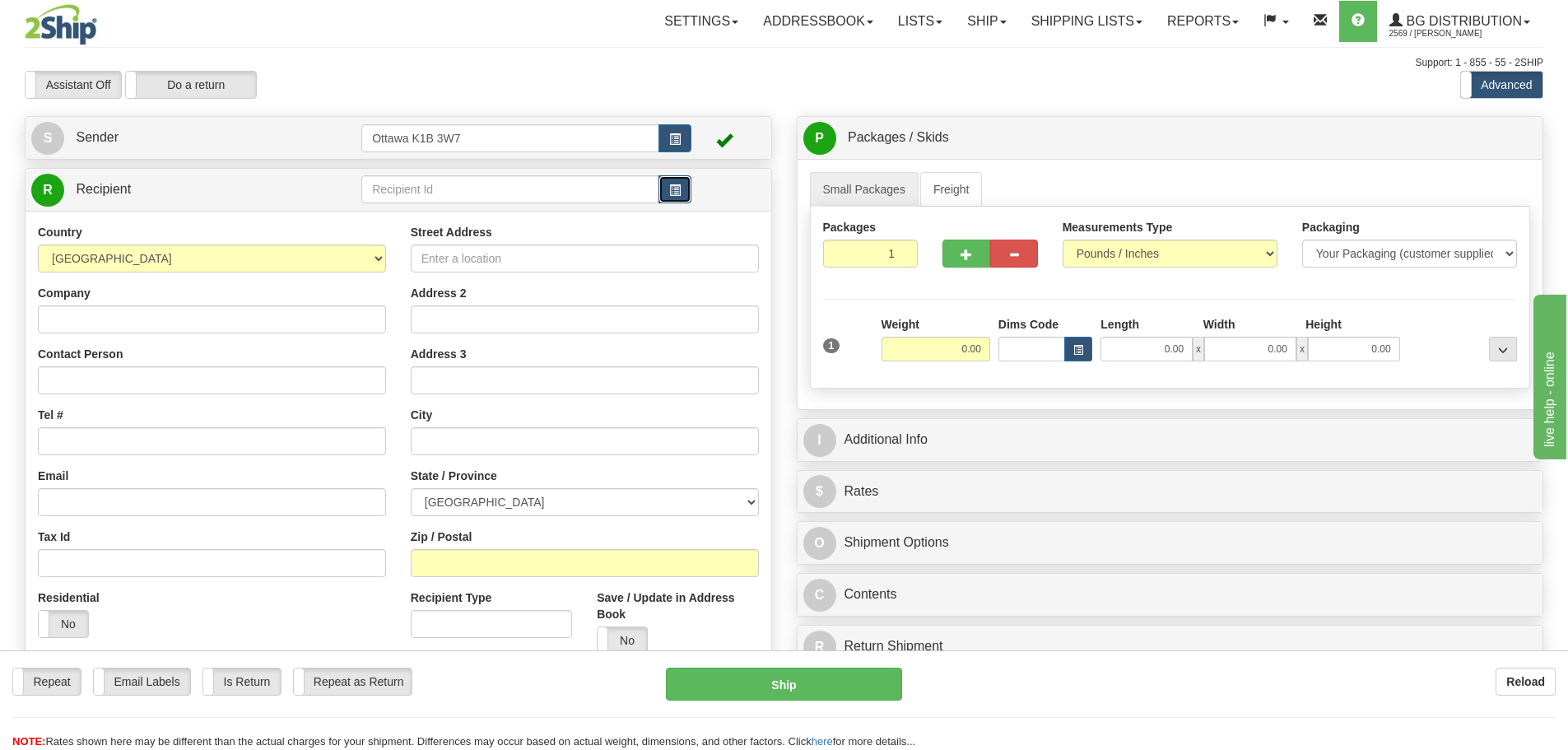
click at [671, 192] on span "button" at bounding box center [675, 190] width 11 height 11
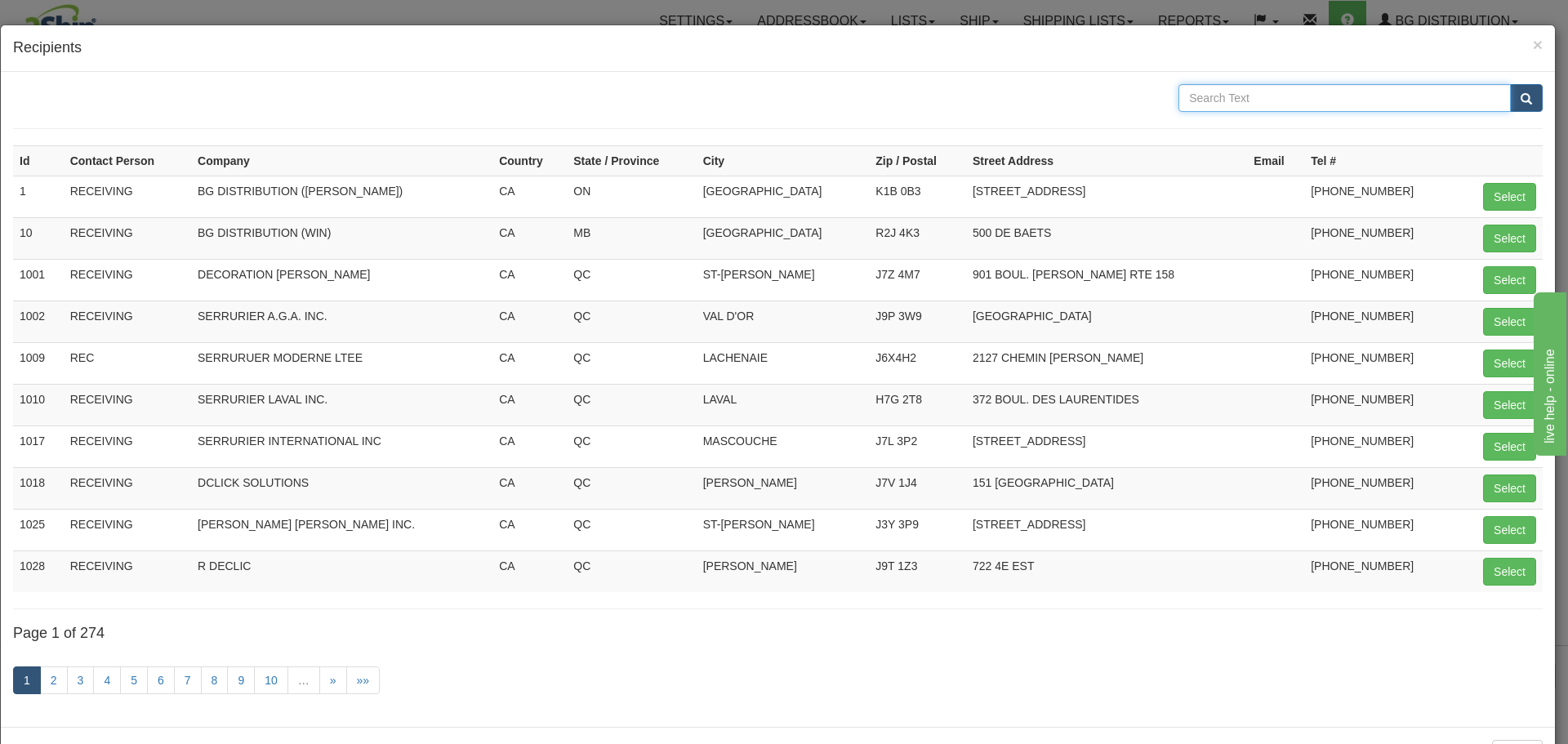
click at [1368, 104] on input "text" at bounding box center [1344, 98] width 332 height 28
type input "avenue"
click at [1510, 84] on button "submit" at bounding box center [1526, 98] width 32 height 28
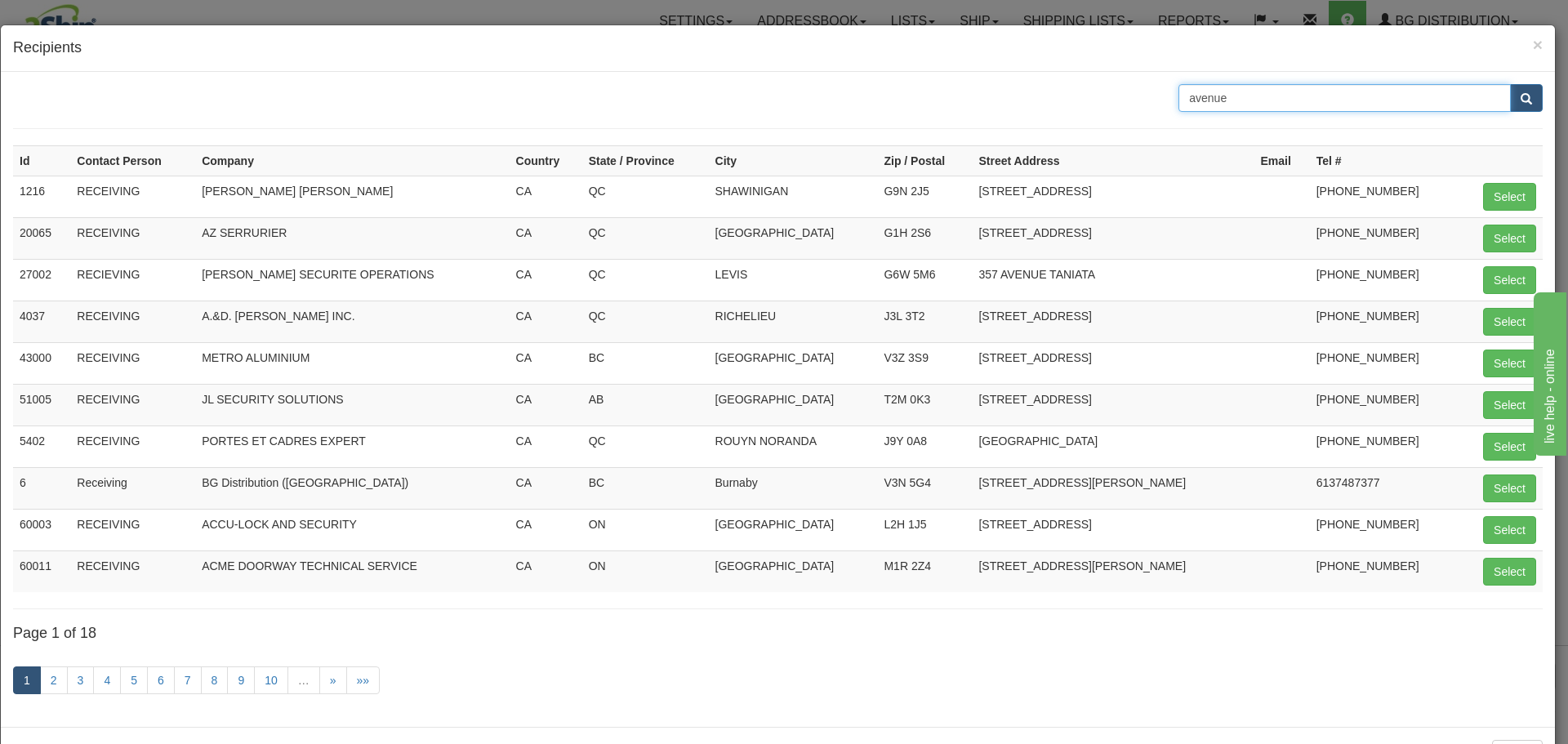
click at [1363, 105] on input "avenue" at bounding box center [1344, 98] width 332 height 28
type input "avenue lock"
click at [1510, 84] on button "submit" at bounding box center [1526, 98] width 32 height 28
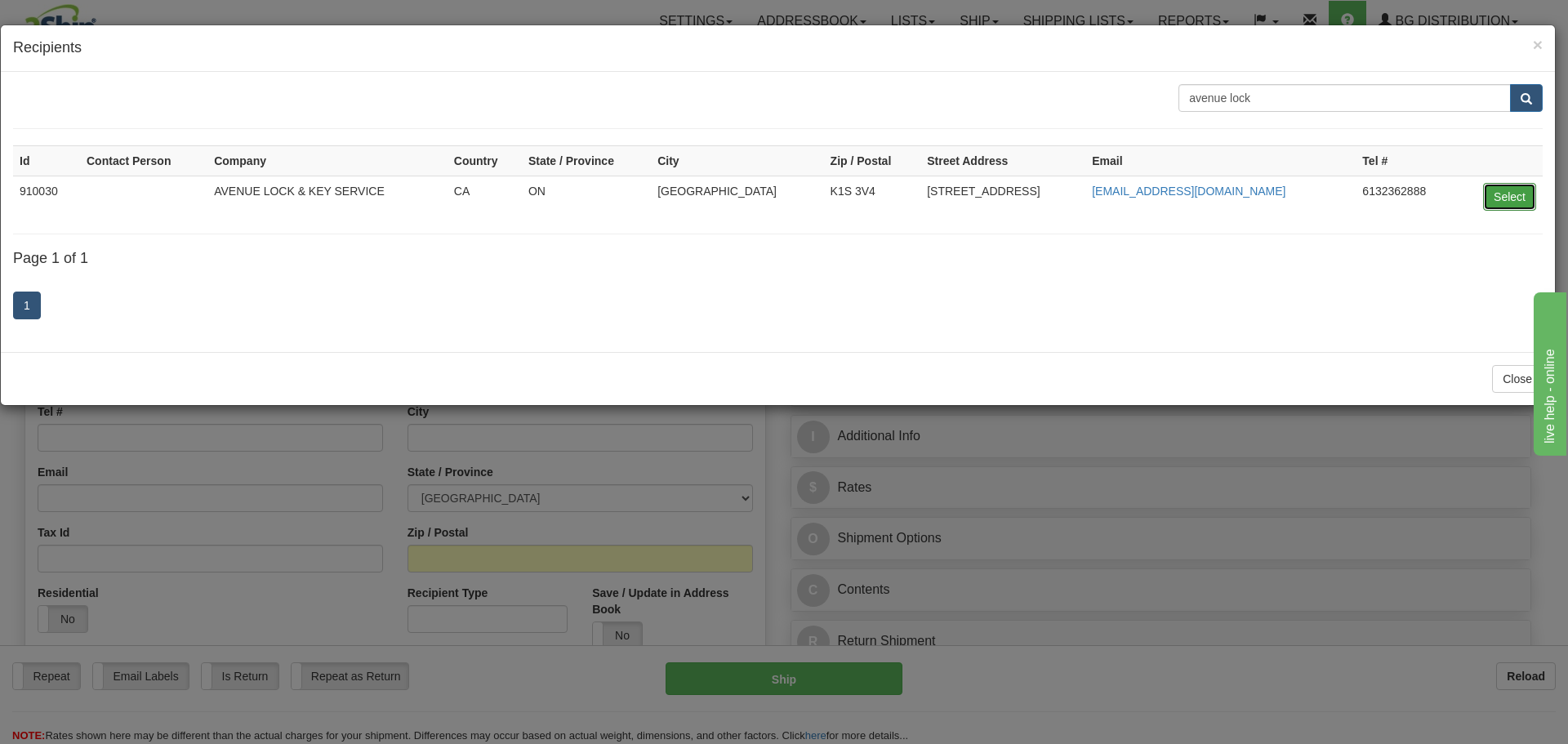
click at [1484, 189] on button "Select" at bounding box center [1509, 197] width 53 height 28
type input "910030"
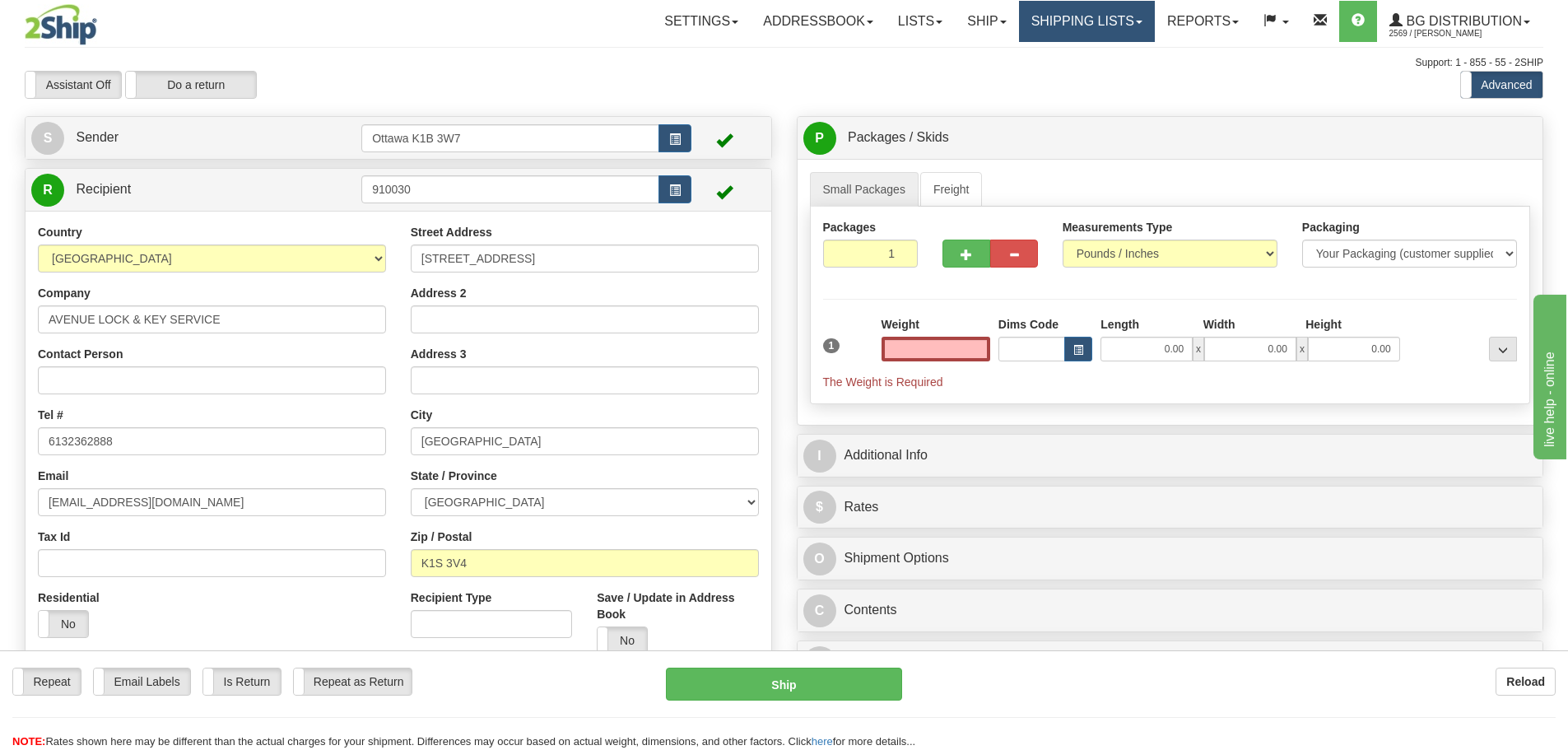
type input "0.00"
